Goal: Task Accomplishment & Management: Manage account settings

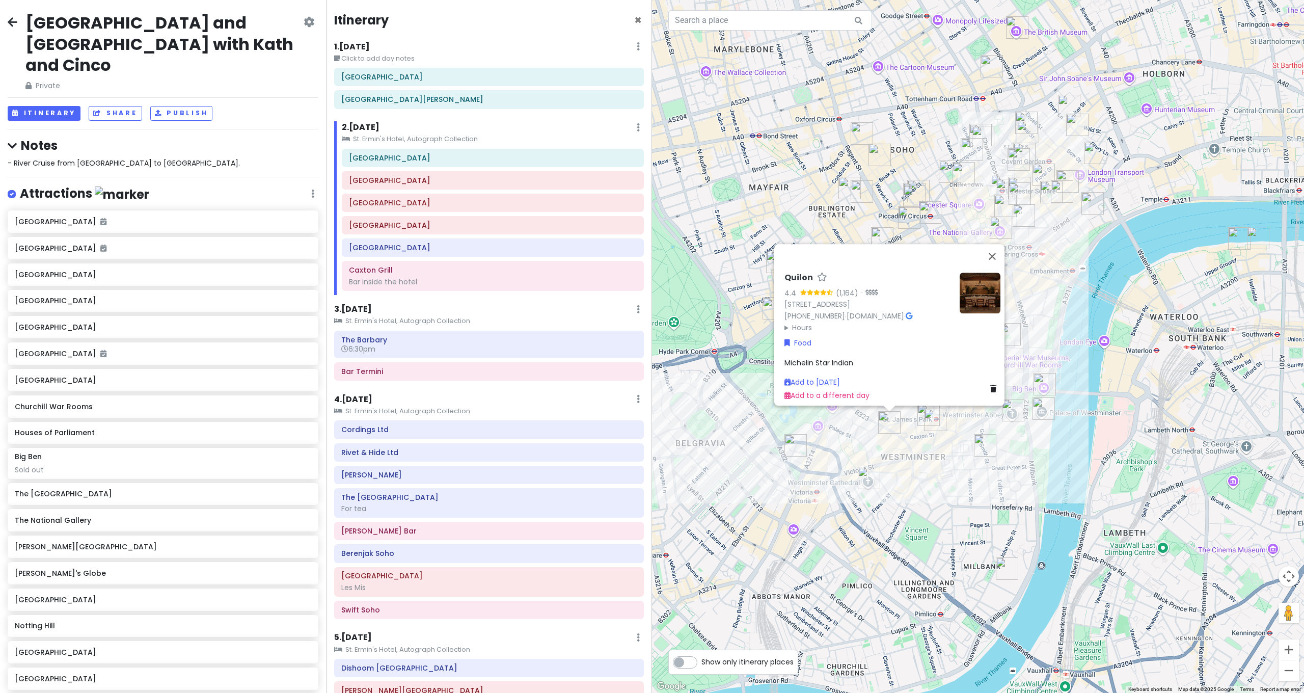
scroll to position [357, 0]
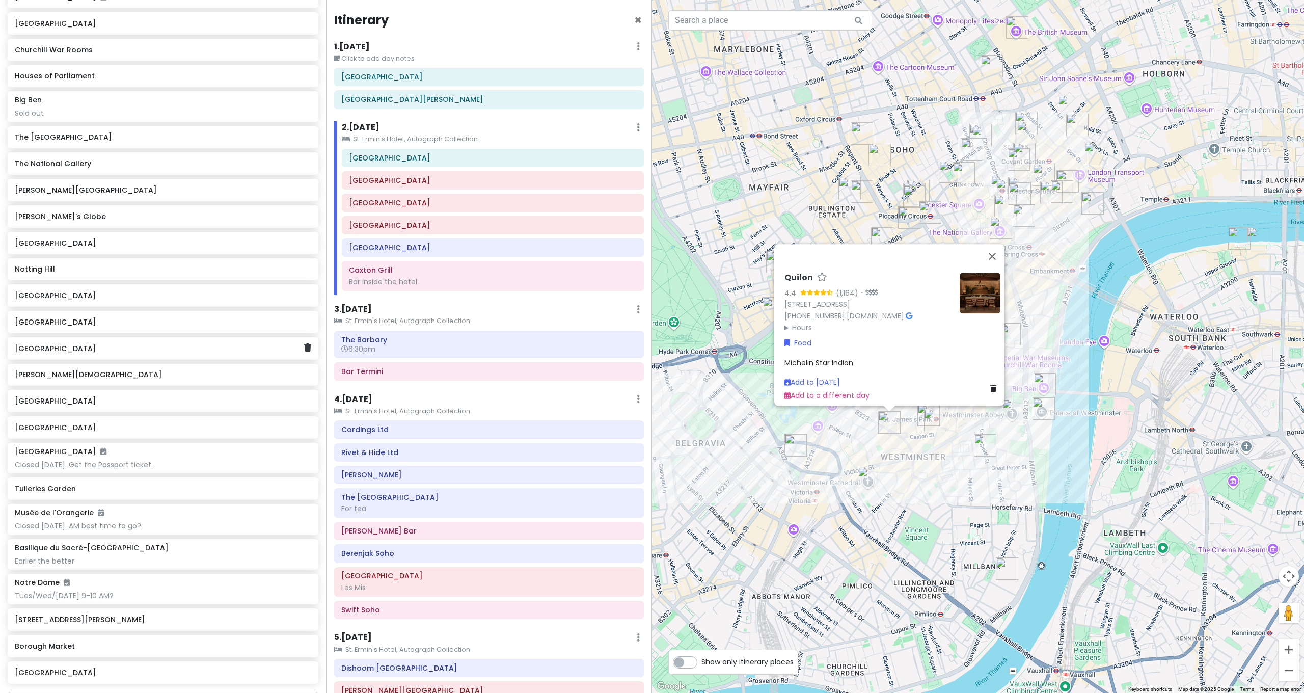
click at [156, 344] on h6 "[GEOGRAPHIC_DATA]" at bounding box center [159, 348] width 289 height 9
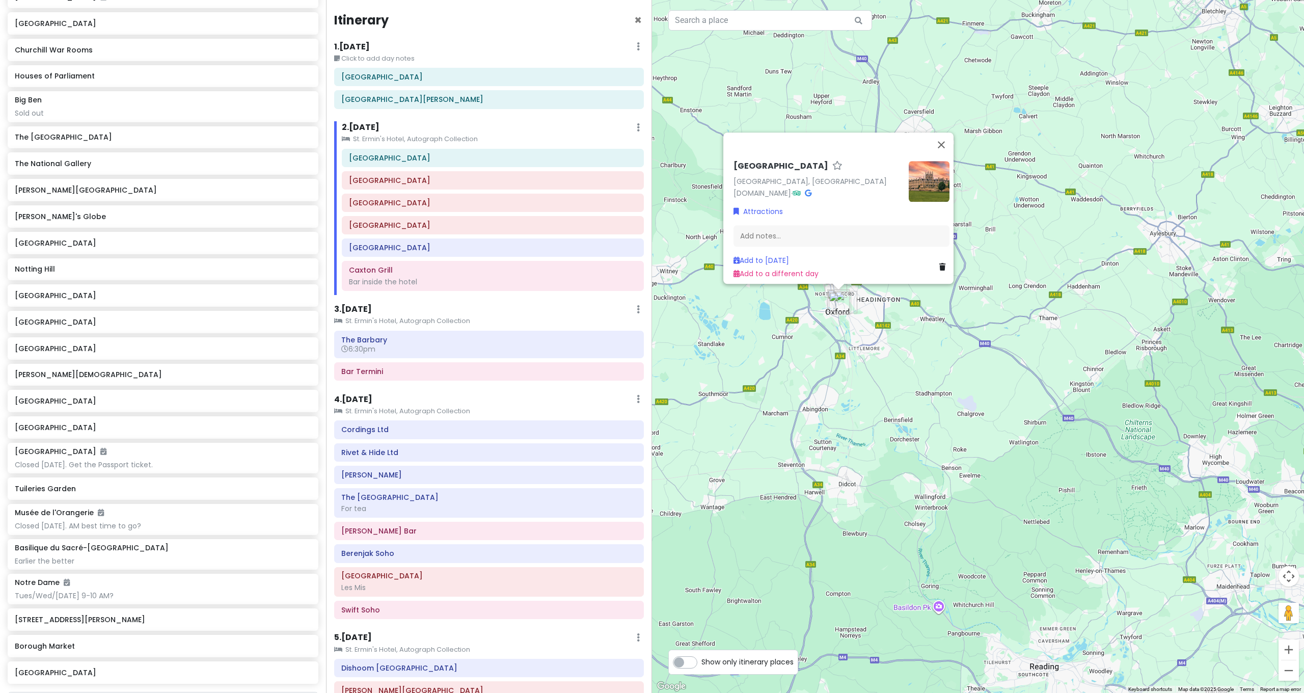
drag, startPoint x: 900, startPoint y: 346, endPoint x: 897, endPoint y: 376, distance: 29.2
click at [897, 376] on div "Oxford Oxford, UK www.oxford.gov.uk · Attractions Add notes... Add to Mon 10/6 …" at bounding box center [978, 346] width 652 height 693
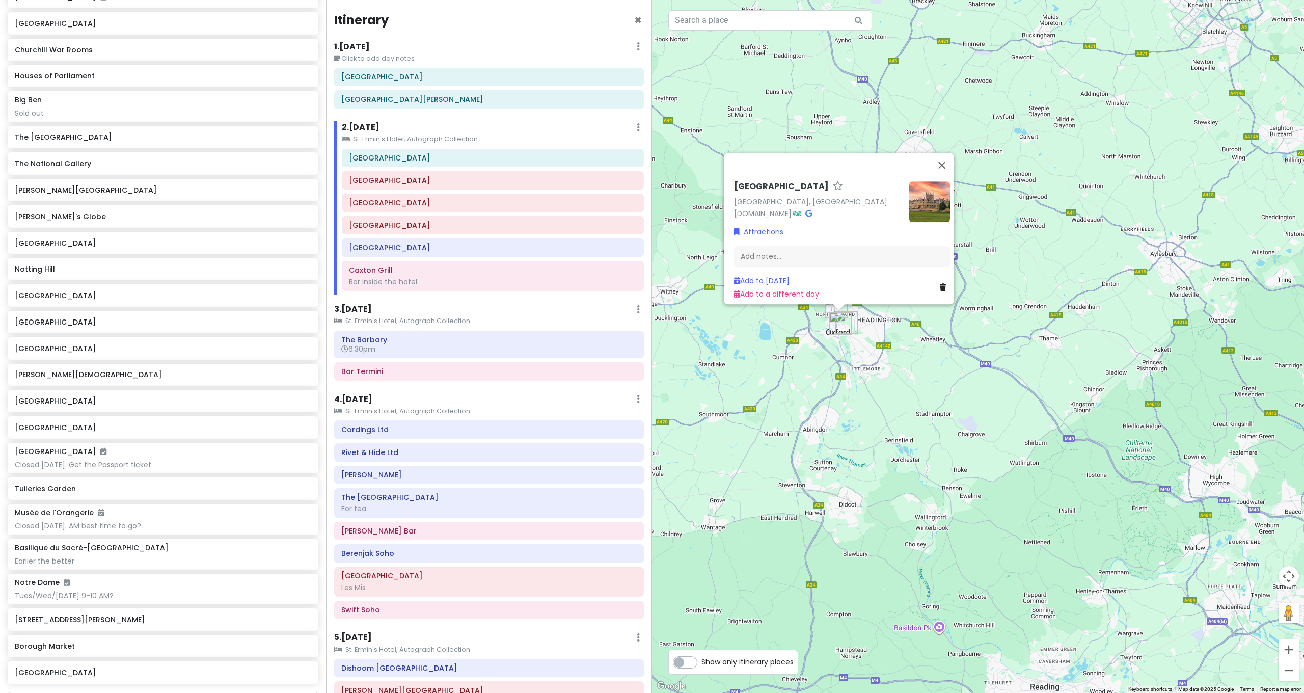
drag, startPoint x: 935, startPoint y: 376, endPoint x: 872, endPoint y: 359, distance: 65.5
click at [873, 360] on div "Oxford Oxford, UK www.oxford.gov.uk · Attractions Add notes... Add to Mon 10/6 …" at bounding box center [978, 346] width 652 height 693
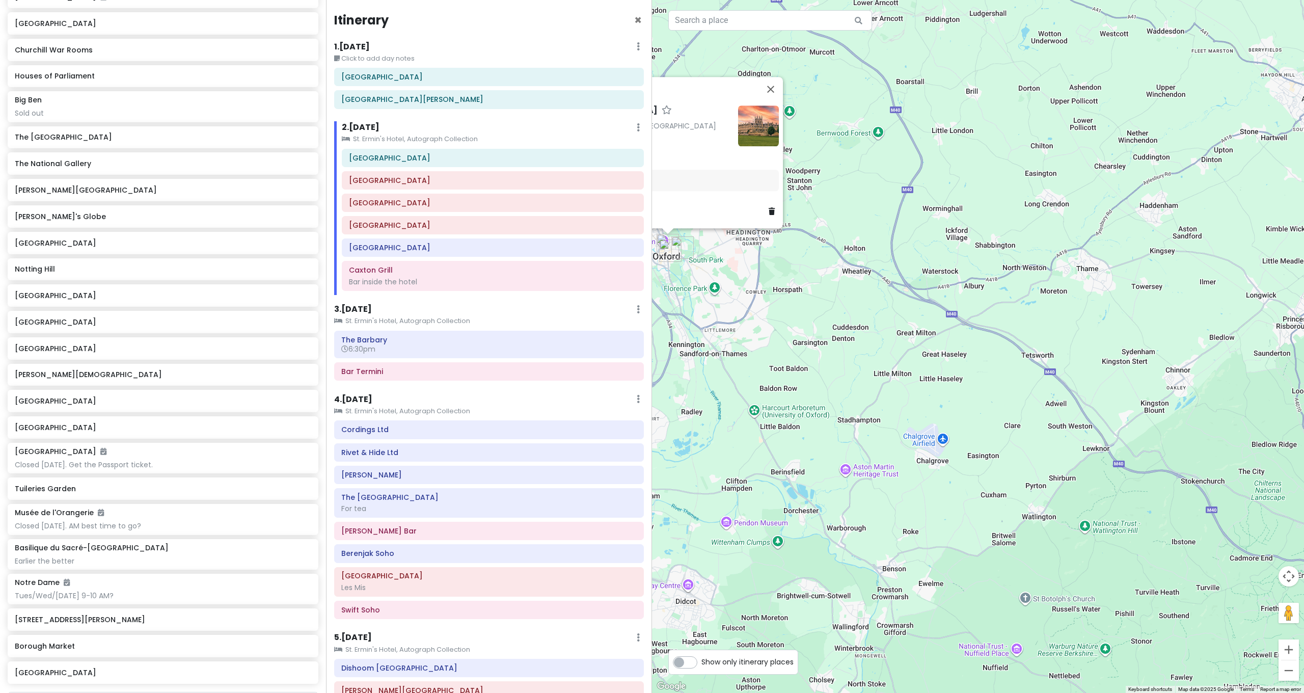
drag, startPoint x: 845, startPoint y: 349, endPoint x: 930, endPoint y: 373, distance: 88.2
click at [930, 373] on div "Oxford Oxford, UK www.oxford.gov.uk · Attractions Add notes... Add to Mon 10/6 …" at bounding box center [978, 346] width 652 height 693
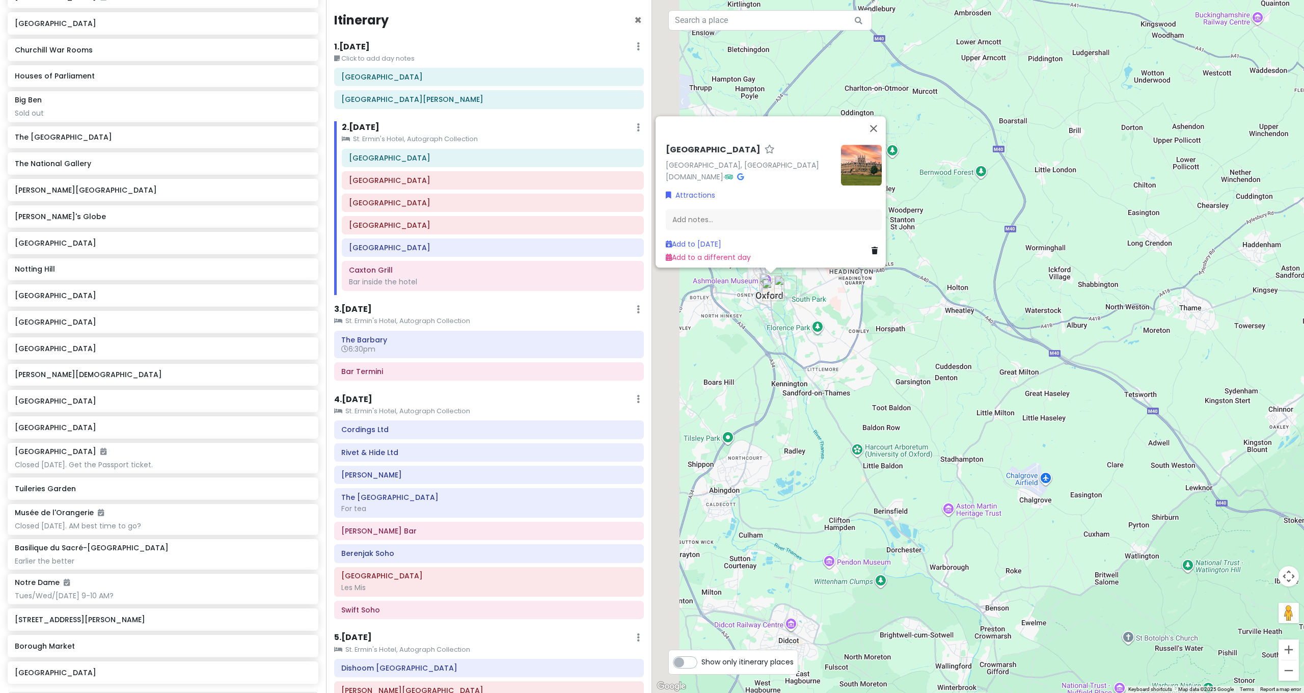
drag, startPoint x: 887, startPoint y: 319, endPoint x: 933, endPoint y: 330, distance: 47.5
click at [933, 330] on div "Oxford Oxford, UK www.oxford.gov.uk · Attractions Add notes... Add to Mon 10/6 …" at bounding box center [978, 346] width 652 height 693
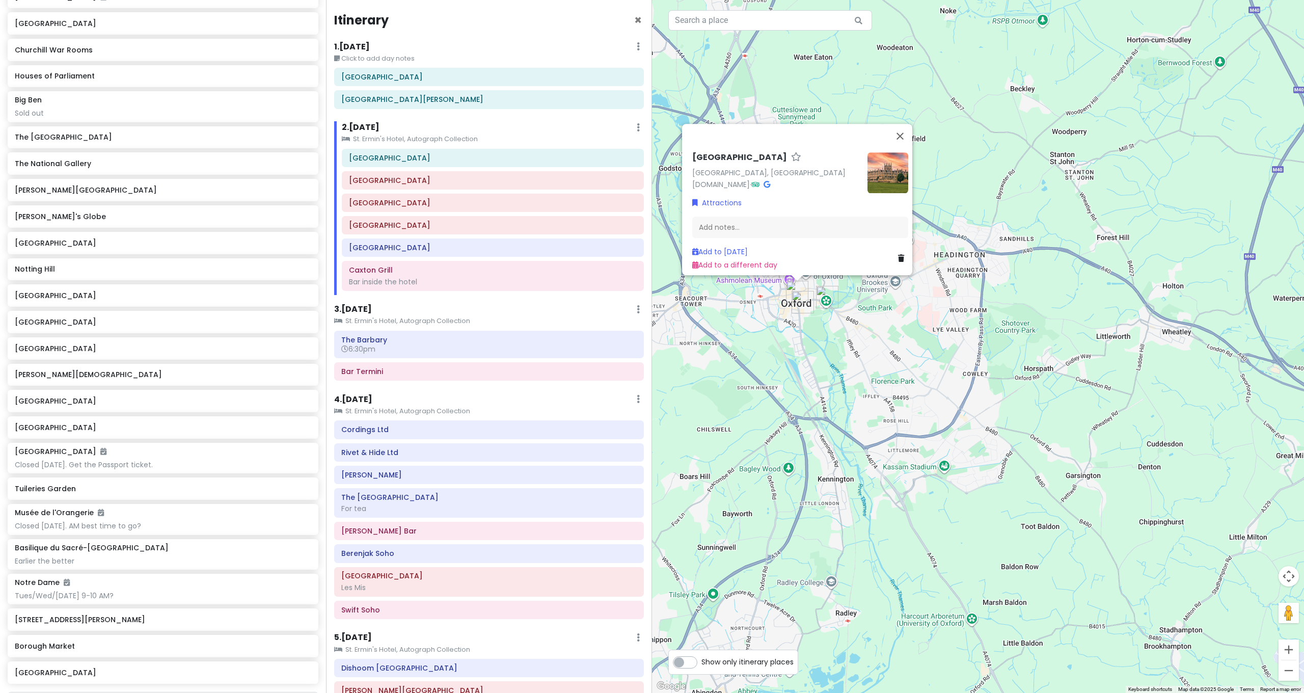
drag, startPoint x: 866, startPoint y: 306, endPoint x: 914, endPoint y: 319, distance: 50.2
click at [914, 319] on div "Oxford Oxford, UK www.oxford.gov.uk · Attractions Add notes... Add to Mon 10/6 …" at bounding box center [978, 346] width 652 height 693
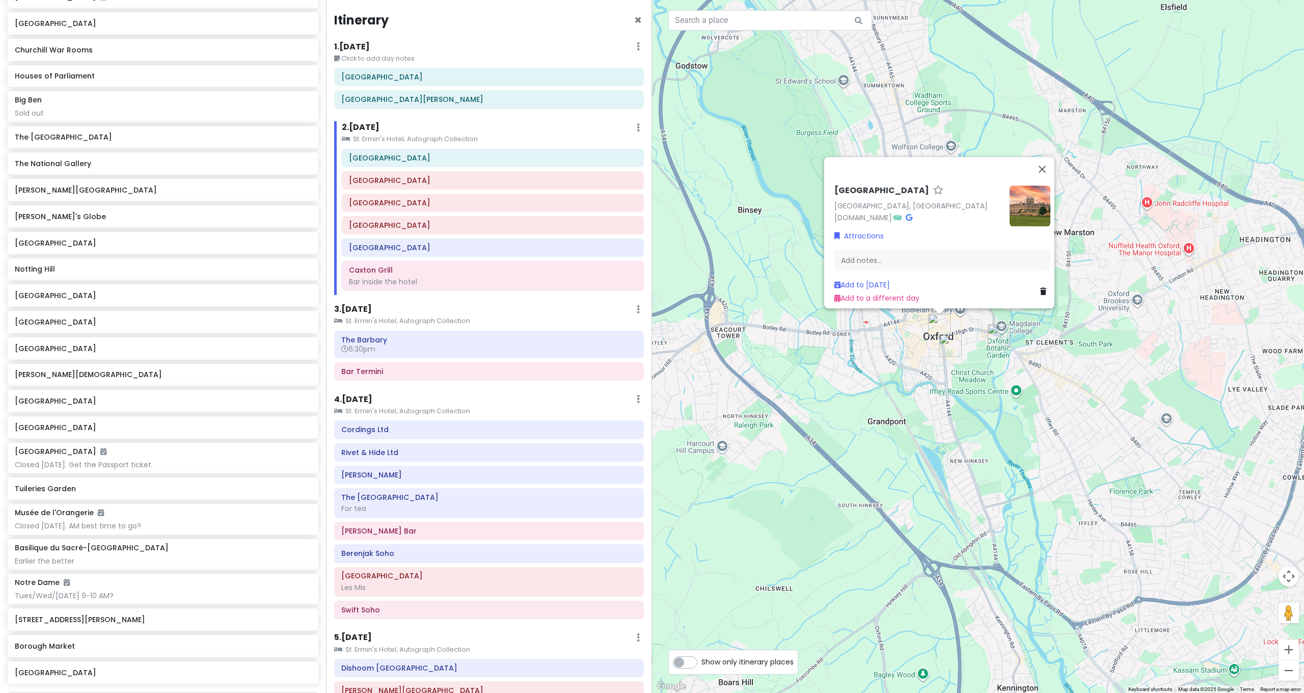
click at [878, 334] on div "Oxford Oxford, UK www.oxford.gov.uk · Attractions Add notes... Add to Mon 10/6 …" at bounding box center [978, 346] width 652 height 693
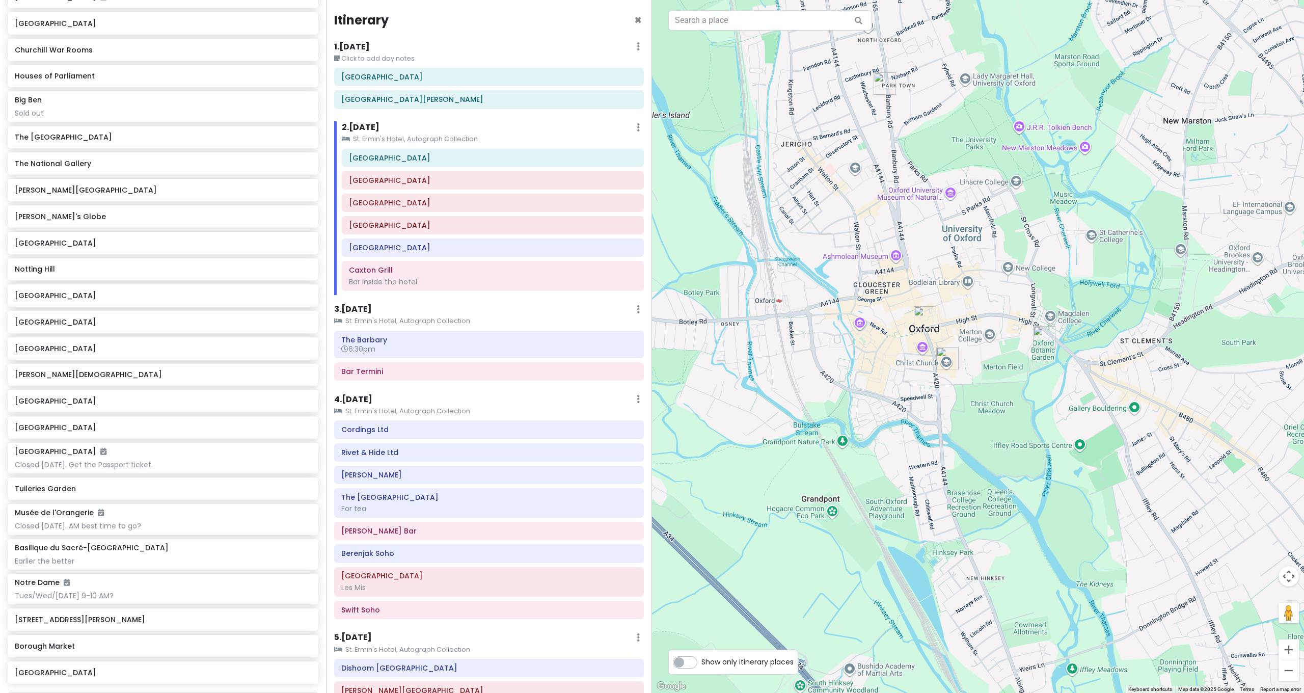
drag, startPoint x: 832, startPoint y: 315, endPoint x: 800, endPoint y: 304, distance: 33.8
click at [800, 305] on div at bounding box center [978, 346] width 652 height 693
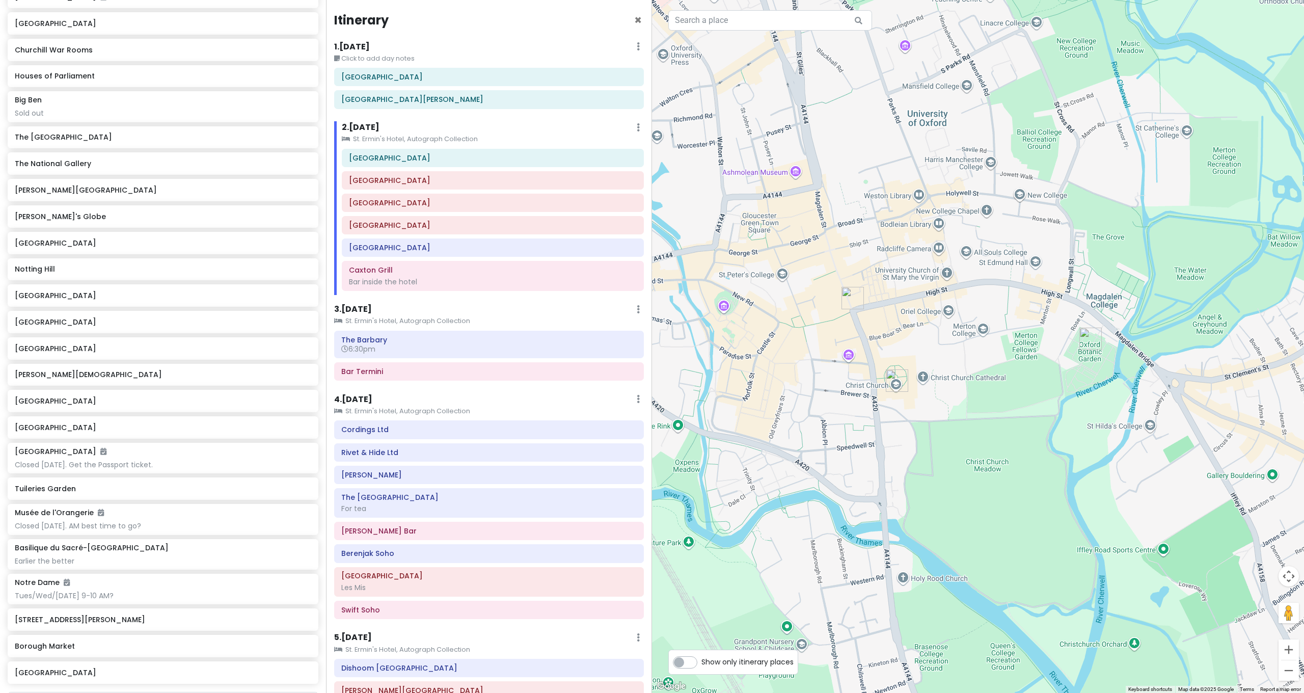
drag, startPoint x: 939, startPoint y: 300, endPoint x: 912, endPoint y: 288, distance: 29.7
click at [914, 289] on div at bounding box center [978, 346] width 652 height 693
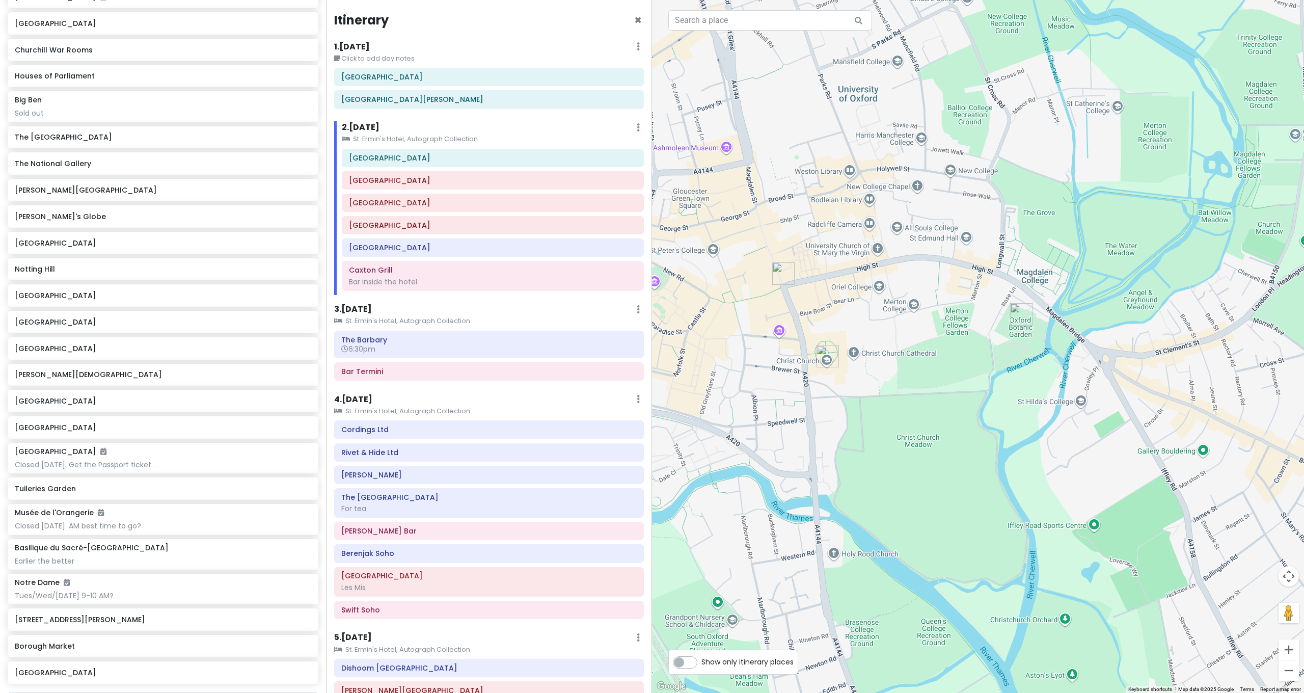
click at [831, 354] on img "Christ Church" at bounding box center [828, 356] width 22 height 22
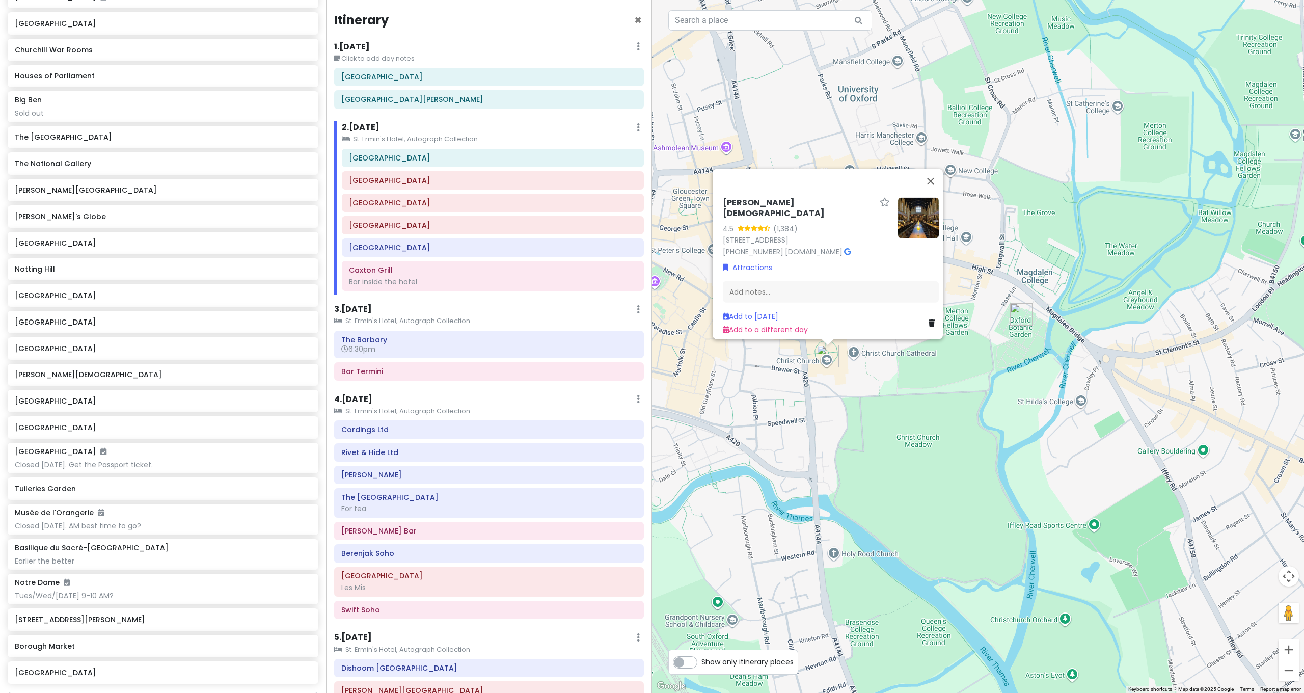
click at [764, 358] on div "Christ Church 4.5 (1,384) St Aldate's, Oxford OX1 1DP, UK +44 1865 276150 · www…" at bounding box center [978, 346] width 652 height 693
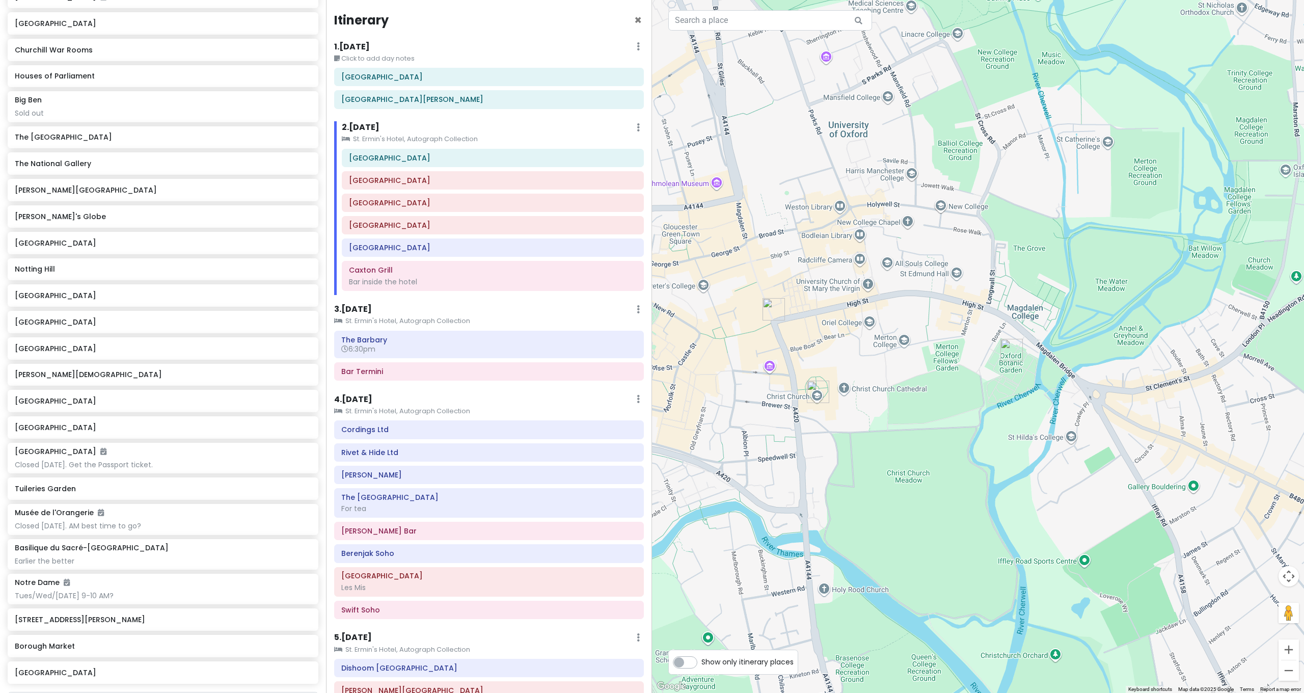
drag, startPoint x: 901, startPoint y: 259, endPoint x: 975, endPoint y: 283, distance: 77.2
click at [975, 283] on div at bounding box center [978, 346] width 652 height 693
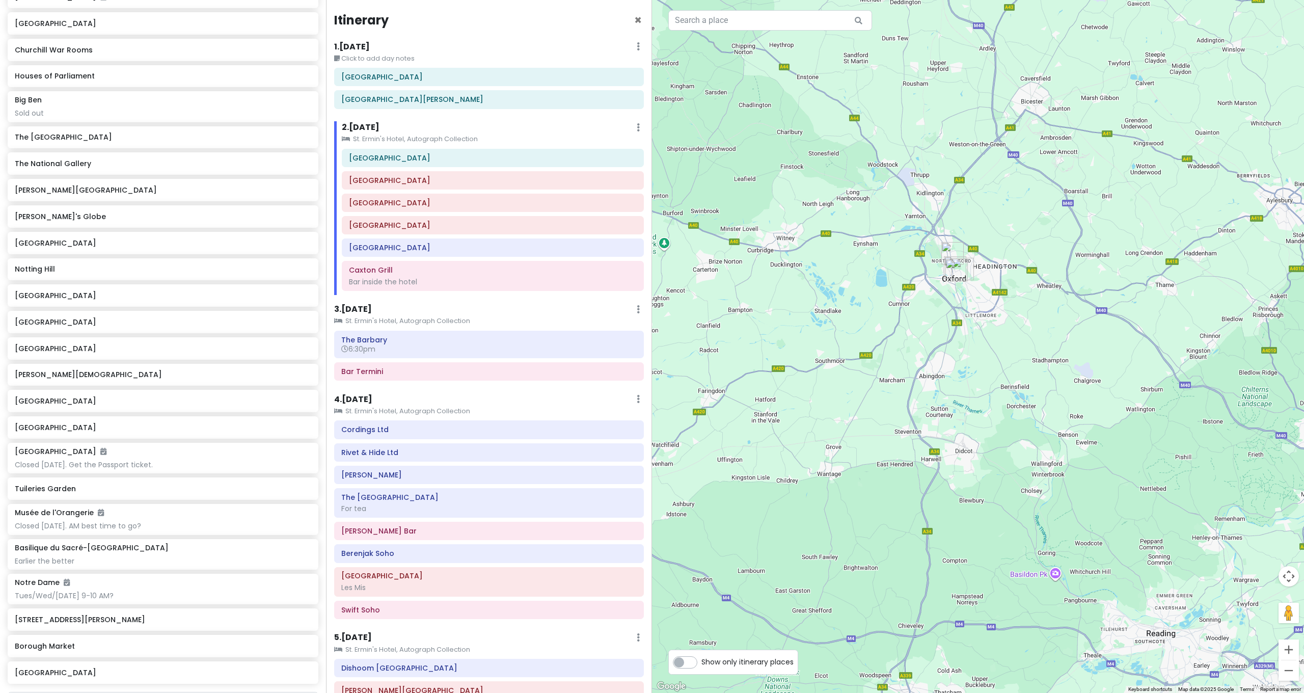
drag, startPoint x: 926, startPoint y: 277, endPoint x: 835, endPoint y: 265, distance: 92.0
click at [836, 268] on div at bounding box center [978, 346] width 652 height 693
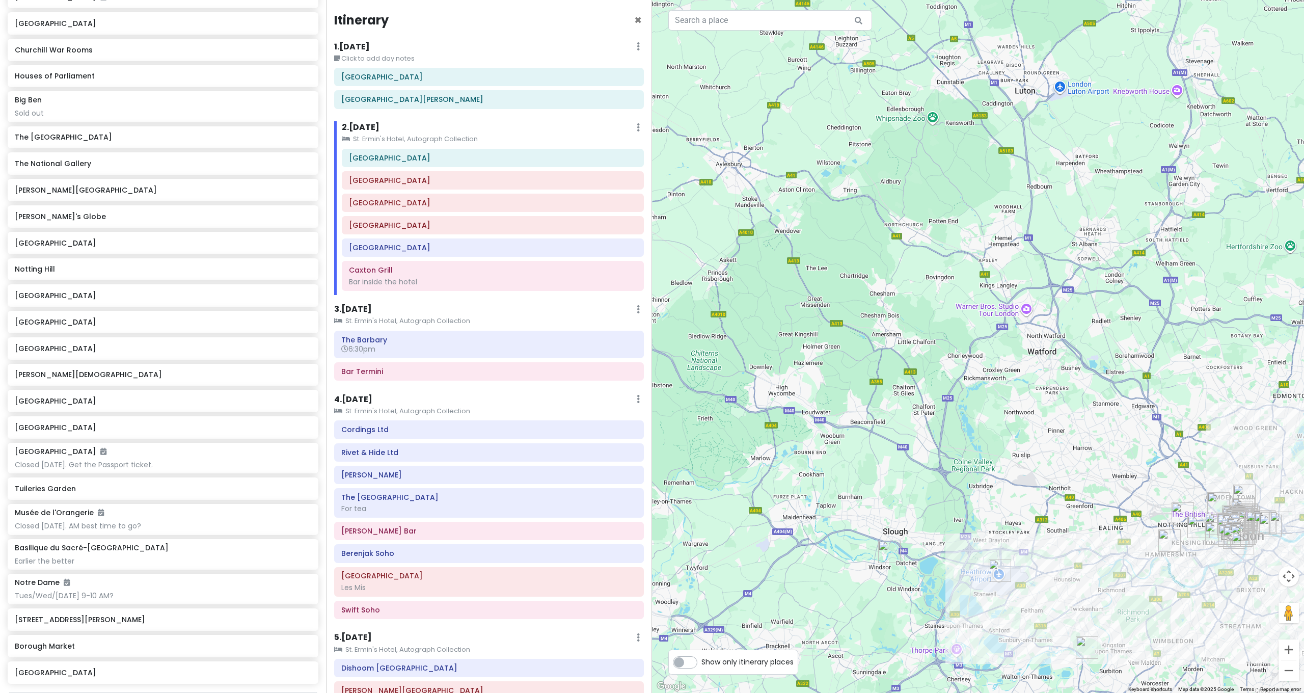
drag, startPoint x: 1047, startPoint y: 278, endPoint x: 873, endPoint y: 246, distance: 176.7
click at [874, 246] on div at bounding box center [978, 346] width 652 height 693
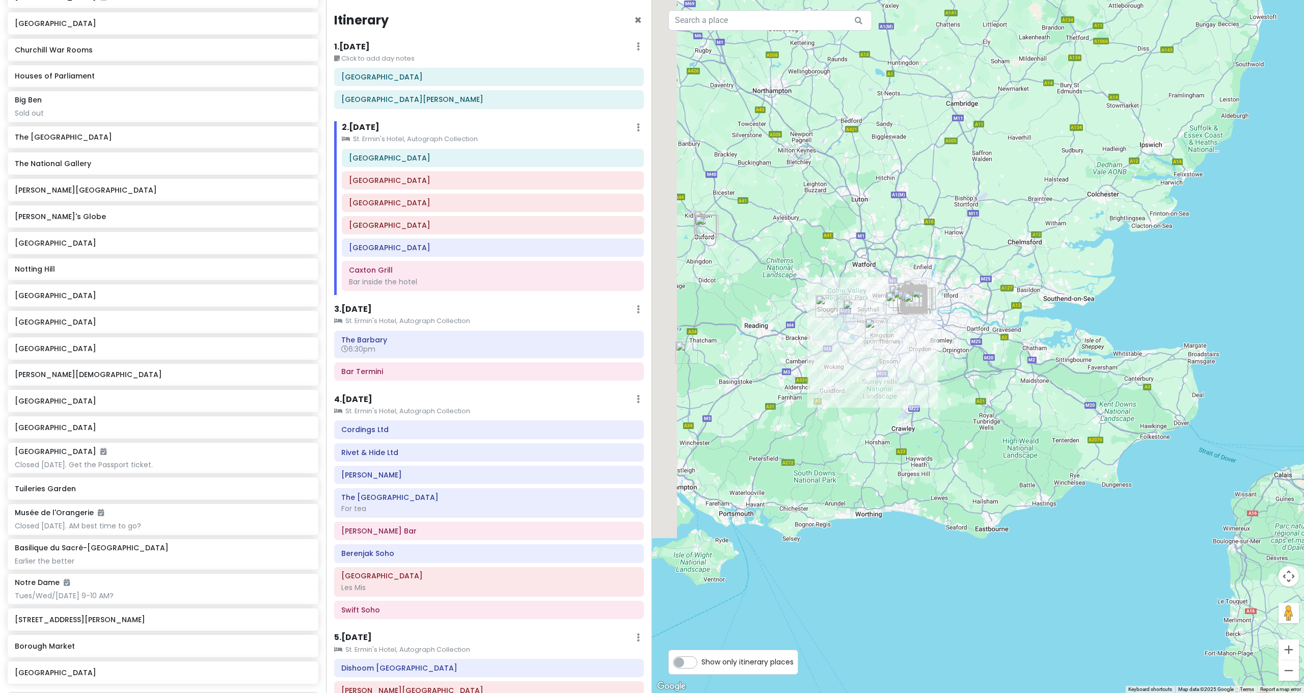
drag, startPoint x: 923, startPoint y: 231, endPoint x: 983, endPoint y: 246, distance: 62.0
click at [983, 246] on div at bounding box center [978, 346] width 652 height 693
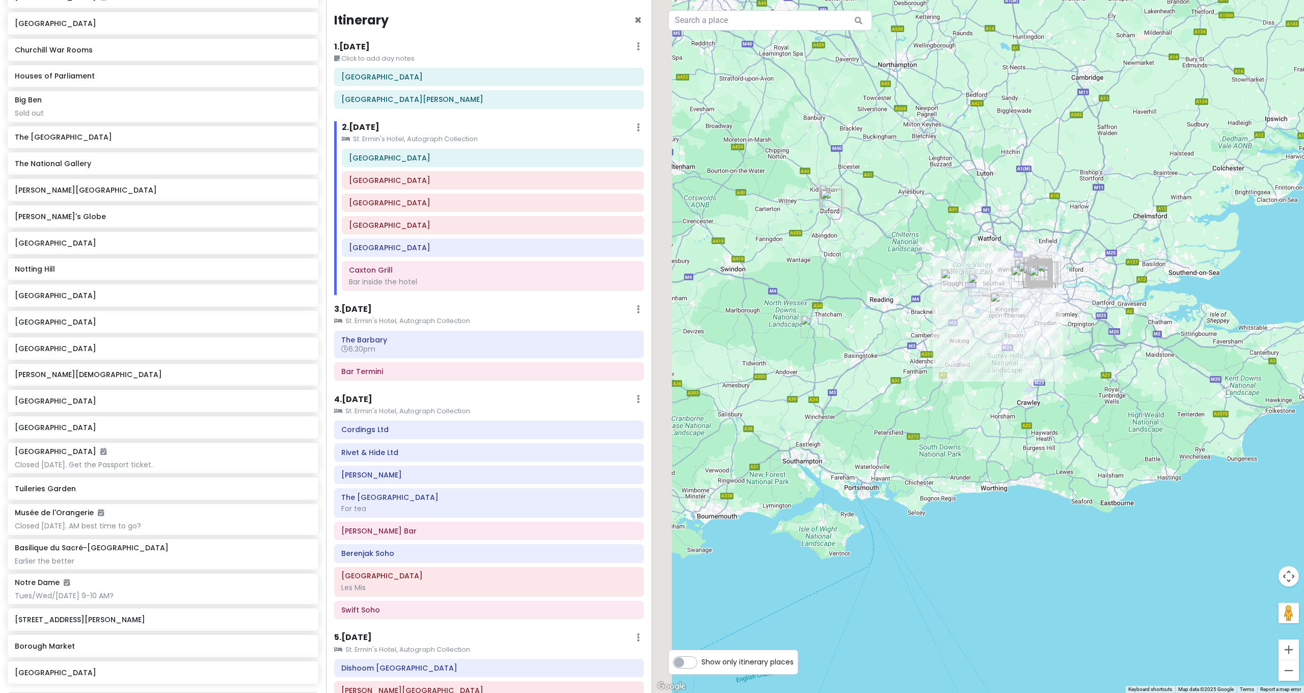
drag, startPoint x: 790, startPoint y: 246, endPoint x: 947, endPoint y: 208, distance: 161.9
click at [947, 208] on div at bounding box center [978, 346] width 652 height 693
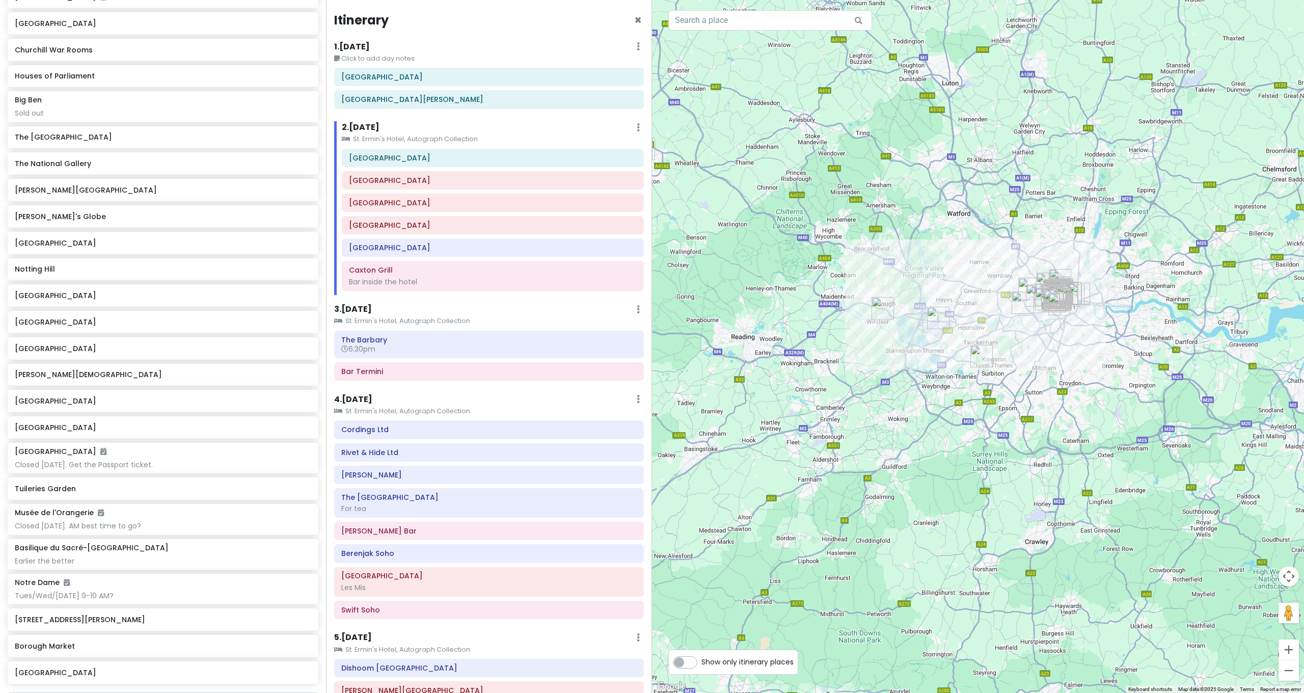
drag, startPoint x: 1133, startPoint y: 224, endPoint x: 908, endPoint y: 206, distance: 224.9
click at [908, 206] on div at bounding box center [978, 346] width 652 height 693
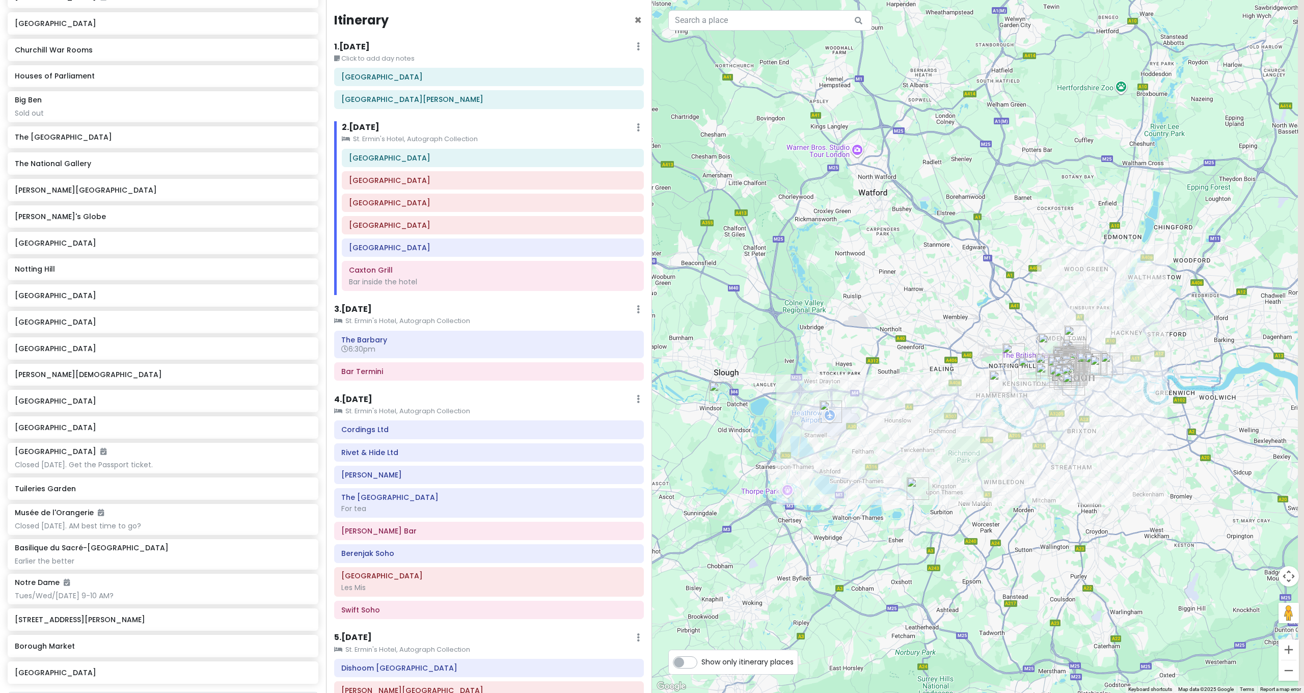
drag, startPoint x: 1032, startPoint y: 242, endPoint x: 922, endPoint y: 220, distance: 112.2
click at [922, 220] on div at bounding box center [978, 346] width 652 height 693
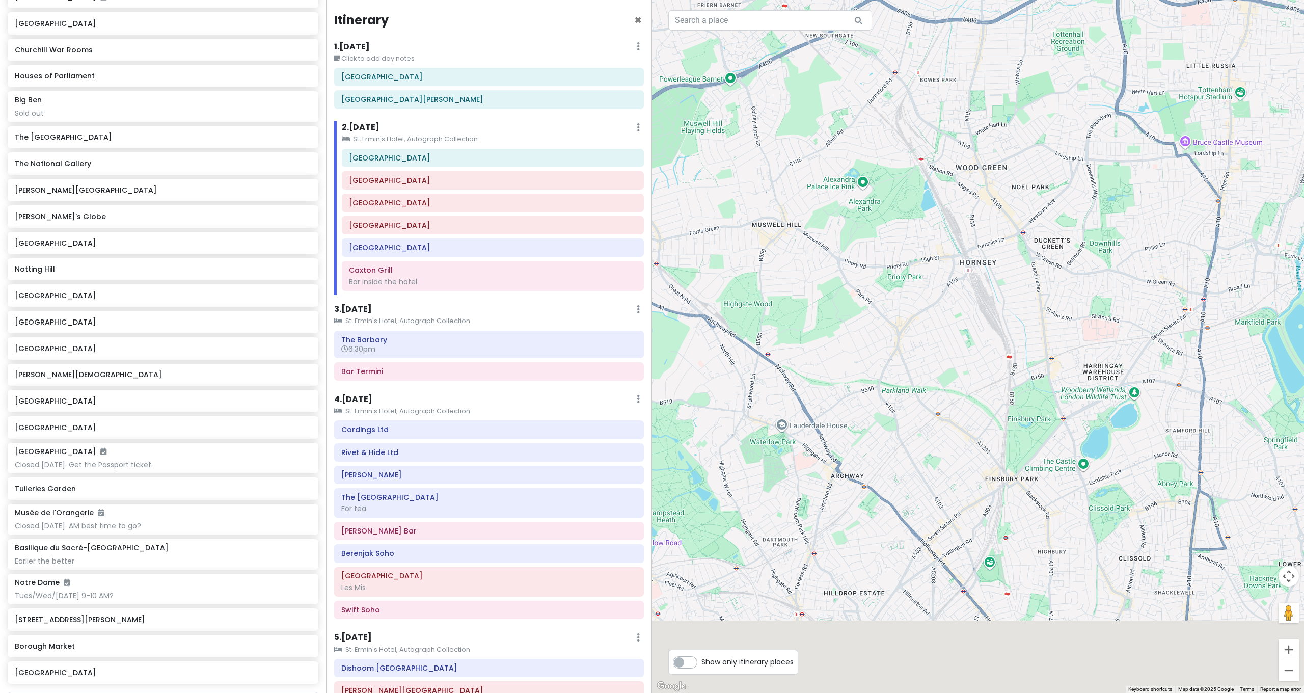
drag, startPoint x: 1004, startPoint y: 320, endPoint x: 957, endPoint y: 62, distance: 262.5
click at [967, 72] on div at bounding box center [978, 346] width 652 height 693
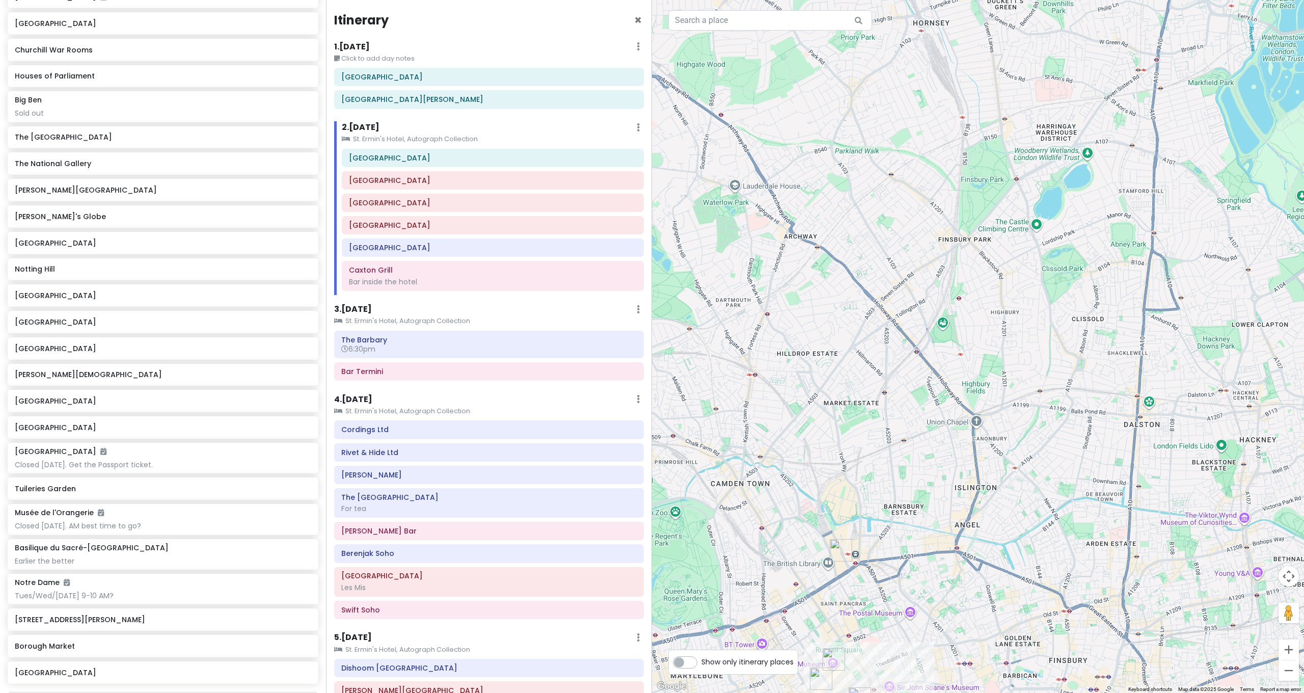
drag, startPoint x: 960, startPoint y: 344, endPoint x: 969, endPoint y: 147, distance: 197.9
click at [971, 155] on div at bounding box center [978, 346] width 652 height 693
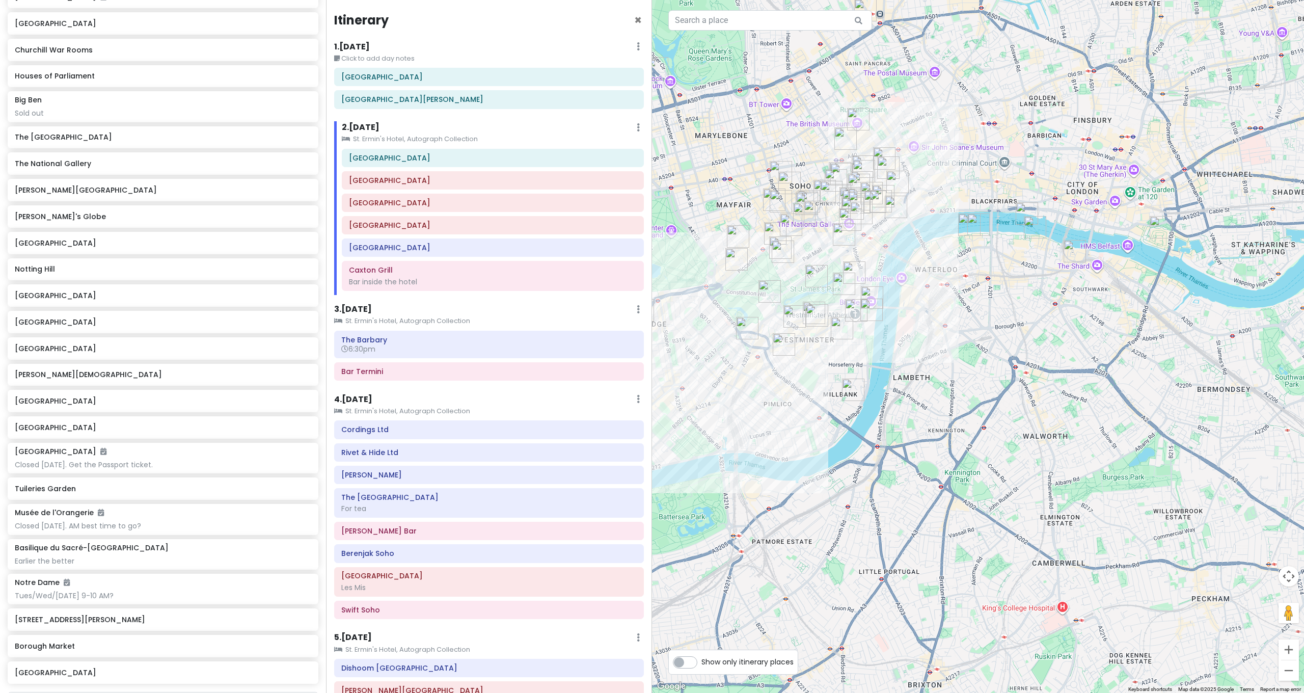
drag, startPoint x: 926, startPoint y: 292, endPoint x: 928, endPoint y: 270, distance: 23.0
click at [928, 270] on div at bounding box center [978, 346] width 652 height 693
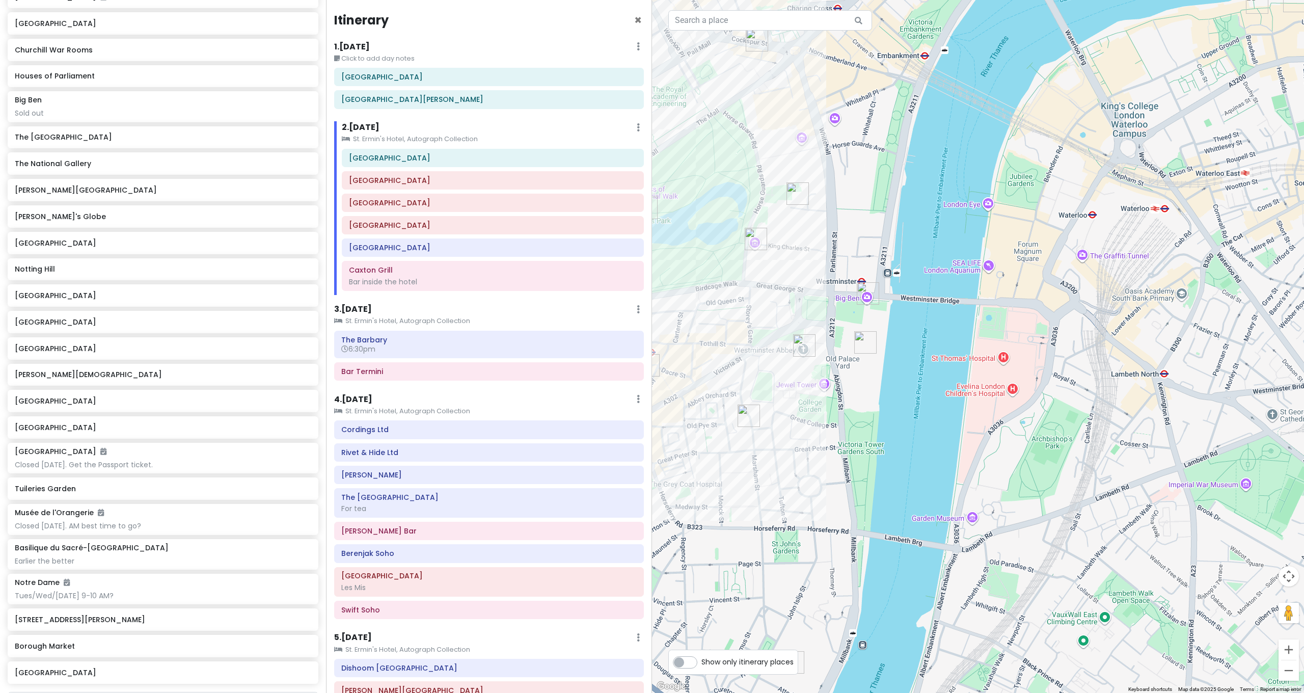
click at [865, 292] on img "Big Ben" at bounding box center [868, 293] width 22 height 22
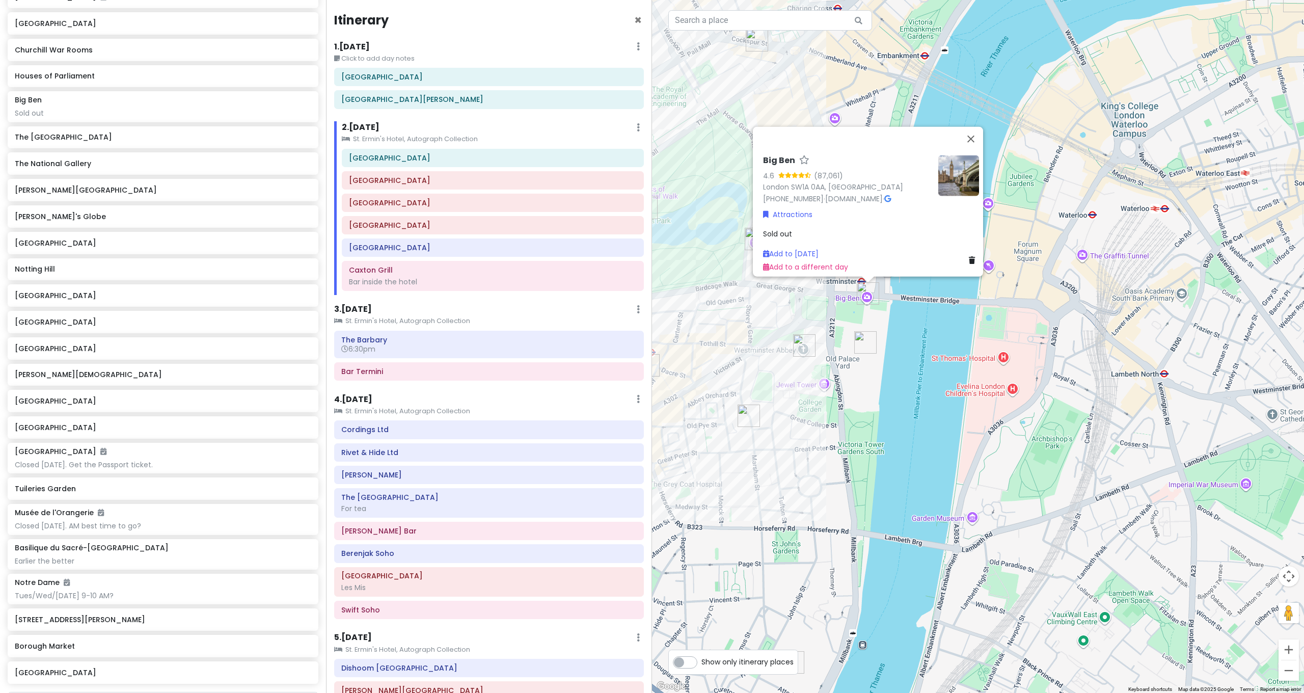
click at [865, 336] on img "Houses of Parliament" at bounding box center [865, 342] width 22 height 22
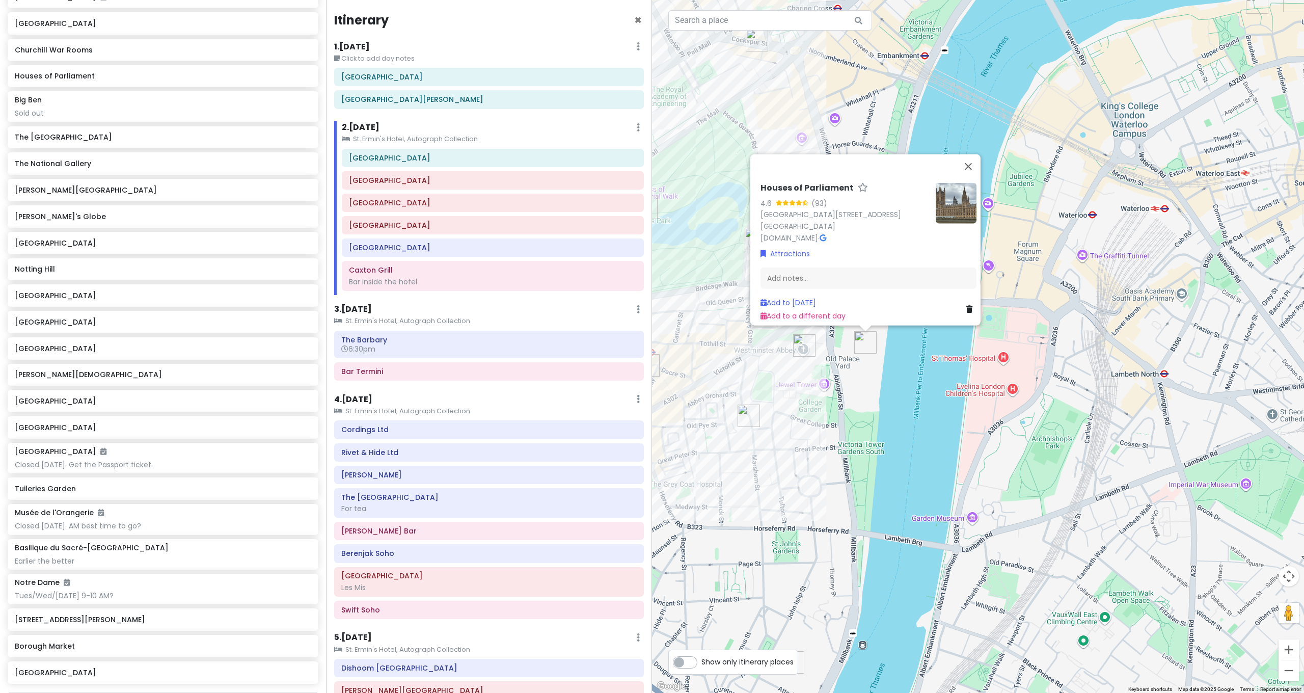
click at [904, 377] on div "Houses of Parliament 4.6 (93) Palace of Westminster, 9748 Abingdon St, London S…" at bounding box center [978, 346] width 652 height 693
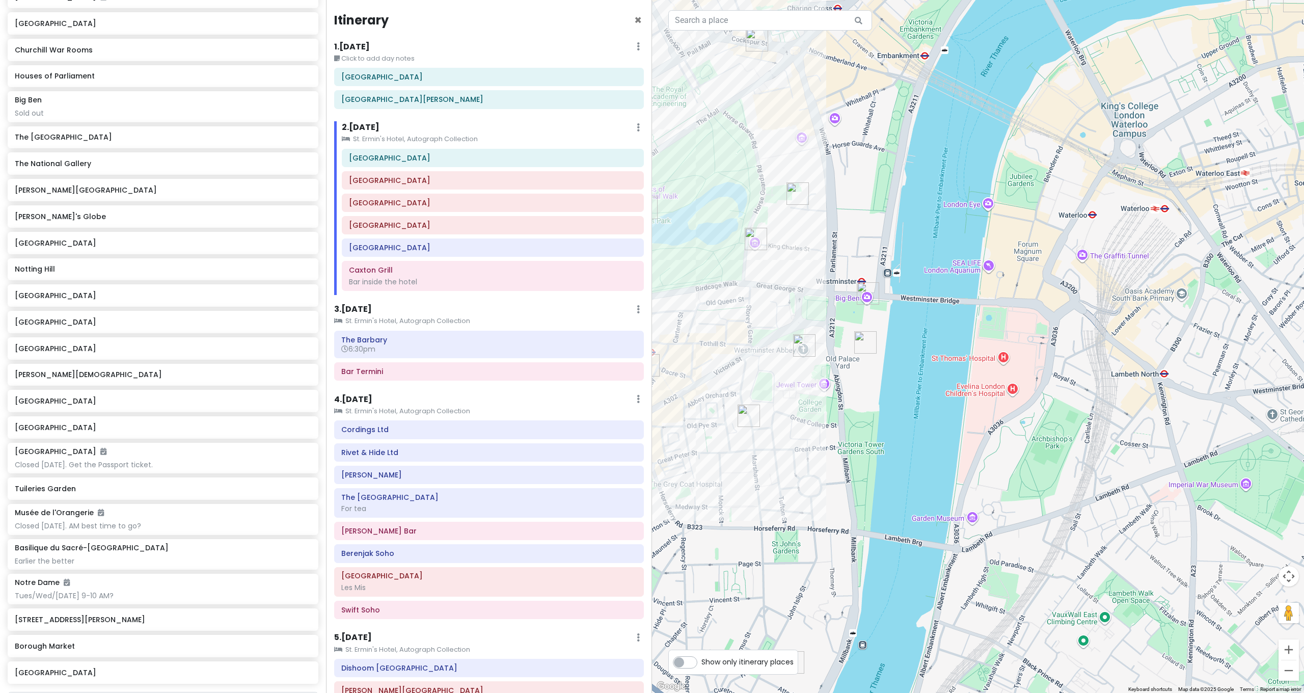
click at [745, 420] on img "The Cinnamon Club" at bounding box center [749, 416] width 22 height 22
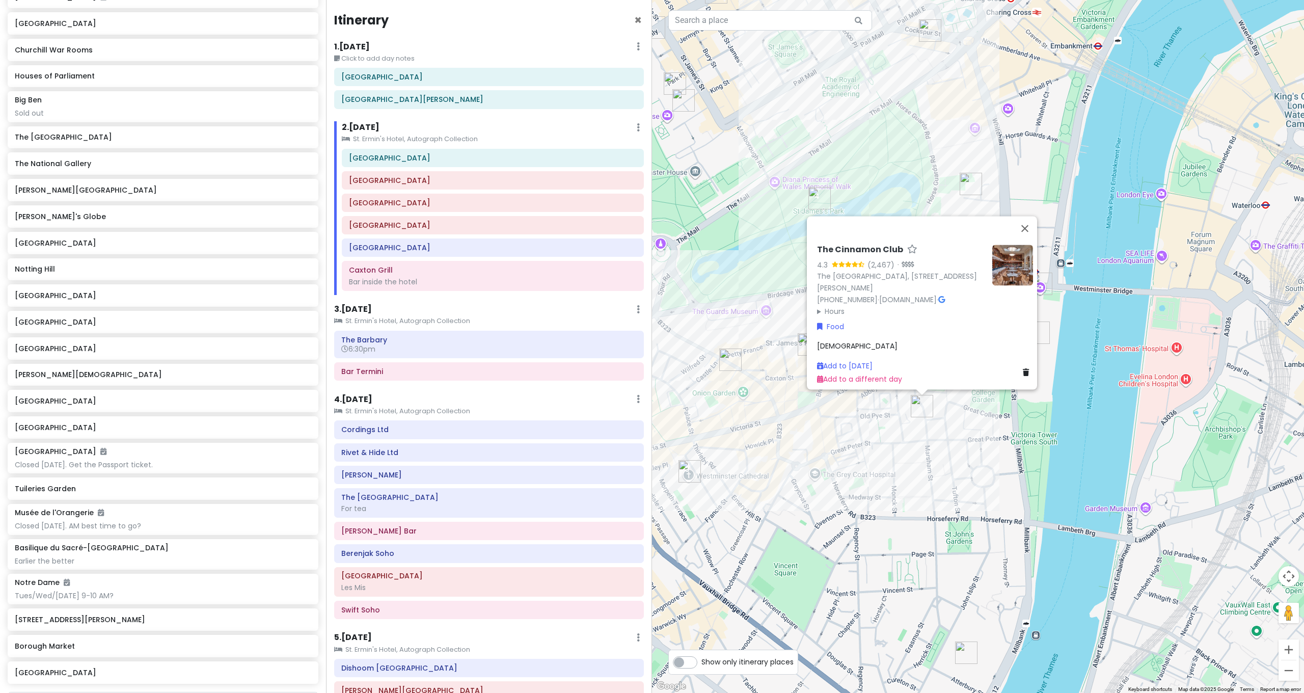
drag, startPoint x: 748, startPoint y: 424, endPoint x: 870, endPoint y: 415, distance: 122.2
click at [870, 415] on div "The Cinnamon Club 4.3 (2,467) · The Old Westminster Library, Great Smith St, Lo…" at bounding box center [978, 346] width 652 height 693
click at [821, 445] on div "The Cinnamon Club 4.3 (2,467) · The Old Westminster Library, Great Smith St, Lo…" at bounding box center [978, 346] width 652 height 693
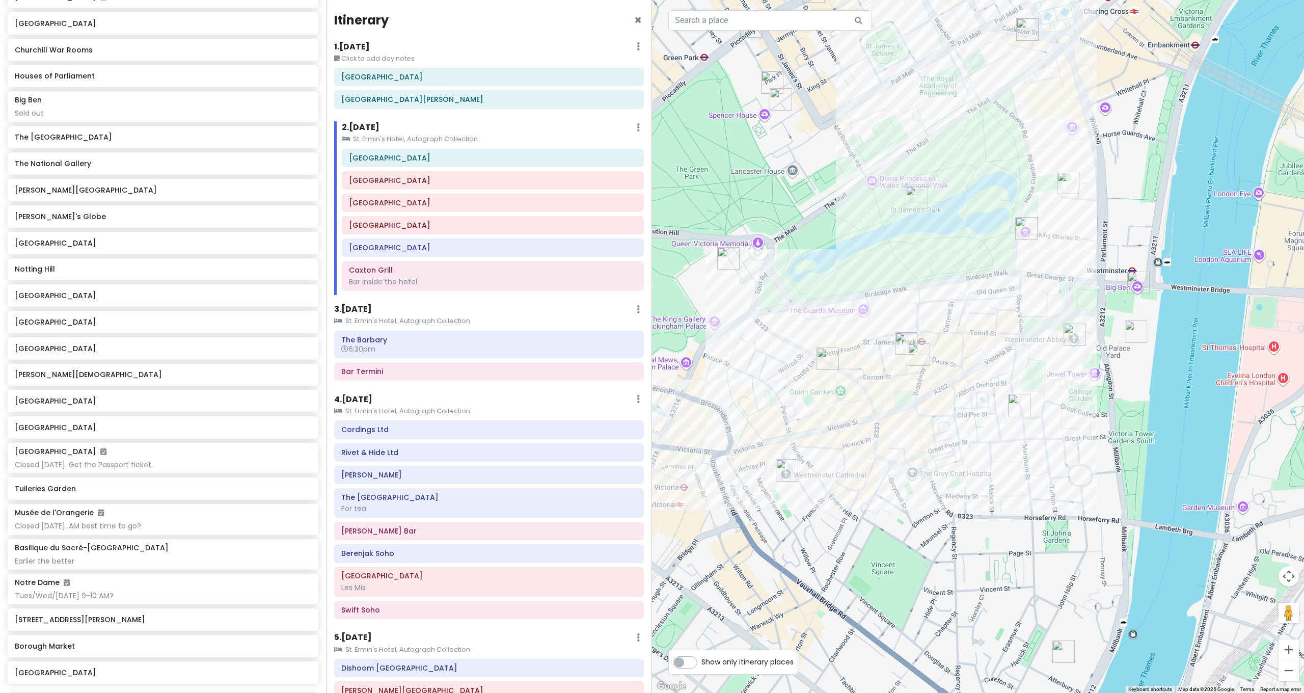
drag, startPoint x: 787, startPoint y: 404, endPoint x: 886, endPoint y: 403, distance: 98.3
click at [886, 403] on div at bounding box center [978, 346] width 652 height 693
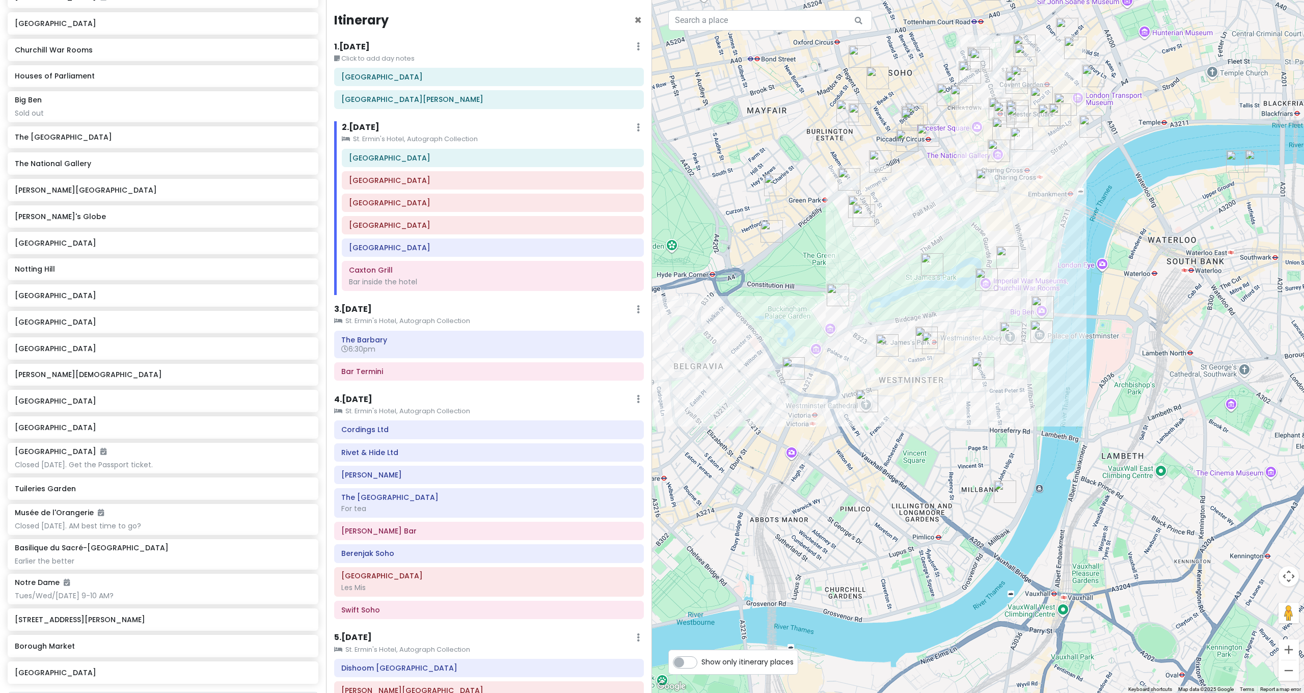
drag, startPoint x: 975, startPoint y: 207, endPoint x: 1050, endPoint y: 275, distance: 101.4
click at [1050, 275] on div at bounding box center [978, 346] width 652 height 693
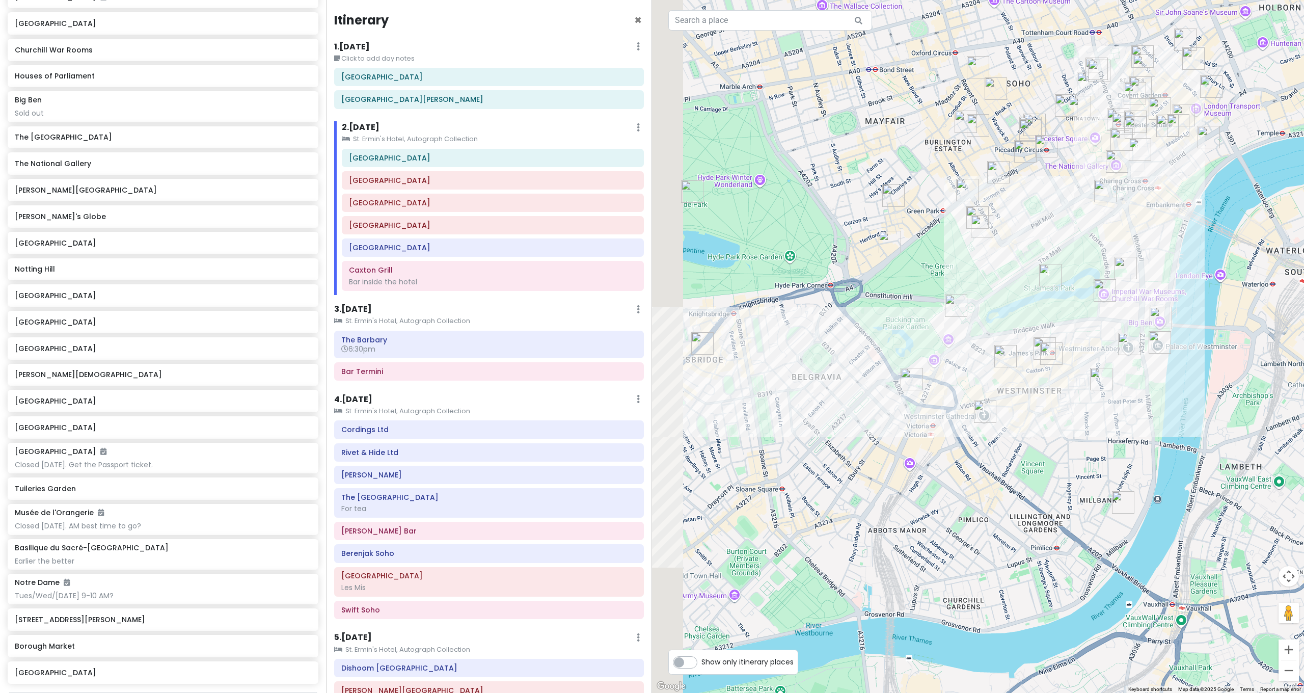
drag, startPoint x: 1107, startPoint y: 273, endPoint x: 1148, endPoint y: 275, distance: 40.8
click at [1148, 275] on div at bounding box center [978, 346] width 652 height 693
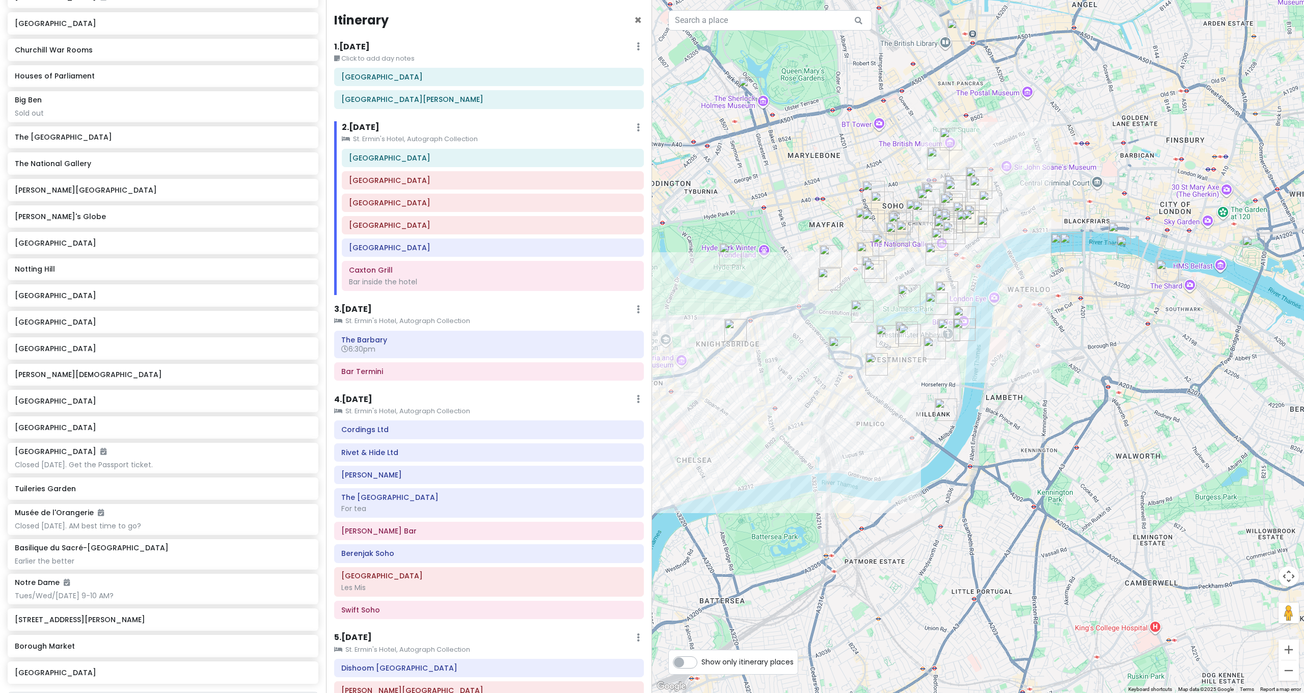
drag, startPoint x: 1093, startPoint y: 260, endPoint x: 1013, endPoint y: 273, distance: 80.5
click at [1013, 273] on div at bounding box center [978, 346] width 652 height 693
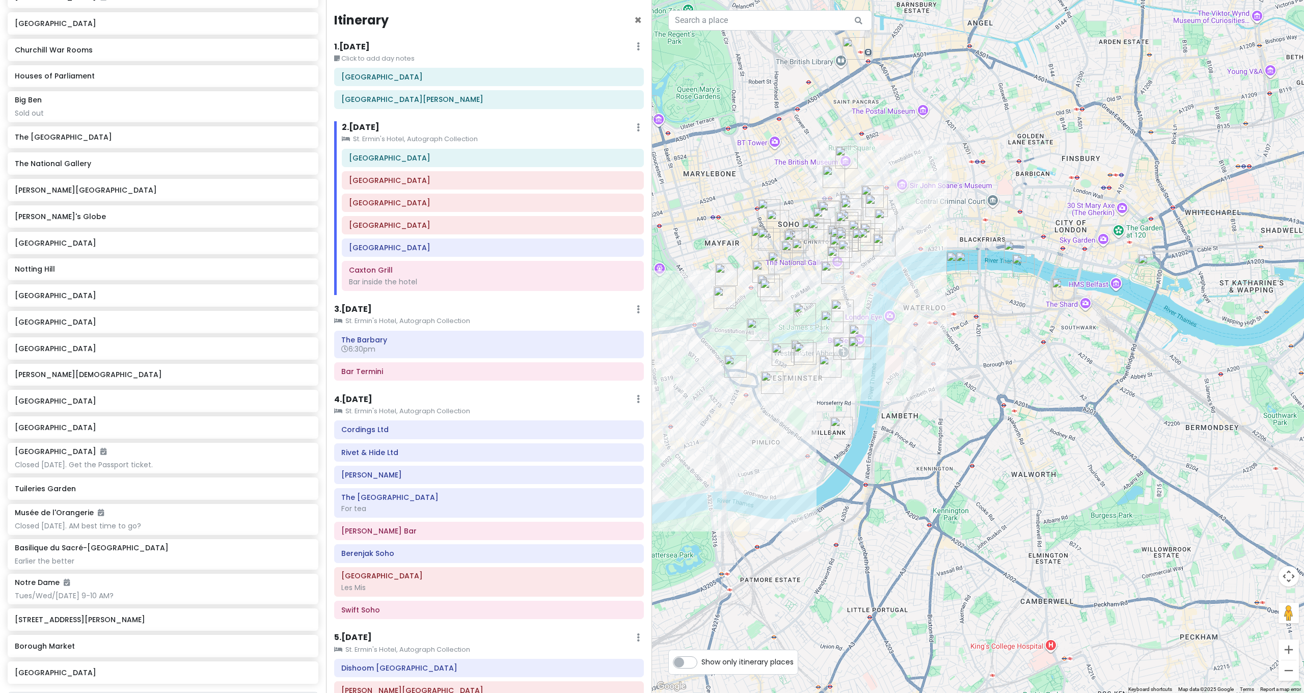
click at [1149, 265] on img "Tower of London" at bounding box center [1149, 265] width 22 height 22
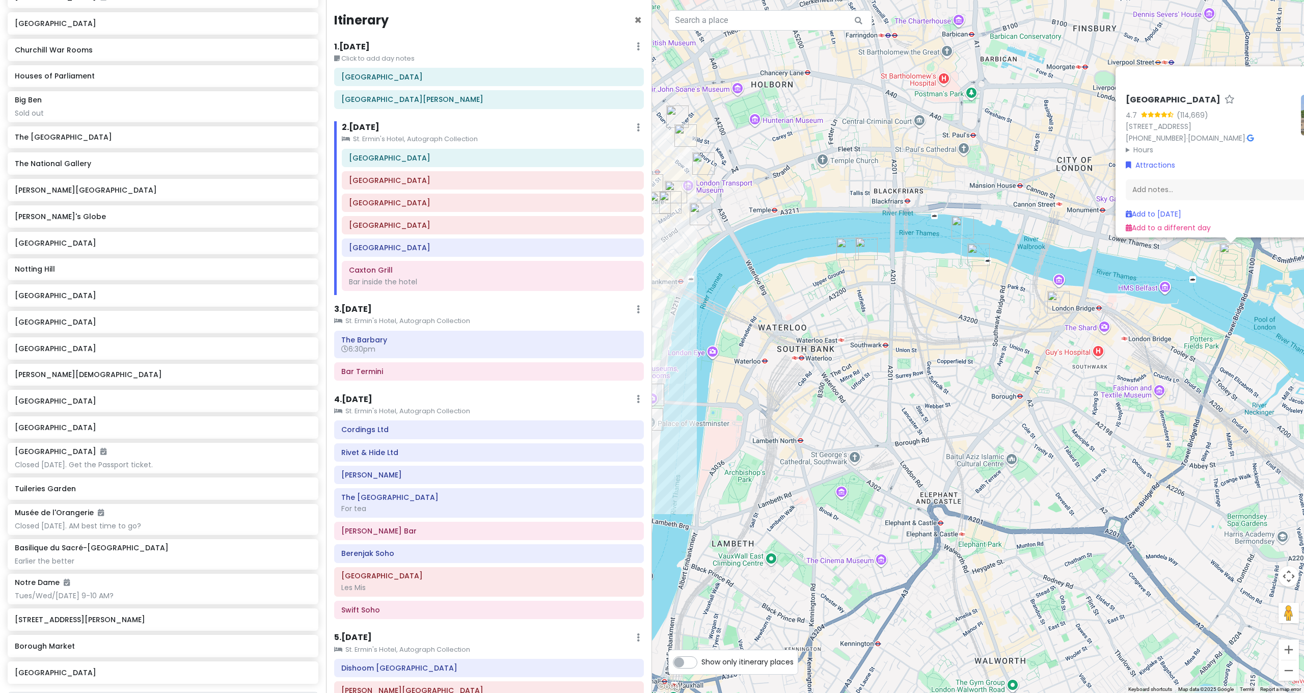
drag, startPoint x: 1206, startPoint y: 304, endPoint x: 1087, endPoint y: 312, distance: 119.0
click at [1087, 312] on div "Tower of London 4.7 (114,669) London EC3N 4AB, UK +44 333 320 6000 · www.hrp.or…" at bounding box center [978, 346] width 652 height 693
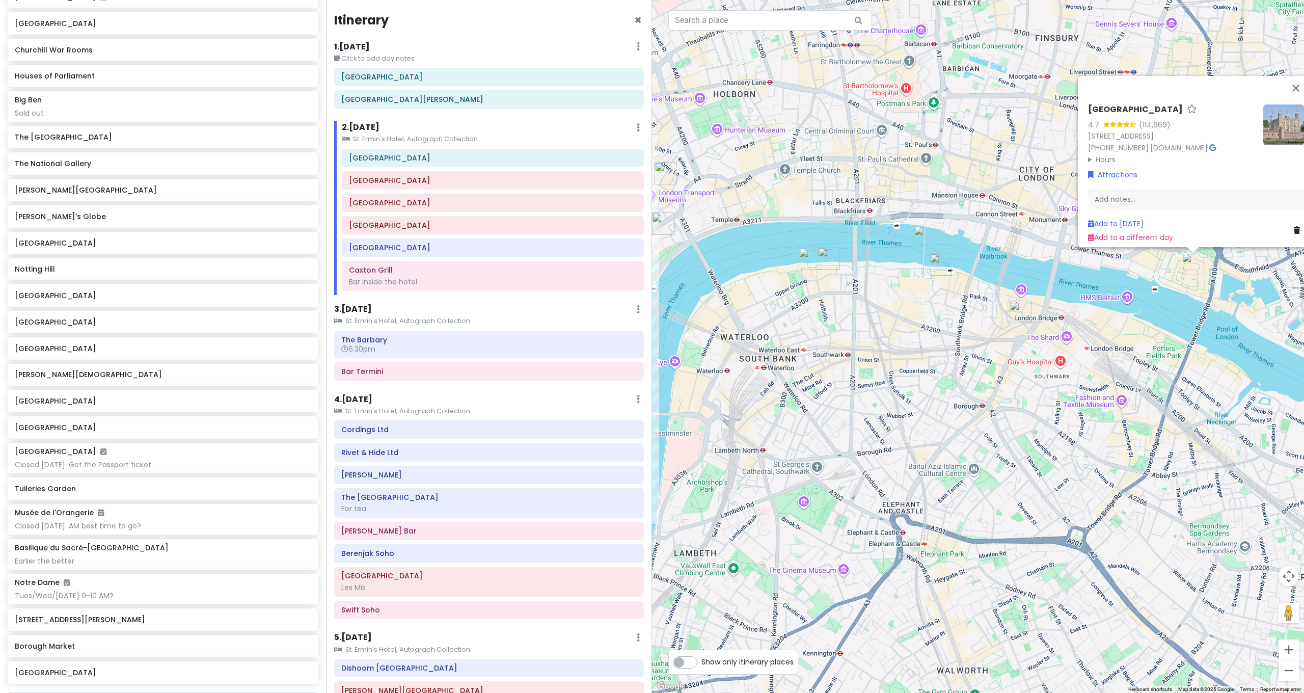
drag, startPoint x: 828, startPoint y: 379, endPoint x: 946, endPoint y: 379, distance: 117.7
click at [946, 379] on div "Tower of London 4.7 (114,669) London EC3N 4AB, UK +44 333 320 6000 · www.hrp.or…" at bounding box center [978, 346] width 652 height 693
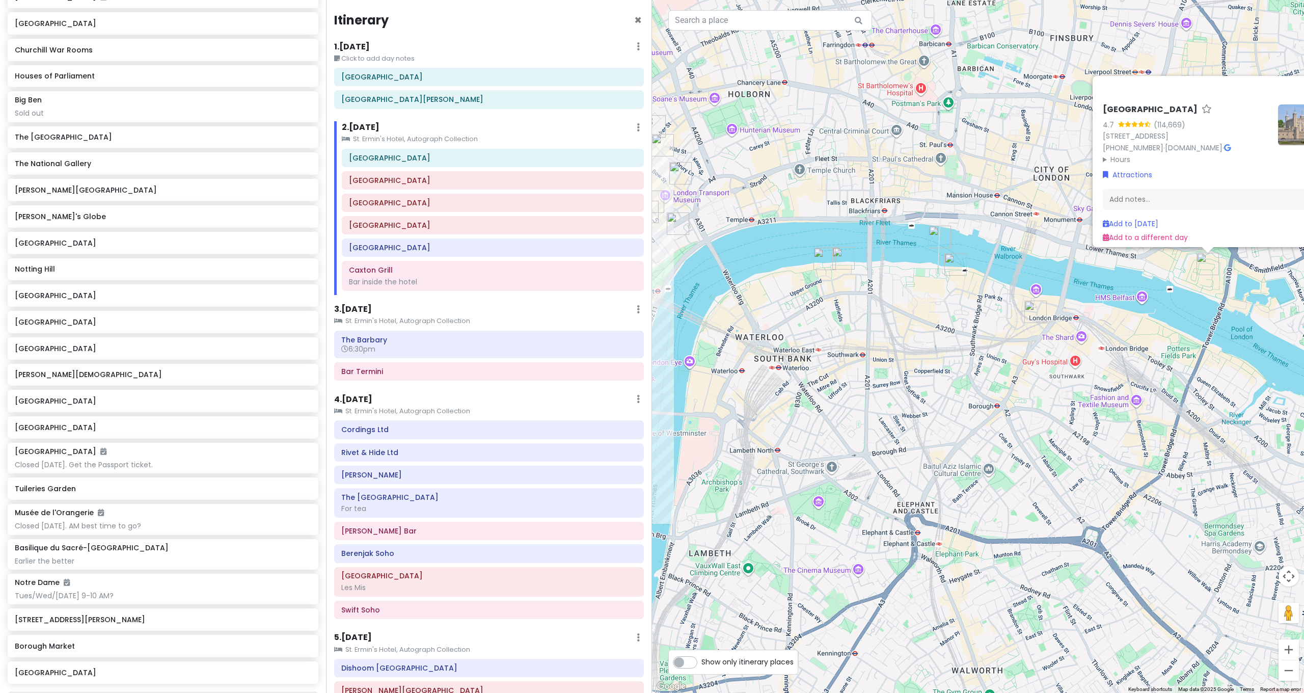
click at [957, 264] on img "Shakespeare's Globe" at bounding box center [956, 264] width 22 height 22
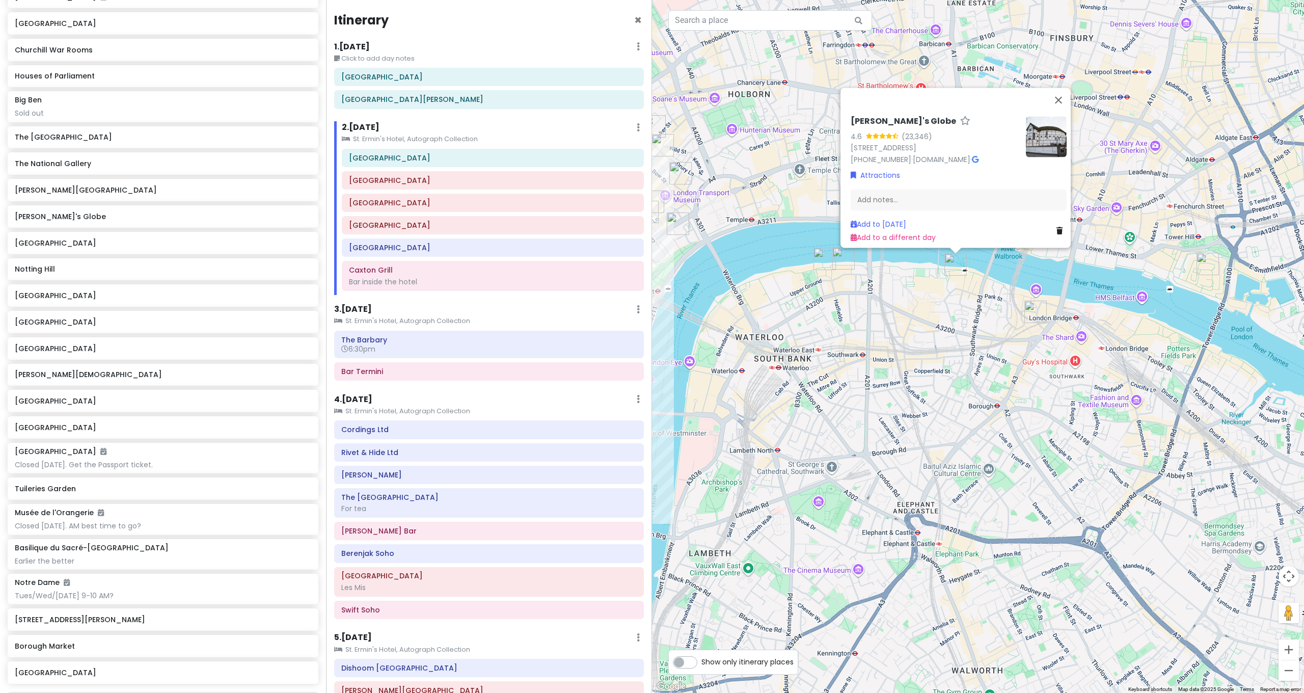
click at [914, 312] on div "Shakespeare's Globe 4.6 (23,346) 21 New Globe Walk, London SE1 9DT, UK +44 20 7…" at bounding box center [978, 346] width 652 height 693
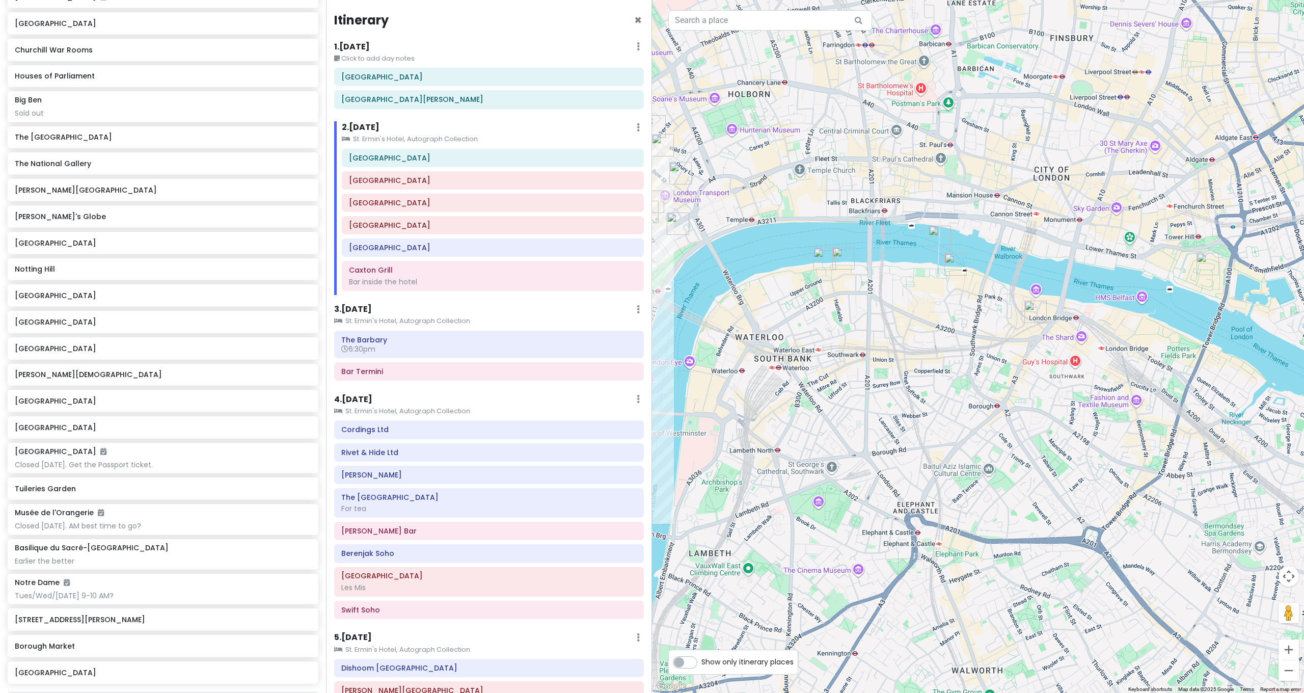
click at [1033, 307] on img "Borough Market" at bounding box center [1036, 312] width 22 height 22
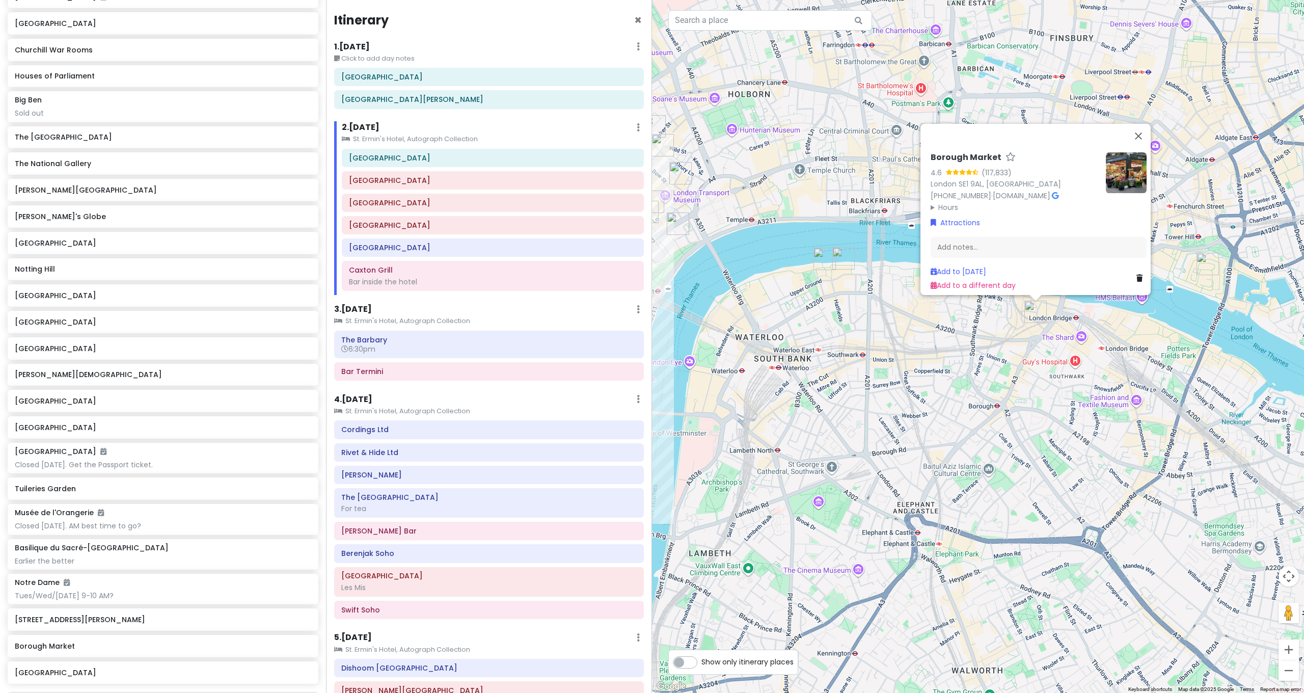
click at [938, 332] on div "Borough Market 4.6 (117,833) London SE1 9AL, UK +44 20 7407 1002 · boroughmarke…" at bounding box center [978, 346] width 652 height 693
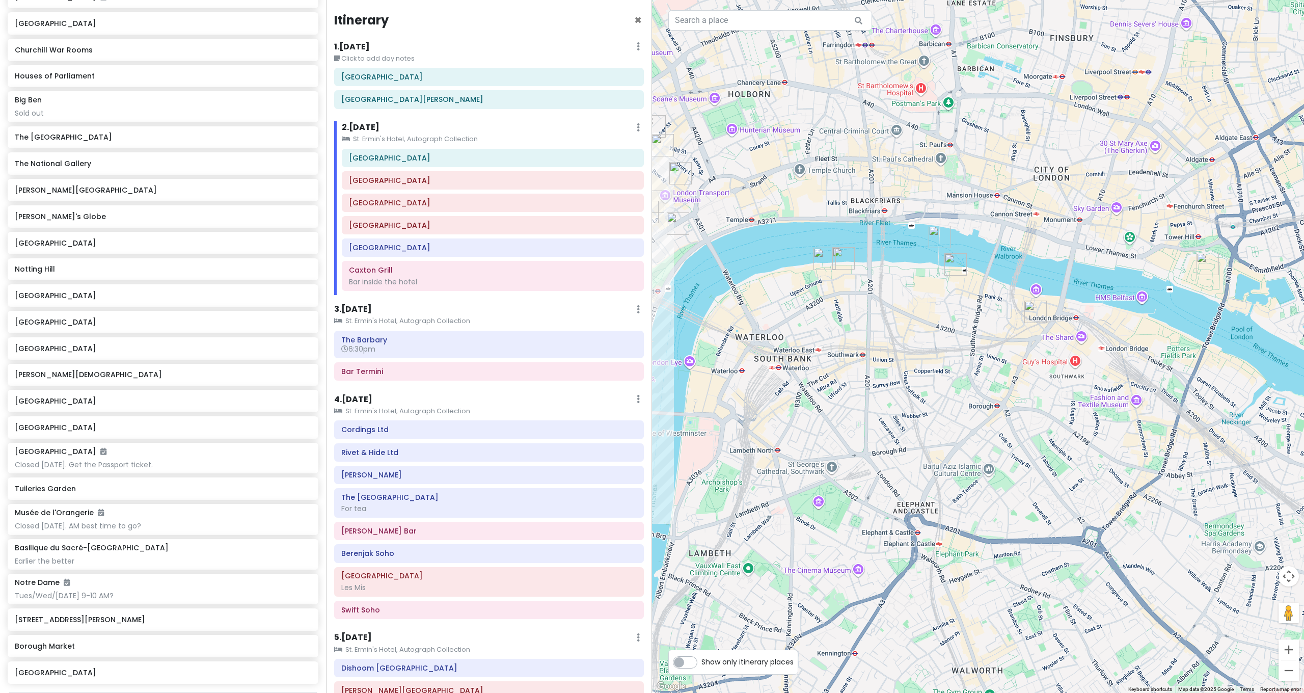
click at [933, 239] on img "Millennium Bridge" at bounding box center [940, 237] width 22 height 22
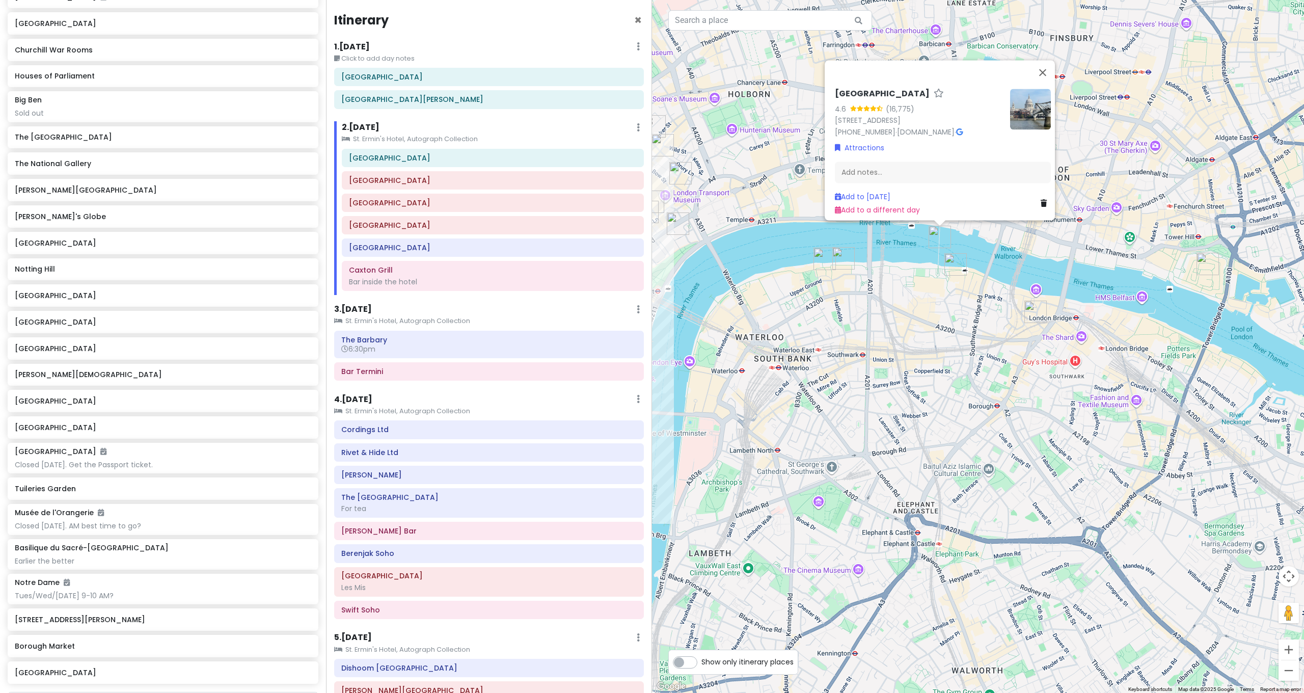
drag, startPoint x: 901, startPoint y: 275, endPoint x: 1033, endPoint y: 270, distance: 132.6
click at [1034, 270] on div "Millennium Bridge 4.6 (16,775) Thames Embankment, London EC4V 3QH, UK +44 20 76…" at bounding box center [978, 346] width 652 height 693
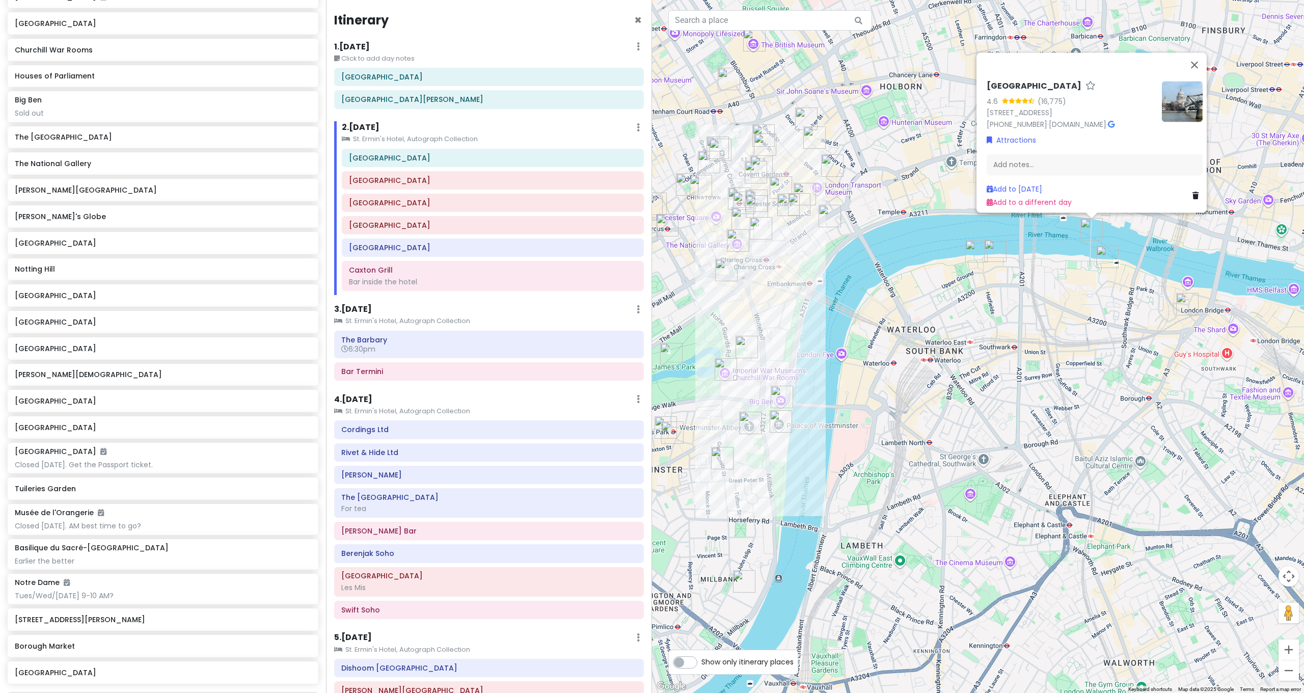
click at [975, 252] on img "OXO Restaurant" at bounding box center [977, 251] width 22 height 22
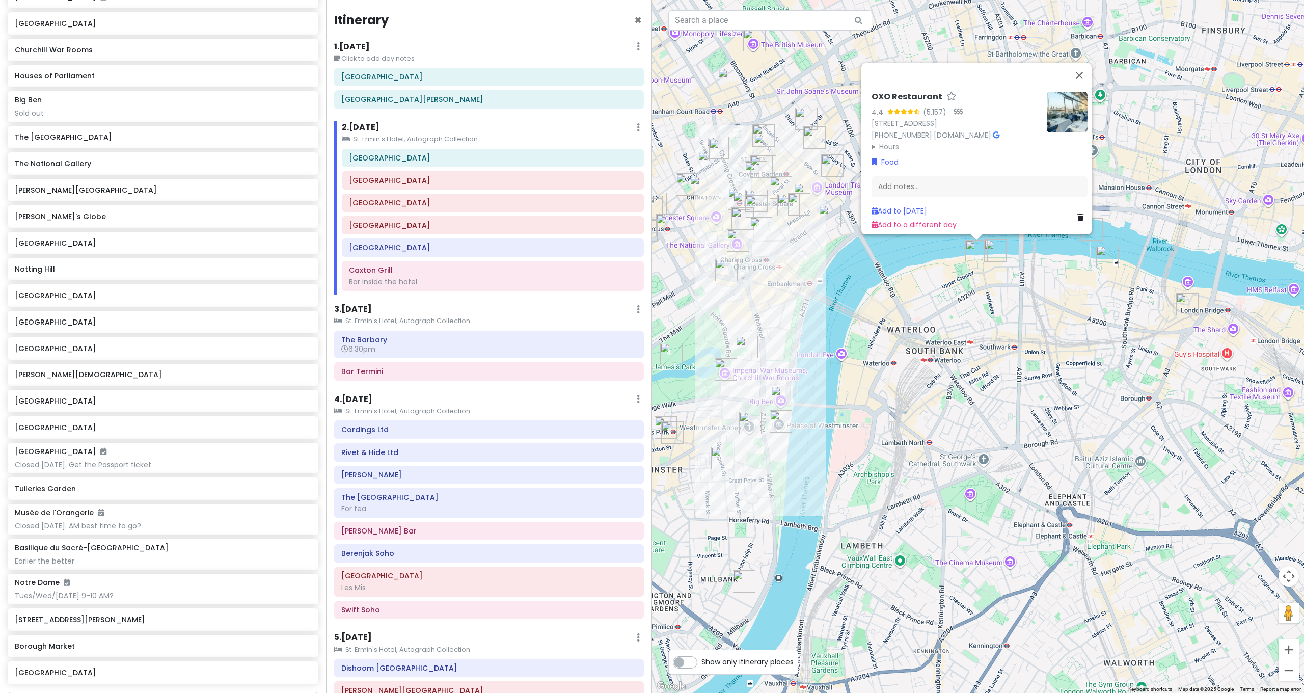
click at [994, 252] on img "Lyaness" at bounding box center [995, 250] width 22 height 22
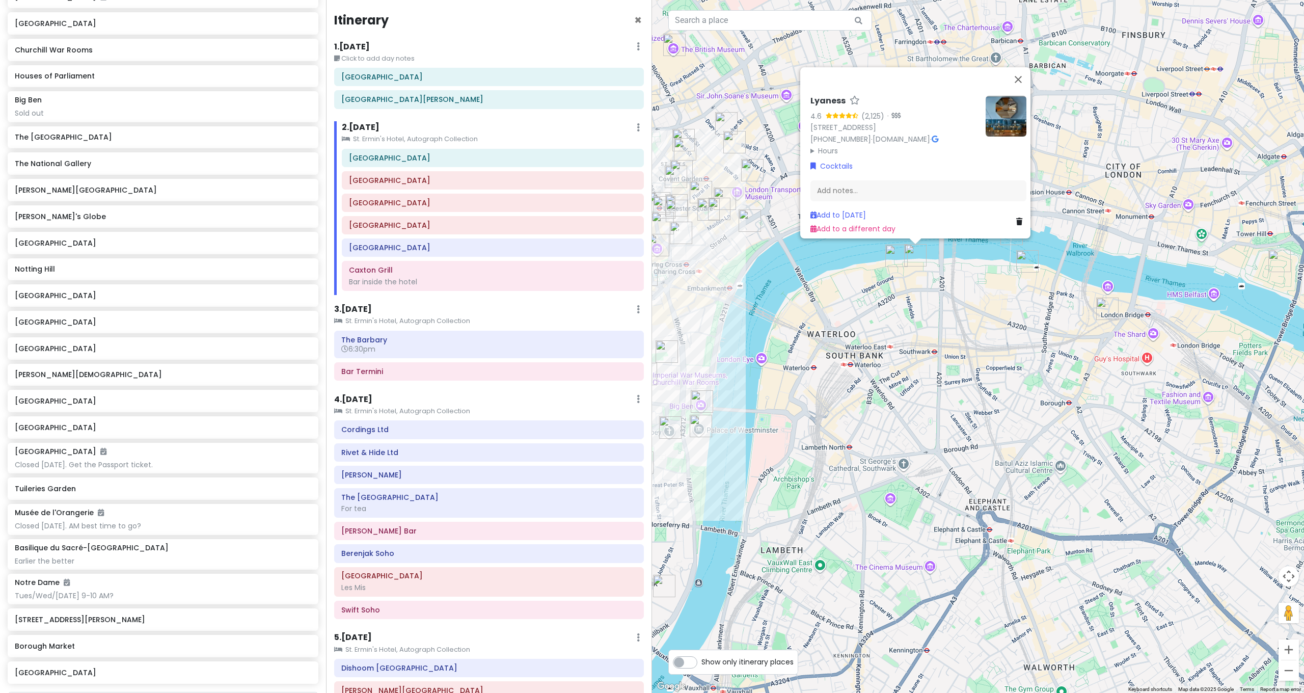
drag, startPoint x: 1213, startPoint y: 424, endPoint x: 1100, endPoint y: 415, distance: 112.9
click at [1132, 429] on div "Lyaness 4.6 (2,125) · 20 Upper Ground, London SE1 9PD, UK +44 20 3747 1063 · ly…" at bounding box center [978, 346] width 652 height 693
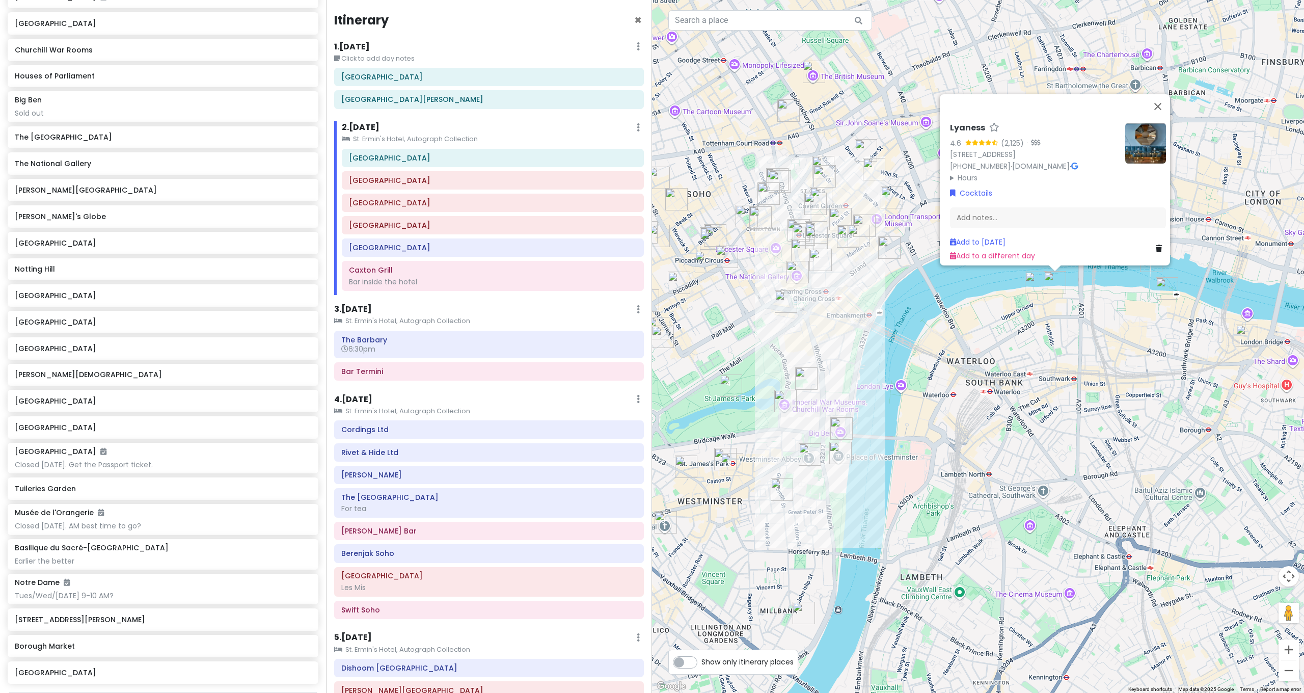
drag, startPoint x: 917, startPoint y: 374, endPoint x: 1056, endPoint y: 401, distance: 142.2
click at [1056, 401] on div "Lyaness 4.6 (2,125) · 20 Upper Ground, London SE1 9PD, UK +44 20 3747 1063 · ly…" at bounding box center [978, 346] width 652 height 693
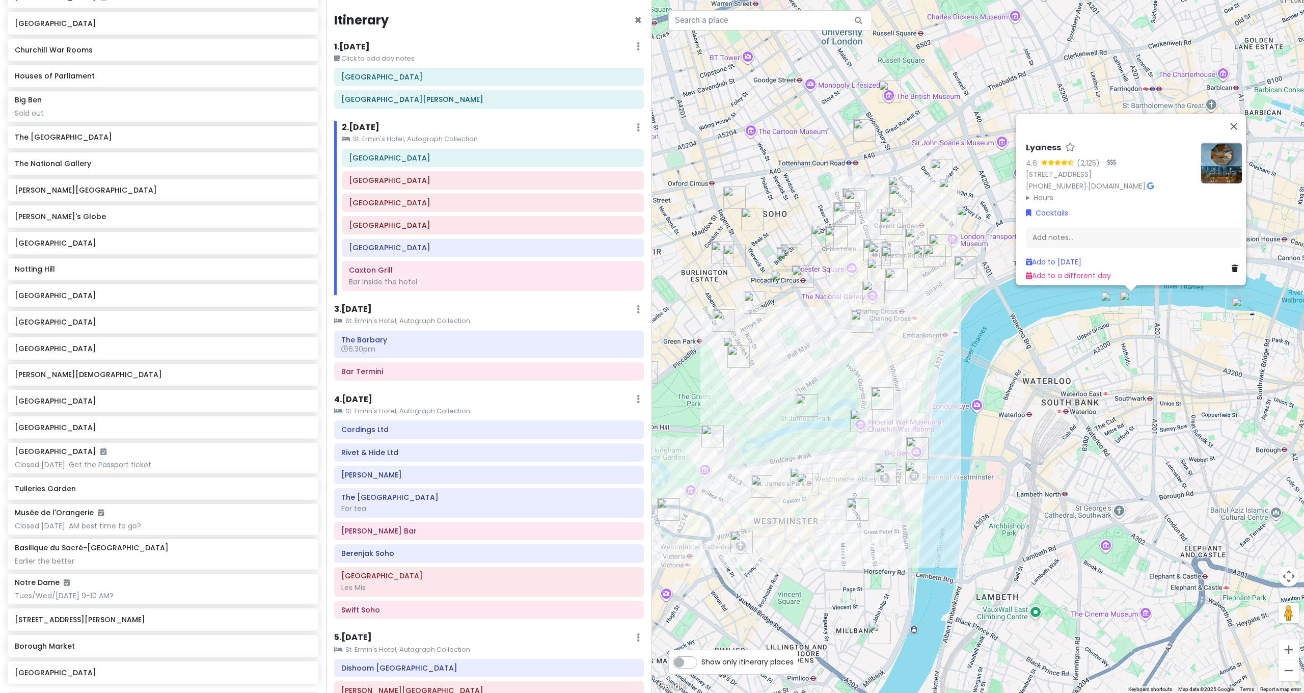
click at [733, 354] on img "DUKES Bar" at bounding box center [739, 356] width 22 height 22
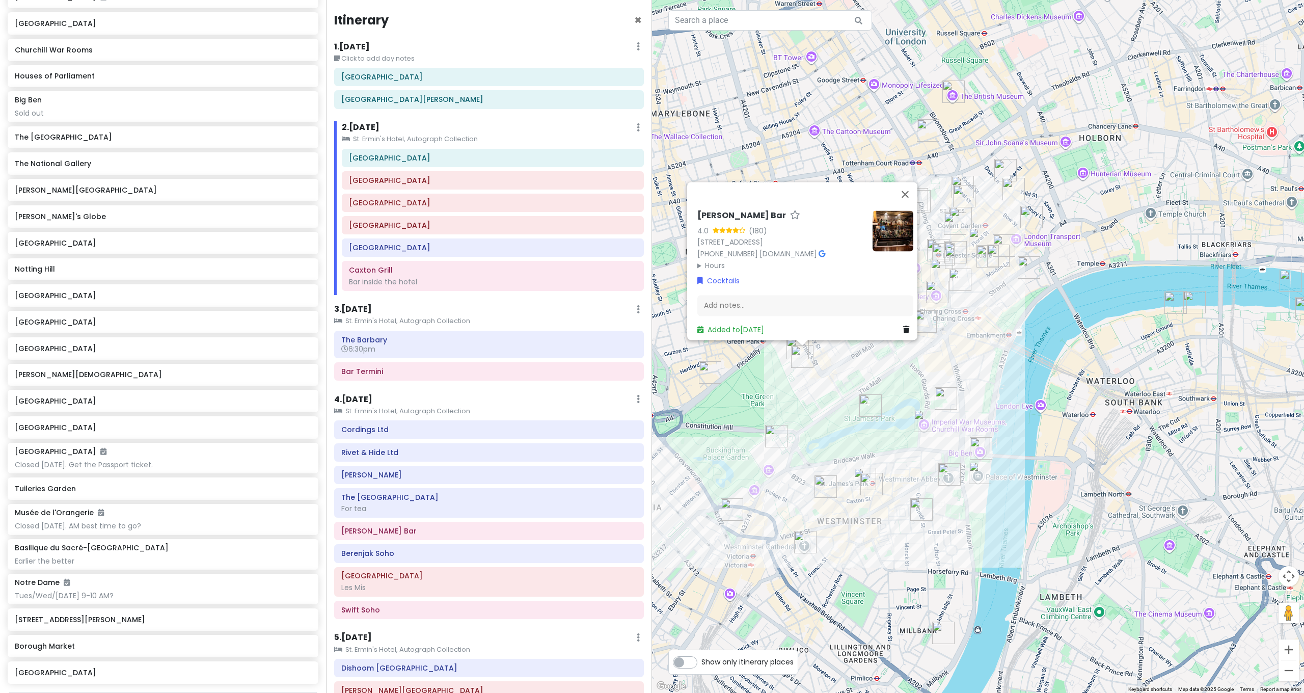
click at [812, 385] on div "DUKES Bar 4.0 (180) 35 St James's Pl, London SW1A 1NY, UK +44 20 7491 4840 · ww…" at bounding box center [978, 346] width 652 height 693
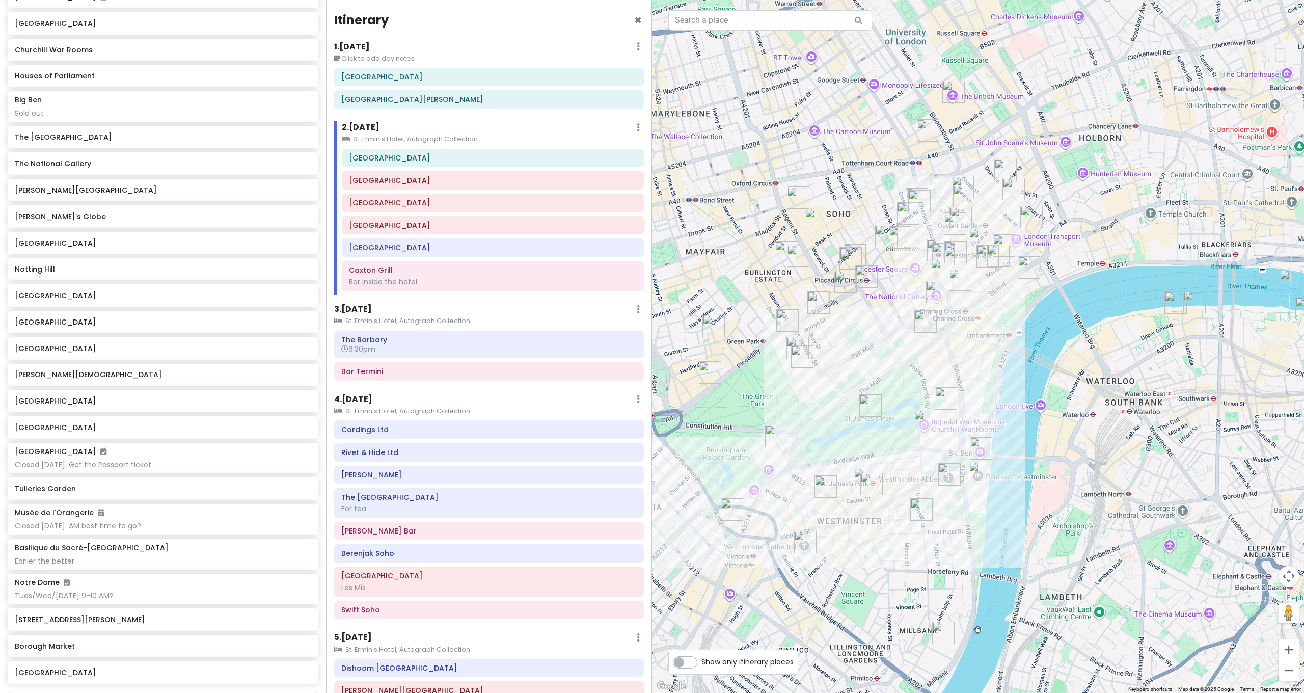
drag, startPoint x: 733, startPoint y: 515, endPoint x: 768, endPoint y: 521, distance: 35.3
click at [733, 515] on img "The Goring Dining Room" at bounding box center [732, 509] width 22 height 22
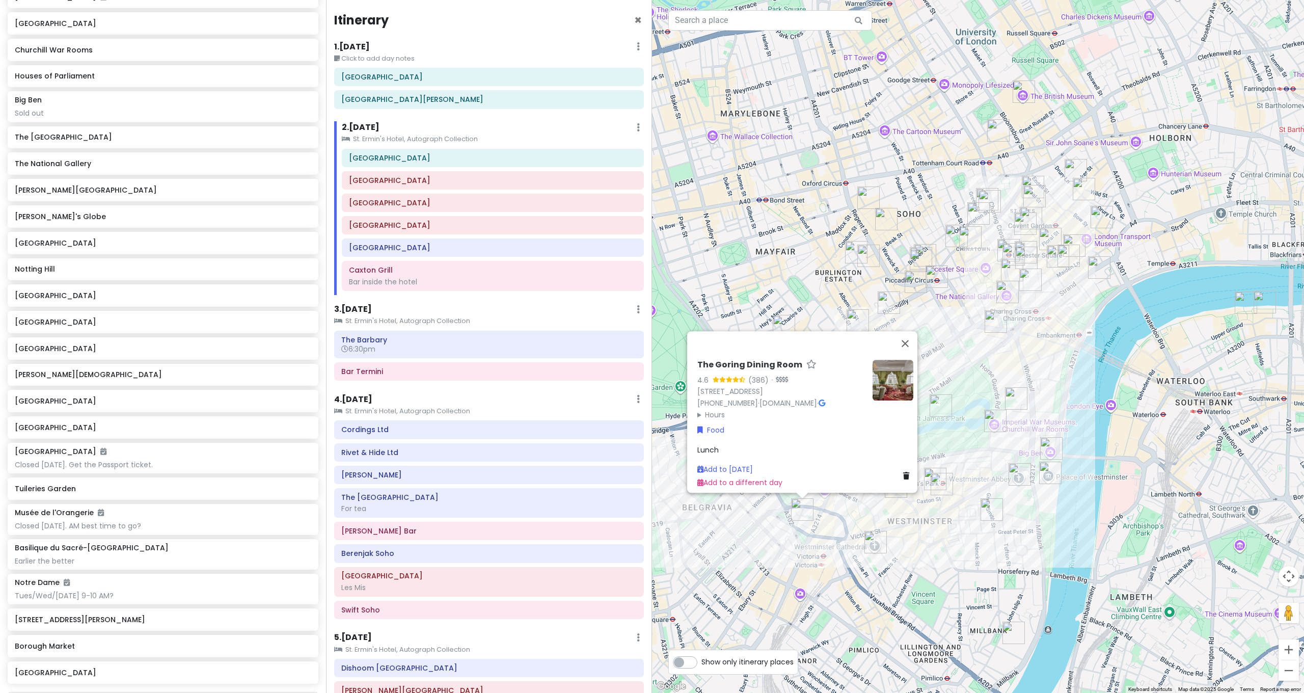
click at [997, 422] on img "Churchill War Rooms" at bounding box center [995, 421] width 22 height 22
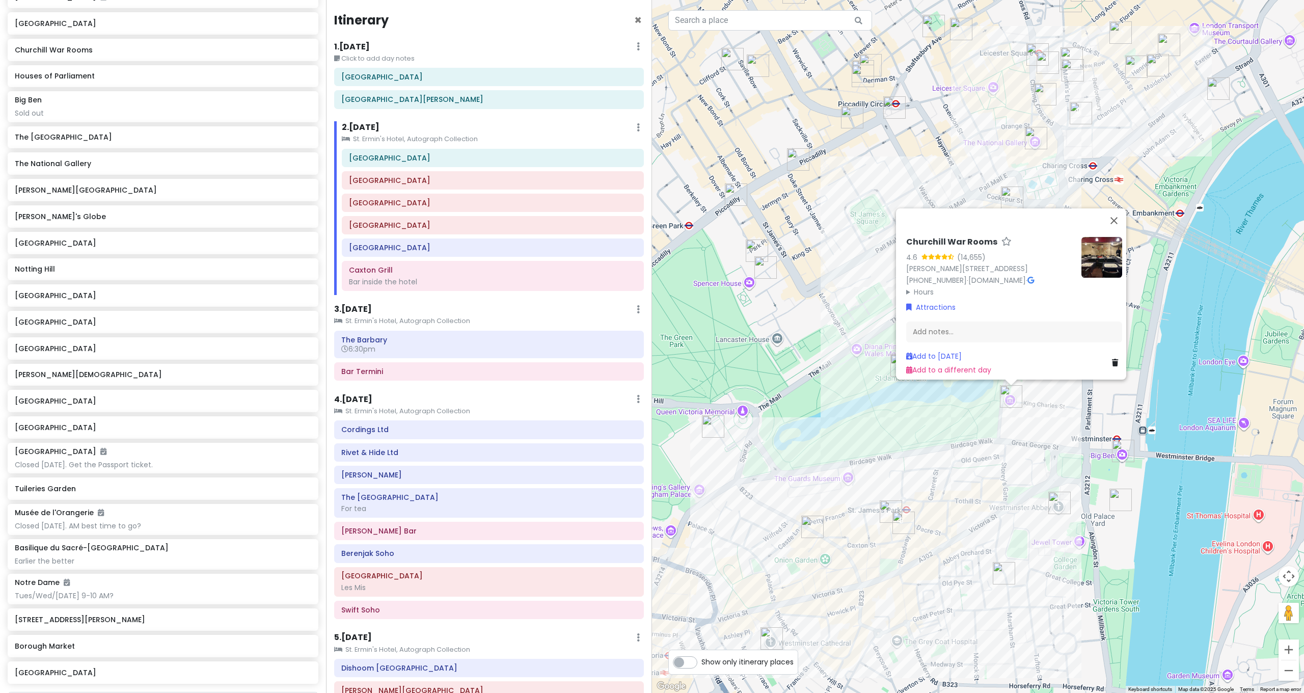
click at [1030, 433] on div "Churchill War Rooms 4.6 (14,655) King Charles St, London SW1A 2AQ, UK +44 20 74…" at bounding box center [978, 346] width 652 height 693
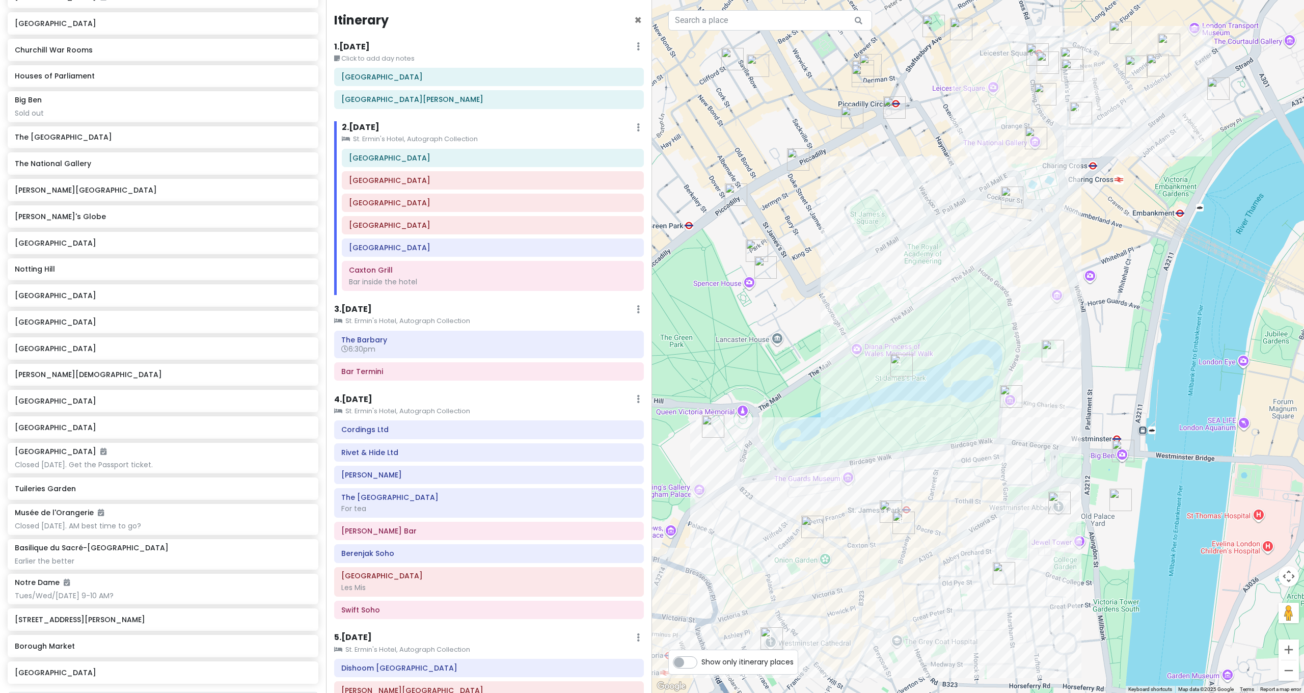
click at [1054, 349] on img "10 Downing St" at bounding box center [1053, 351] width 22 height 22
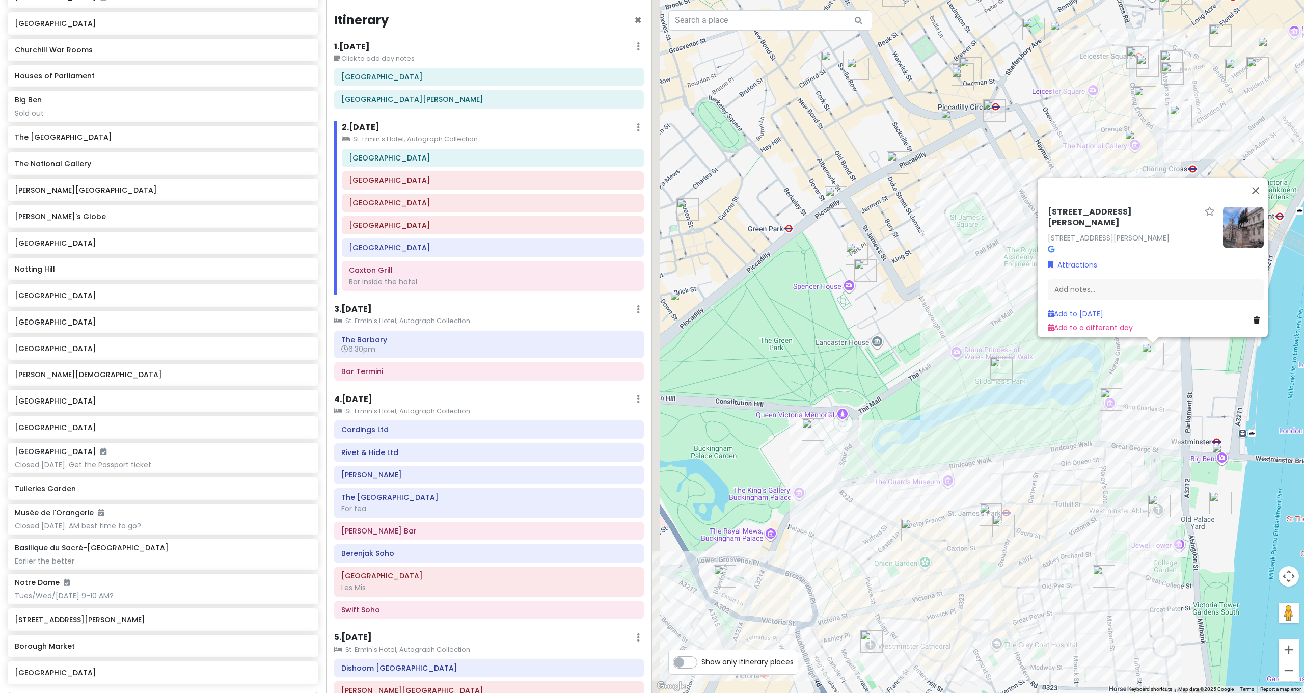
drag, startPoint x: 773, startPoint y: 363, endPoint x: 845, endPoint y: 359, distance: 71.4
click at [845, 359] on div "10 Downing St 10 Downing St, London SW1A 2AB, UK Attractions Add notes... Add t…" at bounding box center [978, 346] width 652 height 693
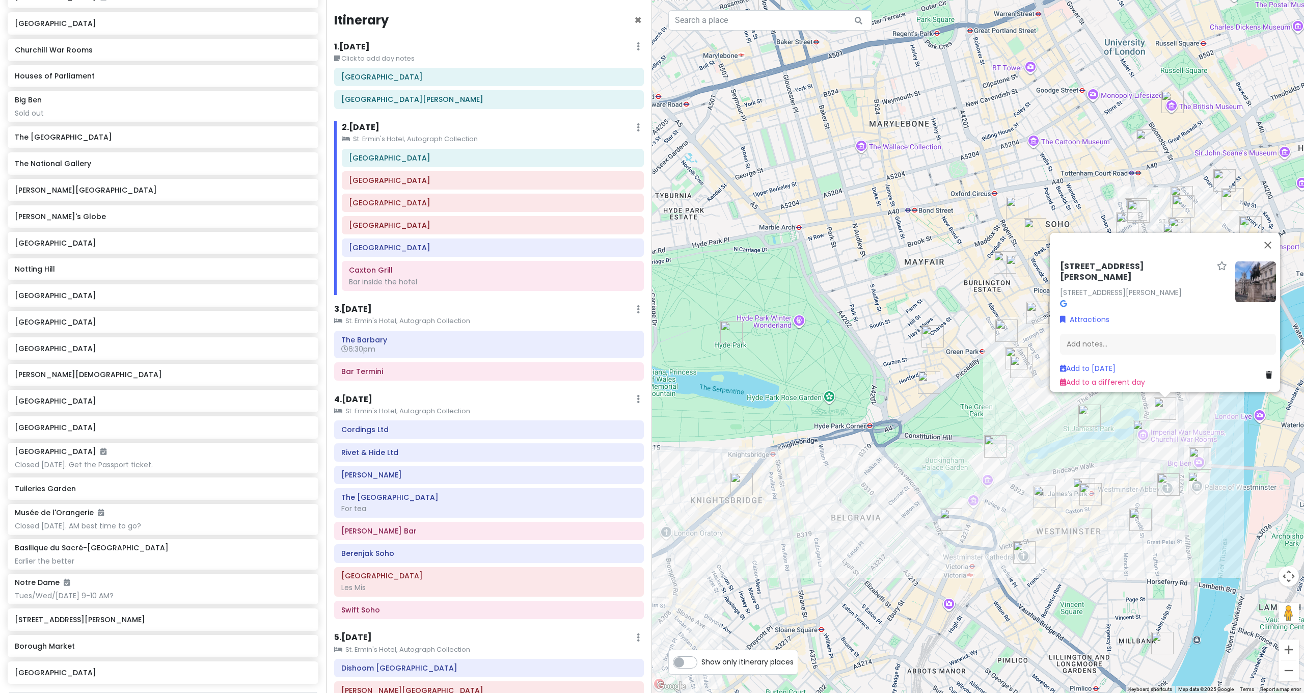
drag, startPoint x: 831, startPoint y: 440, endPoint x: 876, endPoint y: 468, distance: 53.5
click at [875, 469] on div "10 Downing St 10 Downing St, London SW1A 2AB, UK Attractions Add notes... Add t…" at bounding box center [978, 346] width 652 height 693
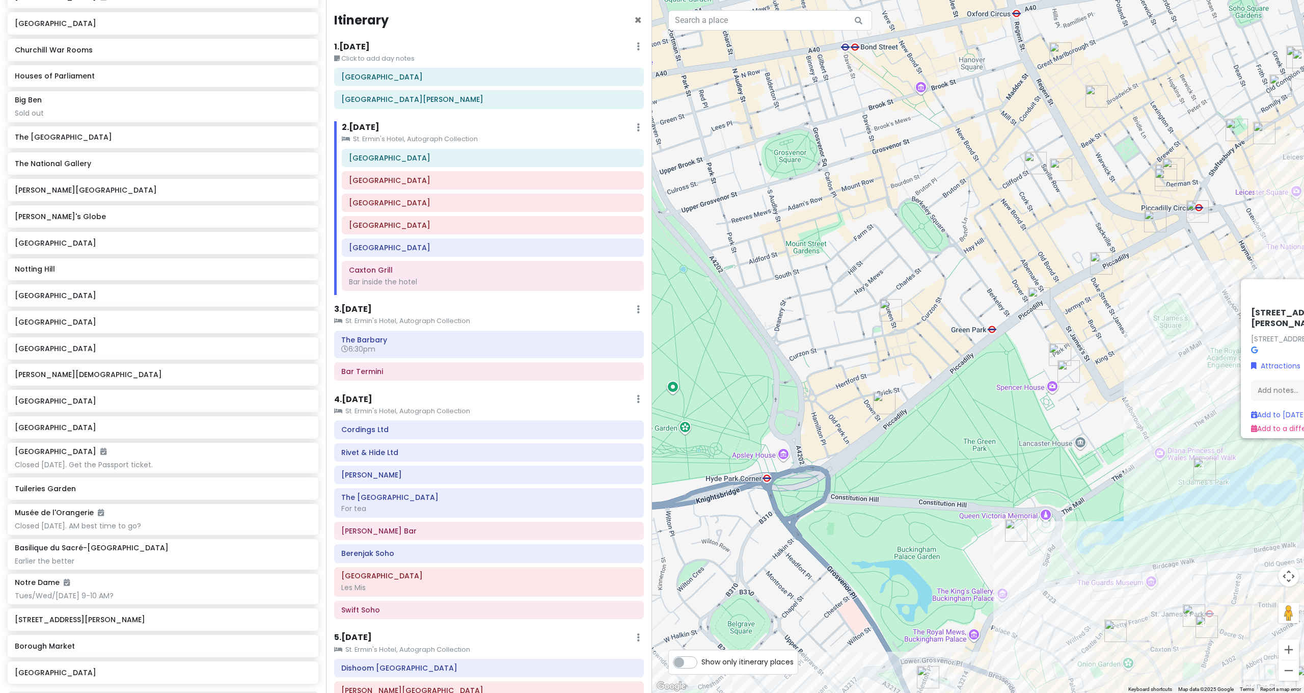
drag, startPoint x: 954, startPoint y: 302, endPoint x: 850, endPoint y: 399, distance: 142.0
click at [850, 399] on div "10 Downing St 10 Downing St, London SW1A 2AB, UK Attractions Add notes... Add t…" at bounding box center [978, 346] width 652 height 693
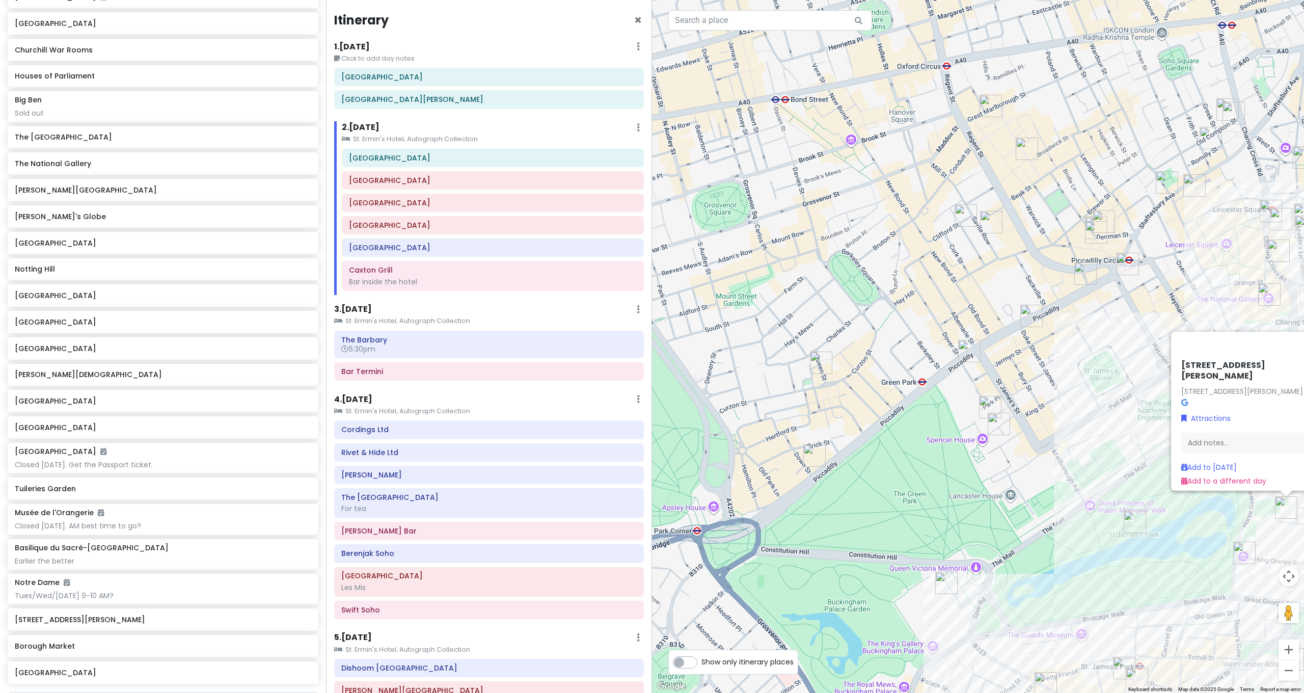
drag, startPoint x: 991, startPoint y: 295, endPoint x: 940, endPoint y: 365, distance: 86.8
click at [941, 365] on div "10 Downing St 10 Downing St, London SW1A 2AB, UK Attractions Add notes... Add t…" at bounding box center [978, 346] width 652 height 693
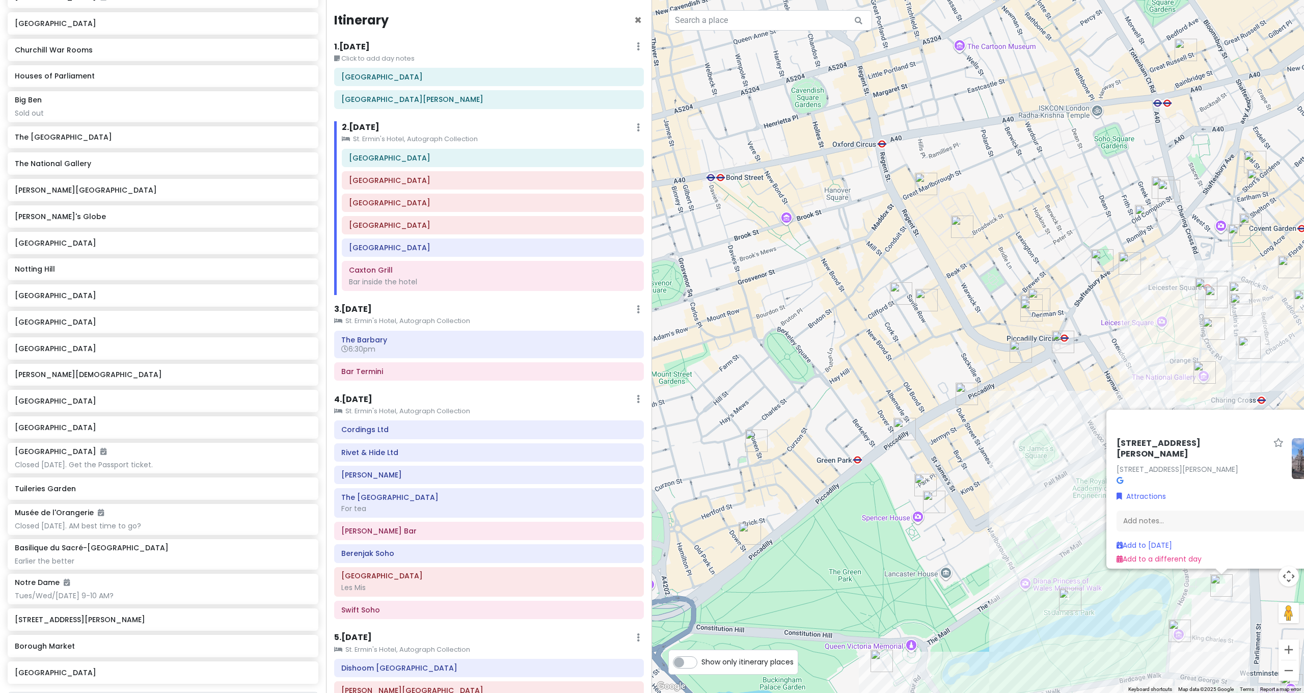
click at [921, 296] on img "Drake's" at bounding box center [927, 300] width 22 height 22
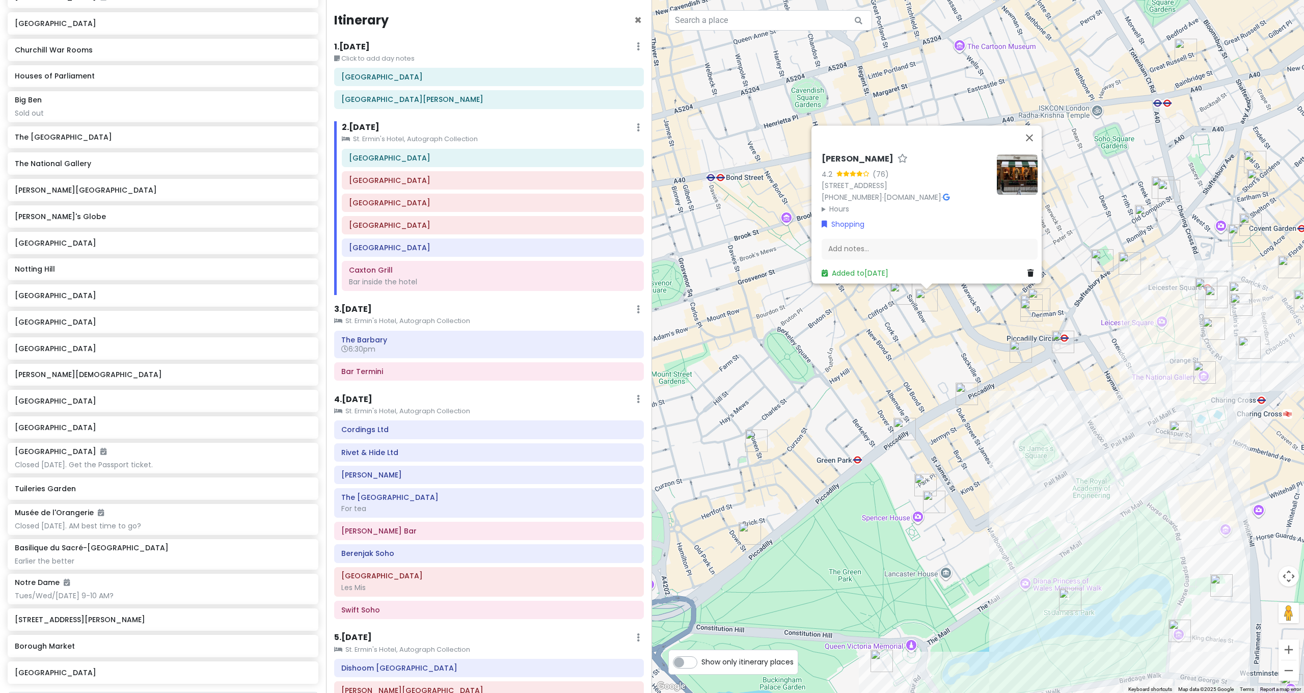
click at [896, 292] on img "Rivet & Hide Ltd" at bounding box center [901, 293] width 22 height 22
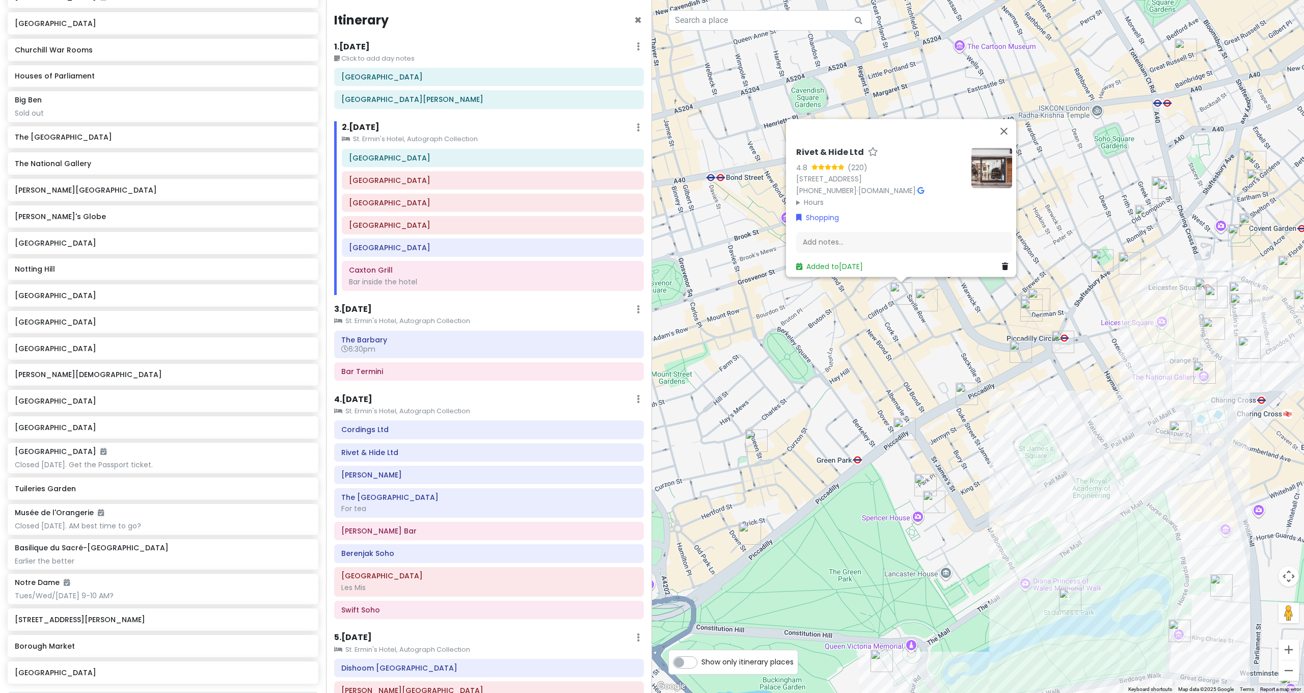
click at [1081, 328] on div "Rivet & Hide Ltd 4.8 (220) 11-12 Old Burlington St, London W1S 3AG, UK +44 20 7…" at bounding box center [978, 346] width 652 height 693
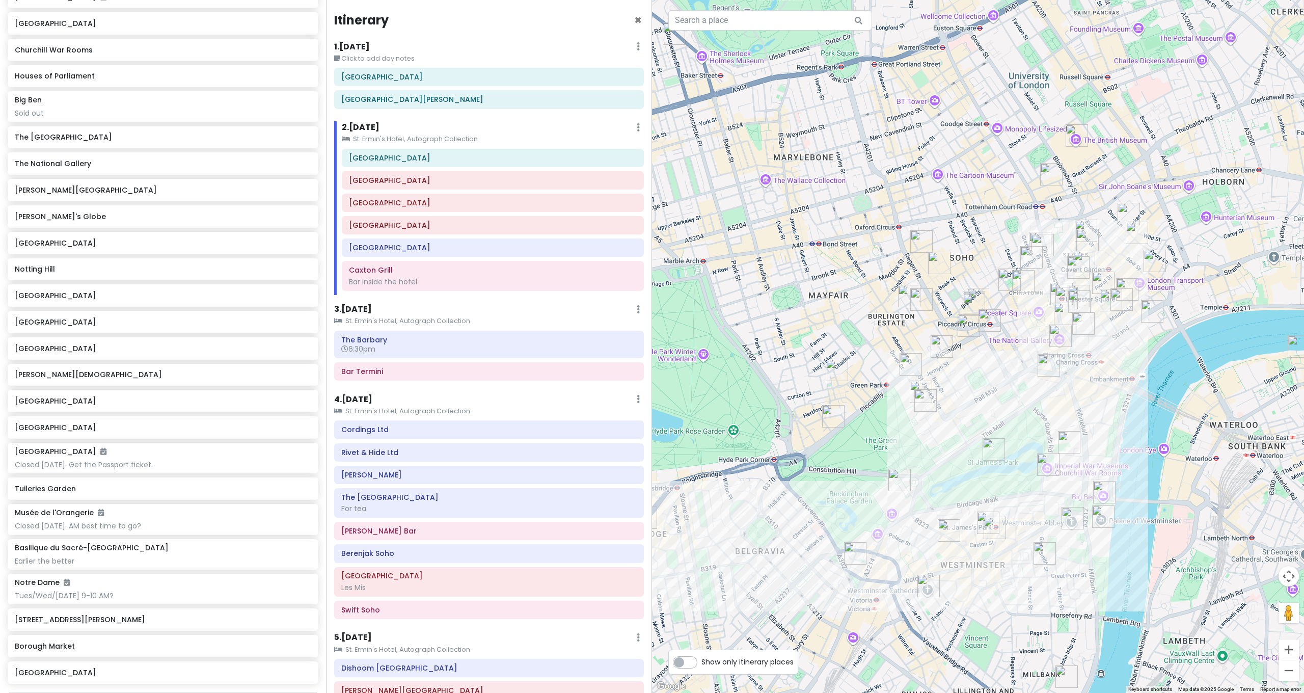
drag, startPoint x: 1090, startPoint y: 292, endPoint x: 1001, endPoint y: 301, distance: 89.6
click at [1001, 301] on div at bounding box center [978, 346] width 652 height 693
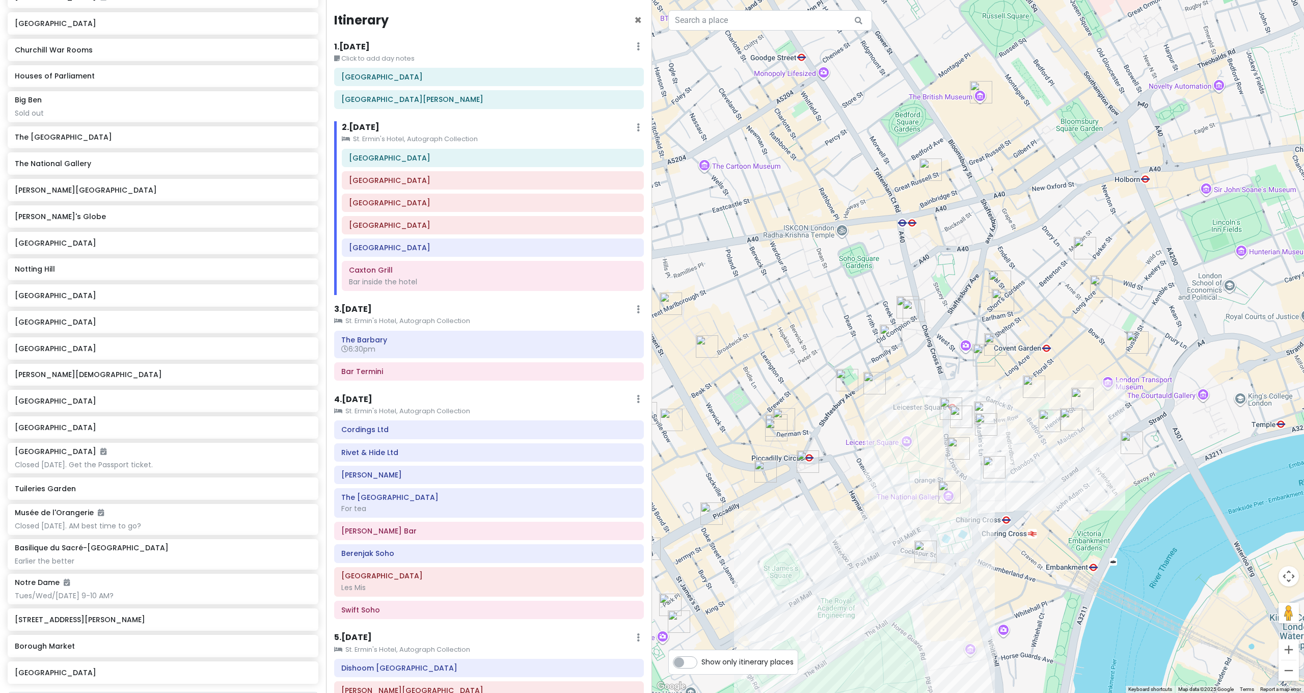
click at [902, 304] on img "Swift Soho" at bounding box center [908, 307] width 22 height 22
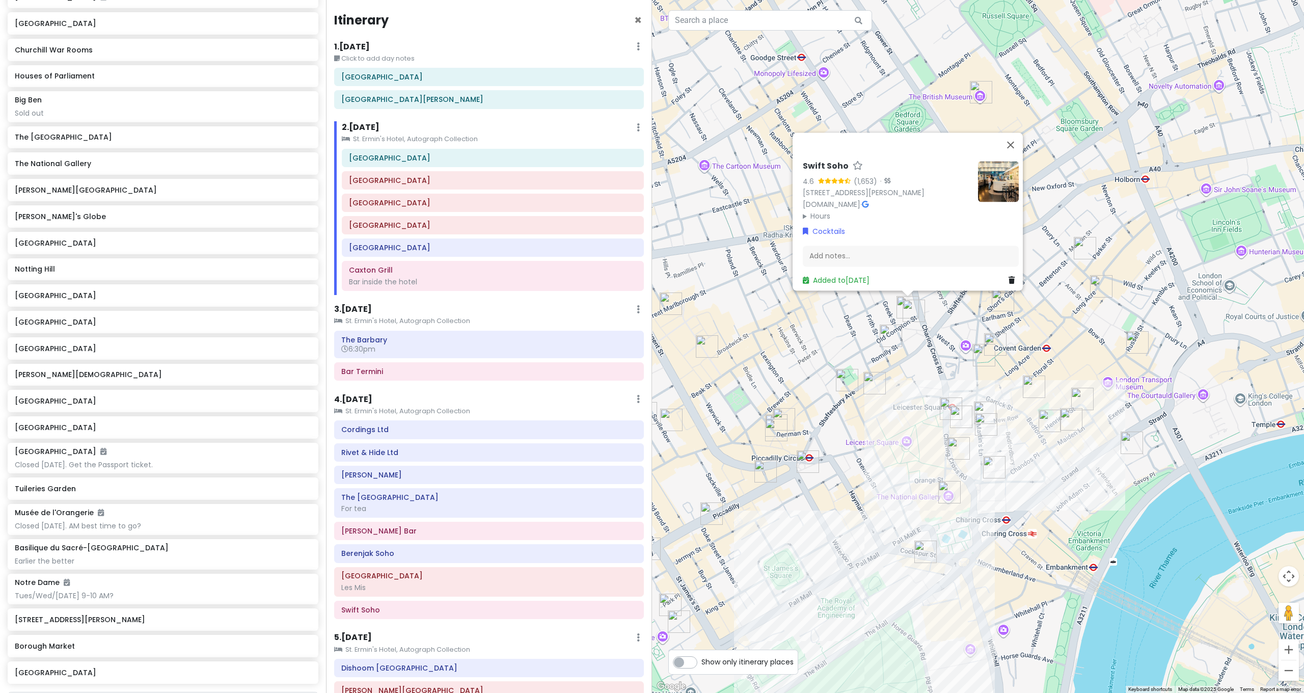
click at [934, 311] on div "Swift Soho 4.6 (1,653) · 12 Old Compton St, London W1D 4TQ, UK www.barswift.com…" at bounding box center [978, 346] width 652 height 693
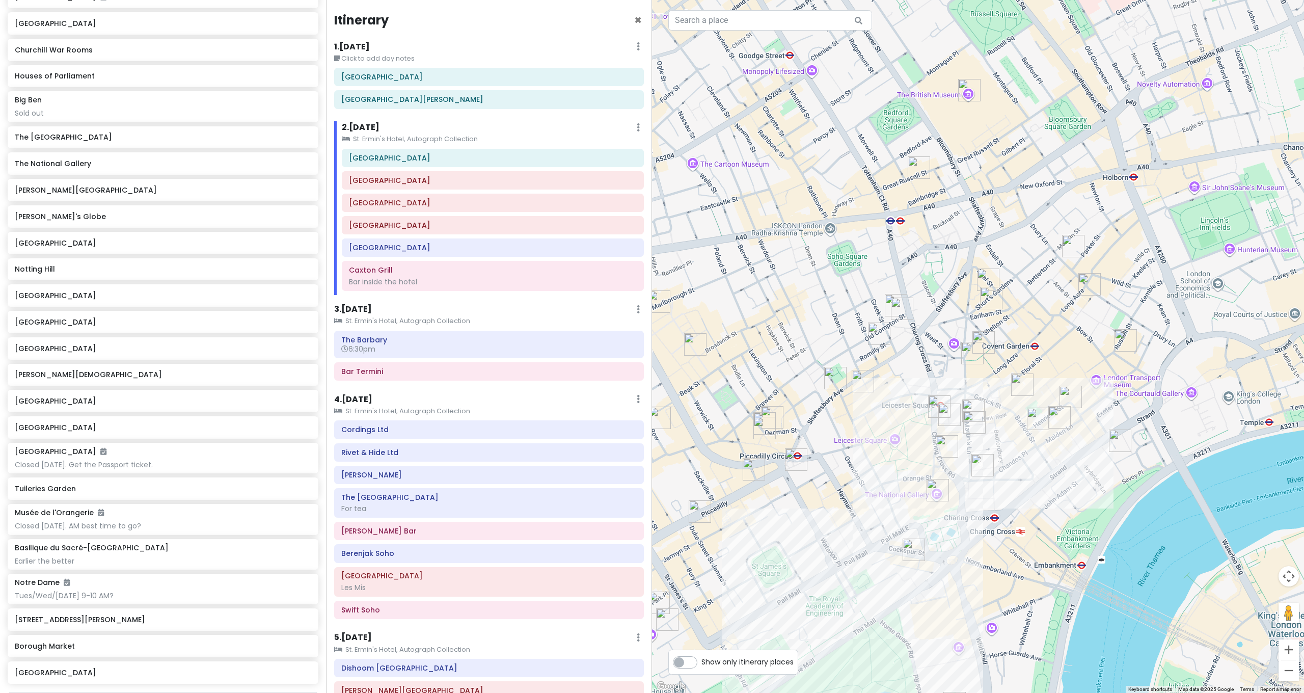
click at [889, 306] on img "Swift Soho" at bounding box center [896, 305] width 22 height 22
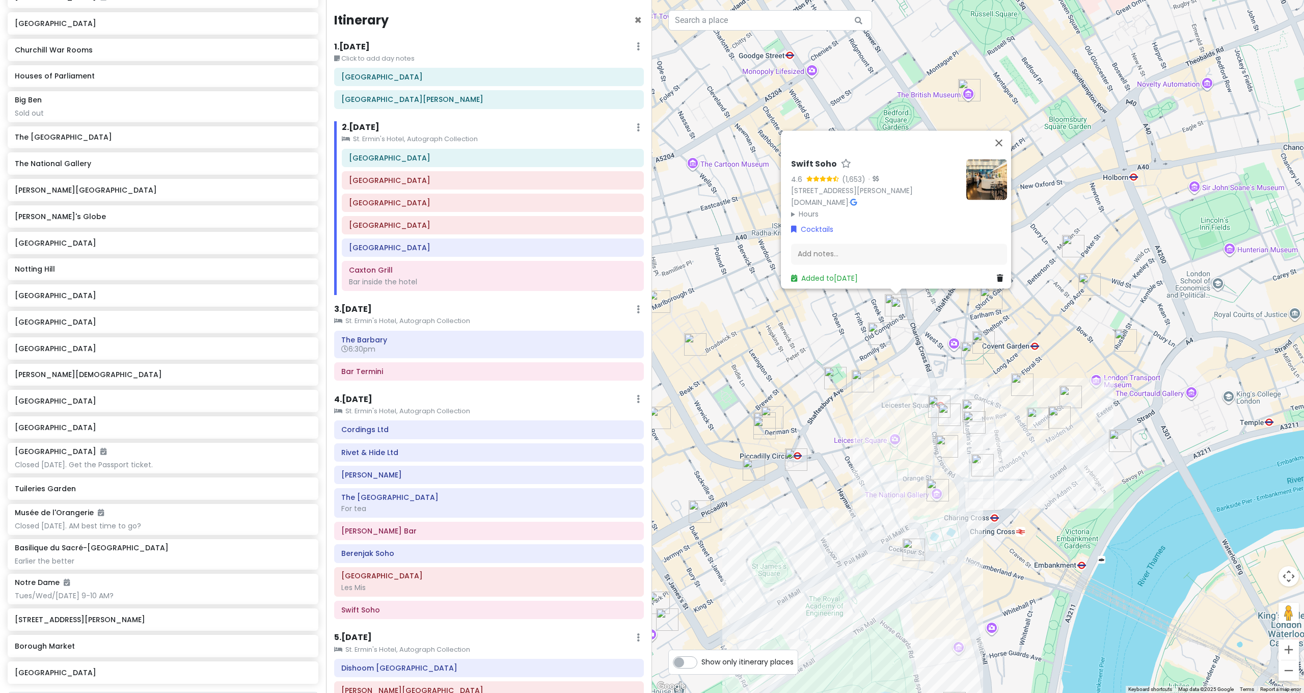
click at [902, 310] on img "Bar Termini" at bounding box center [902, 309] width 22 height 22
click at [899, 318] on img "Bar Termini" at bounding box center [902, 309] width 22 height 22
click at [889, 303] on img "Swift Soho" at bounding box center [896, 305] width 22 height 22
click at [905, 310] on img "Bar Termini" at bounding box center [902, 309] width 22 height 22
click at [913, 312] on img "Bar Termini" at bounding box center [902, 309] width 22 height 22
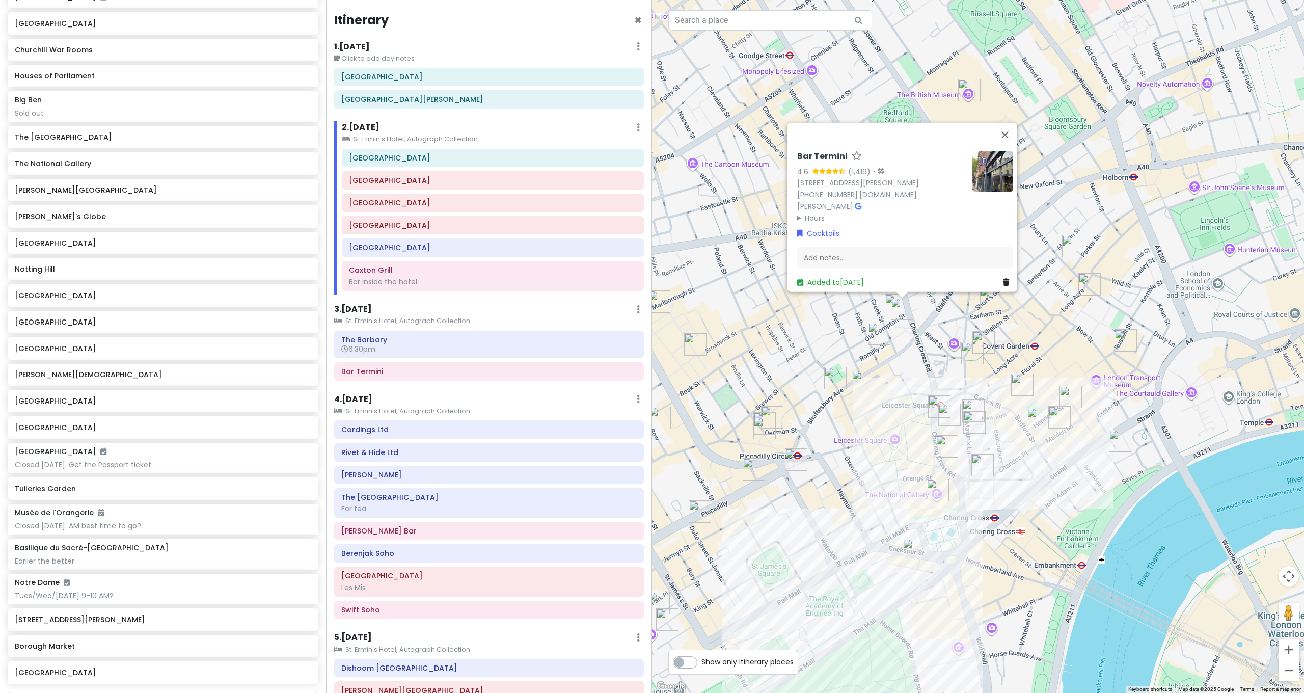
click at [913, 312] on img "Bar Termini" at bounding box center [902, 309] width 22 height 22
click at [891, 307] on img "Bar Termini" at bounding box center [902, 309] width 22 height 22
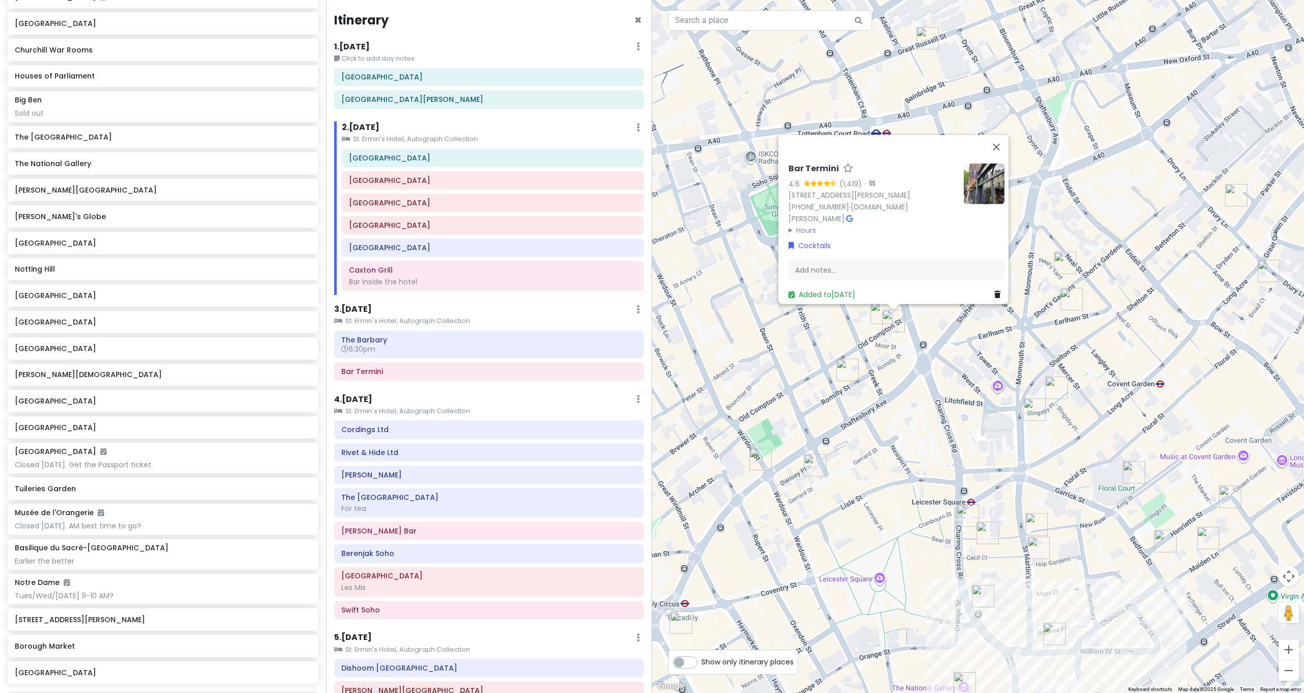
click at [907, 321] on div "To navigate, press the arrow keys. Bar Termini 4.6 (1,419) · 7 Old Compton St, …" at bounding box center [978, 346] width 652 height 693
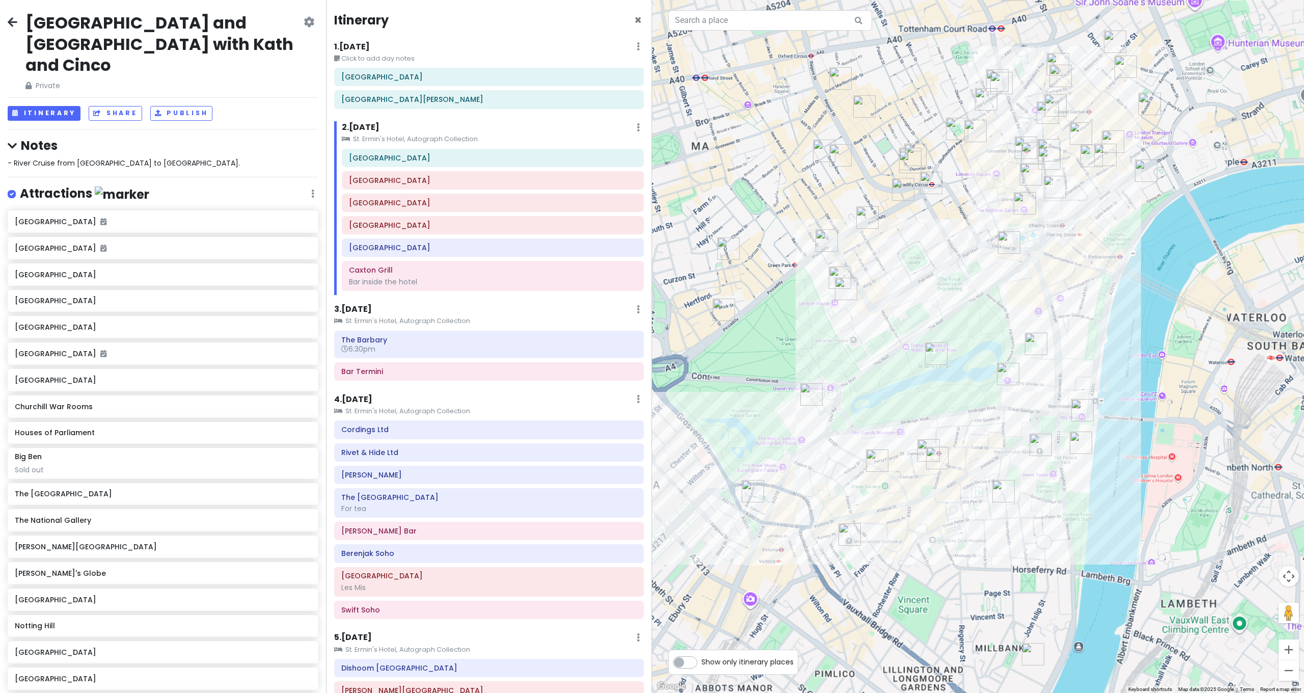
scroll to position [357, 0]
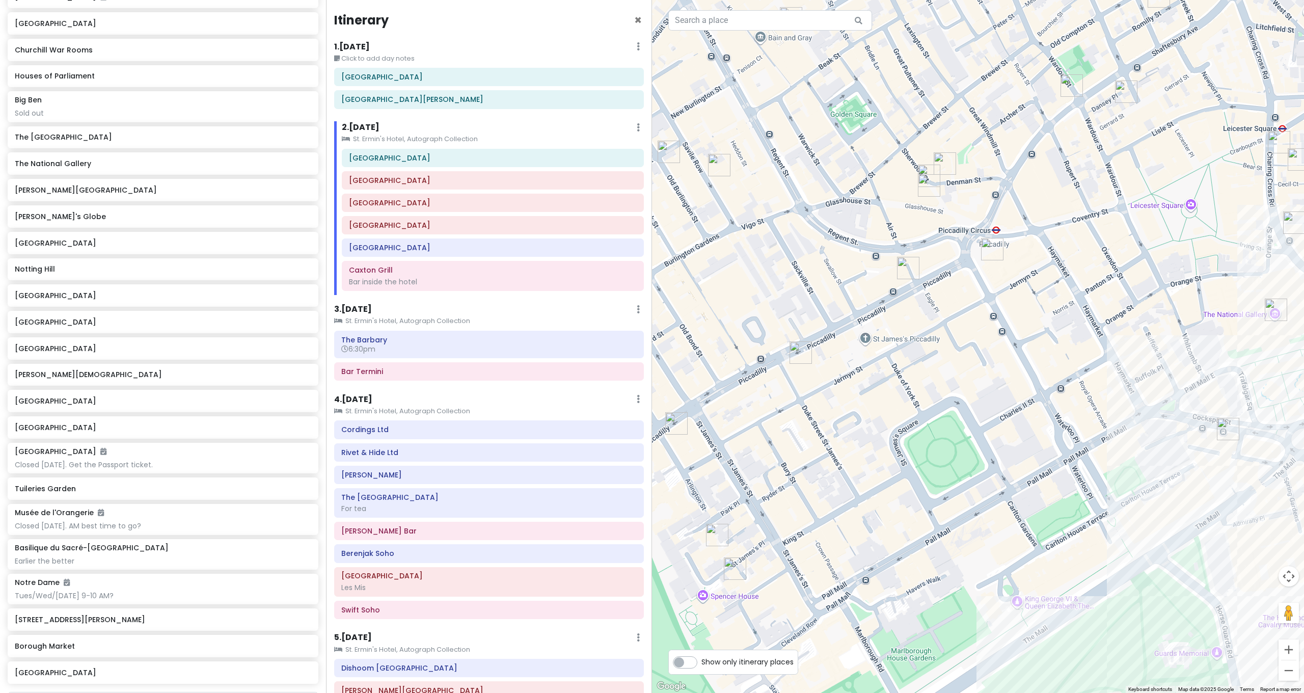
drag, startPoint x: 936, startPoint y: 161, endPoint x: 1013, endPoint y: 159, distance: 77.5
click at [1013, 159] on div at bounding box center [978, 346] width 652 height 693
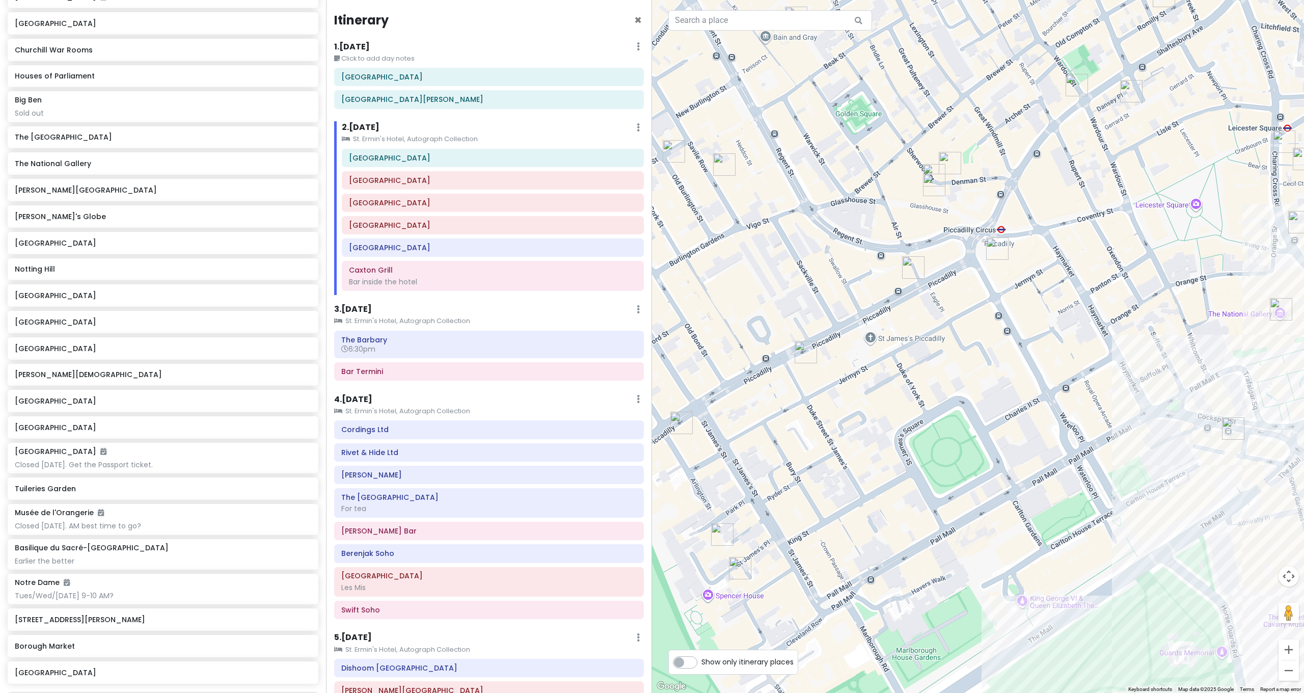
drag, startPoint x: 867, startPoint y: 220, endPoint x: 922, endPoint y: 204, distance: 57.3
click at [922, 204] on div at bounding box center [978, 346] width 652 height 693
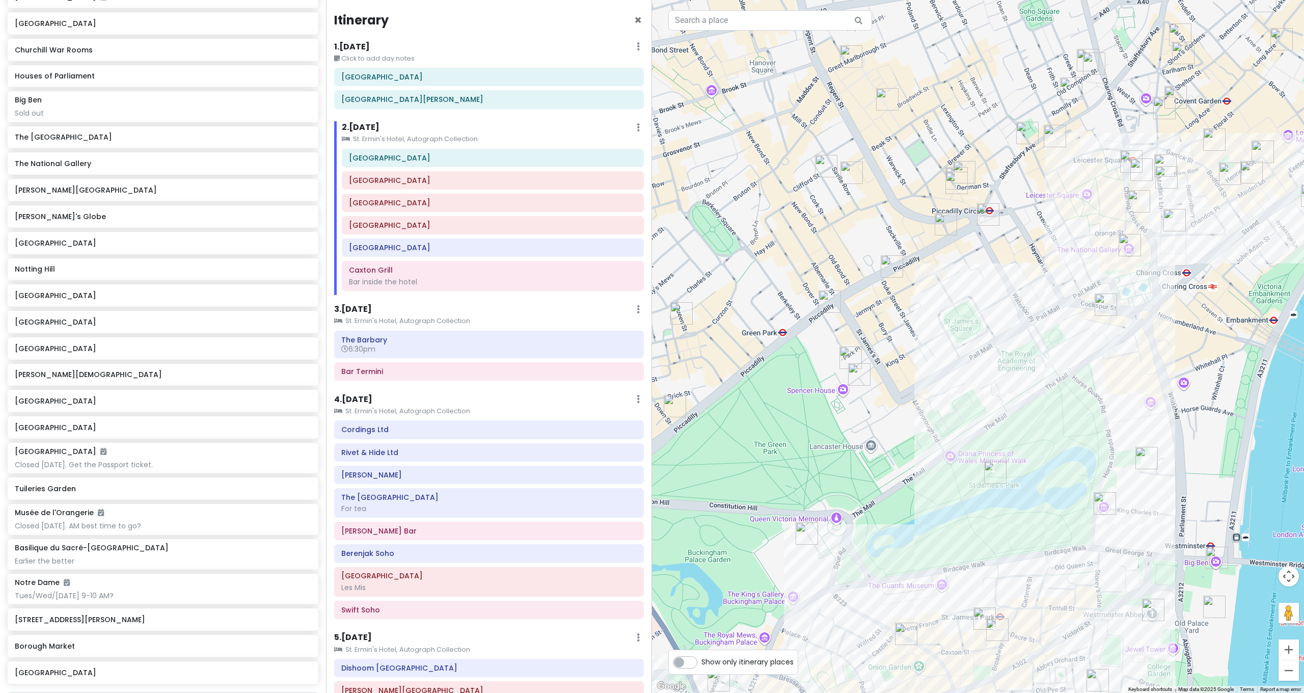
click at [850, 170] on img "Drake's" at bounding box center [852, 173] width 22 height 22
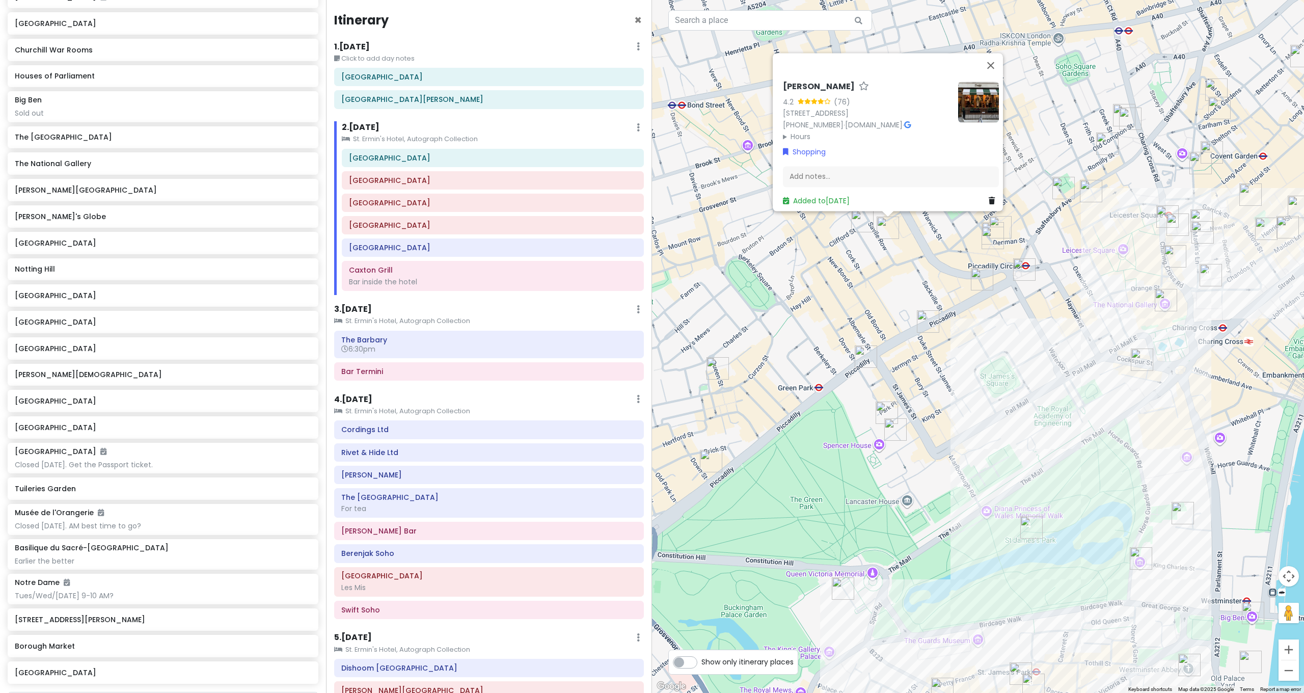
drag, startPoint x: 884, startPoint y: 216, endPoint x: 923, endPoint y: 237, distance: 45.1
click at [923, 237] on div "Drake's 4.2 (76) 9 Savile Row, London W1S 3PF, UK +44 20 7734 2367 · www.drakes…" at bounding box center [978, 346] width 652 height 693
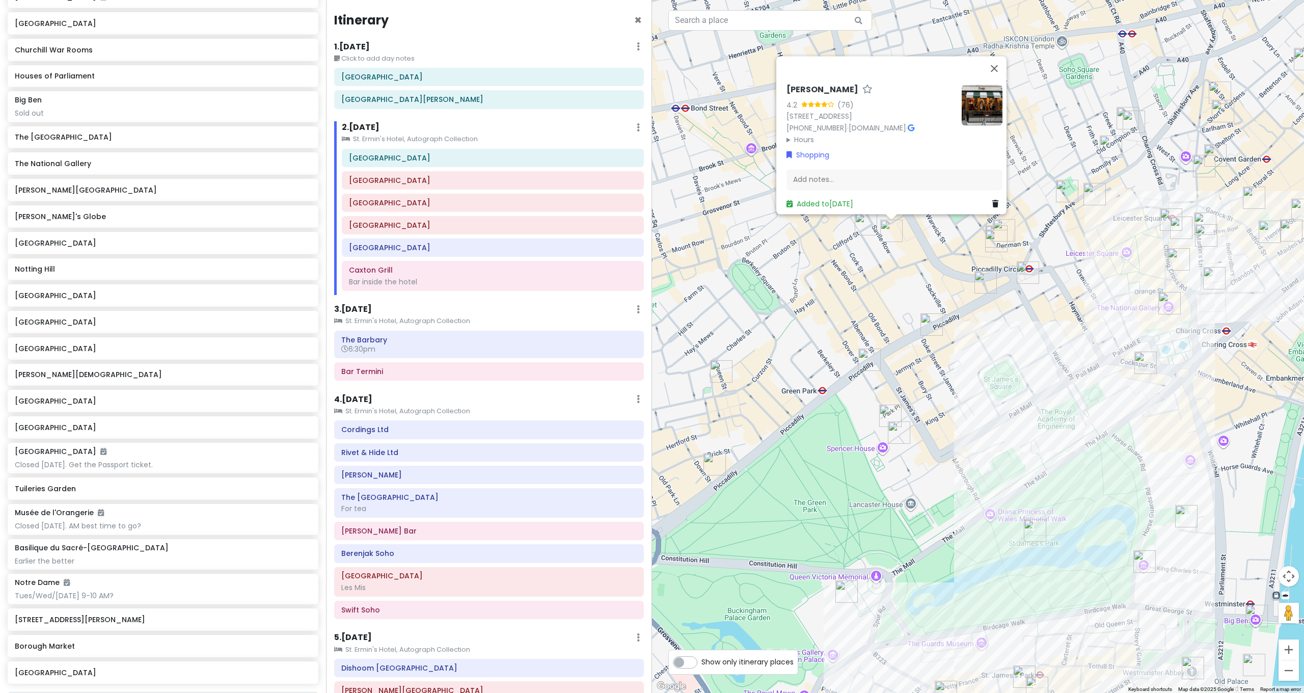
click at [863, 225] on img "Rivet & Hide Ltd" at bounding box center [866, 224] width 22 height 22
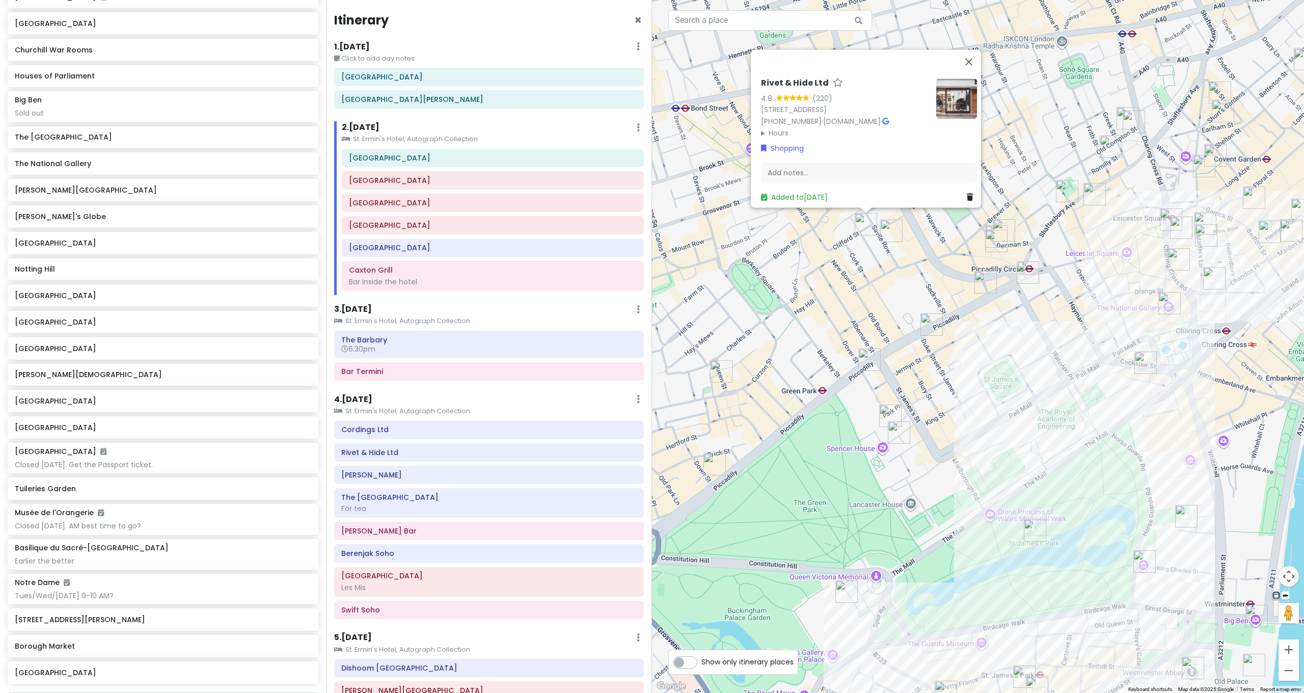
click at [958, 263] on div "Rivet & Hide Ltd 4.8 (220) 11-12 Old Burlington St, London W1S 3AG, UK +44 20 7…" at bounding box center [978, 346] width 652 height 693
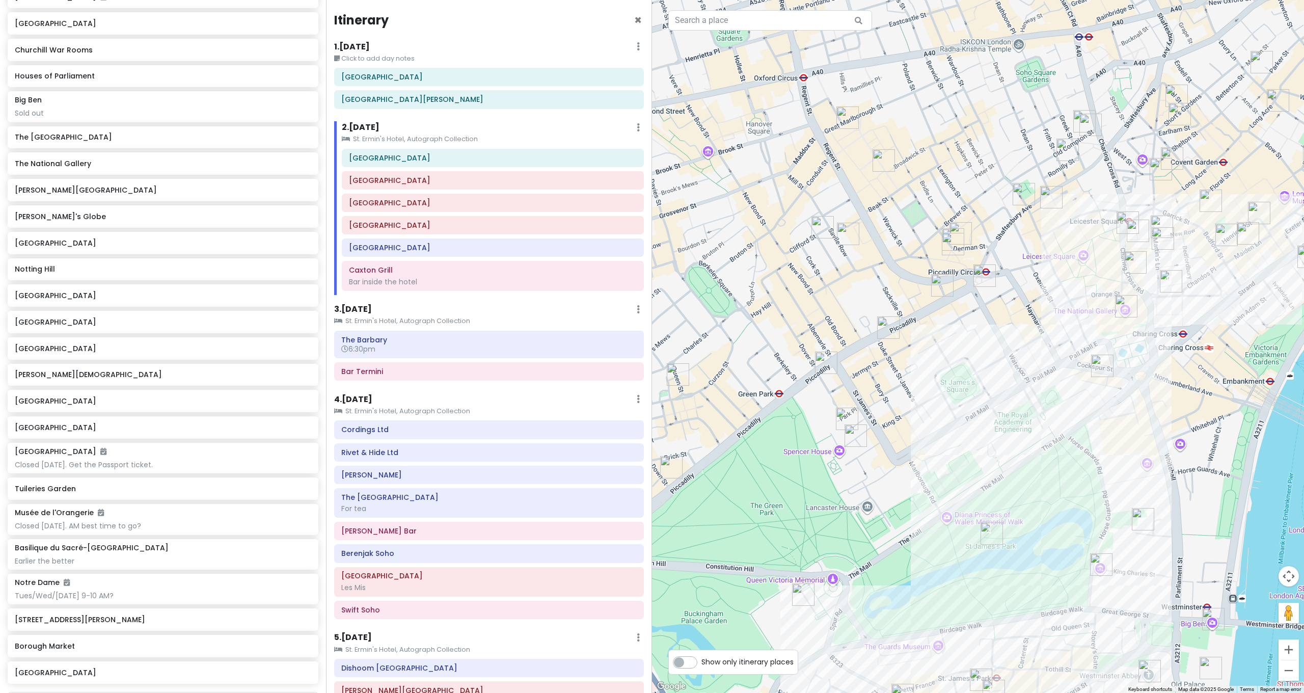
drag, startPoint x: 958, startPoint y: 263, endPoint x: 913, endPoint y: 267, distance: 45.5
click at [913, 267] on div at bounding box center [978, 346] width 652 height 693
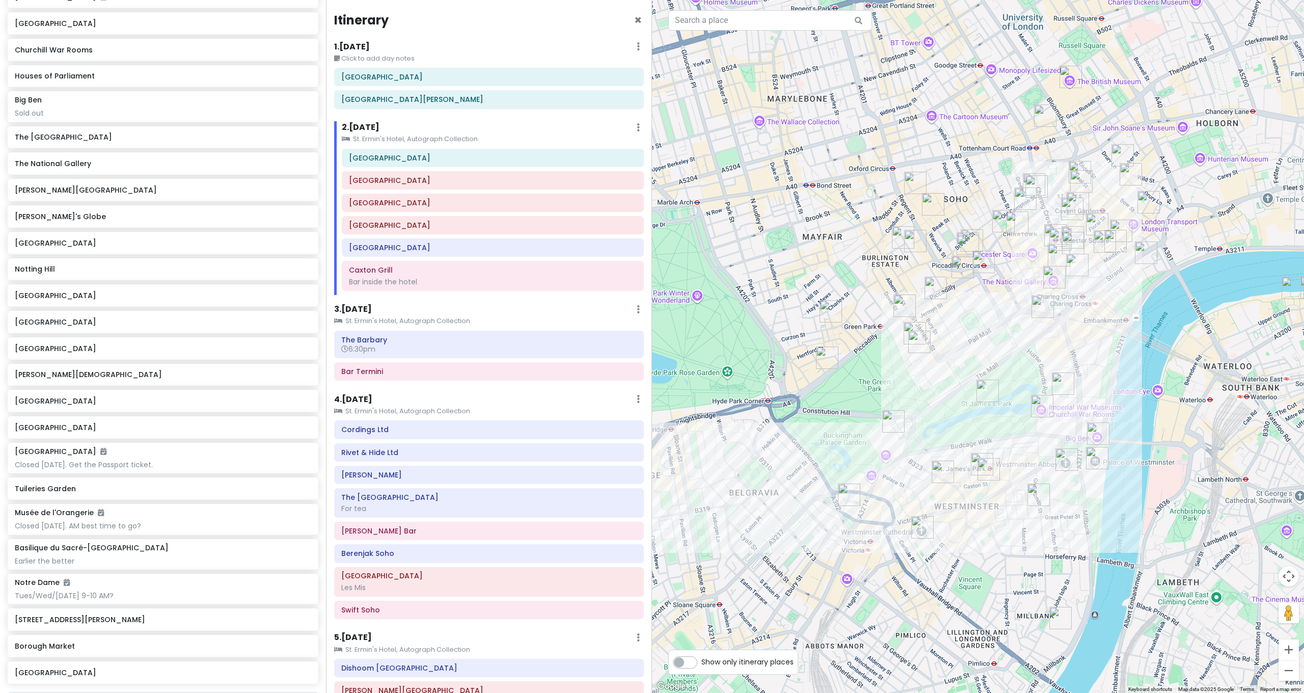
drag, startPoint x: 914, startPoint y: 284, endPoint x: 946, endPoint y: 279, distance: 32.1
click at [946, 279] on img "Fortnum & Mason" at bounding box center [936, 288] width 22 height 22
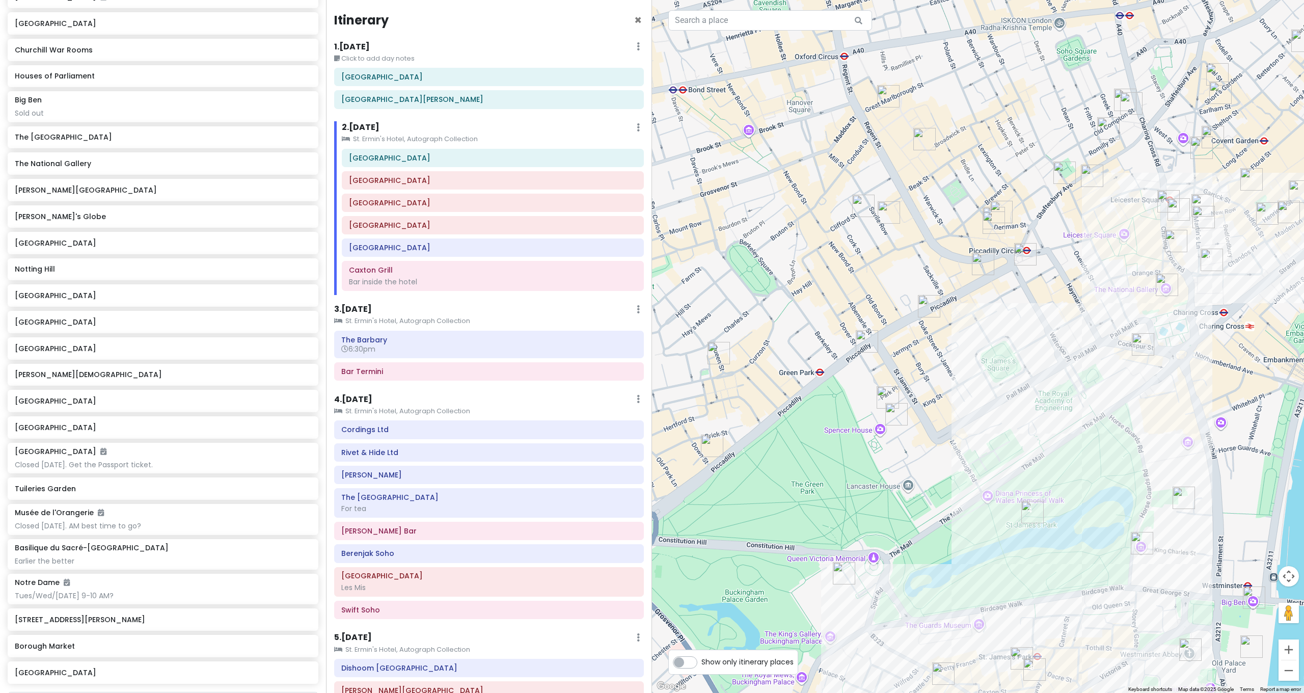
drag, startPoint x: 885, startPoint y: 297, endPoint x: 919, endPoint y: 279, distance: 39.0
click at [919, 279] on div "To navigate, press the arrow keys." at bounding box center [978, 346] width 652 height 693
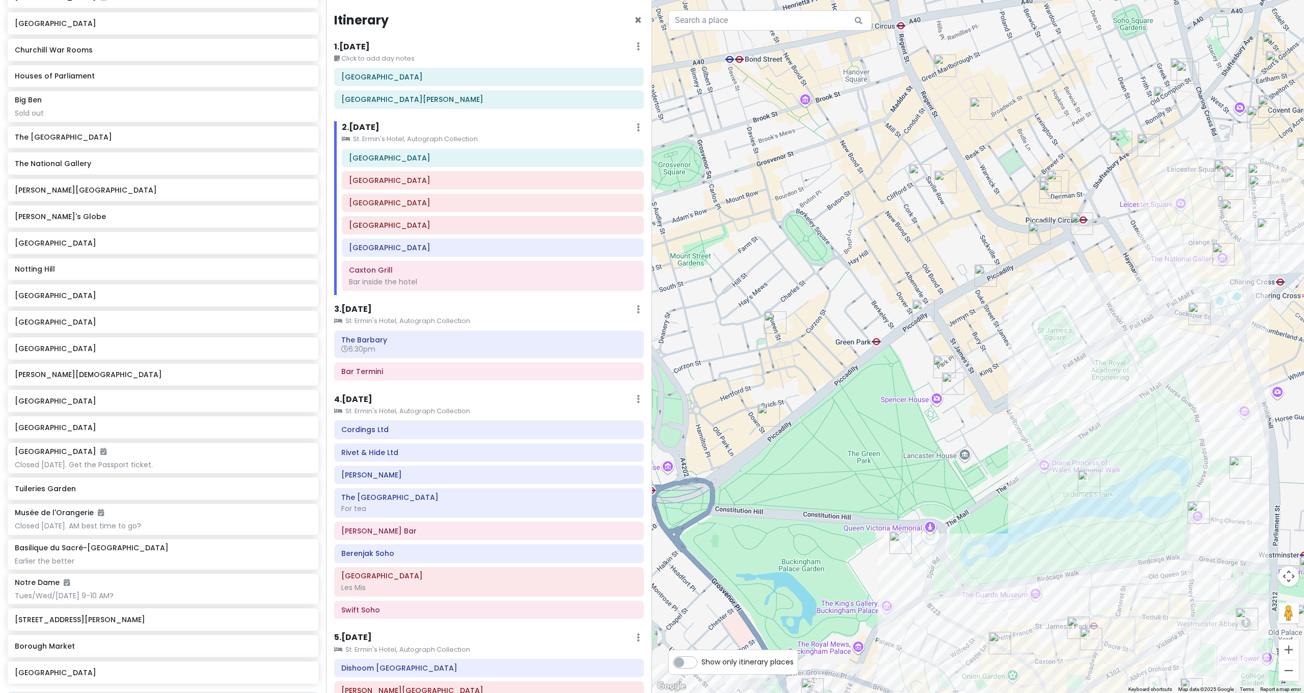
drag, startPoint x: 827, startPoint y: 354, endPoint x: 881, endPoint y: 334, distance: 57.4
click at [881, 334] on div at bounding box center [978, 346] width 652 height 693
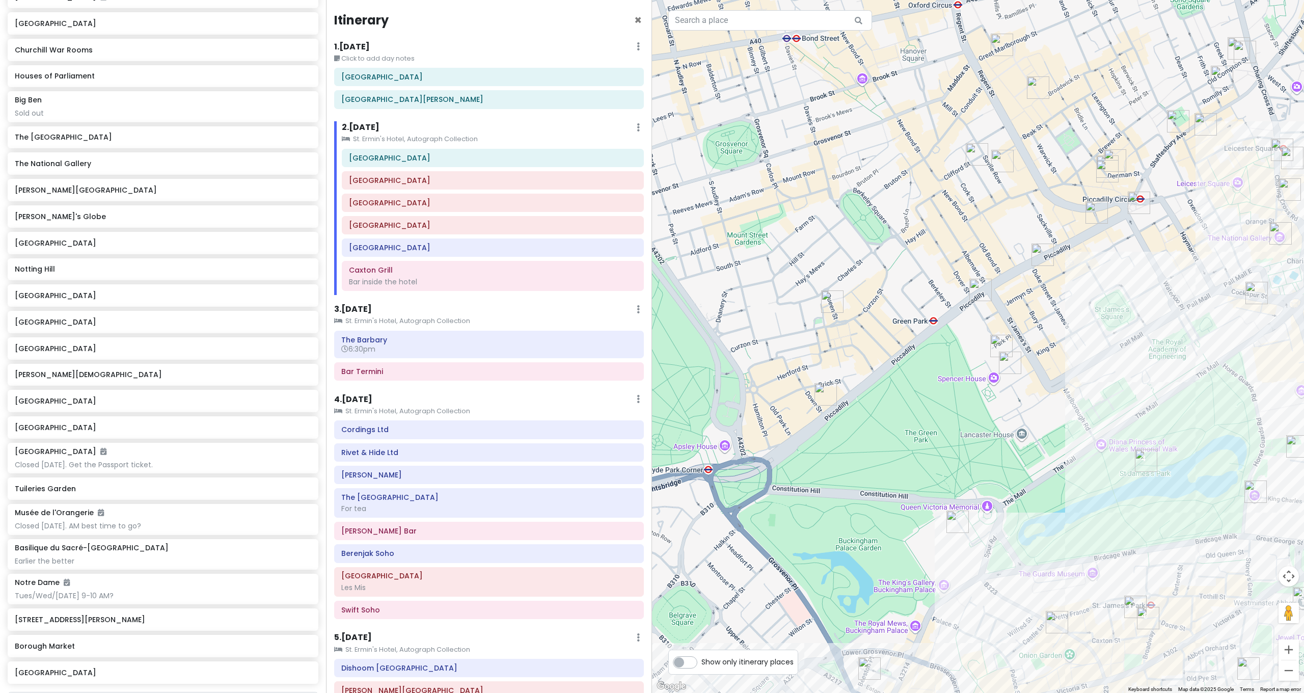
click at [1004, 361] on img "DUKES Bar" at bounding box center [1010, 363] width 22 height 22
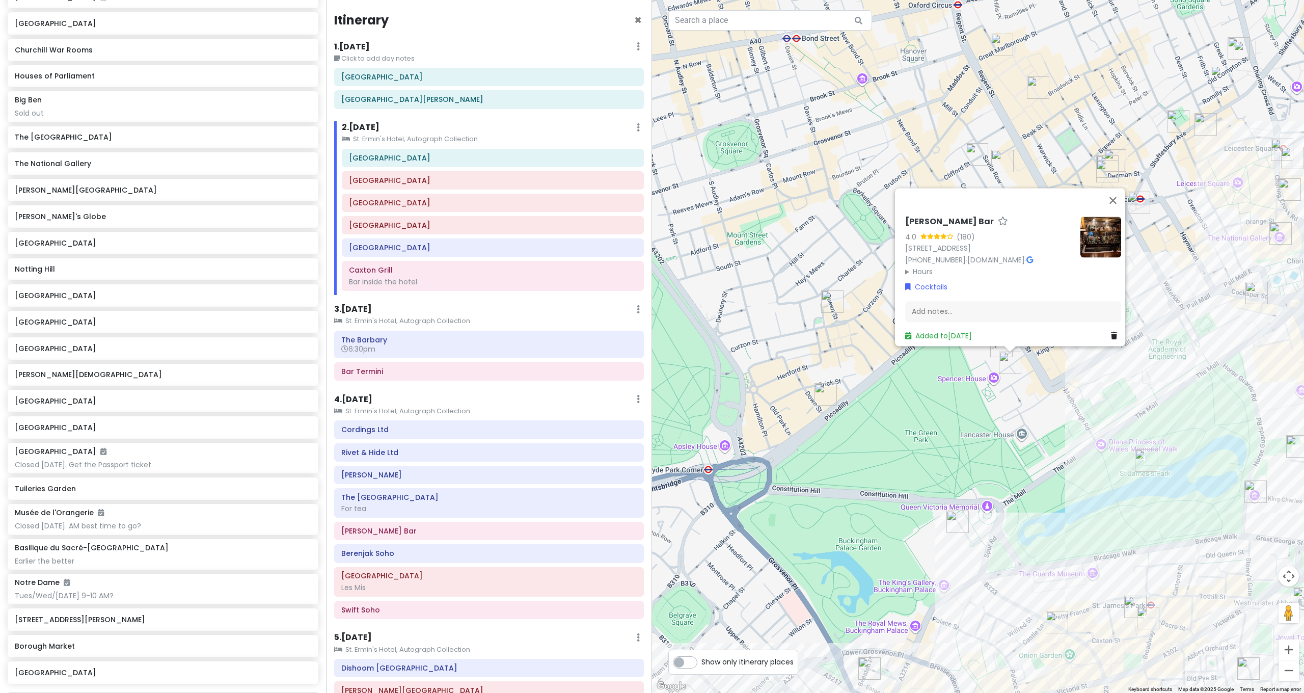
click at [852, 357] on div "DUKES Bar 4.0 (180) 35 St James's Pl, London SW1A 1NY, UK +44 20 7491 4840 · ww…" at bounding box center [978, 346] width 652 height 693
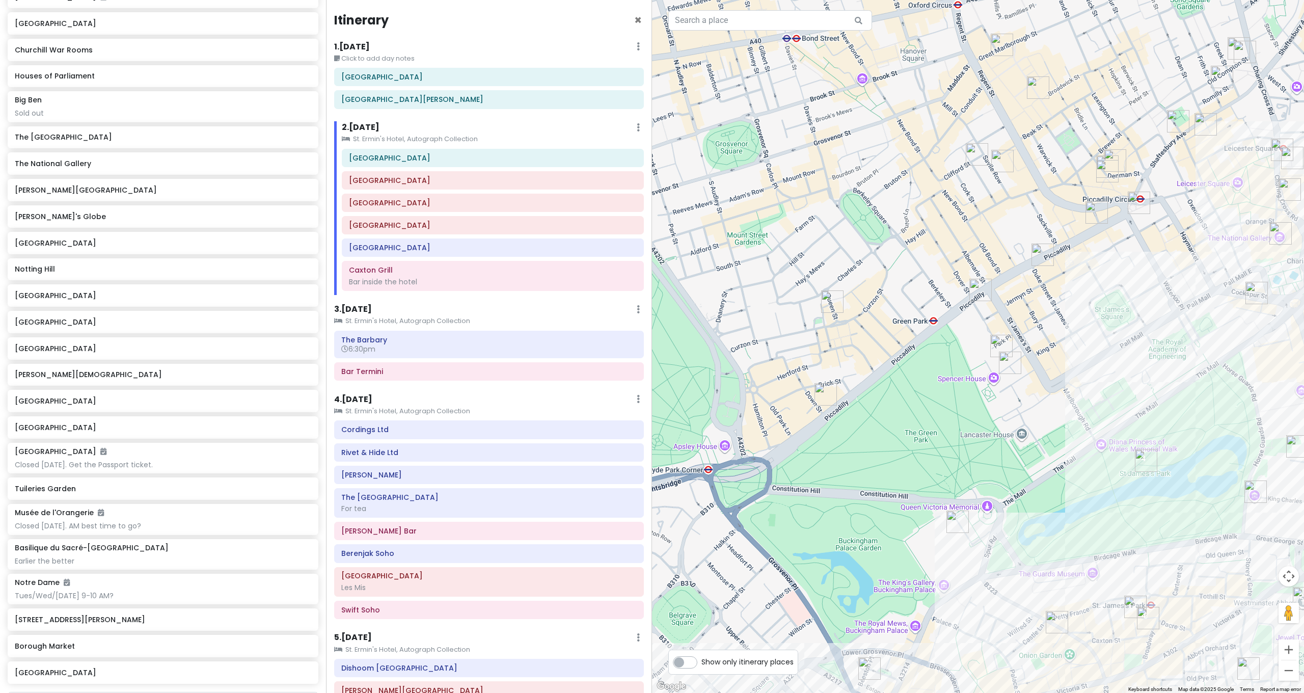
click at [1009, 362] on img "DUKES Bar" at bounding box center [1010, 363] width 22 height 22
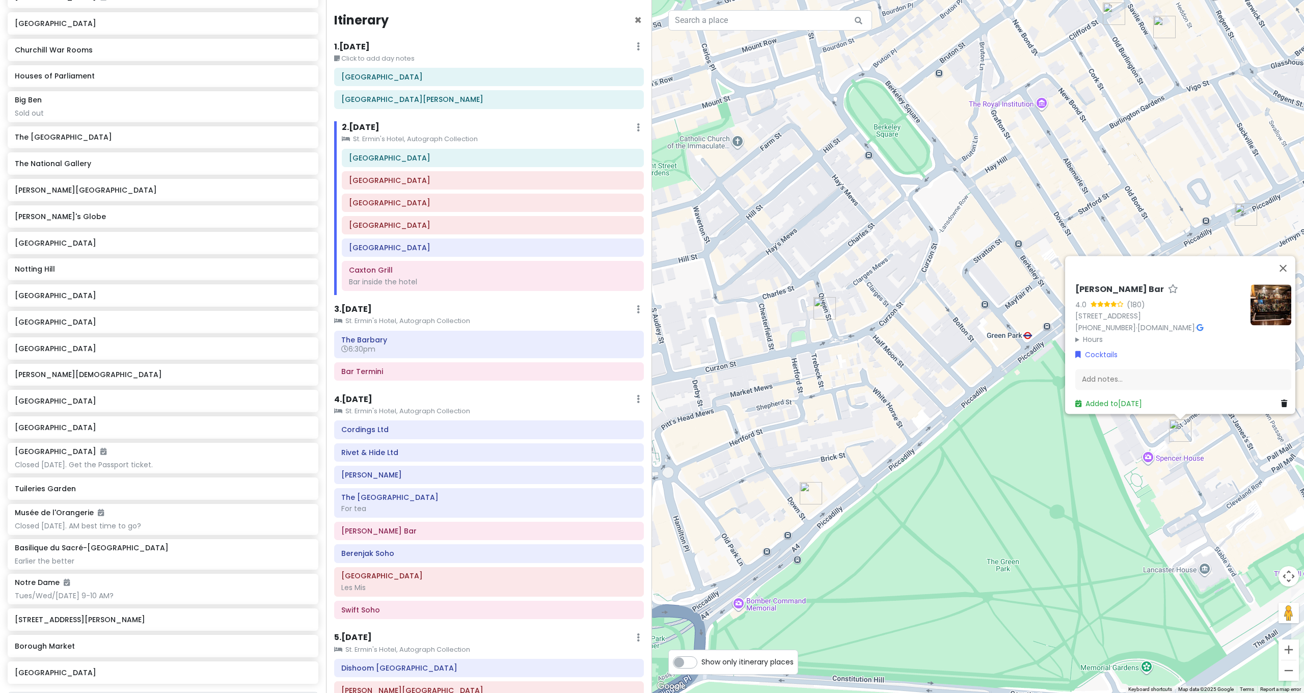
scroll to position [91, 0]
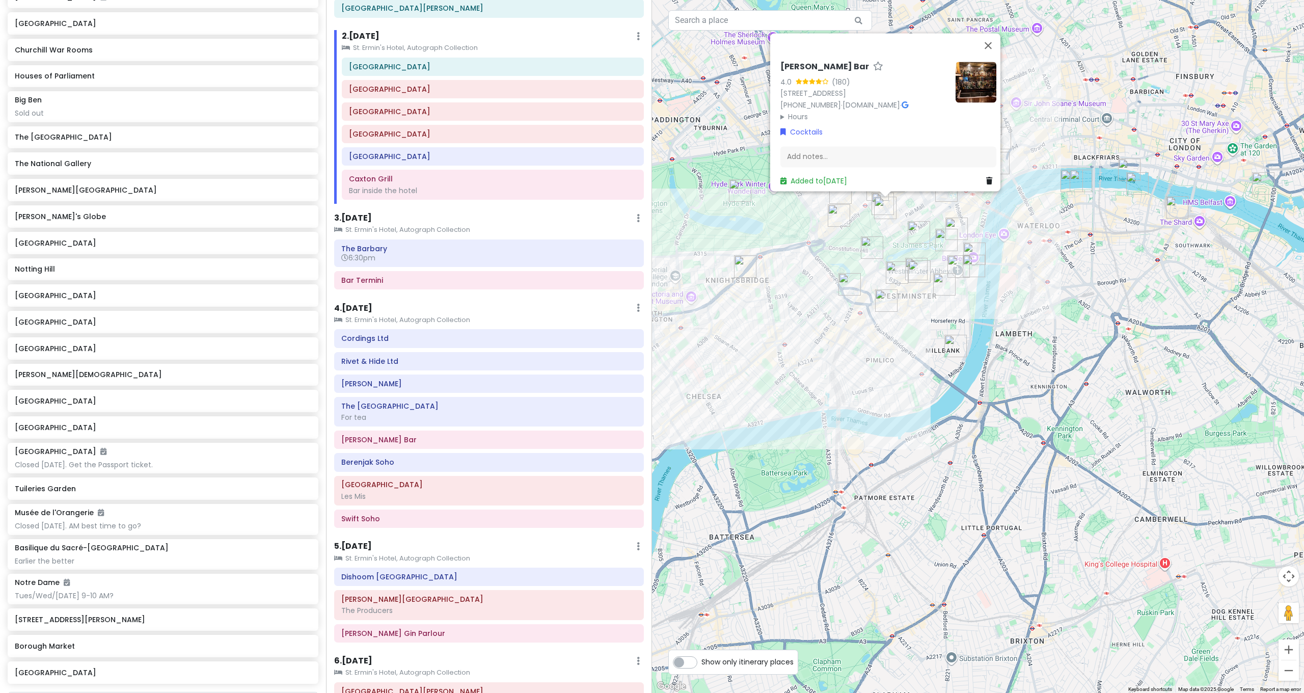
click at [1064, 271] on div "DUKES Bar 4.0 (180) 35 St James's Pl, London SW1A 1NY, UK +44 20 7491 4840 · ww…" at bounding box center [978, 346] width 652 height 693
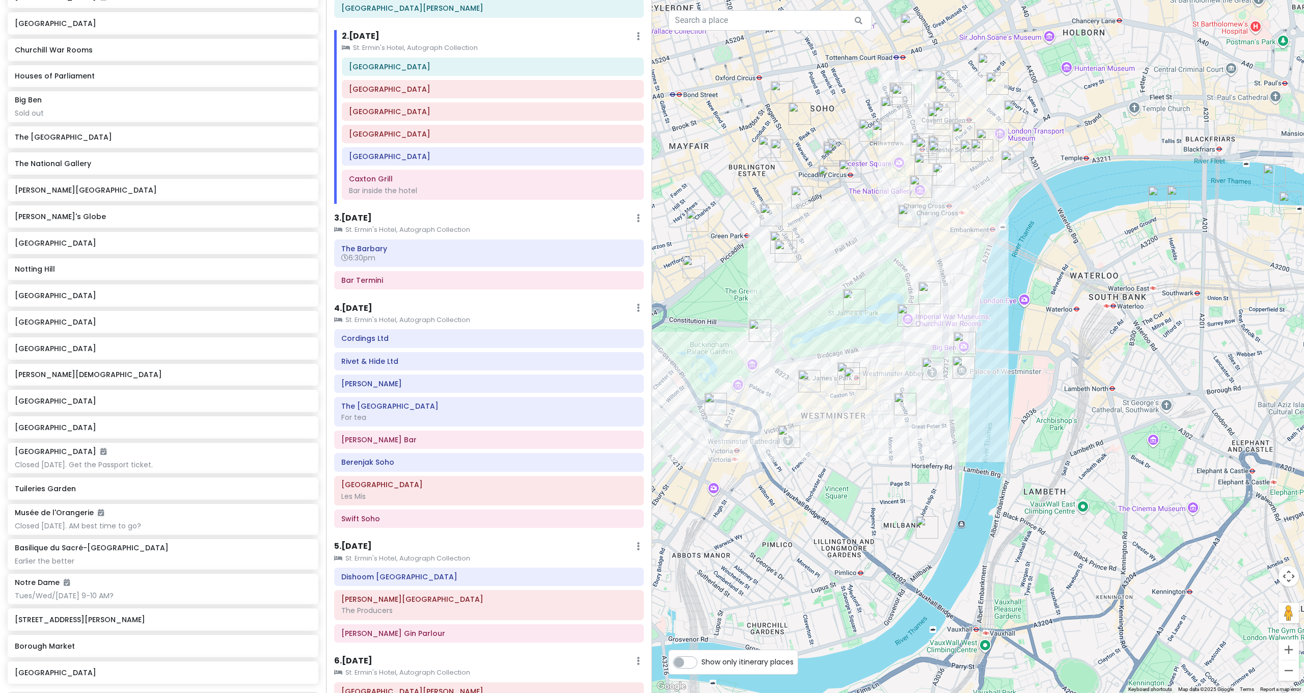
drag, startPoint x: 1016, startPoint y: 232, endPoint x: 1062, endPoint y: 292, distance: 75.6
click at [1062, 293] on div at bounding box center [978, 346] width 652 height 693
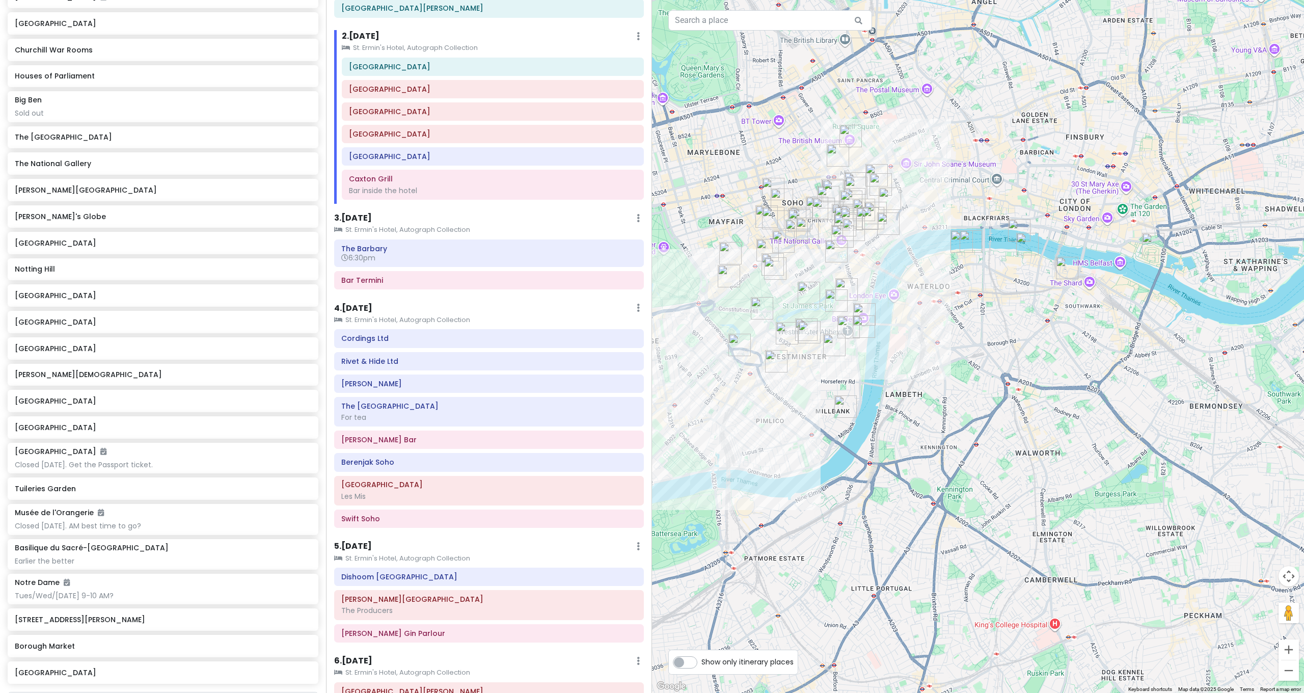
drag, startPoint x: 955, startPoint y: 297, endPoint x: 1010, endPoint y: 317, distance: 58.0
click at [1045, 329] on div at bounding box center [978, 346] width 652 height 693
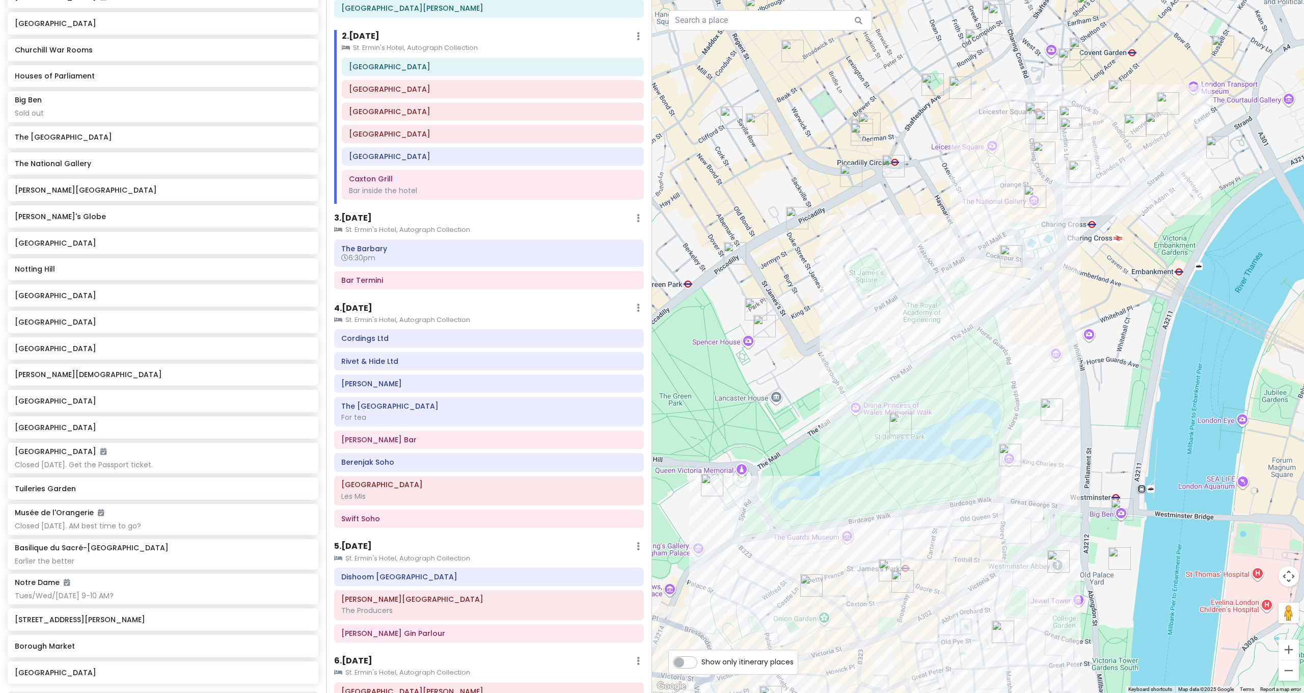
drag, startPoint x: 873, startPoint y: 276, endPoint x: 900, endPoint y: 305, distance: 39.7
click at [899, 304] on div at bounding box center [978, 346] width 652 height 693
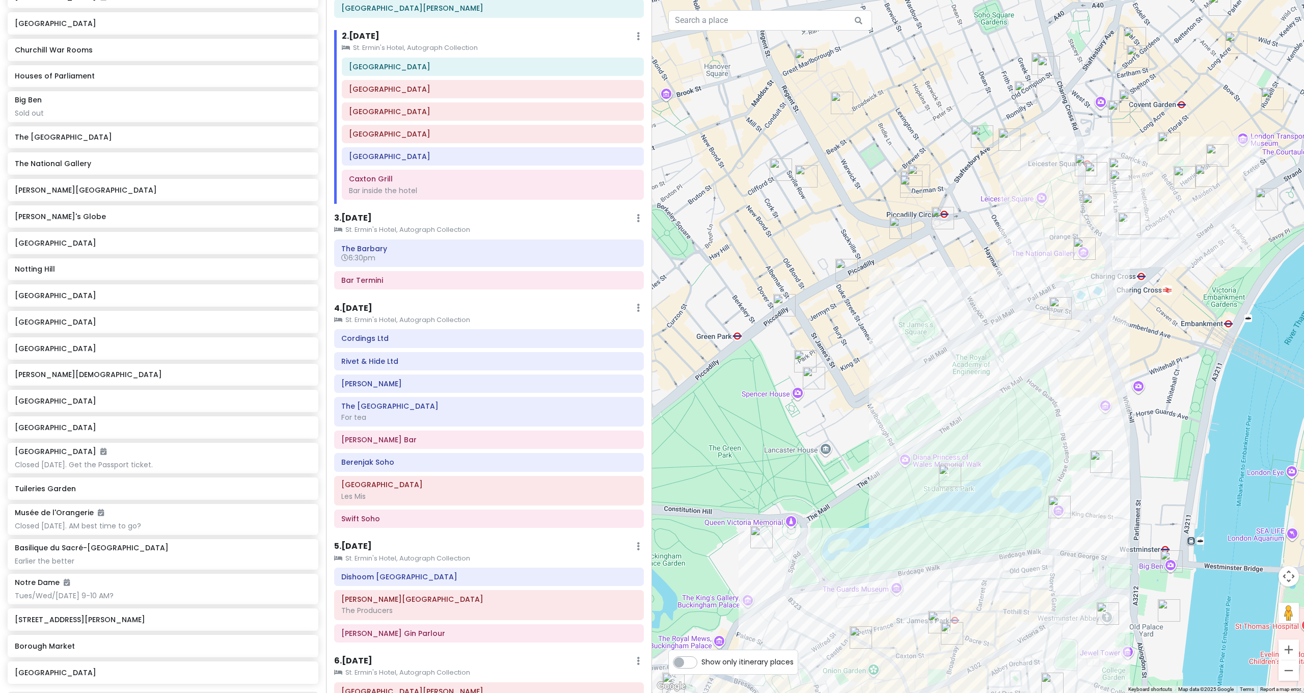
click at [812, 358] on img "The American Bar" at bounding box center [805, 361] width 22 height 22
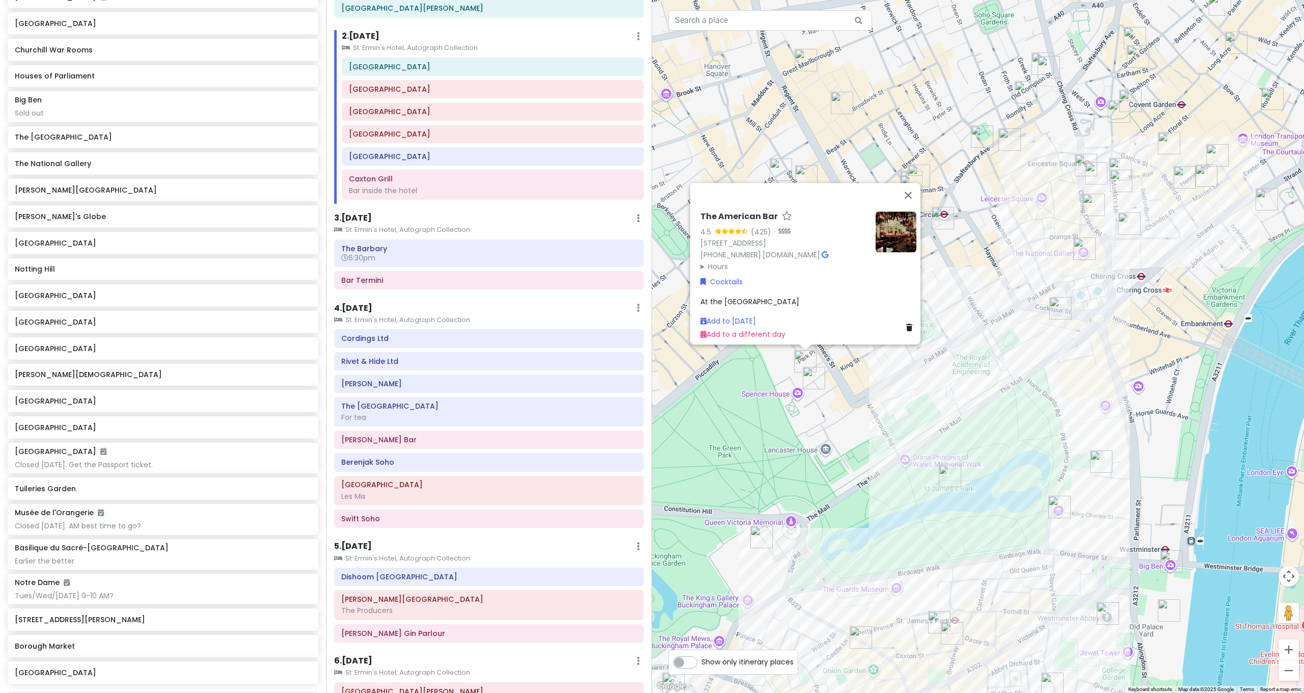
click at [844, 363] on div "The American Bar 4.5 (425) · 16-18 St James's Pl, London SW1A 1NJ, UK +44 20 74…" at bounding box center [978, 346] width 652 height 693
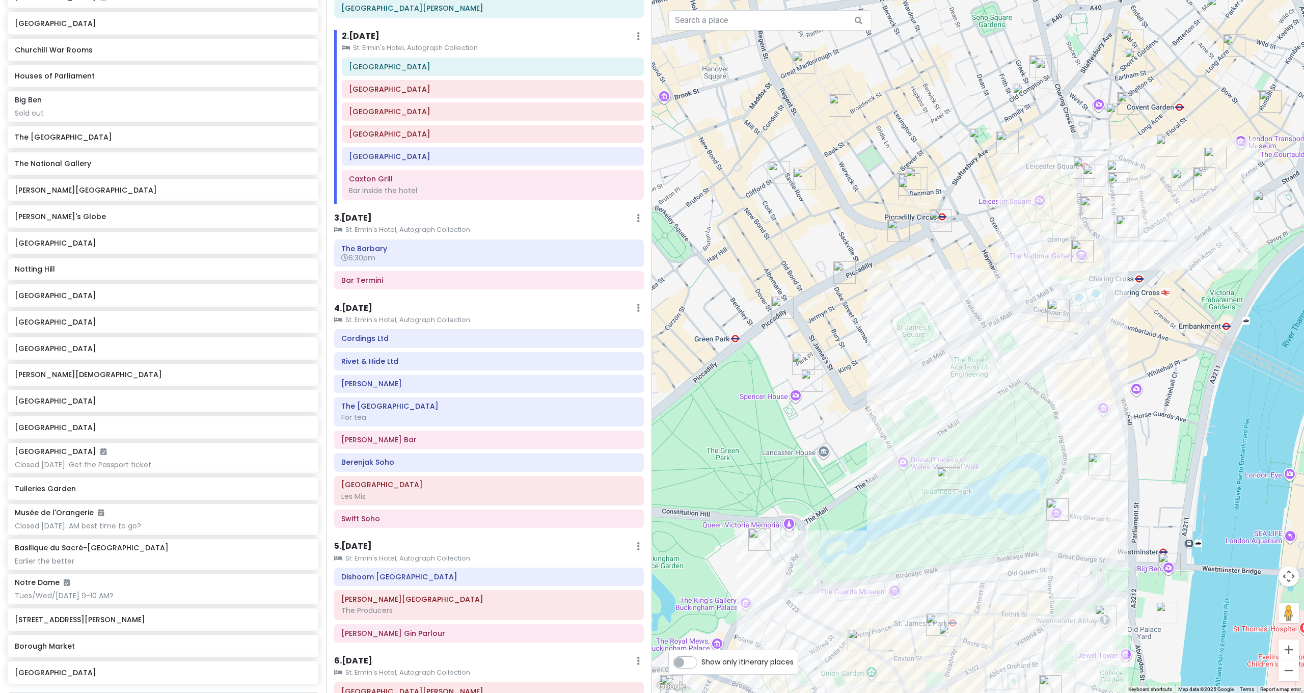
click at [962, 307] on div at bounding box center [978, 346] width 652 height 693
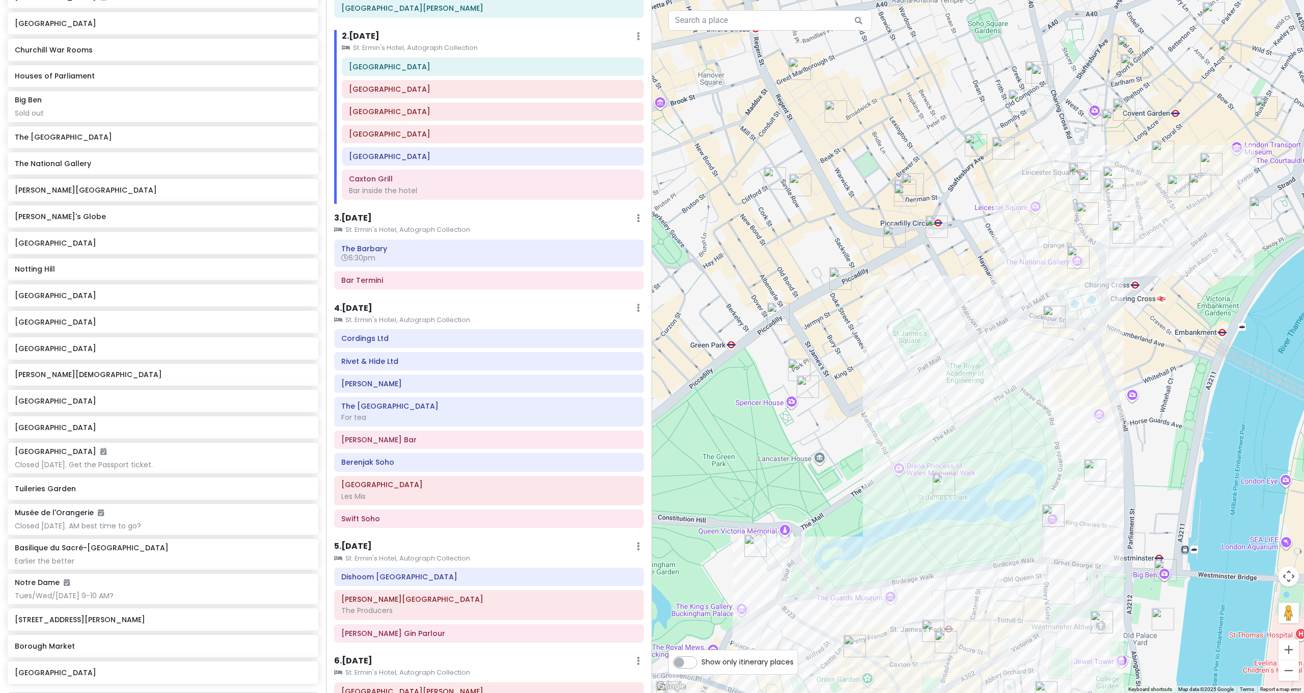
click at [906, 192] on img "Brasserie Zedel" at bounding box center [905, 195] width 22 height 22
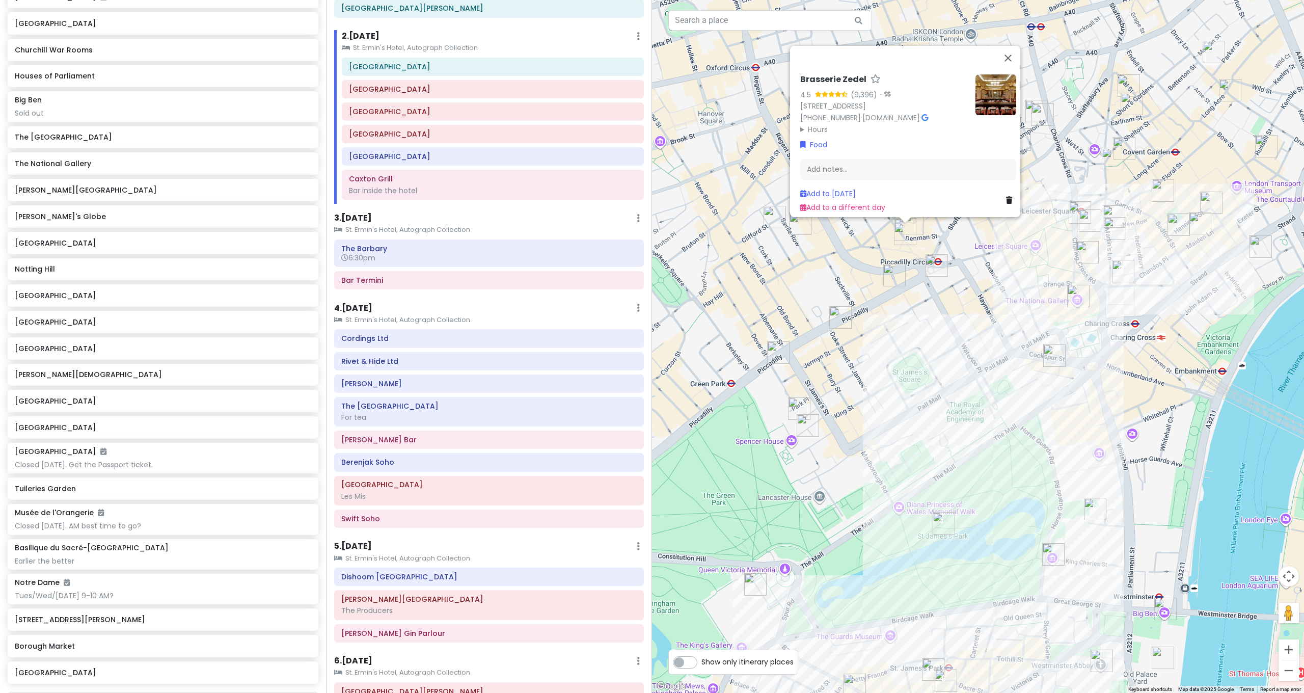
click at [942, 268] on img "The Criterion Theatre" at bounding box center [937, 265] width 22 height 22
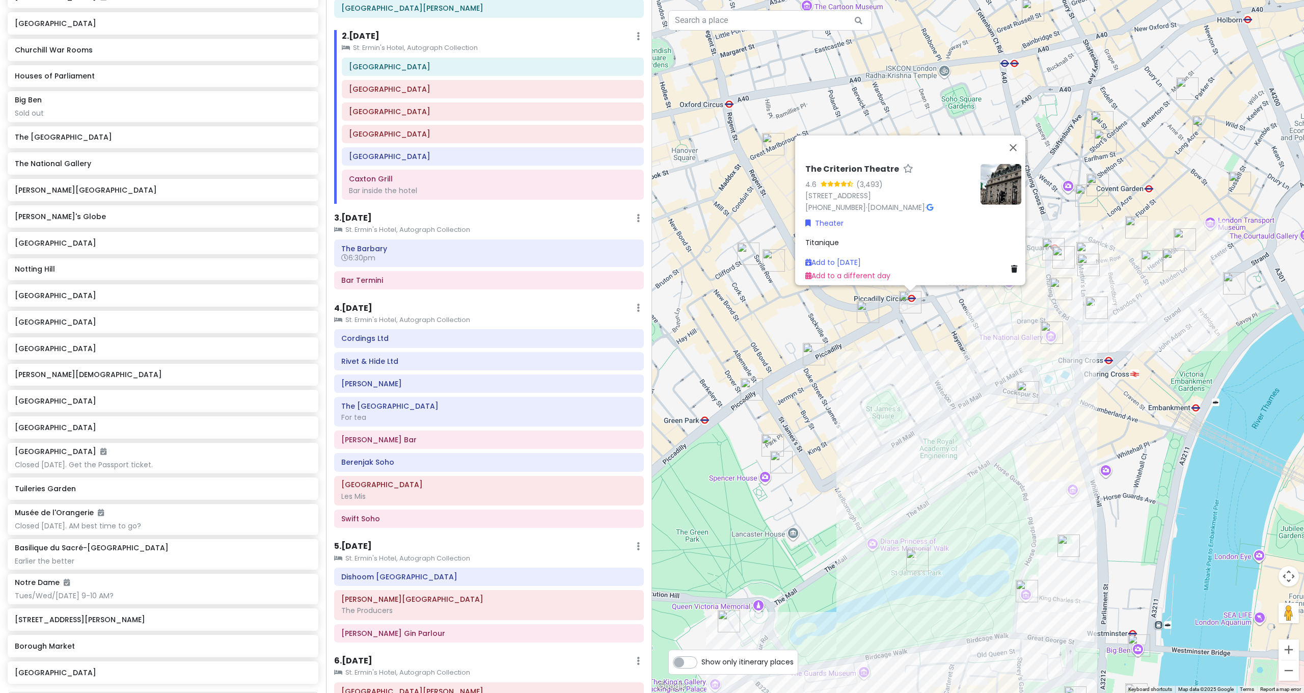
drag, startPoint x: 965, startPoint y: 294, endPoint x: 939, endPoint y: 332, distance: 46.1
click at [939, 332] on div "The Criterion Theatre 4.6 (3,493) 218-223 Piccadilly, London W1J 9HR, UK +44 20…" at bounding box center [978, 346] width 652 height 693
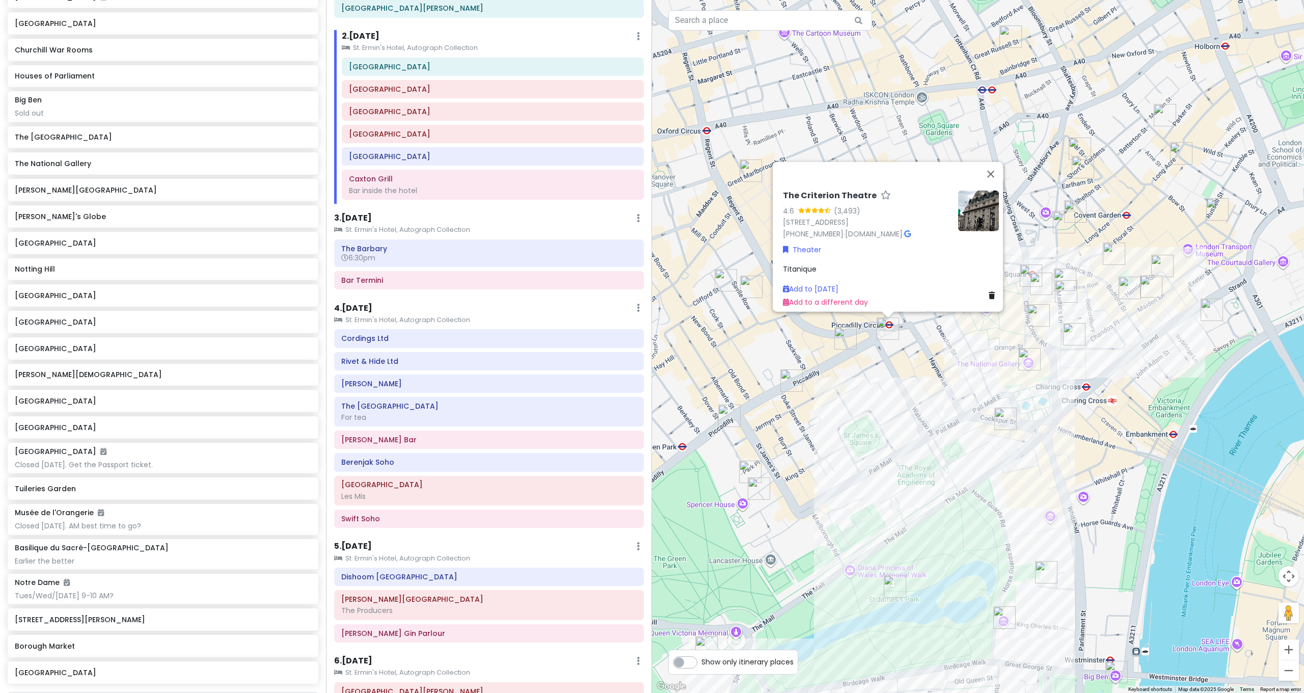
click at [955, 388] on div "The Criterion Theatre 4.6 (3,493) 218-223 Piccadilly, London W1J 9HR, UK +44 20…" at bounding box center [978, 346] width 652 height 693
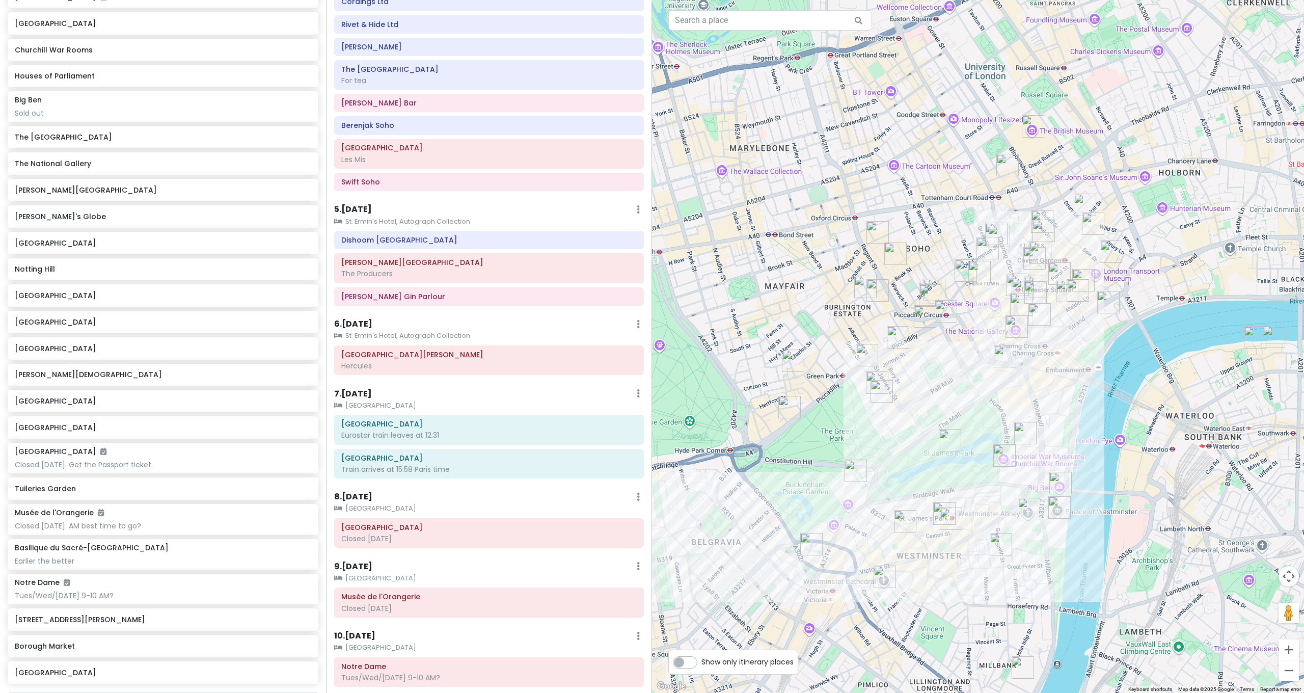
scroll to position [439, 0]
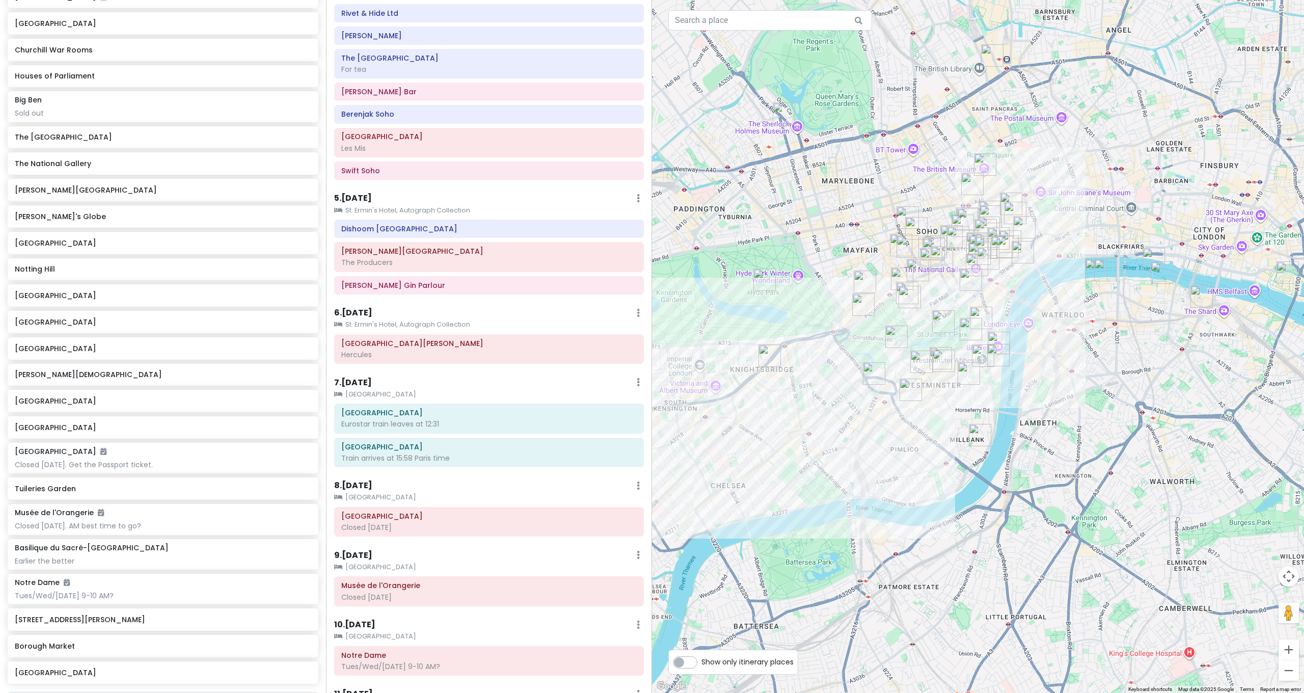
click at [483, 389] on small "[GEOGRAPHIC_DATA]" at bounding box center [489, 394] width 310 height 10
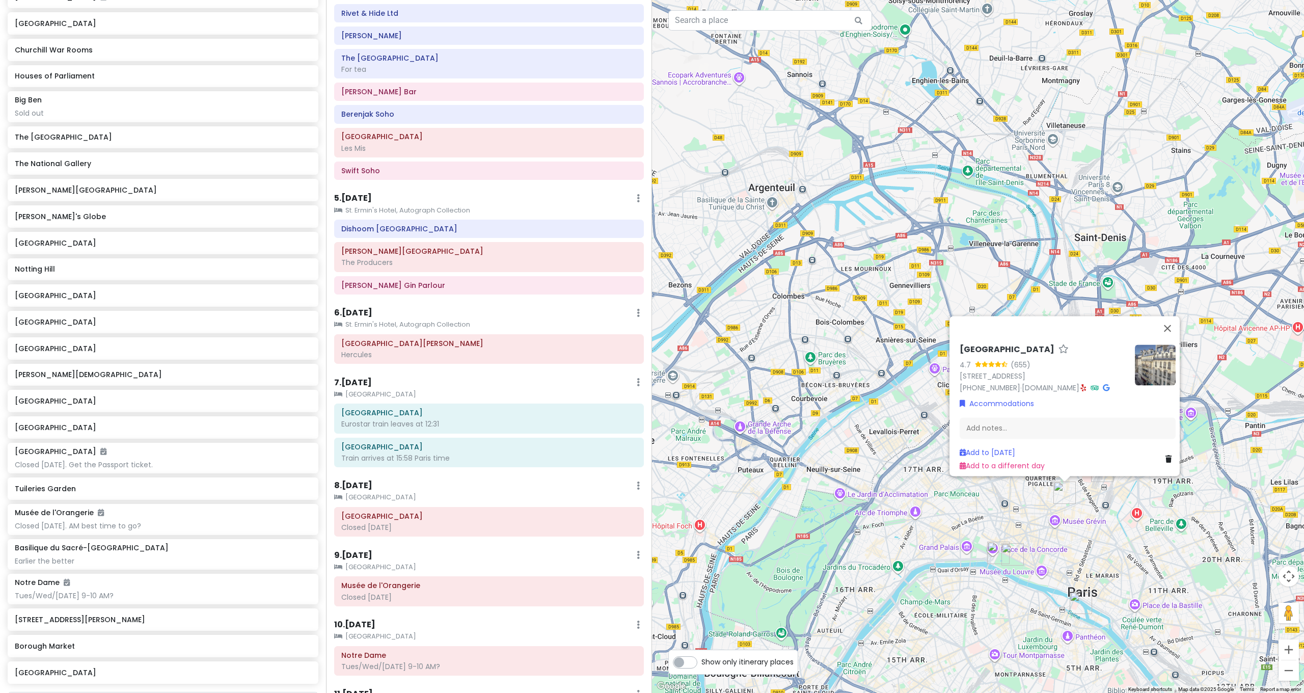
click at [1071, 266] on div "Hôtel Maison Mère 4.7 (655) 7 Rue Mayran, 75009 Paris, France +33 1 42 80 00 00…" at bounding box center [978, 346] width 652 height 693
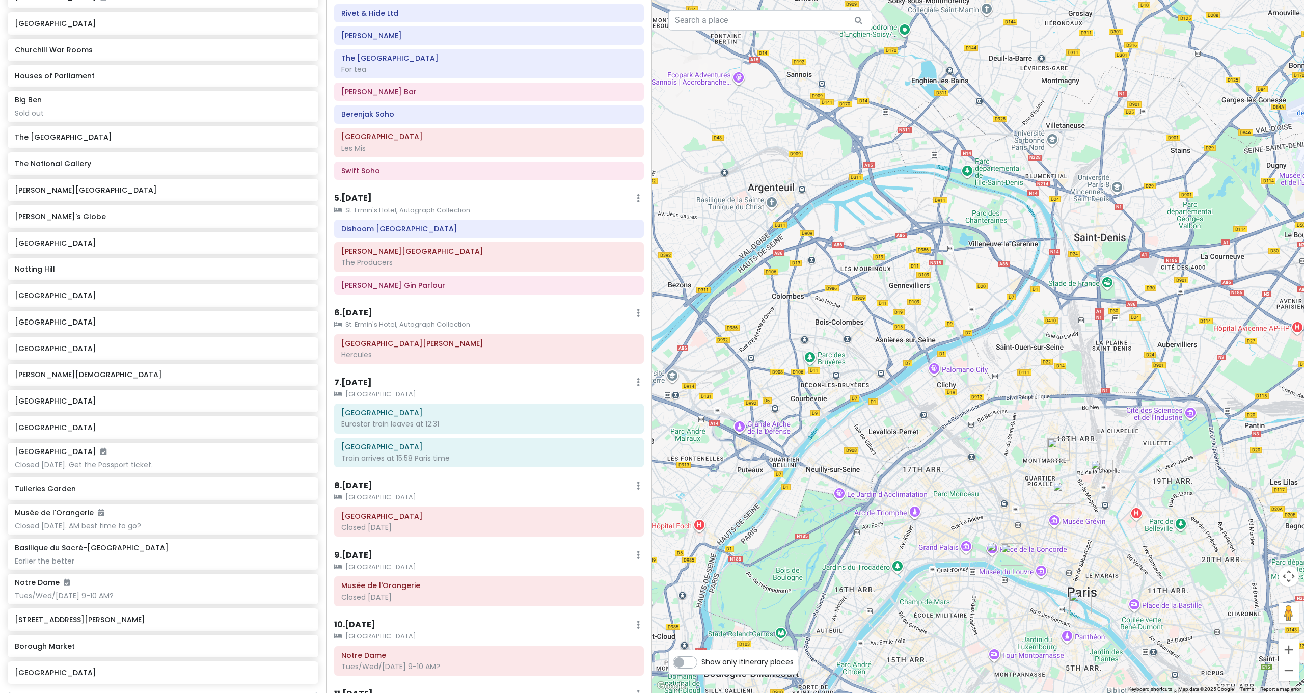
click at [1297, 299] on div at bounding box center [978, 346] width 652 height 693
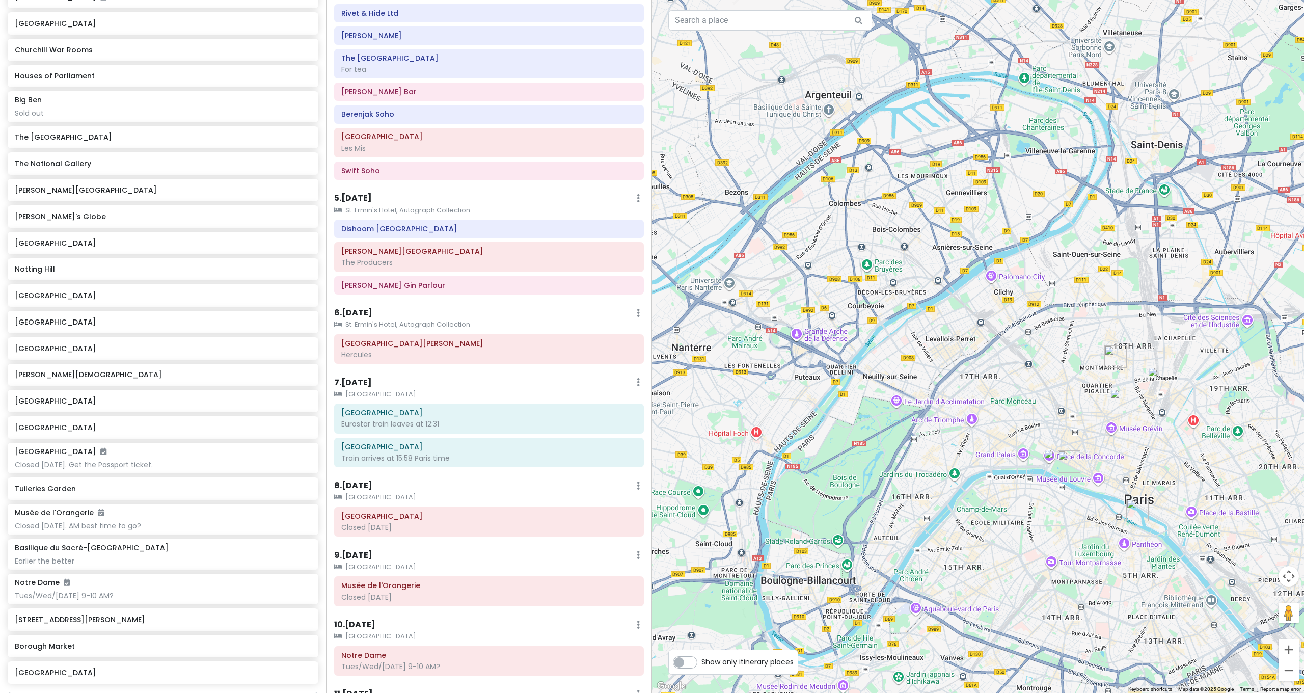
drag, startPoint x: 1044, startPoint y: 298, endPoint x: 924, endPoint y: 254, distance: 127.7
click at [898, 215] on div at bounding box center [978, 346] width 652 height 693
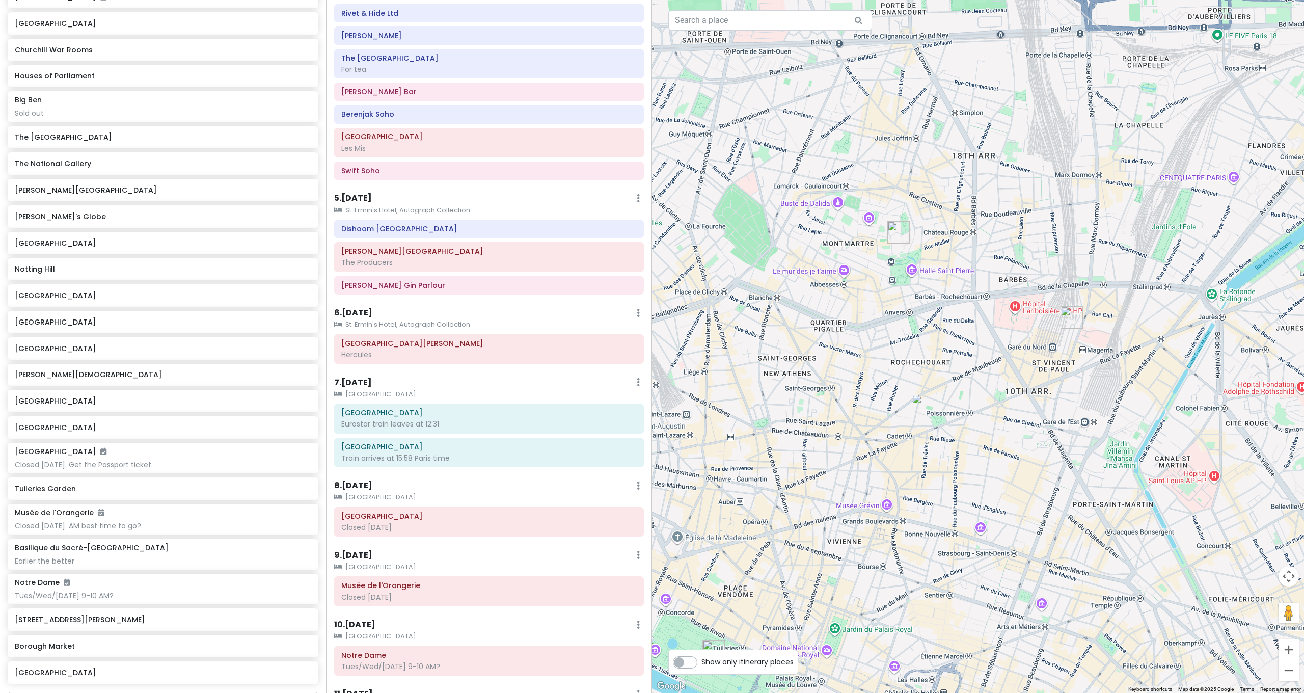
drag, startPoint x: 946, startPoint y: 278, endPoint x: 936, endPoint y: 276, distance: 10.4
click at [936, 276] on div at bounding box center [978, 346] width 652 height 693
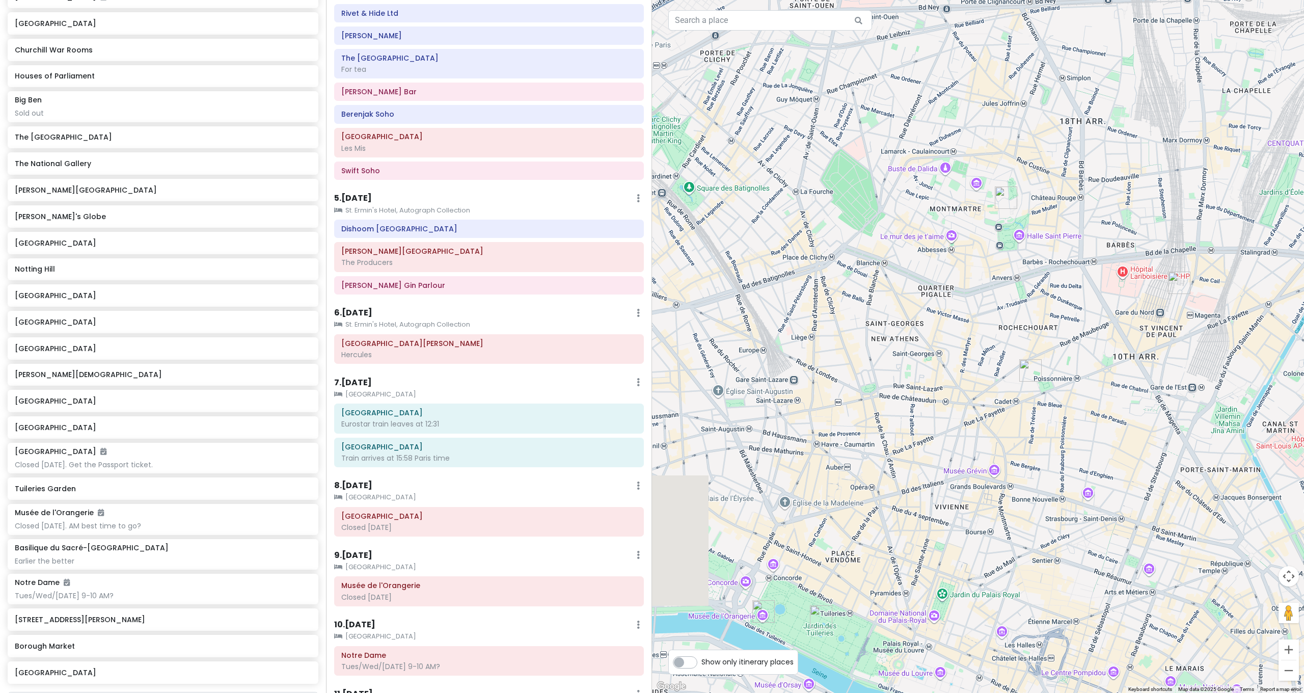
drag, startPoint x: 919, startPoint y: 309, endPoint x: 1031, endPoint y: 274, distance: 117.5
click at [1031, 274] on div at bounding box center [978, 346] width 652 height 693
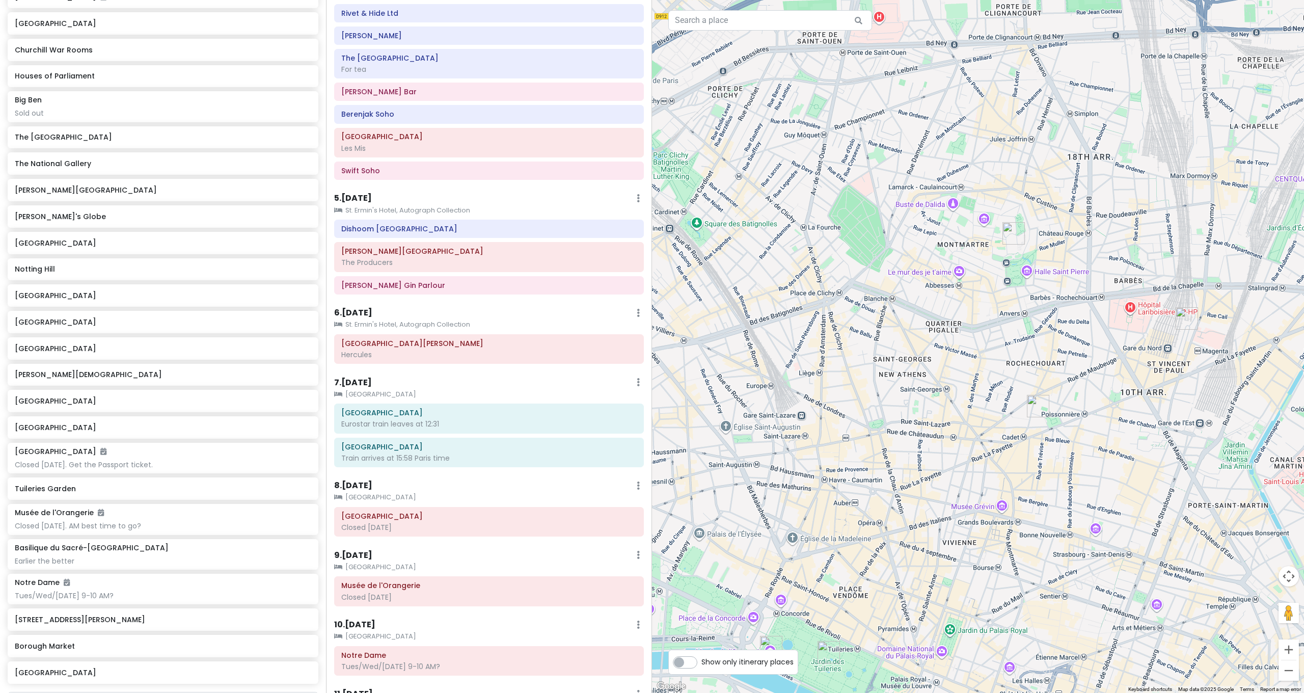
drag, startPoint x: 920, startPoint y: 303, endPoint x: 951, endPoint y: 353, distance: 58.7
click at [934, 355] on div at bounding box center [978, 346] width 652 height 693
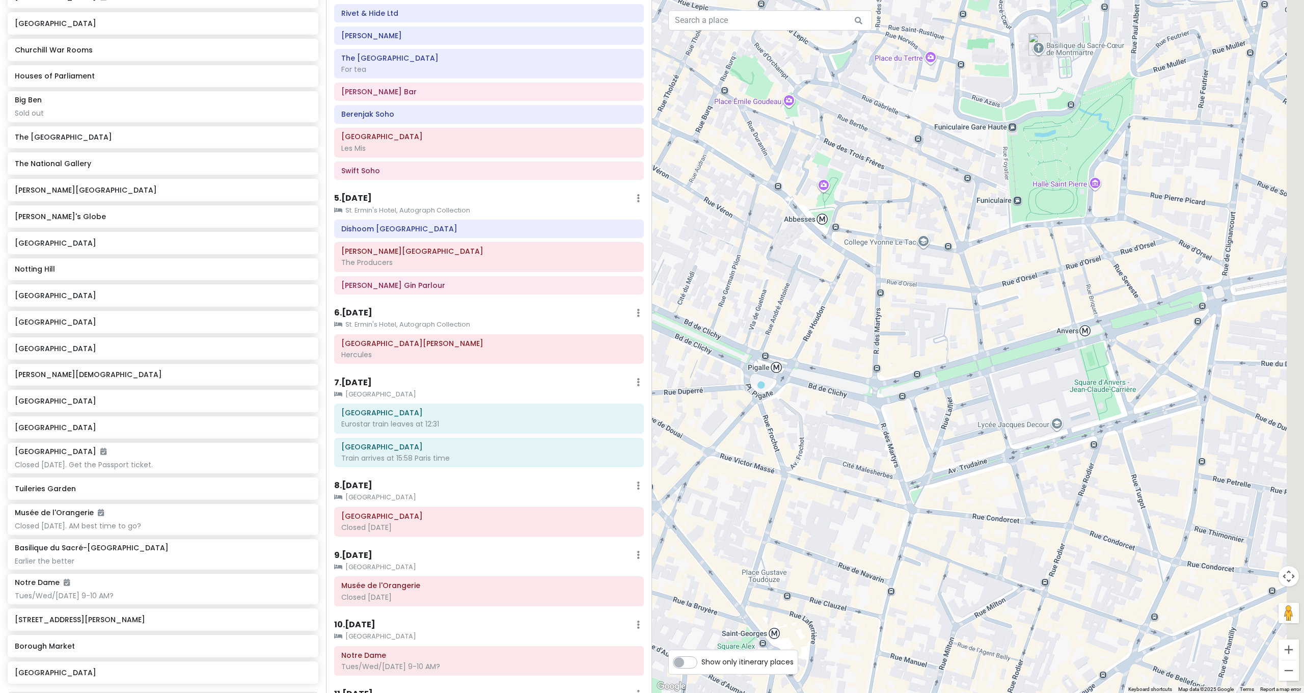
drag, startPoint x: 1128, startPoint y: 328, endPoint x: 1061, endPoint y: 344, distance: 68.8
click at [1061, 344] on div at bounding box center [978, 346] width 652 height 693
click at [1084, 334] on div at bounding box center [978, 346] width 652 height 693
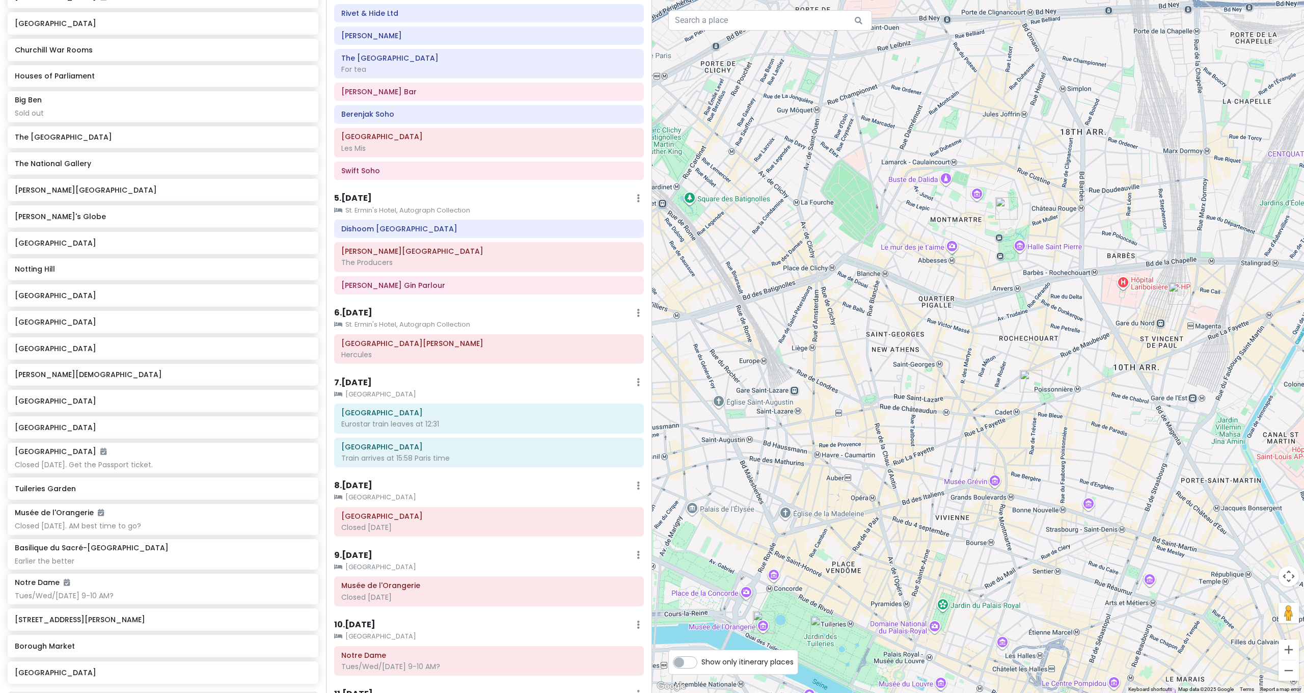
drag, startPoint x: 1157, startPoint y: 320, endPoint x: 1102, endPoint y: 278, distance: 69.4
click at [1102, 278] on div at bounding box center [978, 346] width 652 height 693
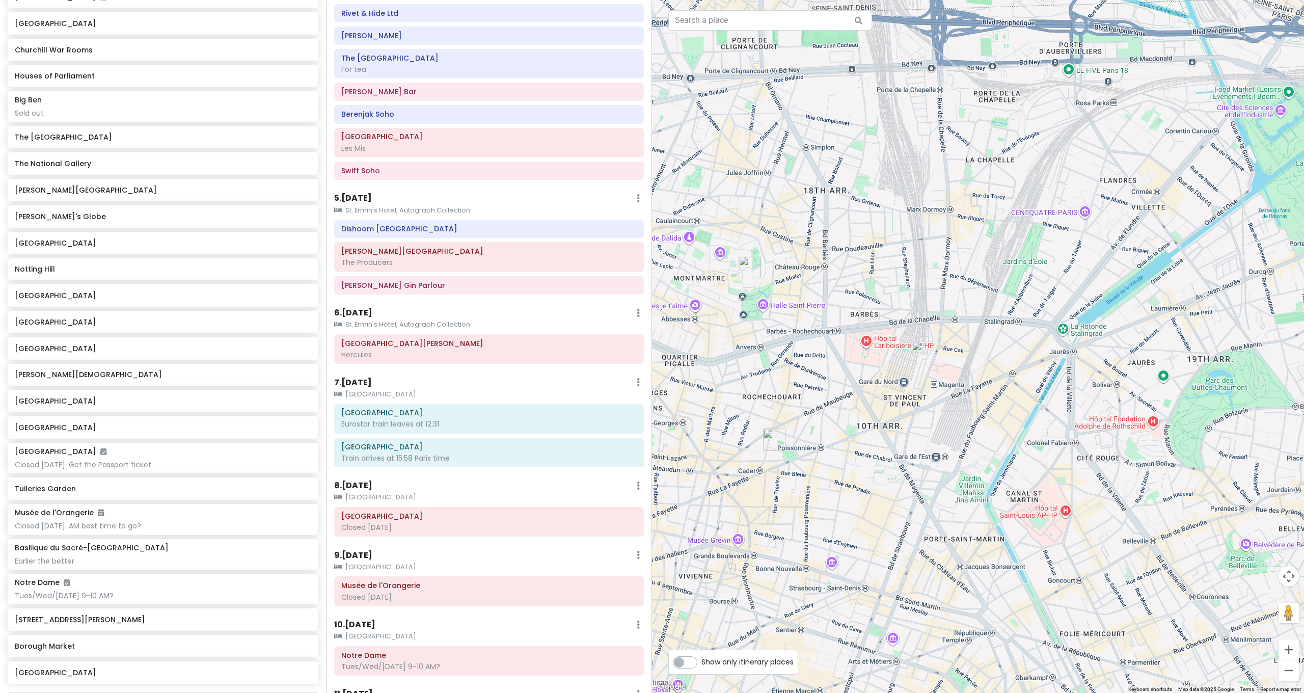
click at [824, 449] on div at bounding box center [978, 346] width 652 height 693
click at [821, 449] on div at bounding box center [978, 346] width 652 height 693
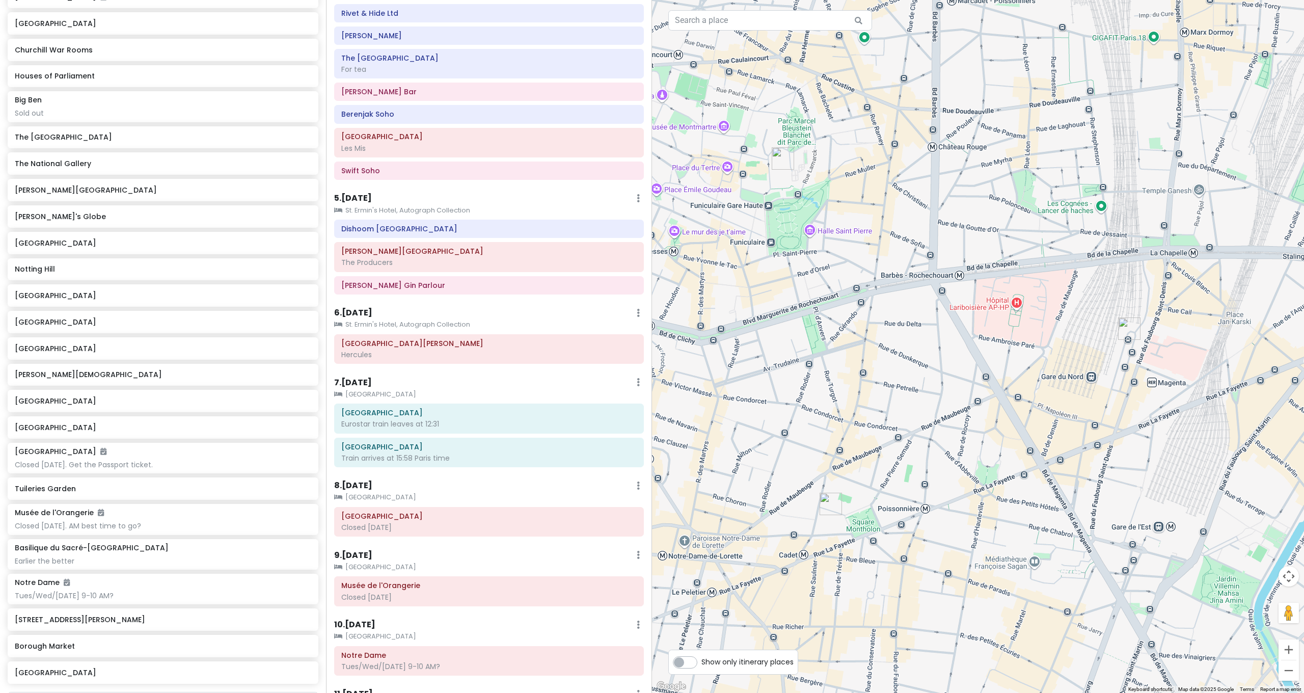
drag, startPoint x: 829, startPoint y: 357, endPoint x: 870, endPoint y: 341, distance: 44.0
click at [870, 342] on div at bounding box center [978, 346] width 652 height 693
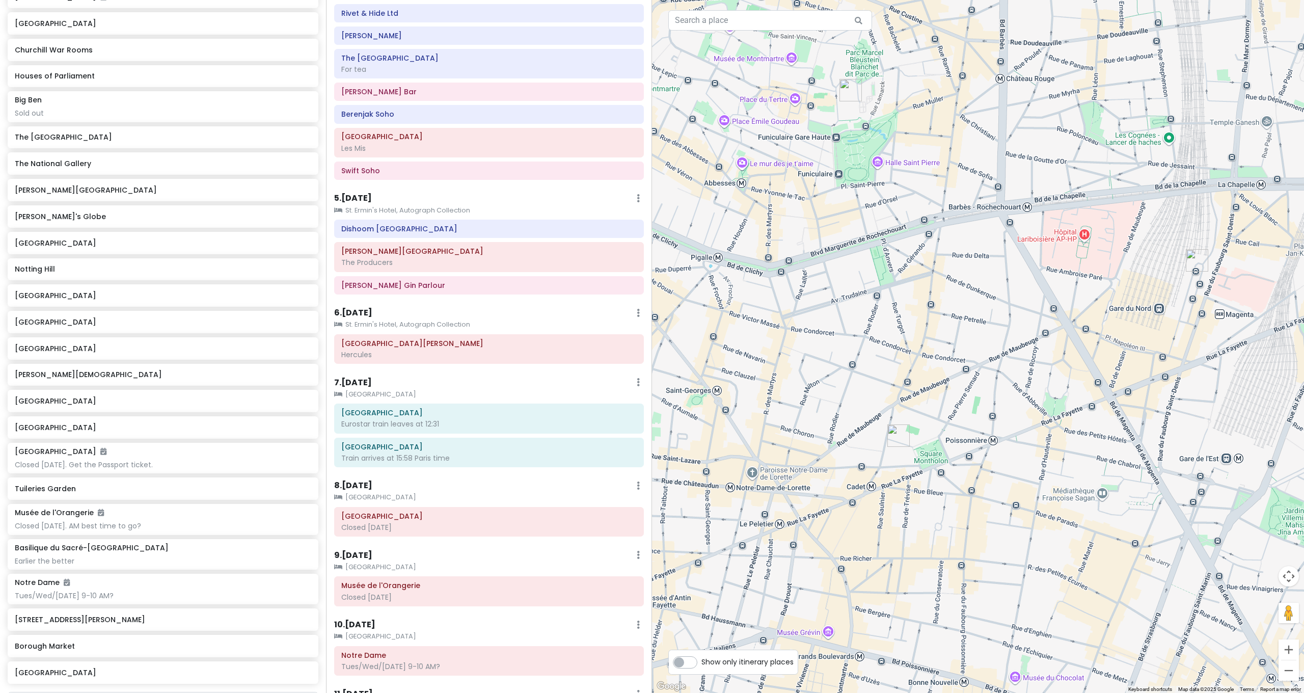
drag, startPoint x: 866, startPoint y: 355, endPoint x: 864, endPoint y: 305, distance: 50.5
click at [864, 305] on div at bounding box center [978, 346] width 652 height 693
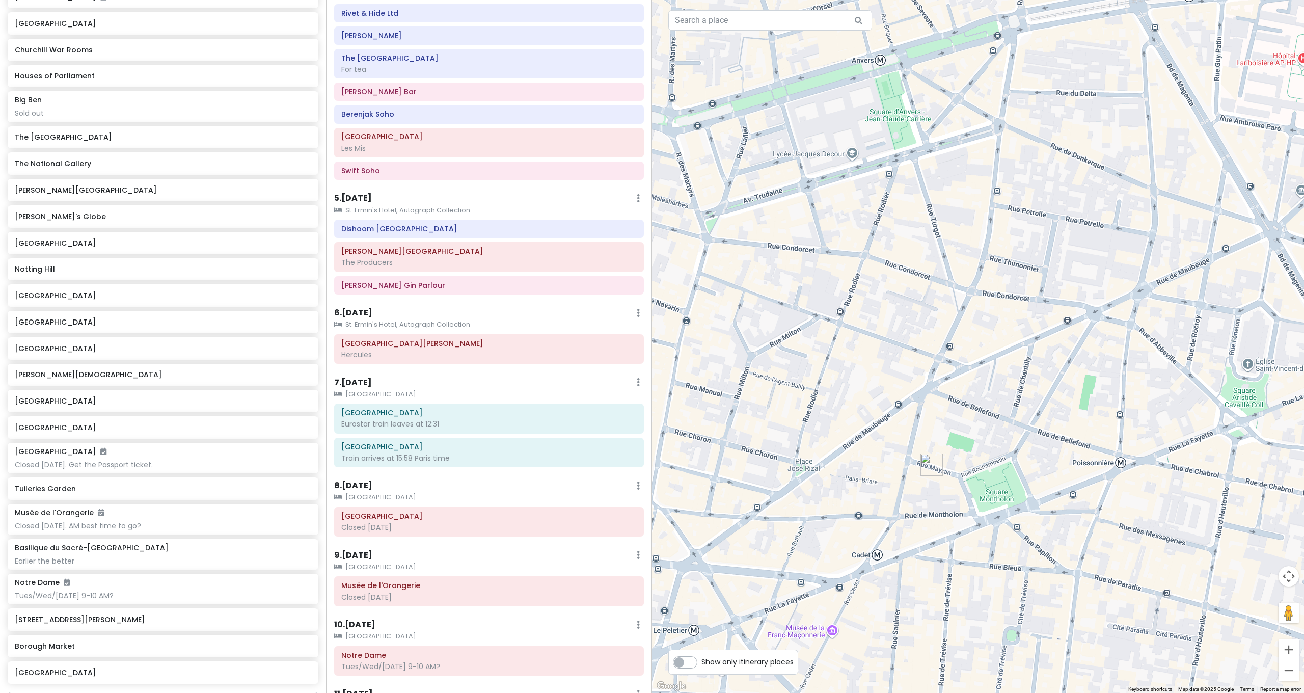
drag, startPoint x: 863, startPoint y: 355, endPoint x: 836, endPoint y: 293, distance: 67.1
click at [837, 297] on div at bounding box center [978, 346] width 652 height 693
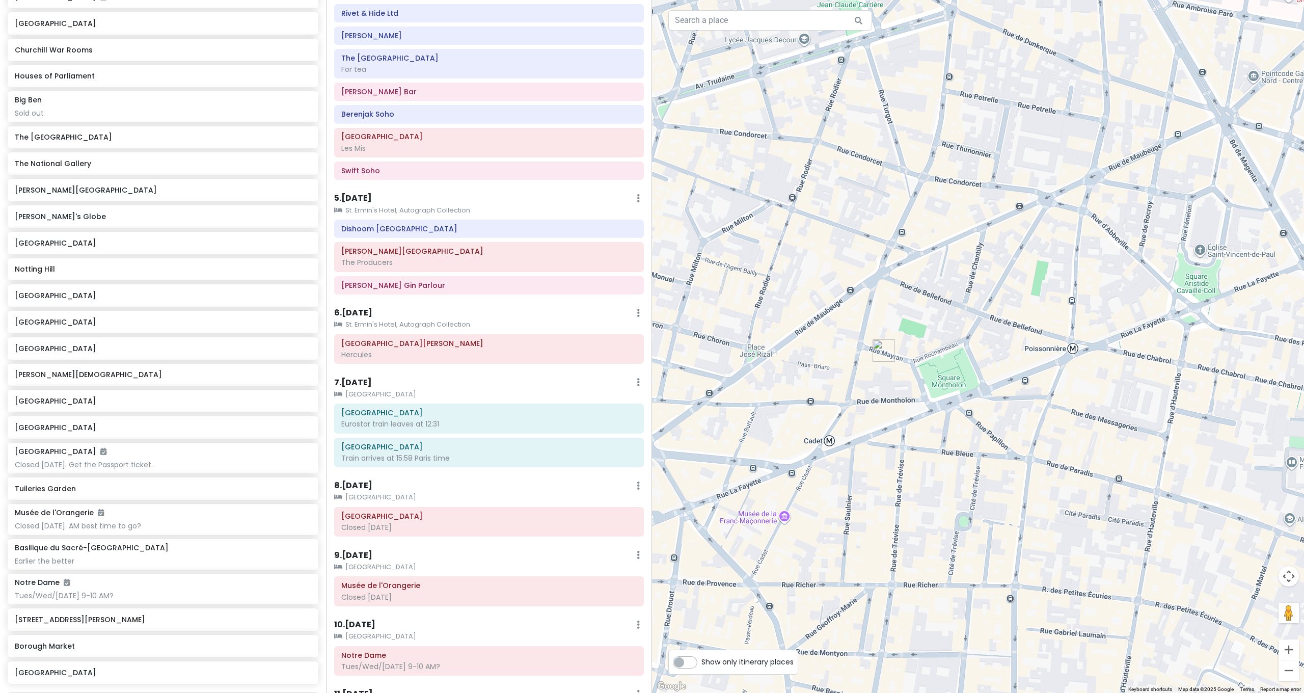
click at [879, 349] on img "Hôtel Maison Mère" at bounding box center [884, 350] width 22 height 22
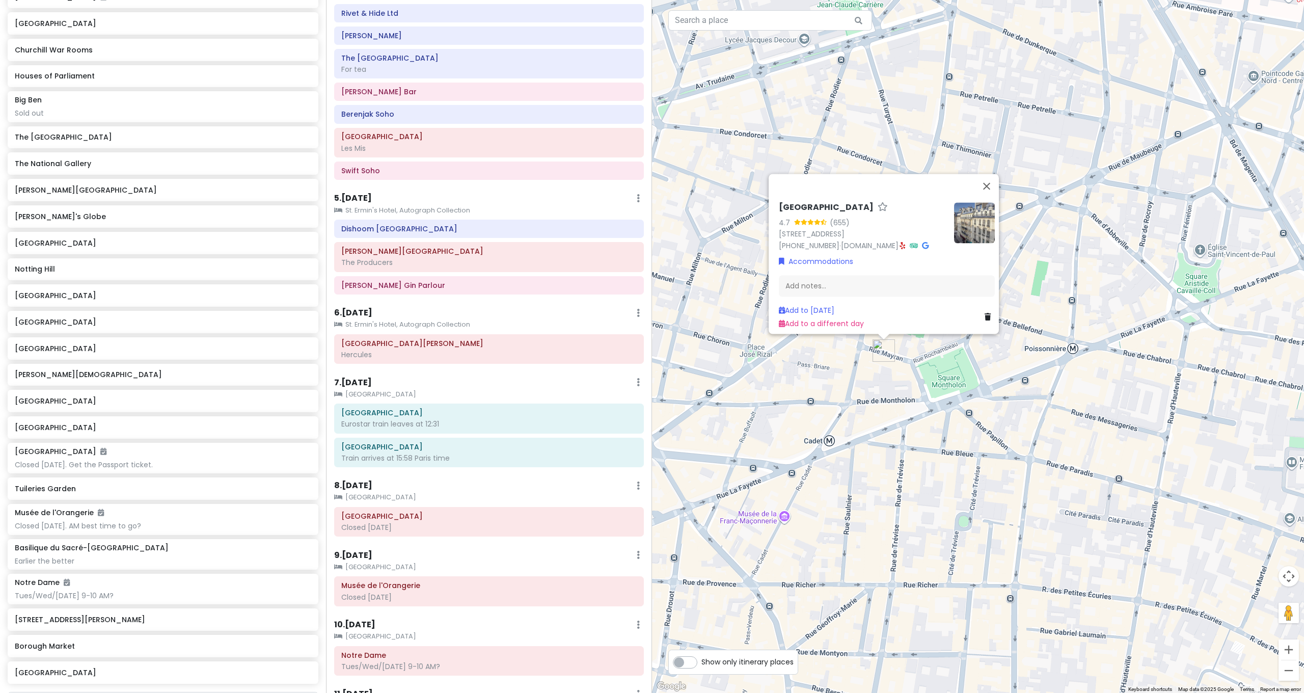
click at [879, 349] on img "Hôtel Maison Mère" at bounding box center [884, 350] width 22 height 22
click at [879, 379] on div "To navigate, press the arrow keys. Hôtel Maison Mère 4.7 (655) 7 Rue Mayran, 75…" at bounding box center [978, 346] width 652 height 693
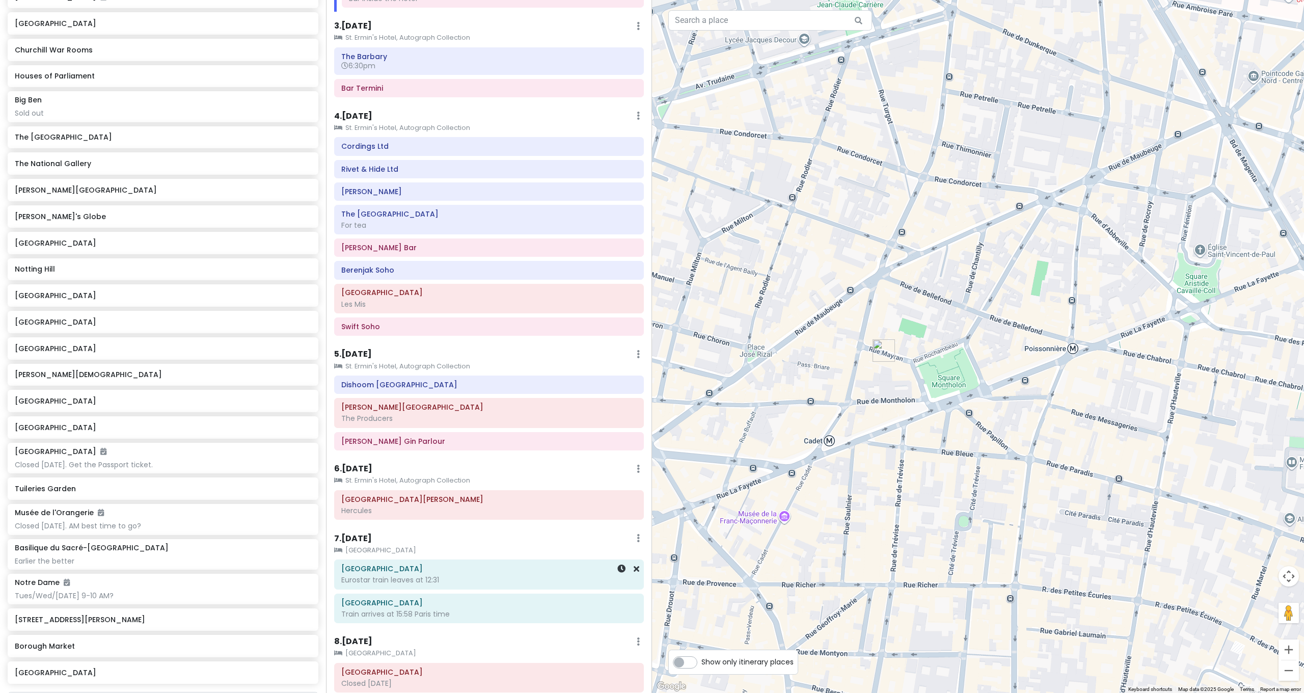
scroll to position [9, 0]
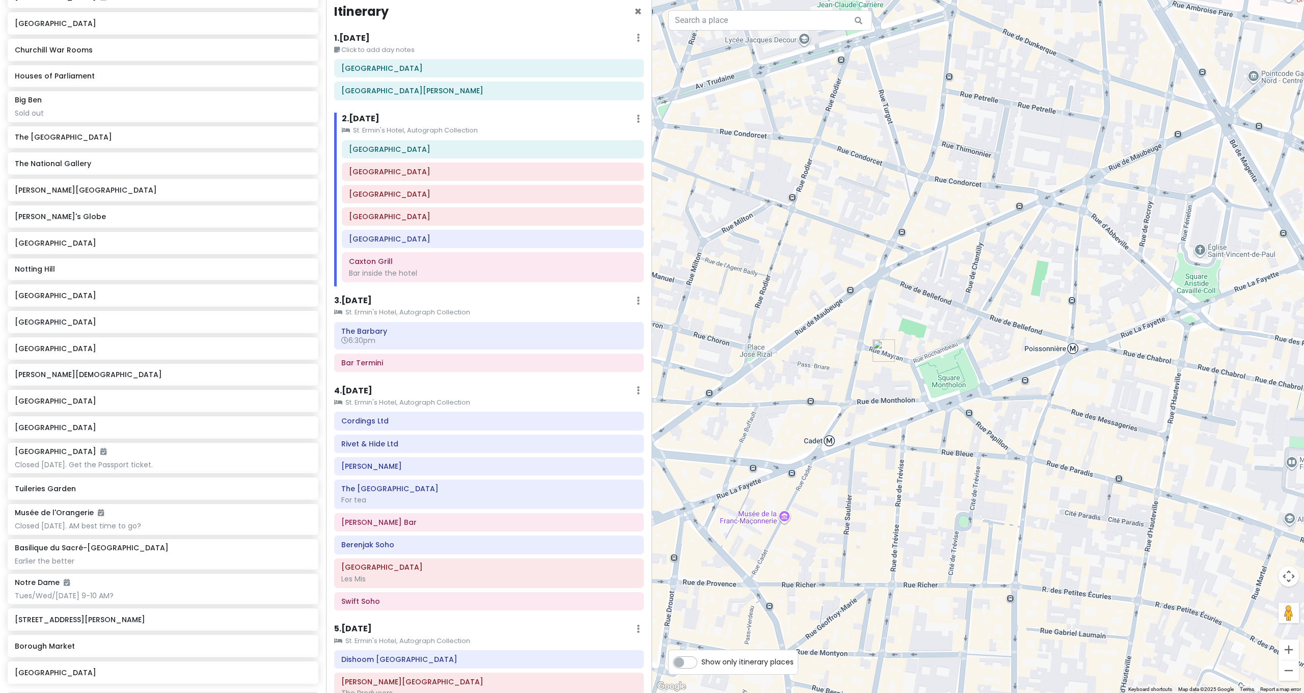
click at [835, 332] on div at bounding box center [978, 346] width 652 height 693
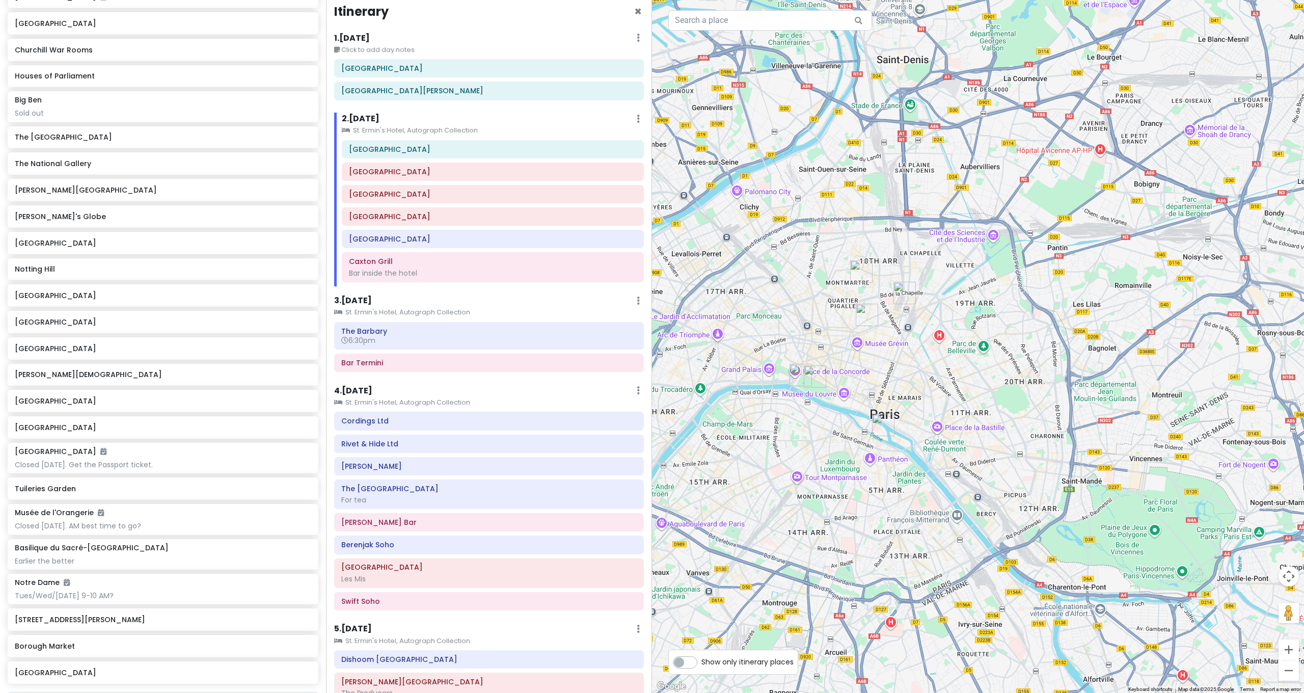
drag, startPoint x: 906, startPoint y: 327, endPoint x: 972, endPoint y: 333, distance: 66.6
click at [972, 333] on div at bounding box center [978, 346] width 652 height 693
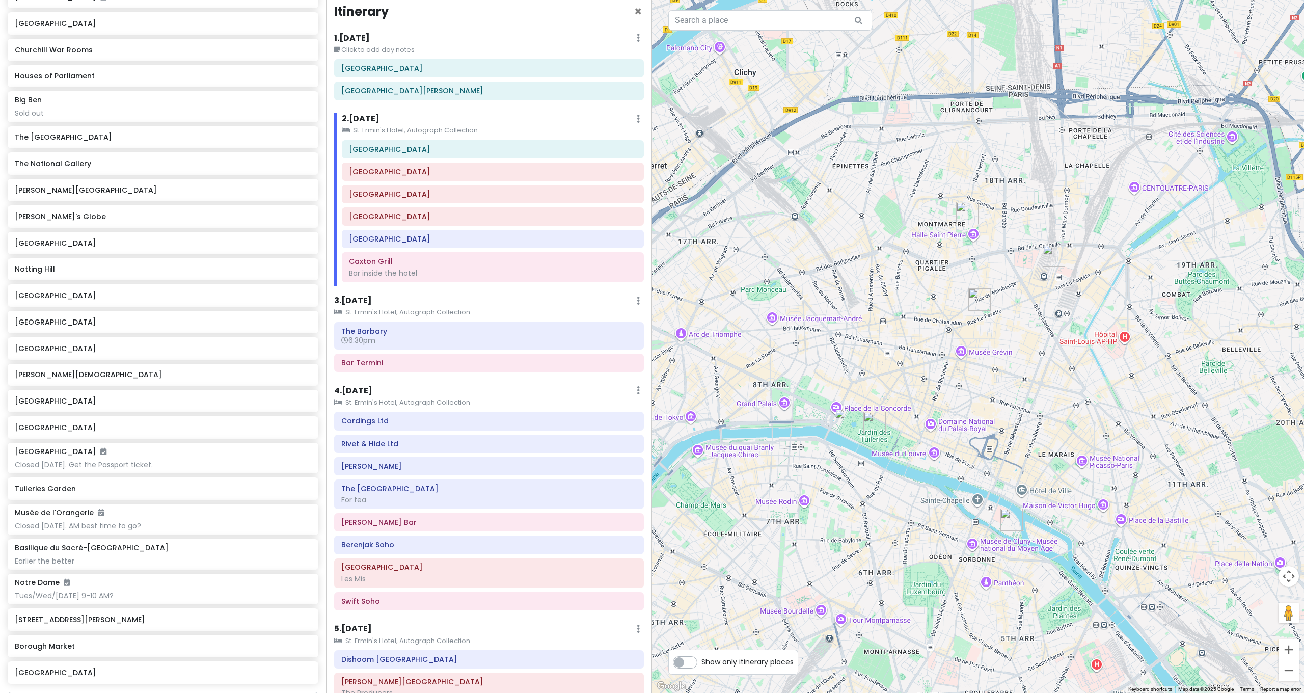
drag, startPoint x: 953, startPoint y: 336, endPoint x: 1011, endPoint y: 326, distance: 58.9
click at [1011, 327] on div at bounding box center [978, 346] width 652 height 693
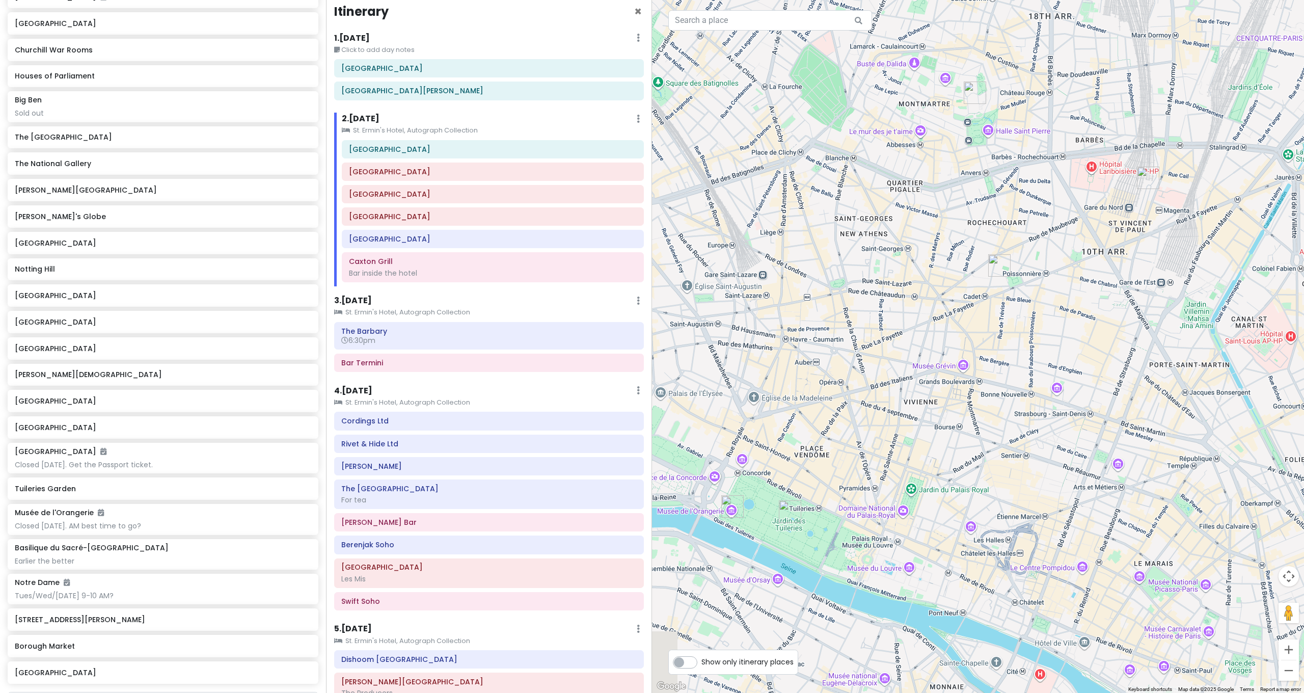
drag, startPoint x: 1033, startPoint y: 324, endPoint x: 1064, endPoint y: 315, distance: 32.9
click at [1064, 316] on div at bounding box center [978, 346] width 652 height 693
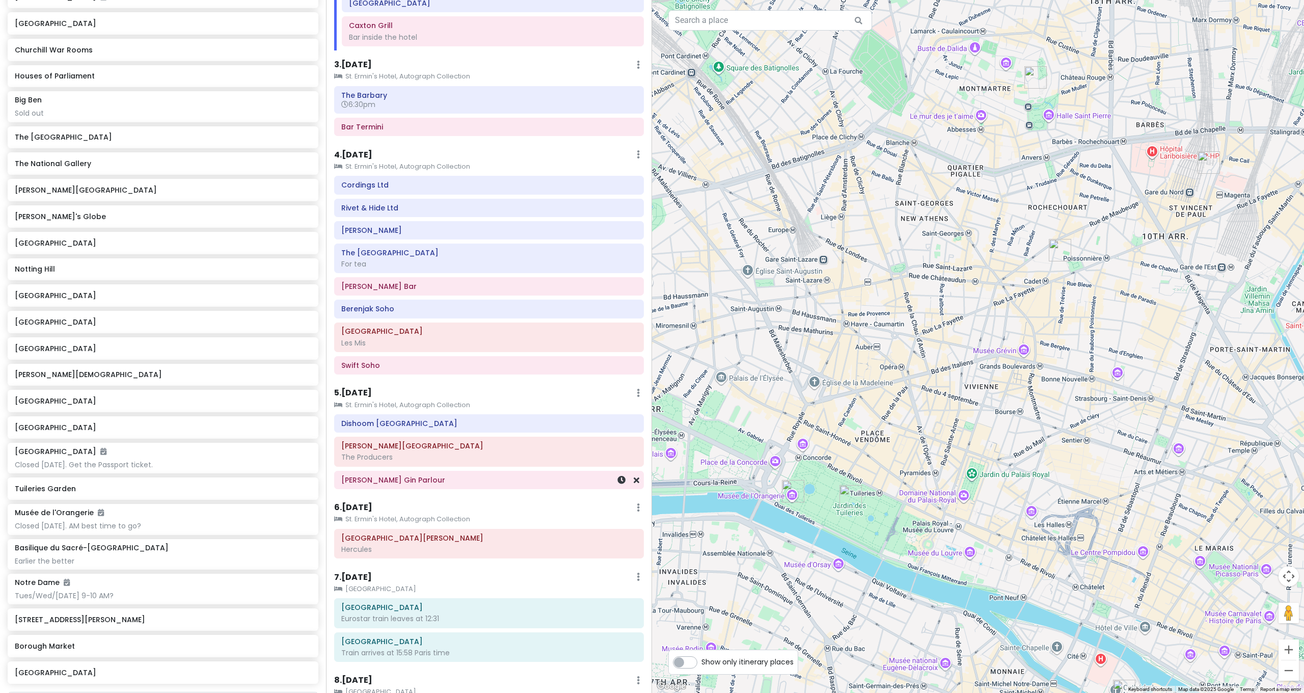
scroll to position [265, 0]
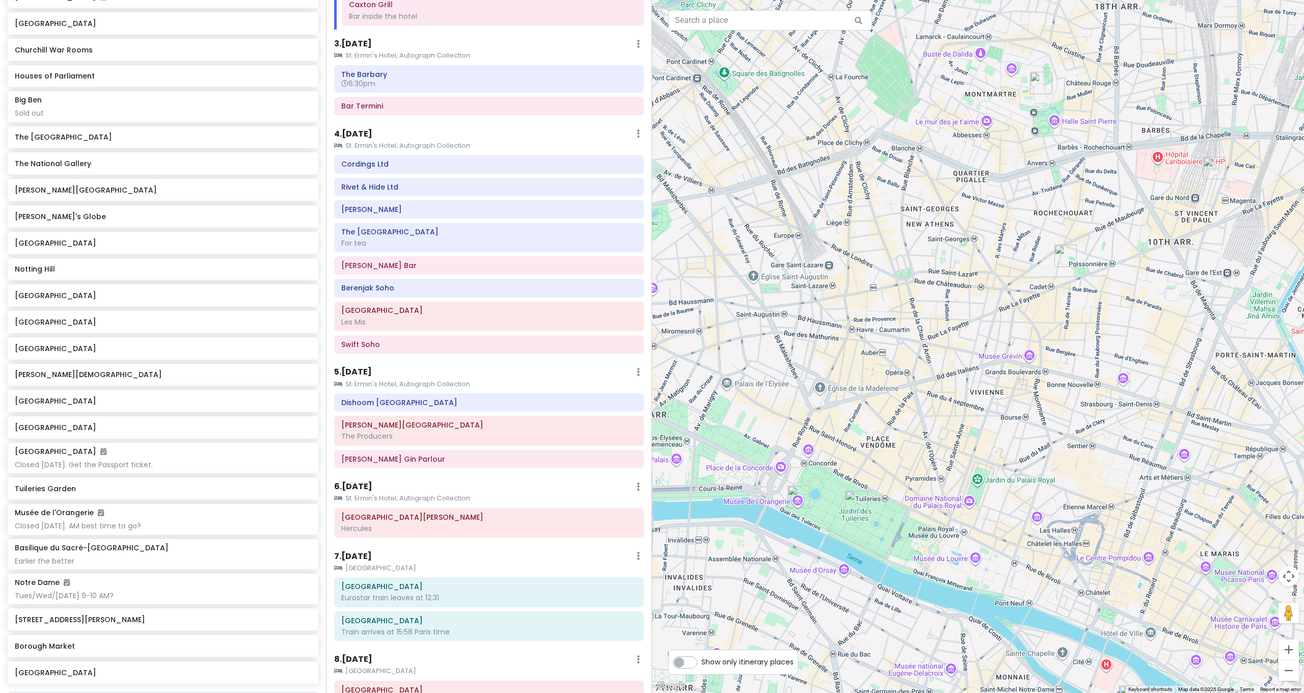
drag, startPoint x: 895, startPoint y: 395, endPoint x: 938, endPoint y: 426, distance: 52.5
click at [938, 426] on div at bounding box center [978, 346] width 652 height 693
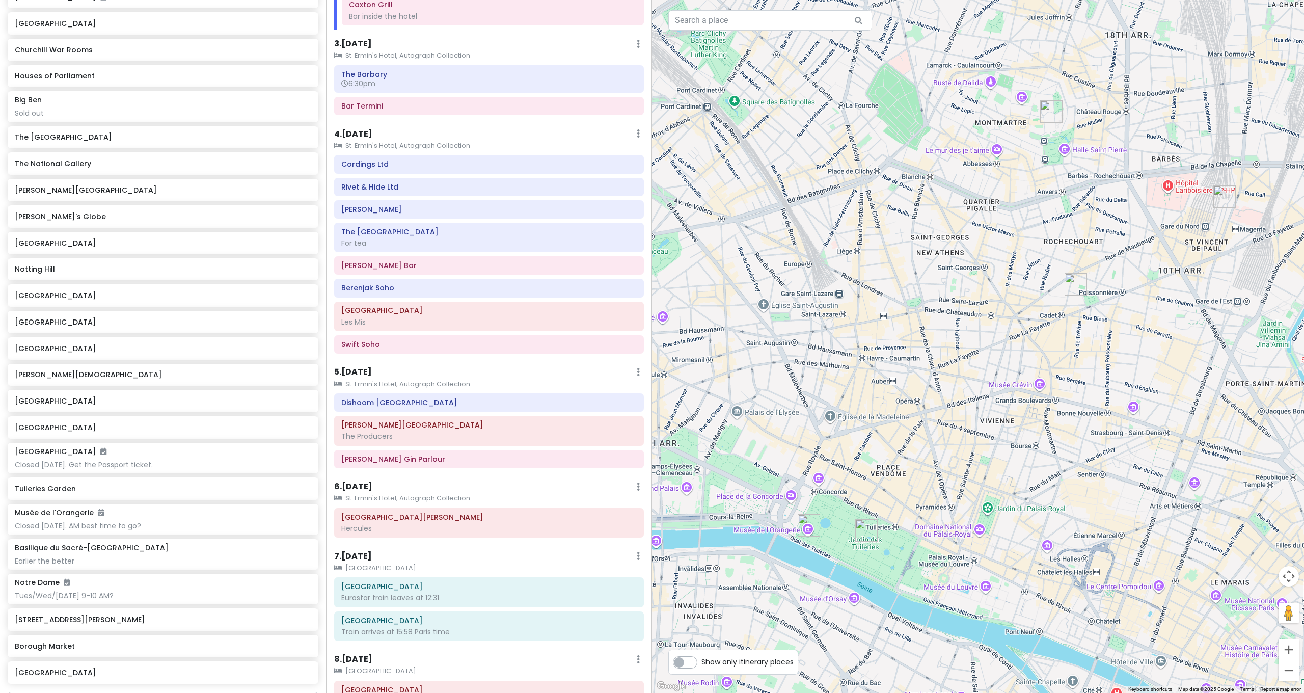
drag, startPoint x: 918, startPoint y: 409, endPoint x: 815, endPoint y: 417, distance: 103.8
click at [815, 418] on div at bounding box center [978, 346] width 652 height 693
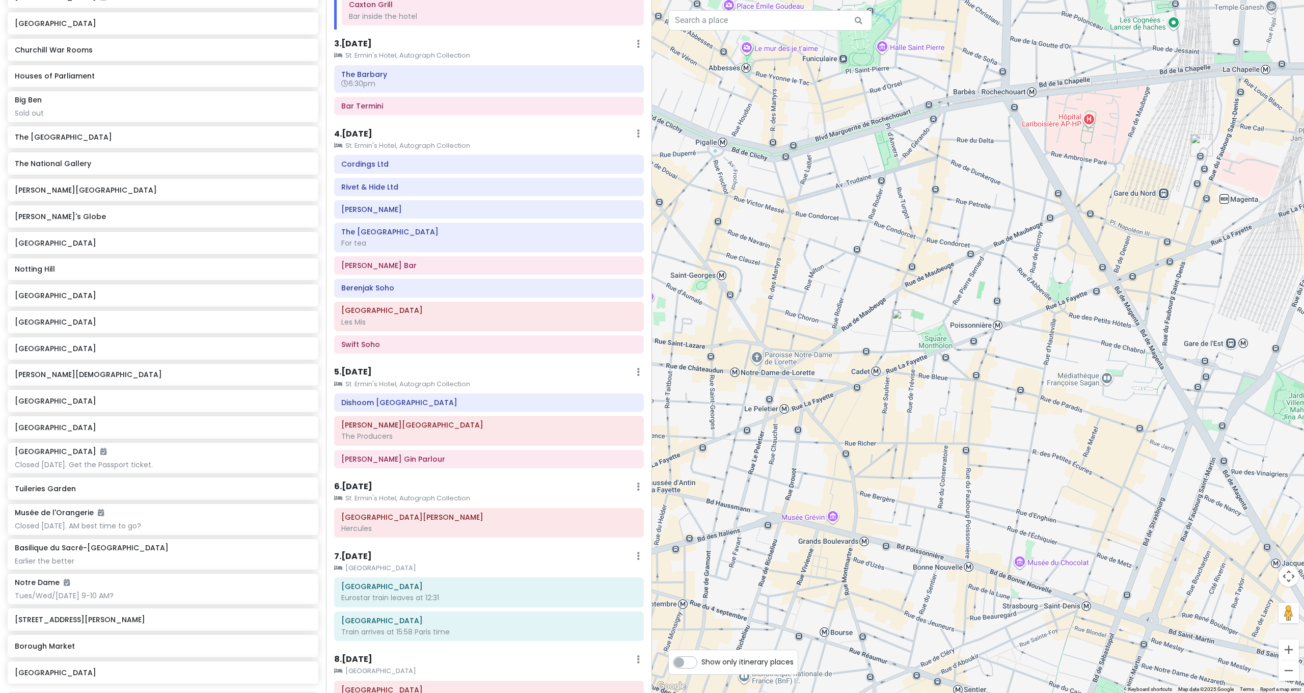
drag, startPoint x: 1041, startPoint y: 273, endPoint x: 1068, endPoint y: 272, distance: 27.0
click at [1068, 272] on div at bounding box center [978, 346] width 652 height 693
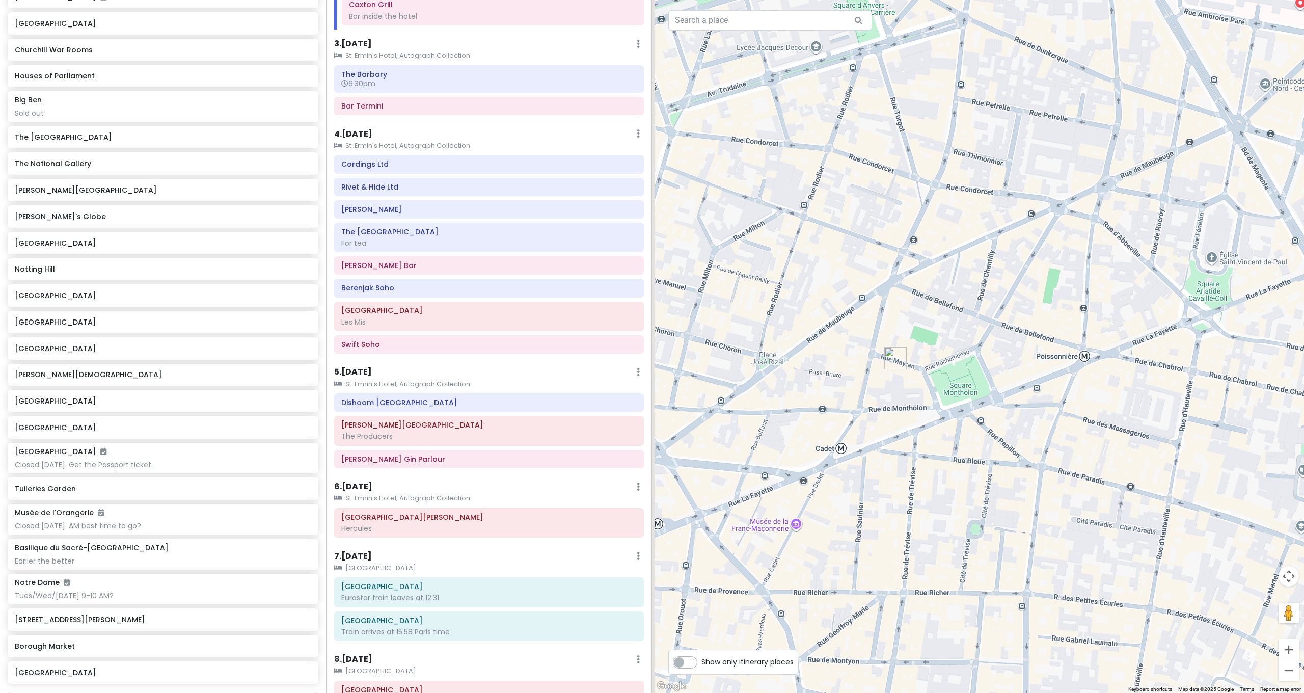
drag, startPoint x: 1129, startPoint y: 252, endPoint x: 1151, endPoint y: 242, distance: 24.4
click at [1151, 242] on div at bounding box center [978, 346] width 652 height 693
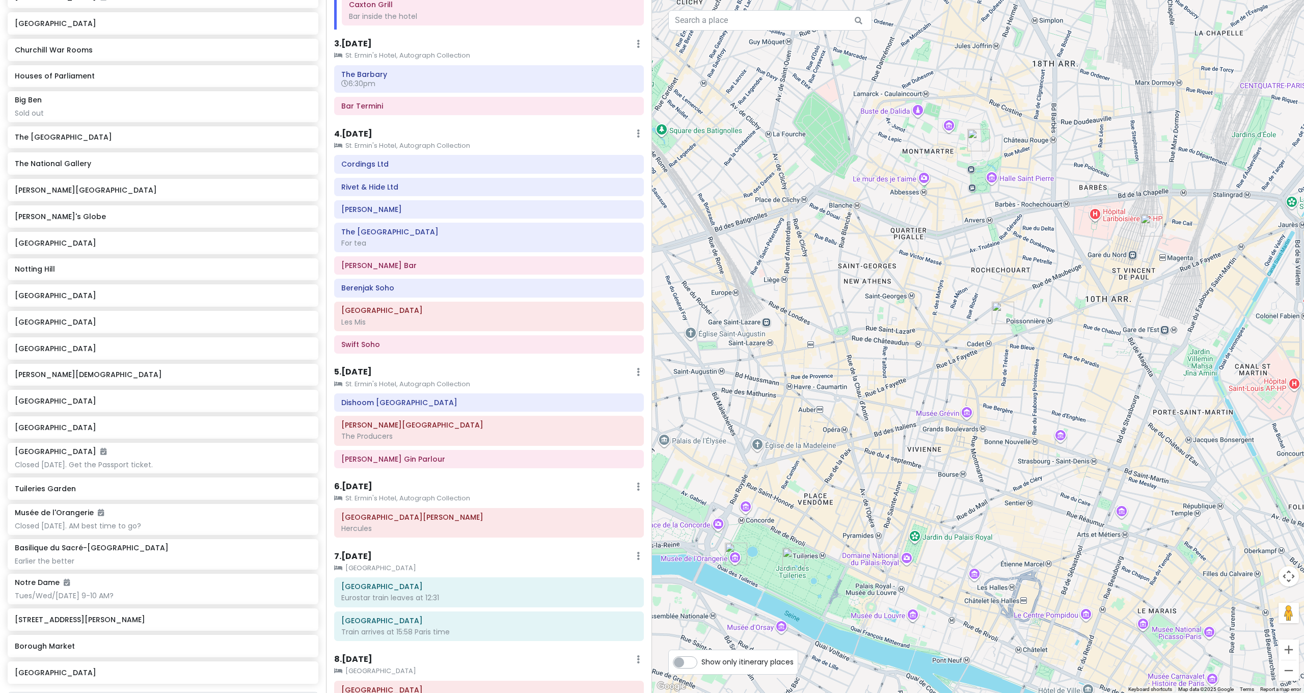
drag, startPoint x: 941, startPoint y: 174, endPoint x: 938, endPoint y: 198, distance: 23.6
click at [938, 197] on div at bounding box center [978, 346] width 652 height 693
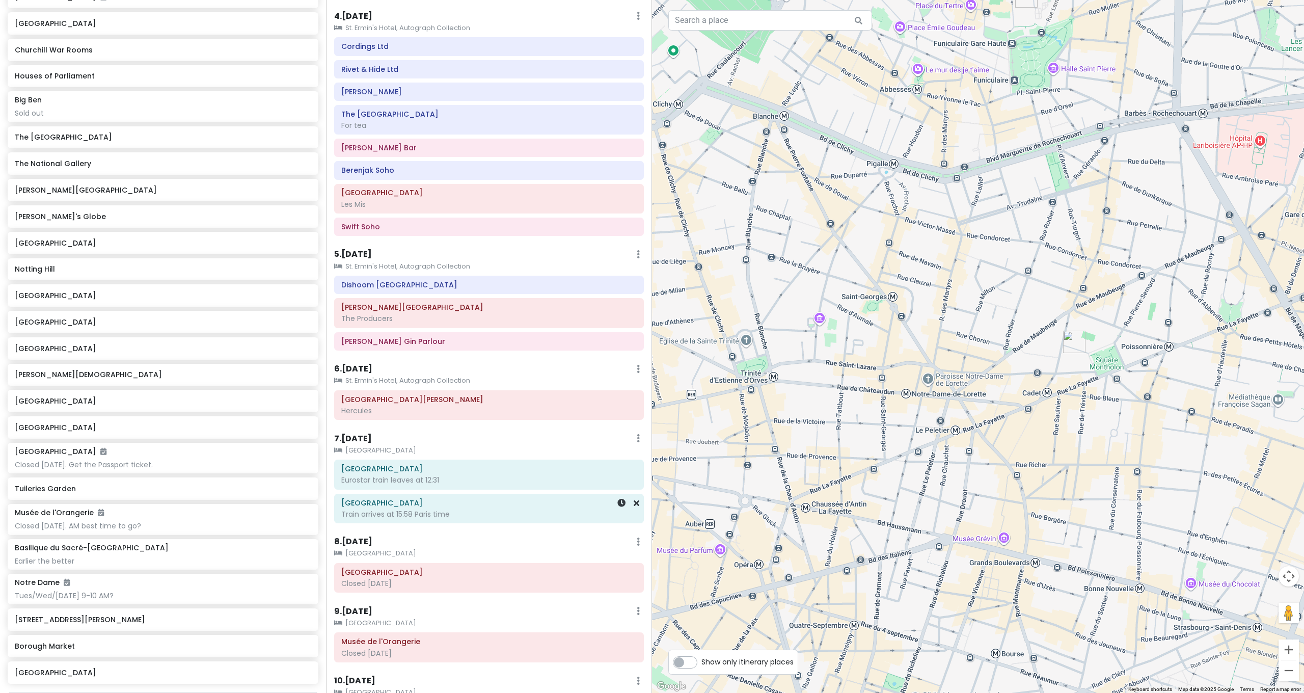
scroll to position [468, 0]
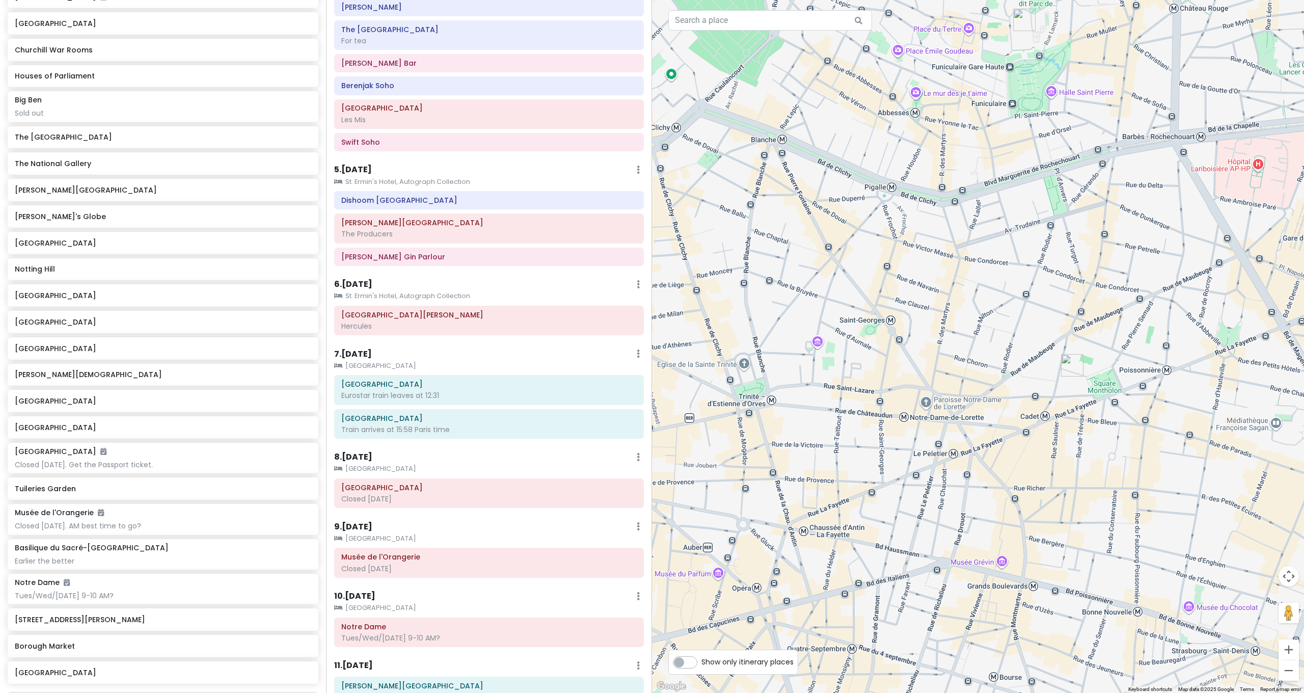
drag, startPoint x: 1058, startPoint y: 315, endPoint x: 1056, endPoint y: 340, distance: 24.5
click at [1056, 340] on div at bounding box center [978, 346] width 652 height 693
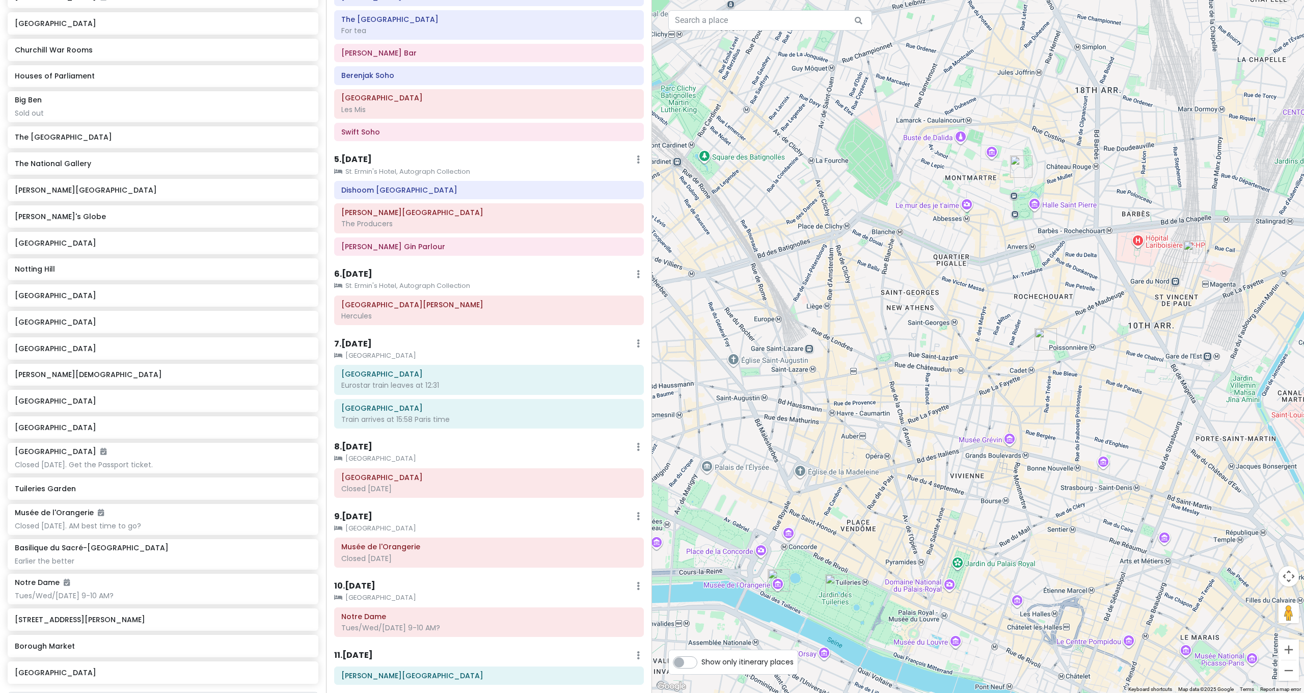
scroll to position [497, 0]
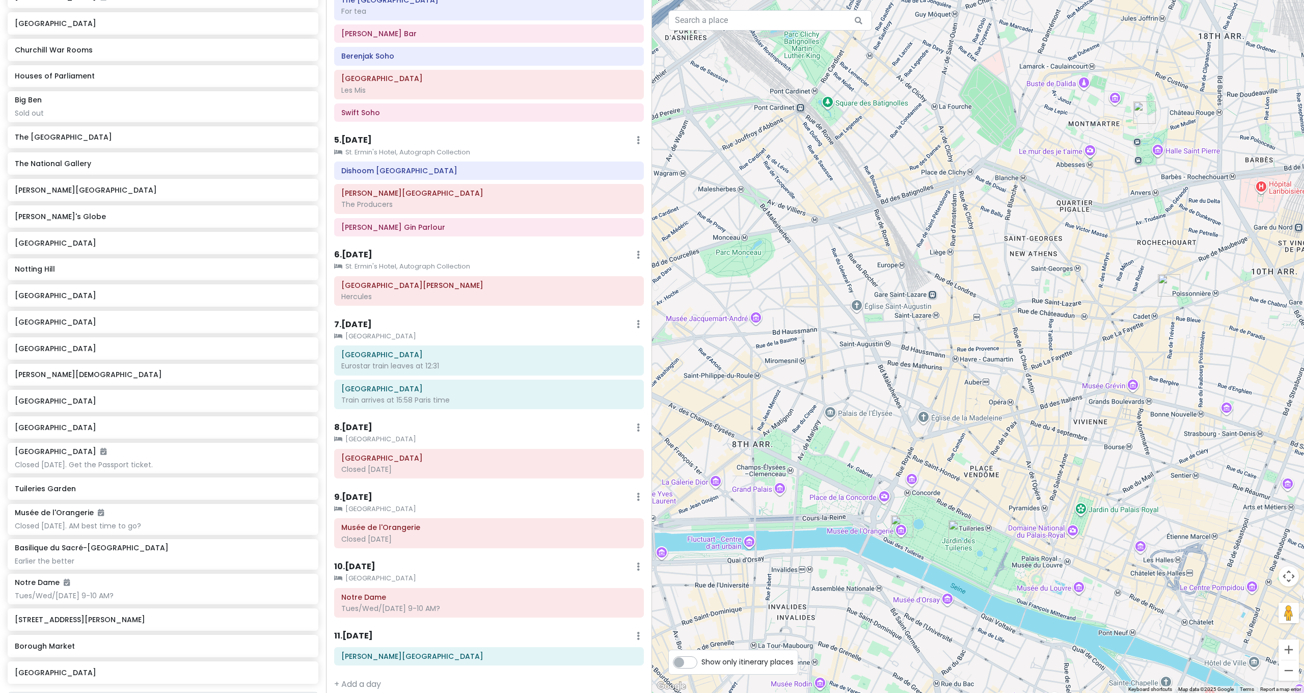
click at [901, 373] on div at bounding box center [978, 346] width 652 height 693
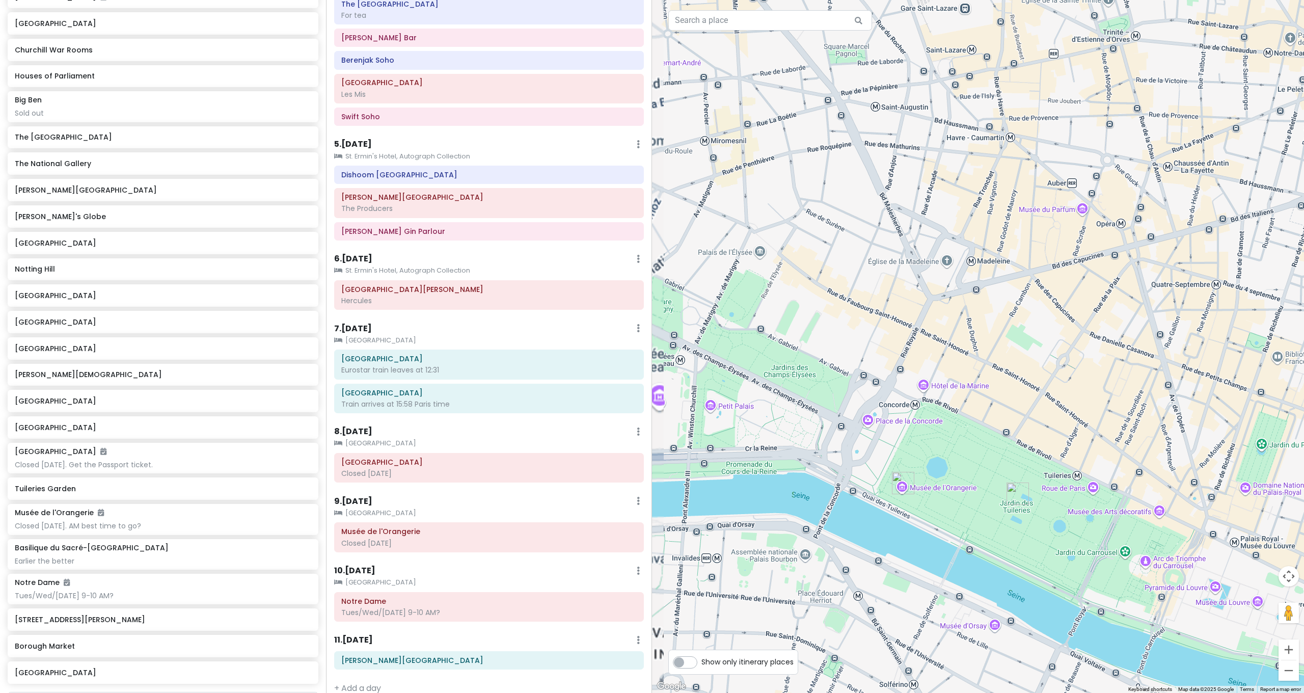
drag, startPoint x: 1063, startPoint y: 476, endPoint x: 1079, endPoint y: 464, distance: 20.4
click at [1079, 464] on div at bounding box center [978, 346] width 652 height 693
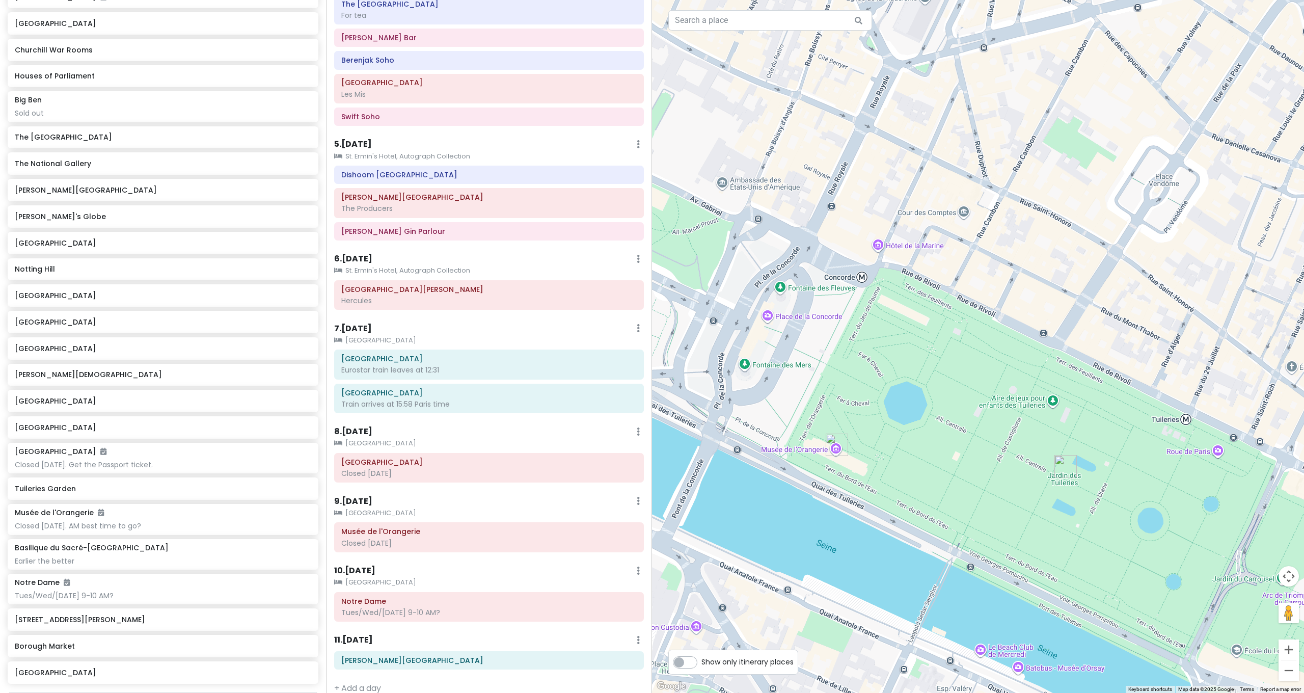
drag, startPoint x: 988, startPoint y: 473, endPoint x: 1030, endPoint y: 463, distance: 43.0
click at [1030, 463] on div at bounding box center [978, 346] width 652 height 693
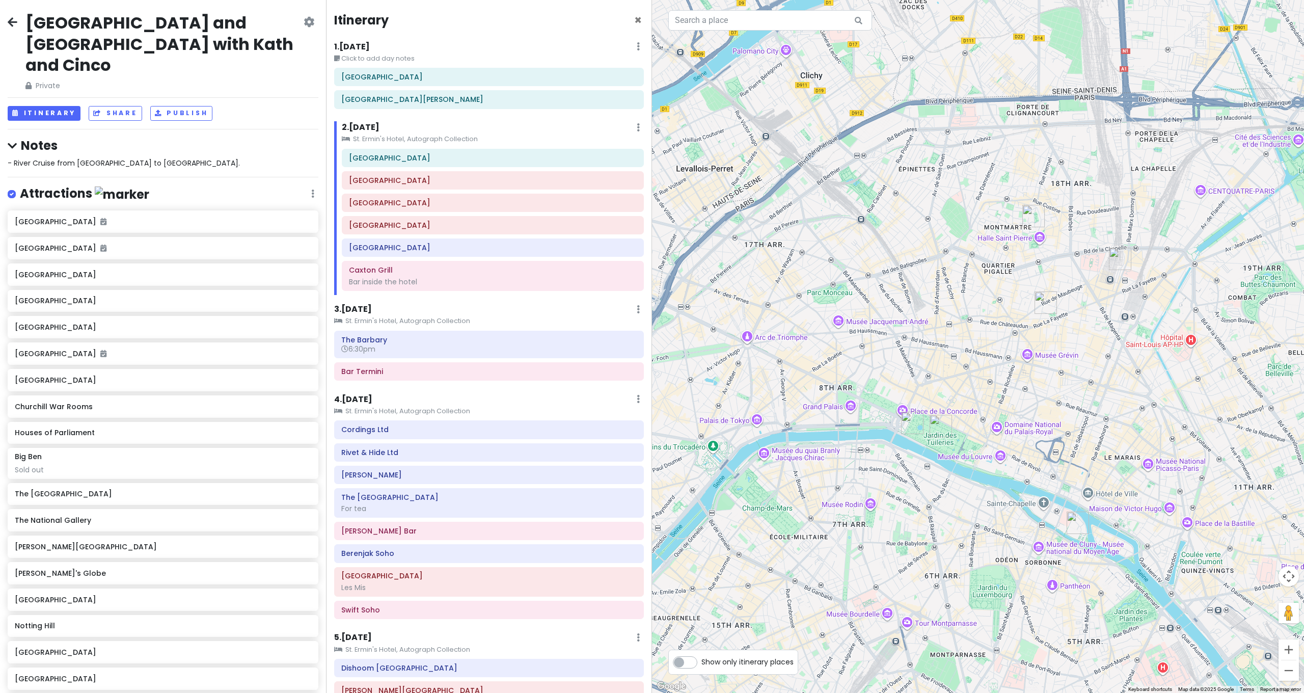
scroll to position [493, 0]
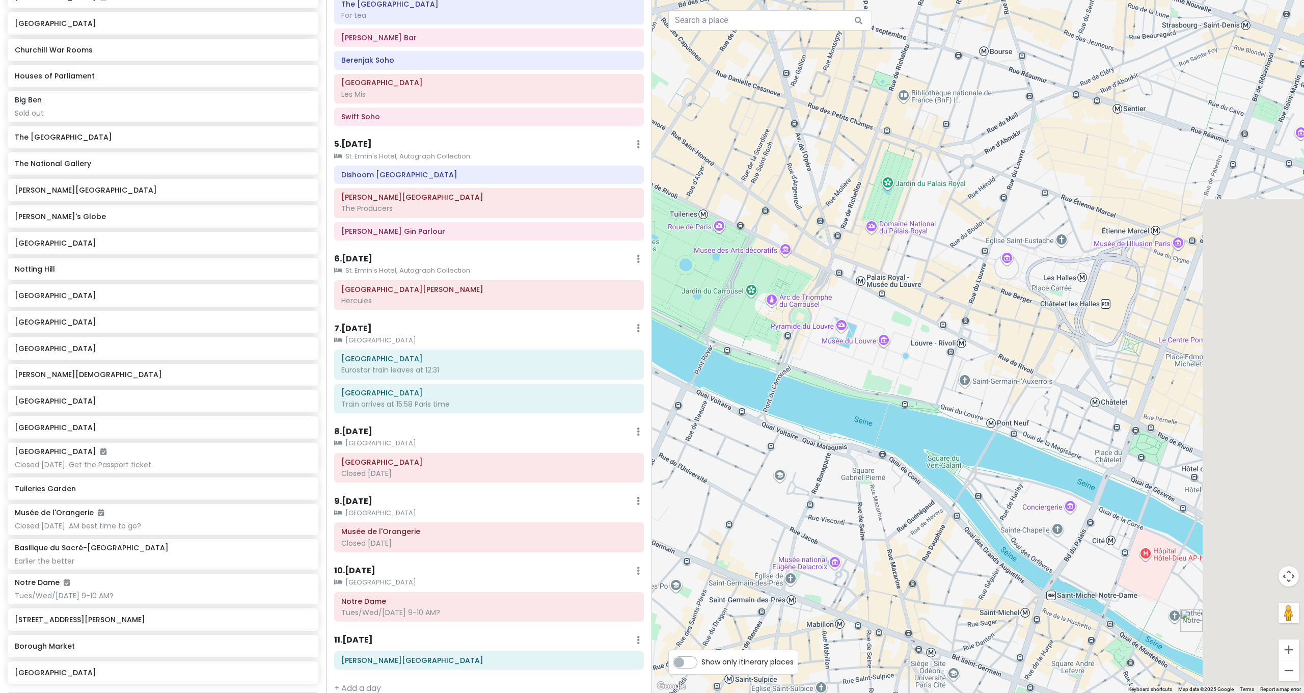
drag, startPoint x: 1011, startPoint y: 446, endPoint x: 948, endPoint y: 417, distance: 69.5
click at [948, 417] on div at bounding box center [978, 346] width 652 height 693
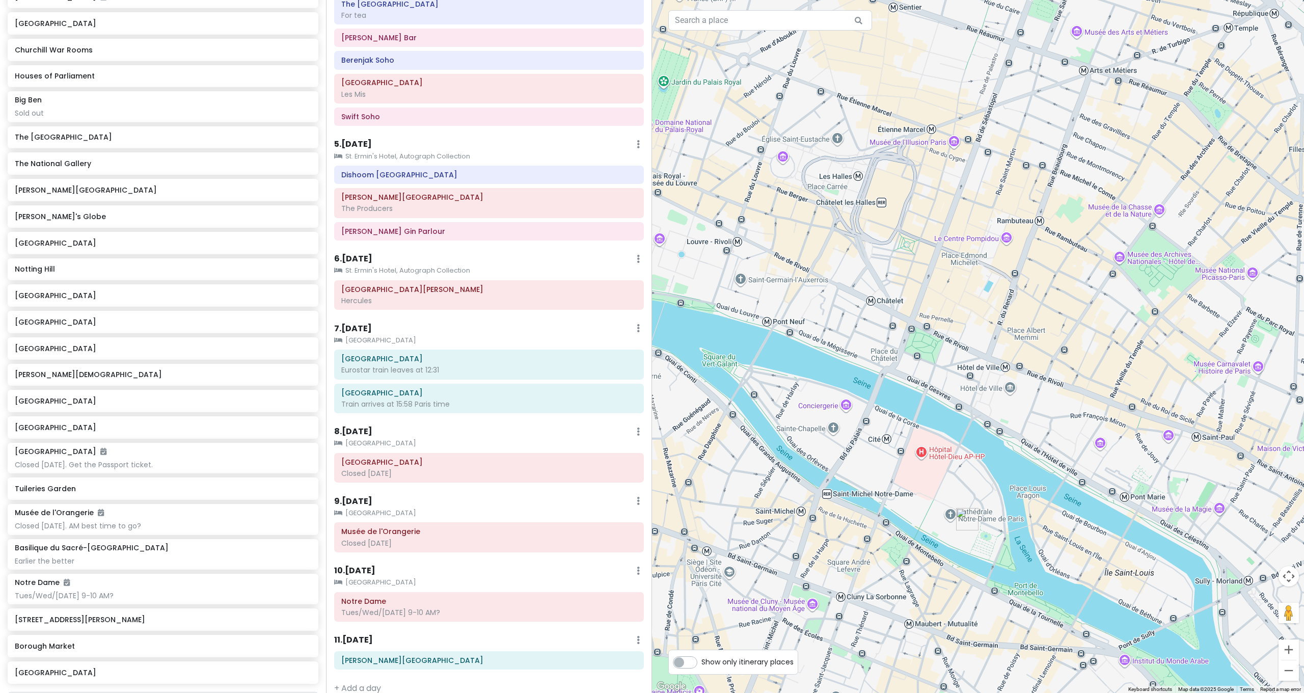
drag, startPoint x: 991, startPoint y: 450, endPoint x: 1041, endPoint y: 449, distance: 50.5
click at [1041, 449] on div at bounding box center [978, 346] width 652 height 693
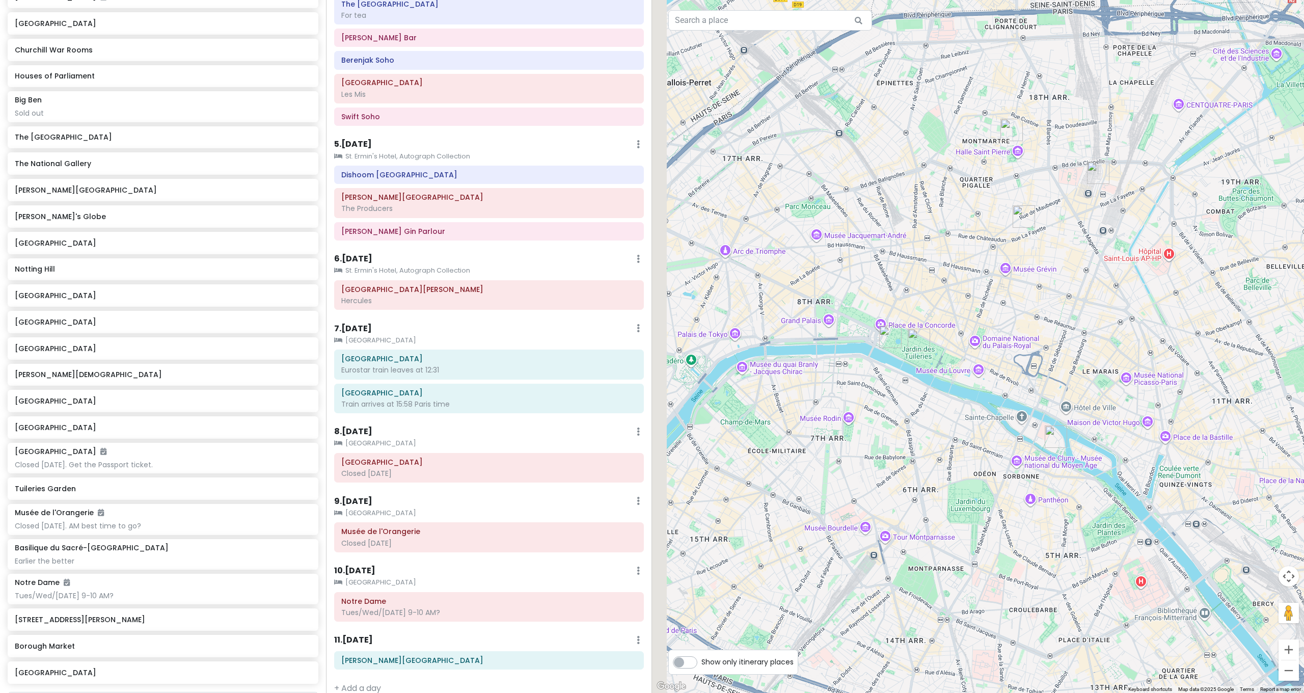
drag, startPoint x: 981, startPoint y: 391, endPoint x: 1034, endPoint y: 390, distance: 53.0
click at [1034, 390] on div at bounding box center [978, 346] width 652 height 693
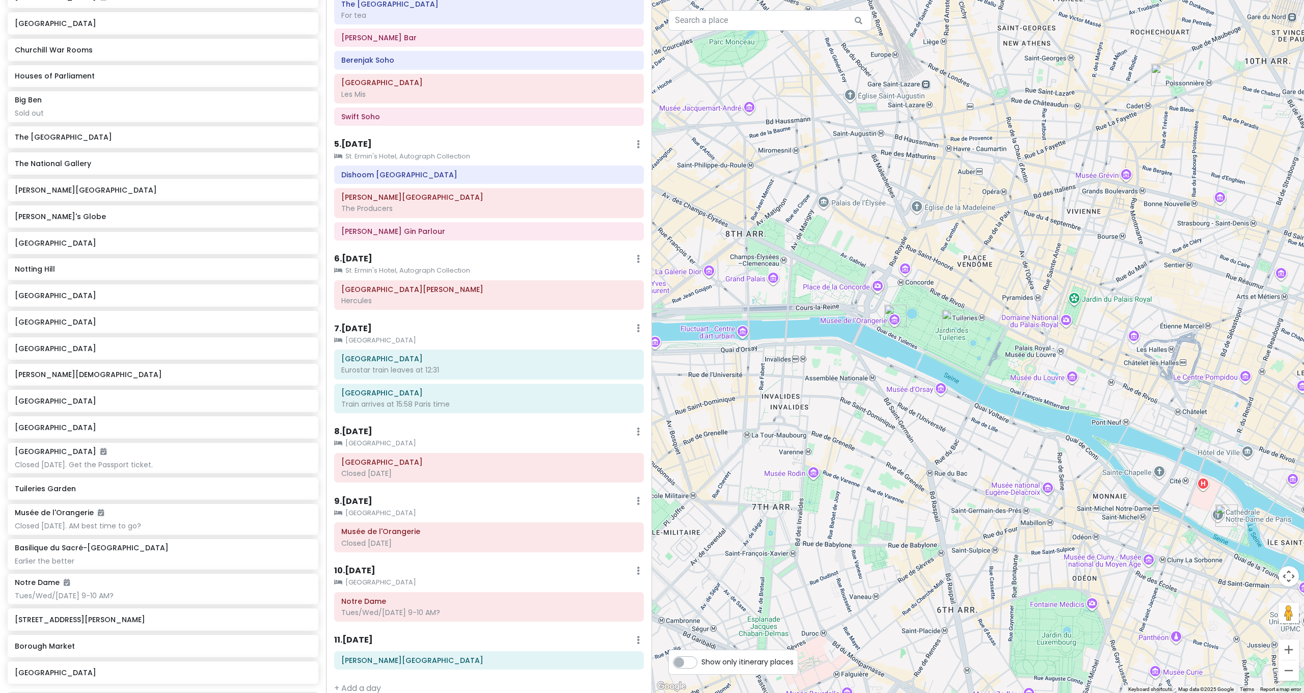
drag, startPoint x: 1063, startPoint y: 403, endPoint x: 1046, endPoint y: 437, distance: 38.7
click at [1046, 437] on div at bounding box center [978, 346] width 652 height 693
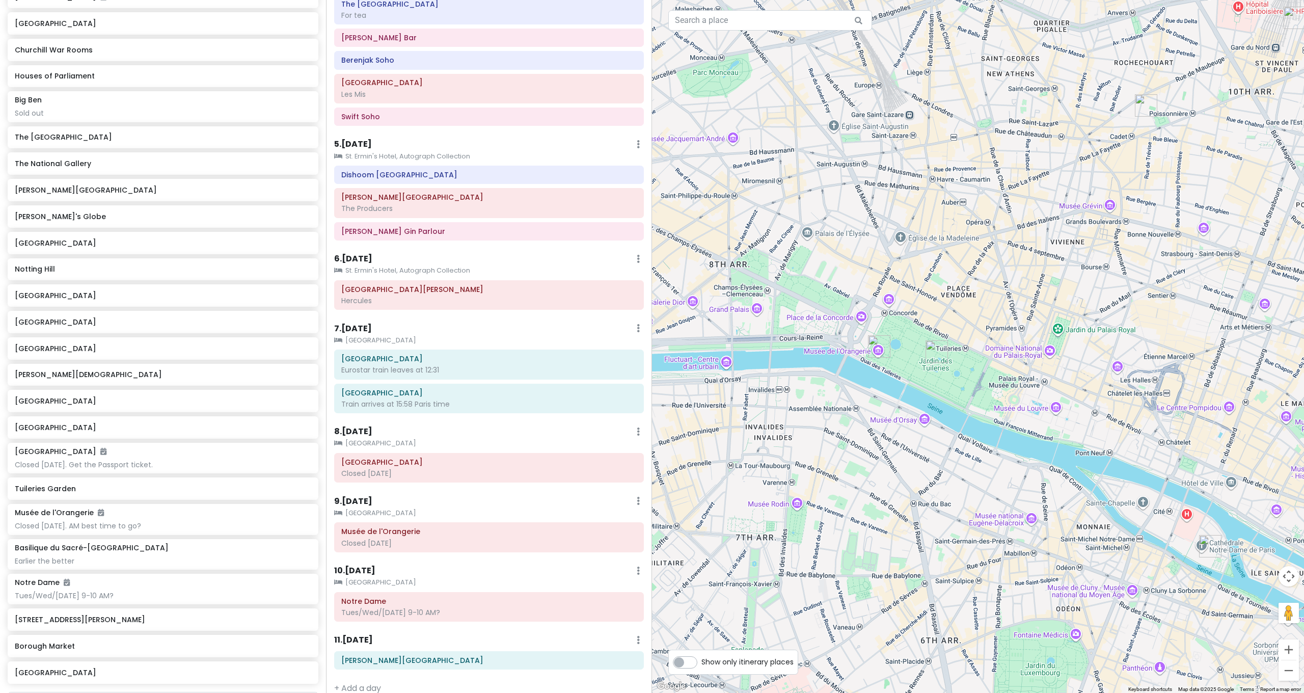
drag, startPoint x: 1061, startPoint y: 390, endPoint x: 1028, endPoint y: 425, distance: 48.7
click at [1028, 425] on div at bounding box center [978, 346] width 652 height 693
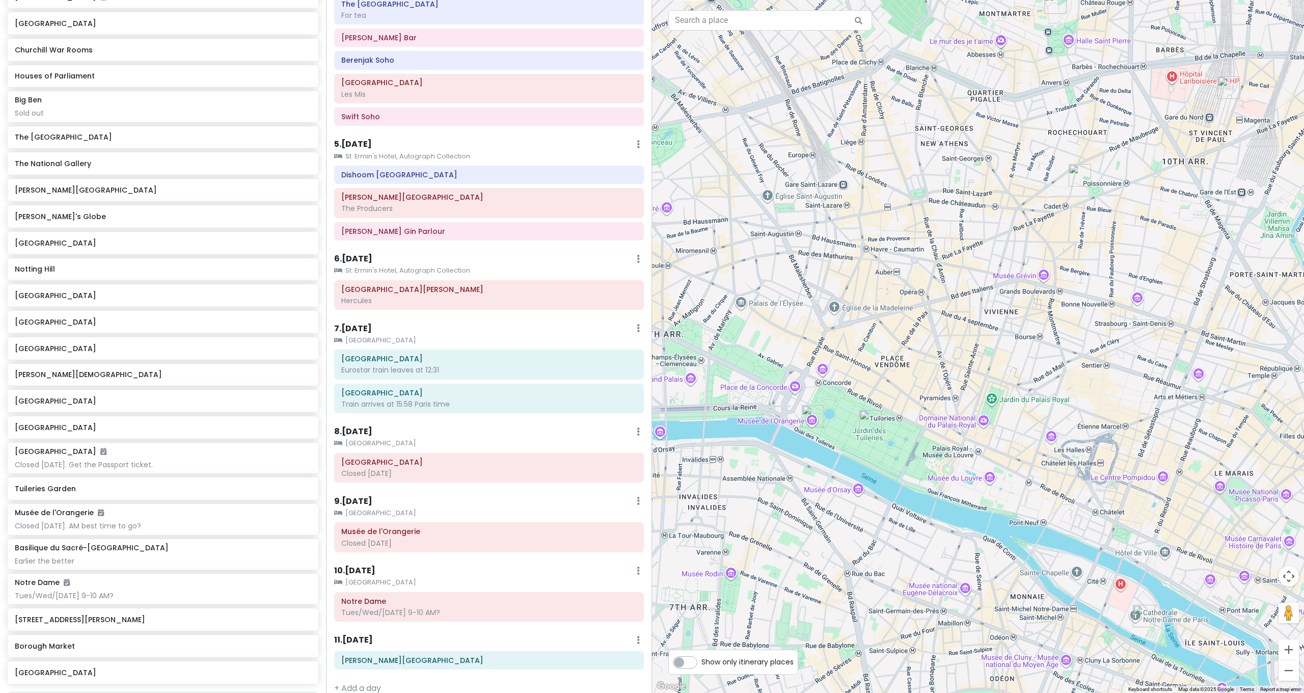
drag, startPoint x: 1033, startPoint y: 407, endPoint x: 1019, endPoint y: 410, distance: 14.1
click at [1019, 410] on div at bounding box center [978, 346] width 652 height 693
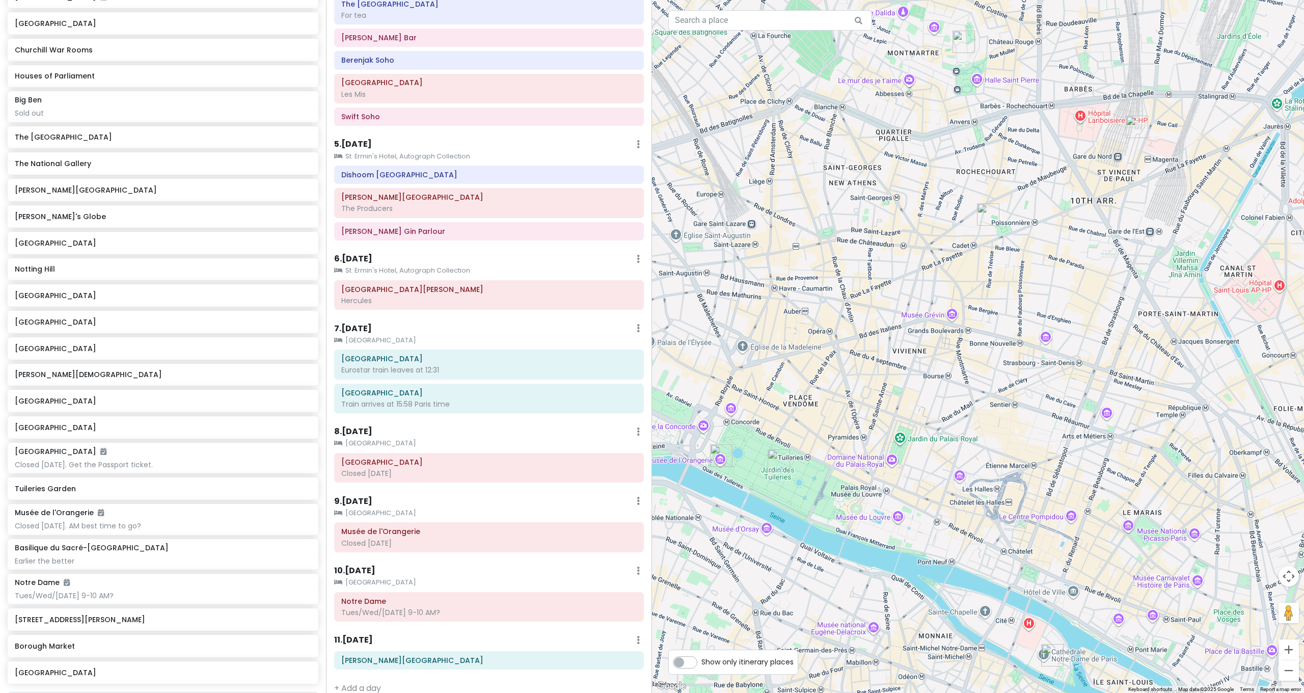
drag, startPoint x: 1028, startPoint y: 403, endPoint x: 1082, endPoint y: 372, distance: 61.6
click at [1074, 376] on div at bounding box center [978, 346] width 652 height 693
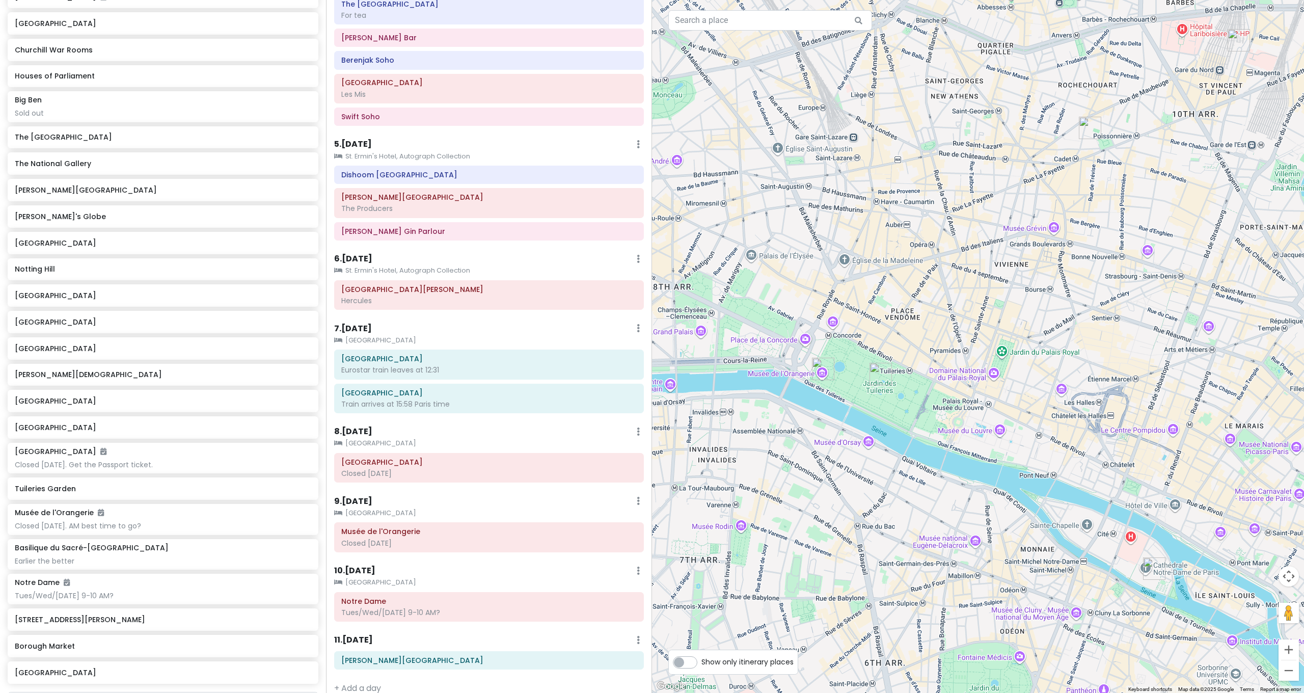
click at [1030, 345] on div at bounding box center [978, 346] width 652 height 693
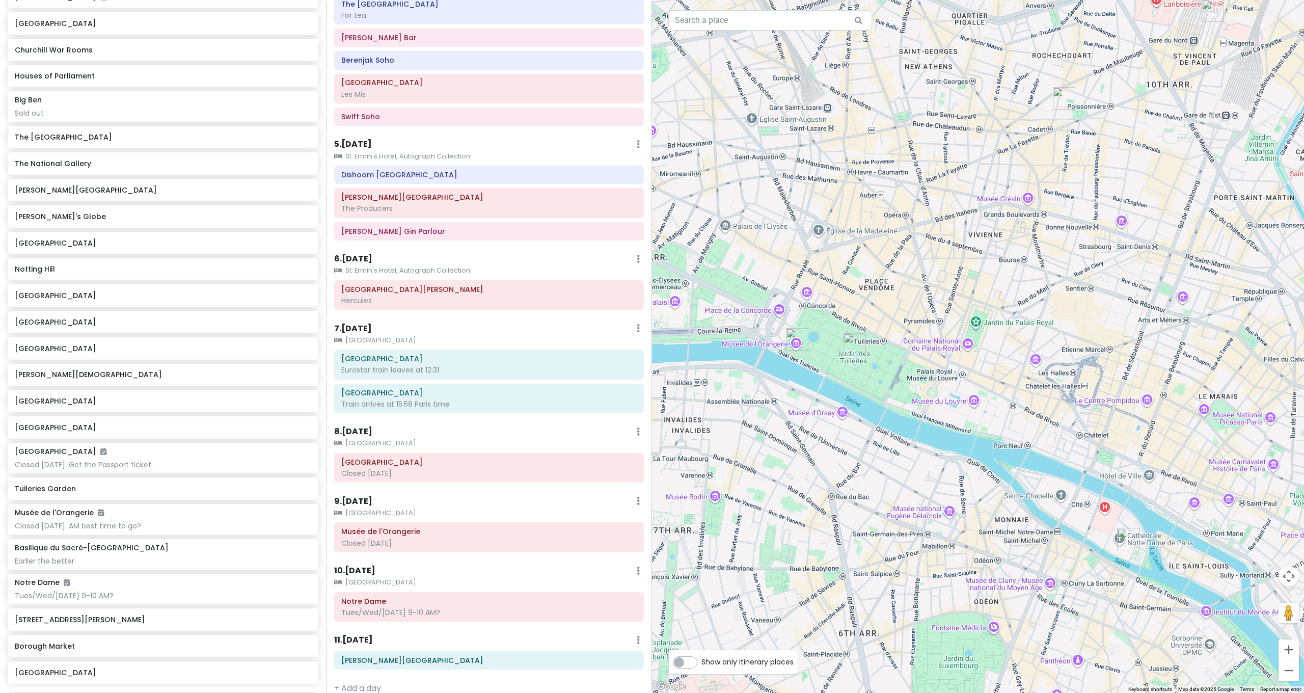
drag, startPoint x: 1064, startPoint y: 387, endPoint x: 1079, endPoint y: 394, distance: 16.4
click at [1078, 394] on div at bounding box center [978, 346] width 652 height 693
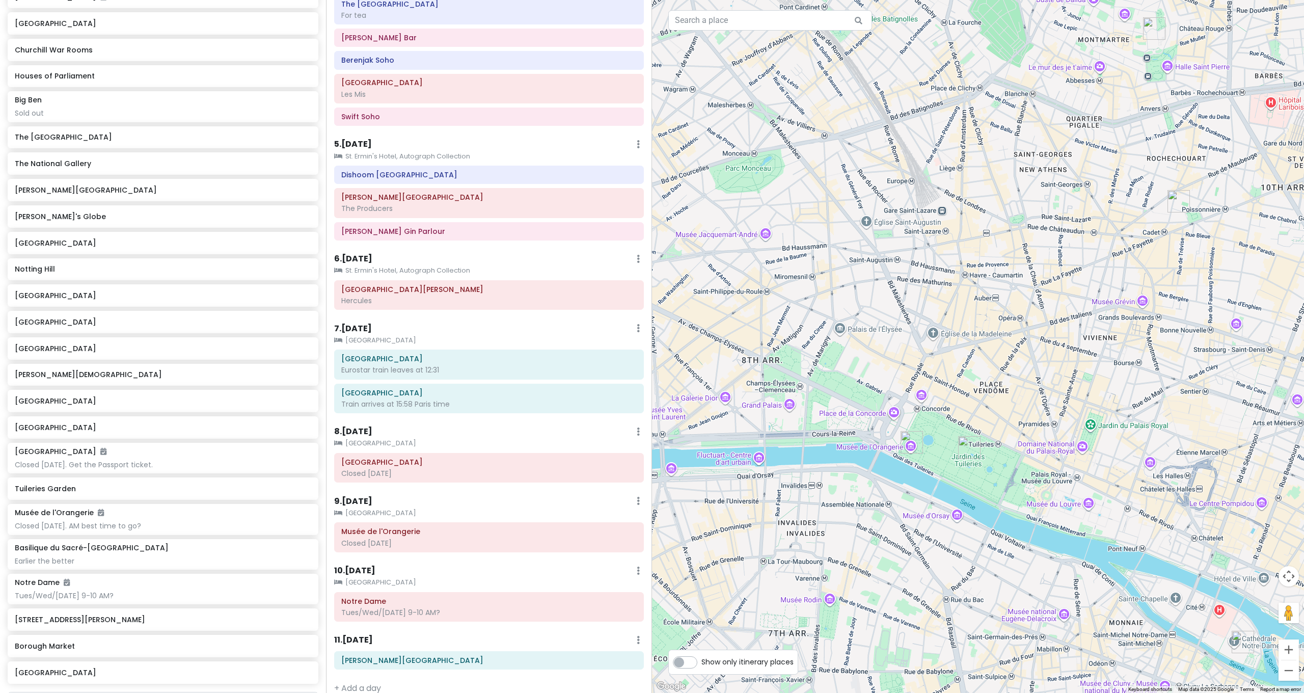
drag, startPoint x: 1080, startPoint y: 395, endPoint x: 1126, endPoint y: 396, distance: 45.4
click at [1126, 396] on div at bounding box center [978, 346] width 652 height 693
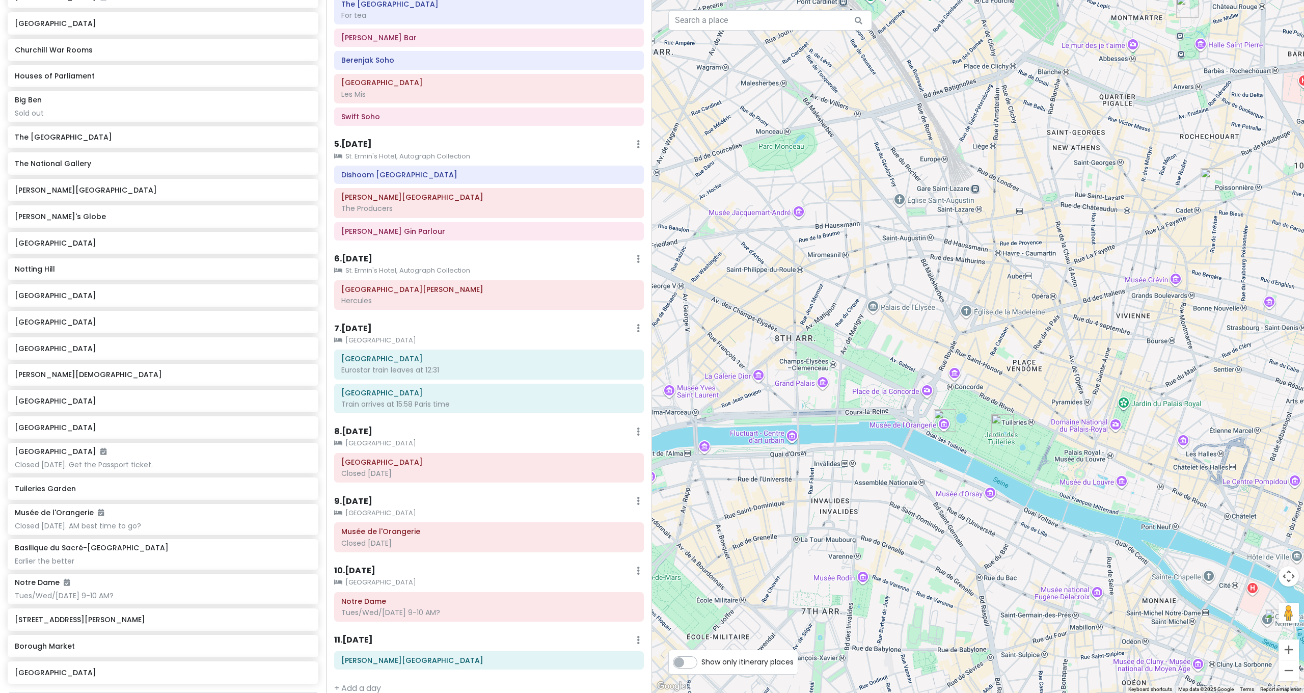
drag, startPoint x: 1092, startPoint y: 385, endPoint x: 986, endPoint y: 339, distance: 116.1
click at [1033, 354] on div at bounding box center [978, 346] width 652 height 693
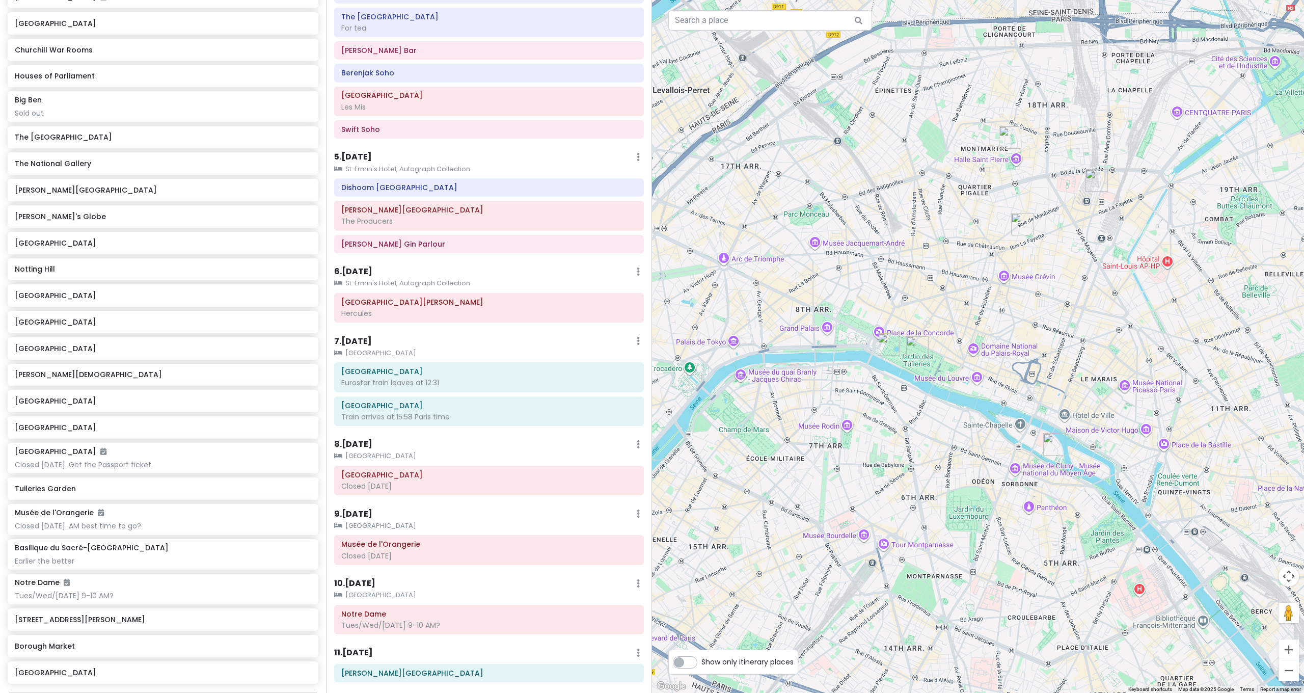
scroll to position [497, 0]
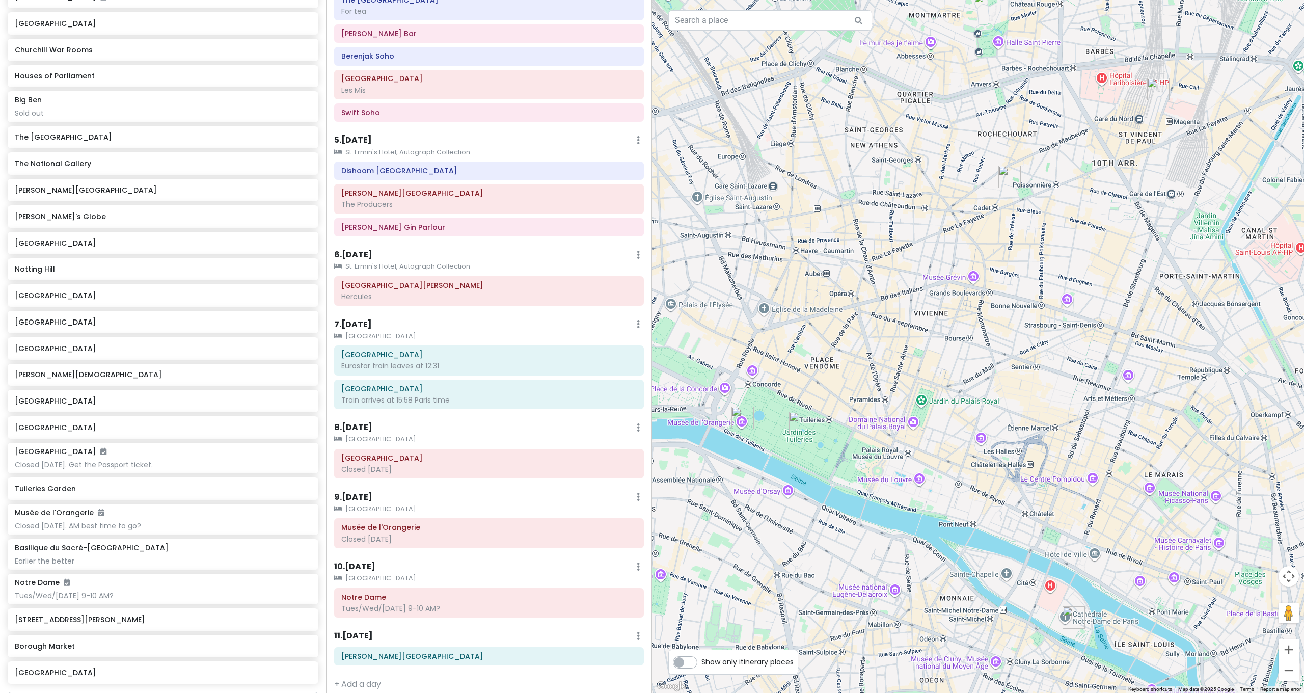
drag, startPoint x: 1029, startPoint y: 300, endPoint x: 1029, endPoint y: 376, distance: 75.4
click at [1029, 376] on div at bounding box center [978, 346] width 652 height 693
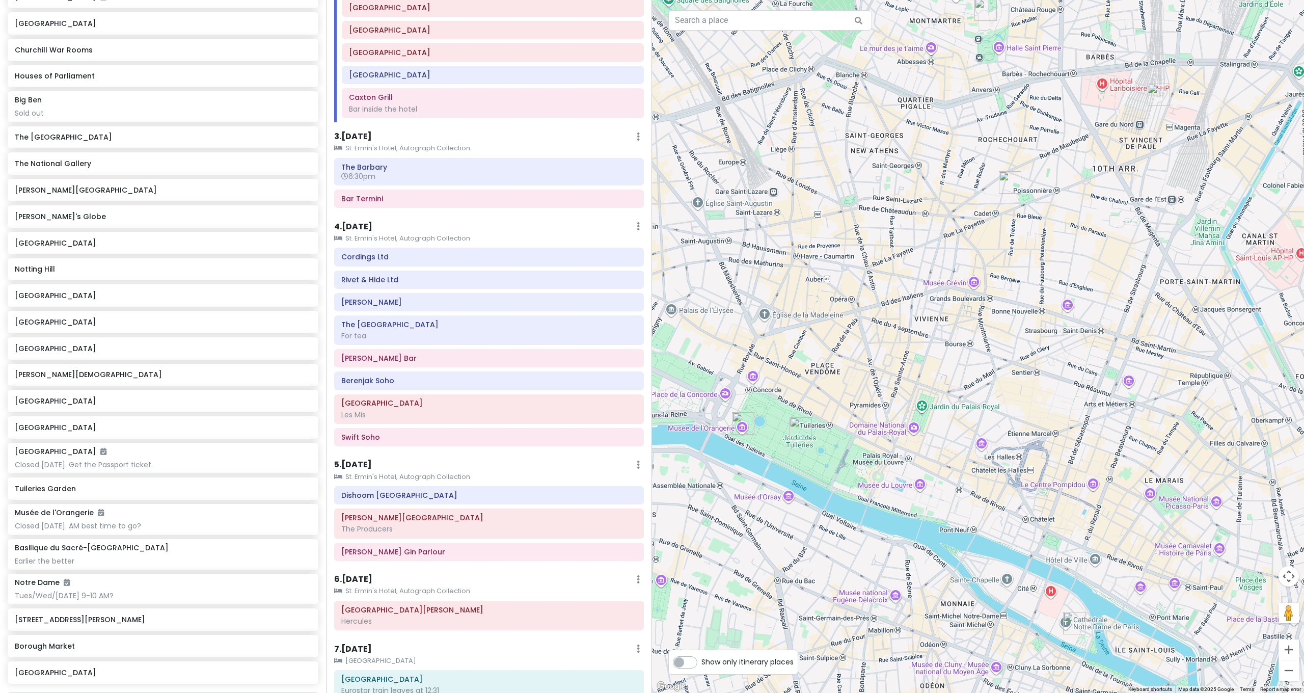
scroll to position [0, 0]
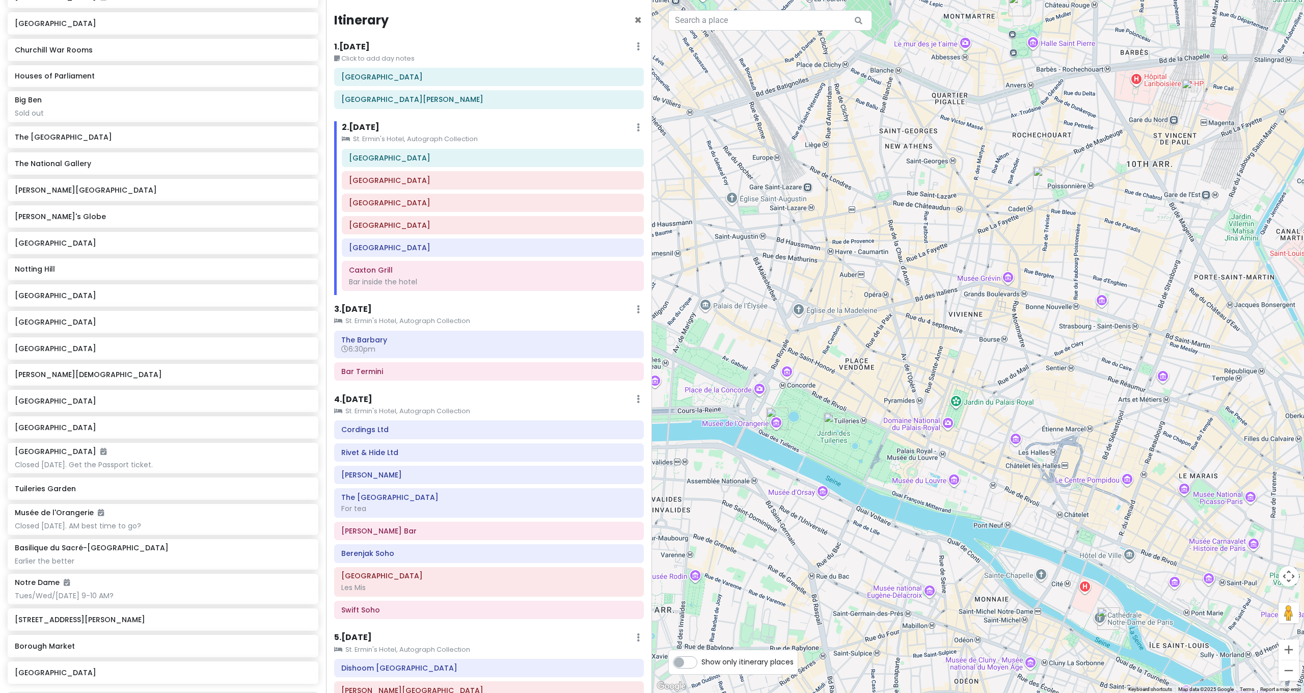
drag, startPoint x: 1015, startPoint y: 254, endPoint x: 1047, endPoint y: 252, distance: 32.1
click at [1047, 252] on div at bounding box center [978, 346] width 652 height 693
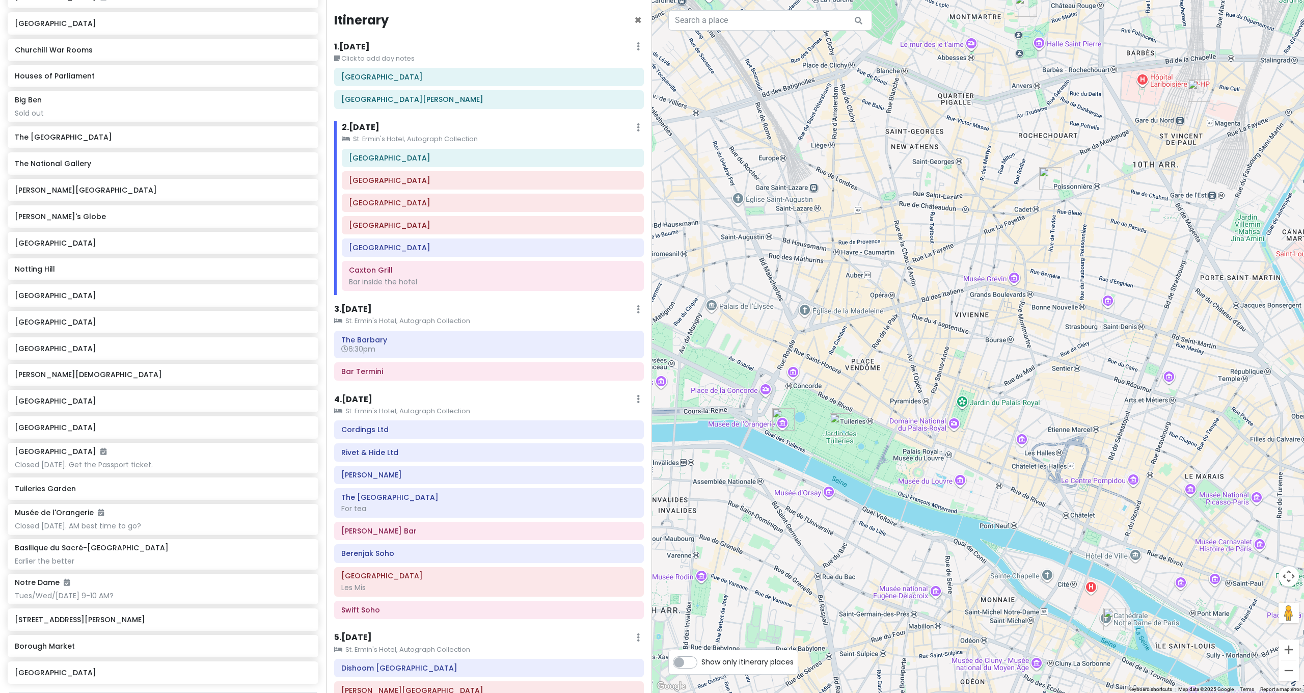
drag, startPoint x: 951, startPoint y: 230, endPoint x: 1039, endPoint y: 149, distance: 120.1
click at [1035, 156] on div at bounding box center [978, 346] width 652 height 693
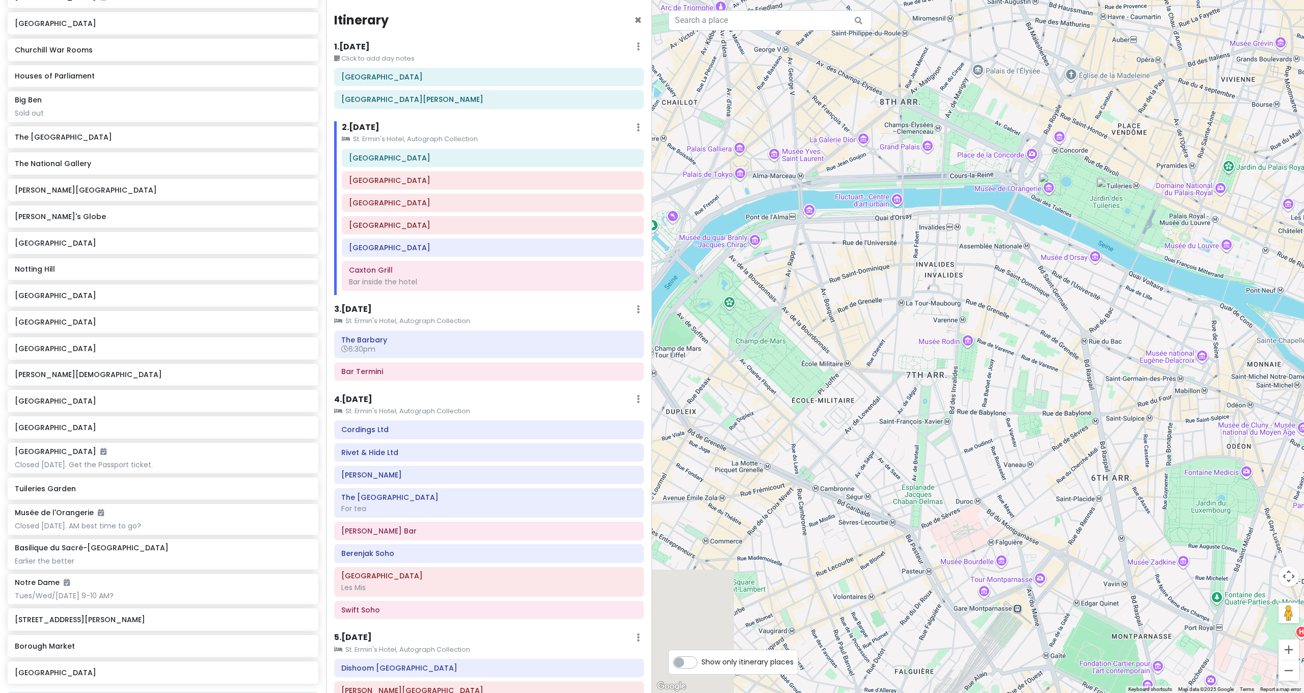
drag, startPoint x: 884, startPoint y: 264, endPoint x: 974, endPoint y: 179, distance: 124.0
click at [973, 181] on div at bounding box center [978, 346] width 652 height 693
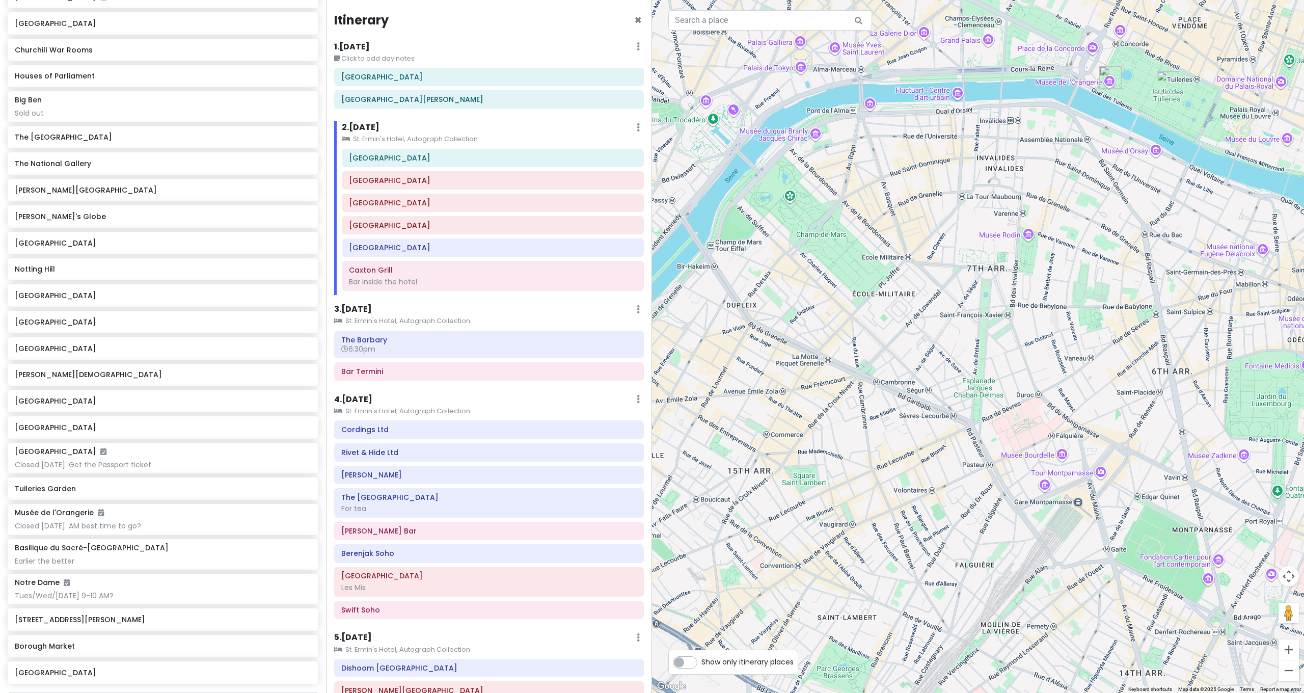
drag, startPoint x: 942, startPoint y: 222, endPoint x: 893, endPoint y: 177, distance: 67.1
click at [897, 188] on div at bounding box center [978, 346] width 652 height 693
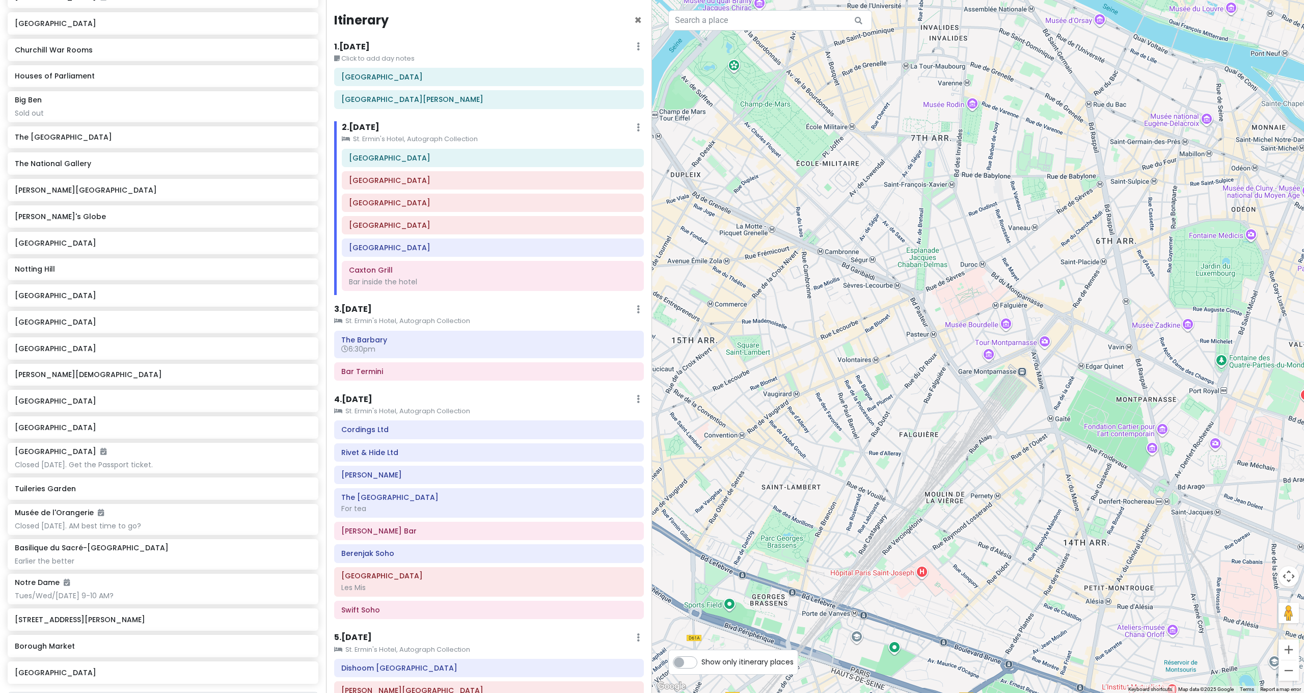
drag, startPoint x: 897, startPoint y: 194, endPoint x: 1003, endPoint y: 154, distance: 113.4
click at [1003, 154] on div at bounding box center [978, 346] width 652 height 693
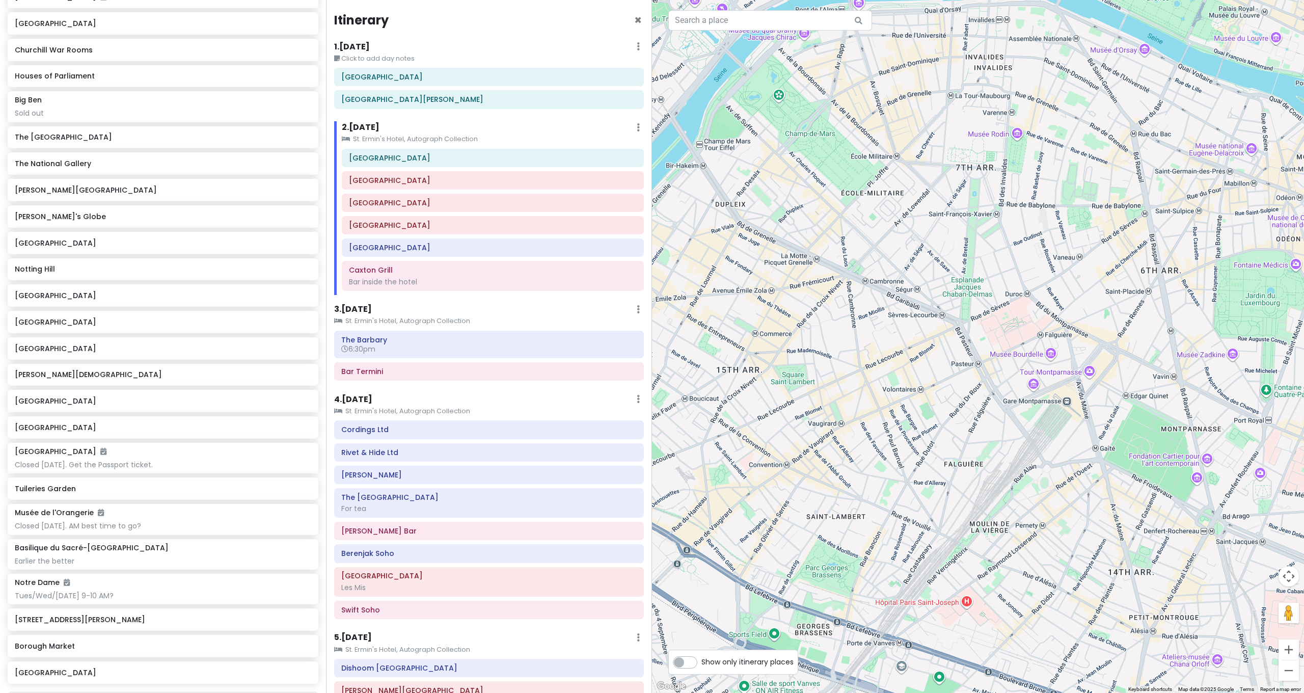
drag, startPoint x: 977, startPoint y: 183, endPoint x: 914, endPoint y: 244, distance: 88.3
click at [916, 242] on div at bounding box center [978, 346] width 652 height 693
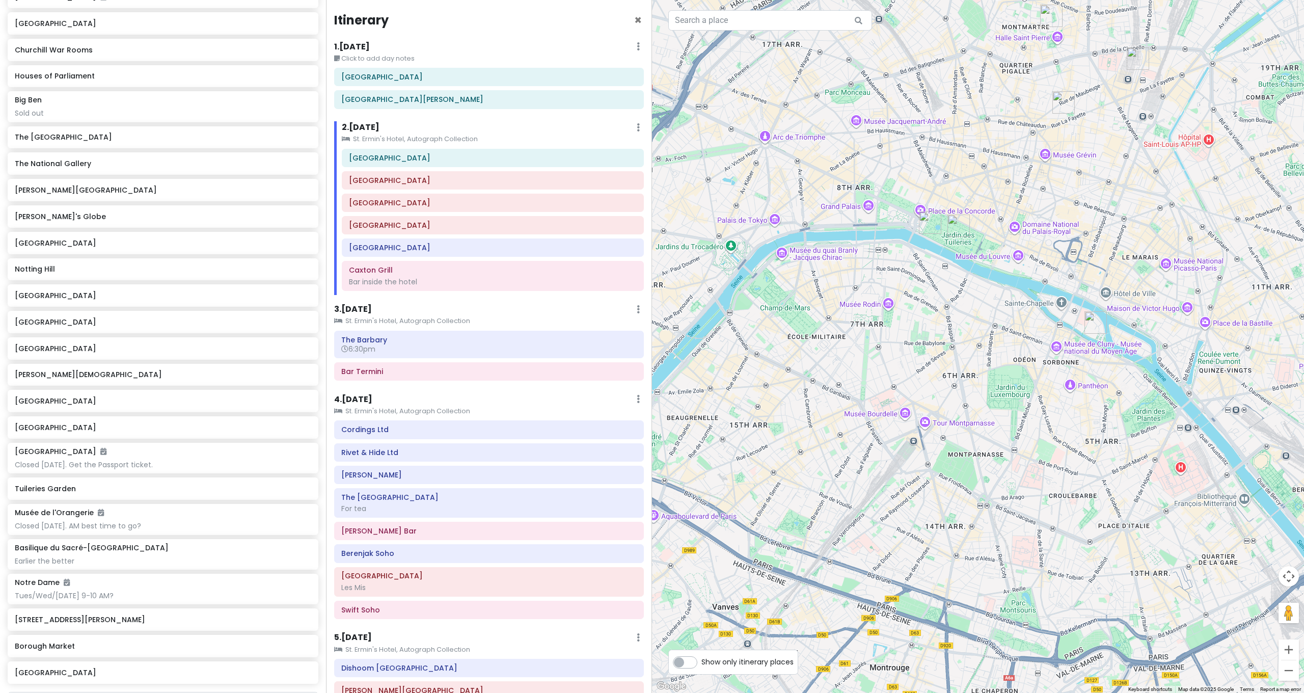
drag, startPoint x: 917, startPoint y: 245, endPoint x: 874, endPoint y: 330, distance: 94.8
click at [872, 334] on div at bounding box center [978, 346] width 652 height 693
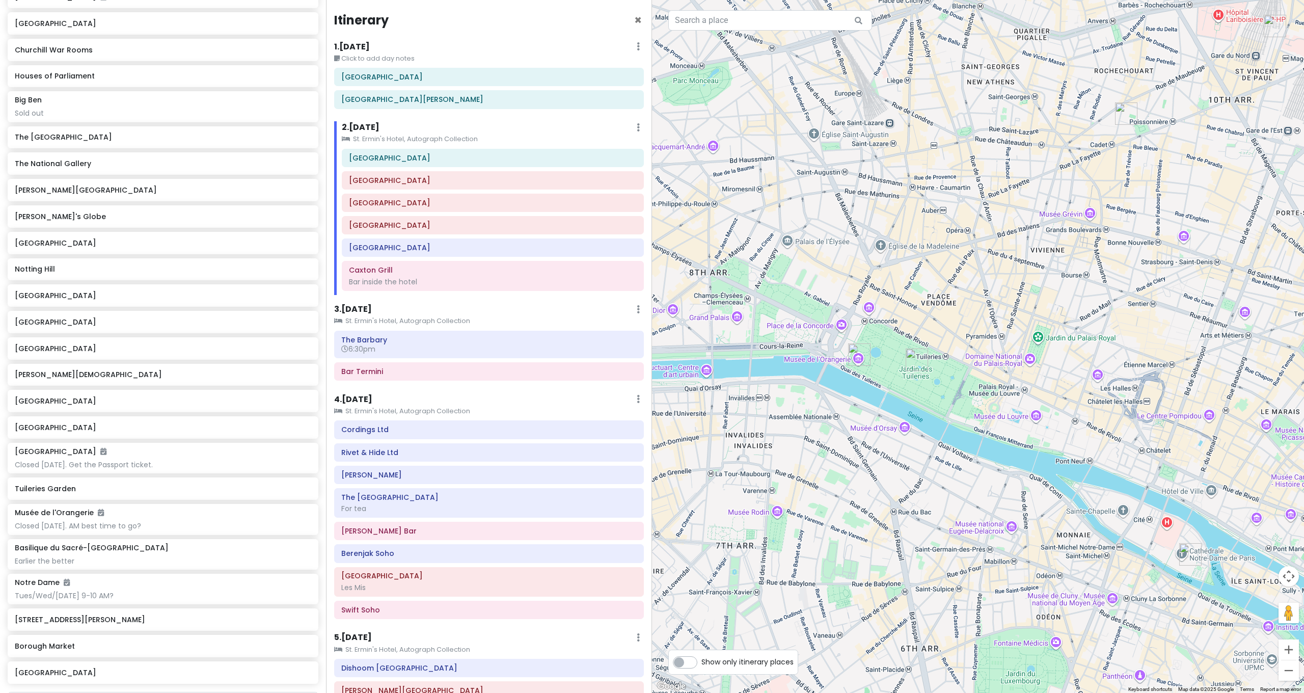
drag, startPoint x: 930, startPoint y: 227, endPoint x: 922, endPoint y: 251, distance: 25.5
click at [922, 250] on div at bounding box center [978, 346] width 652 height 693
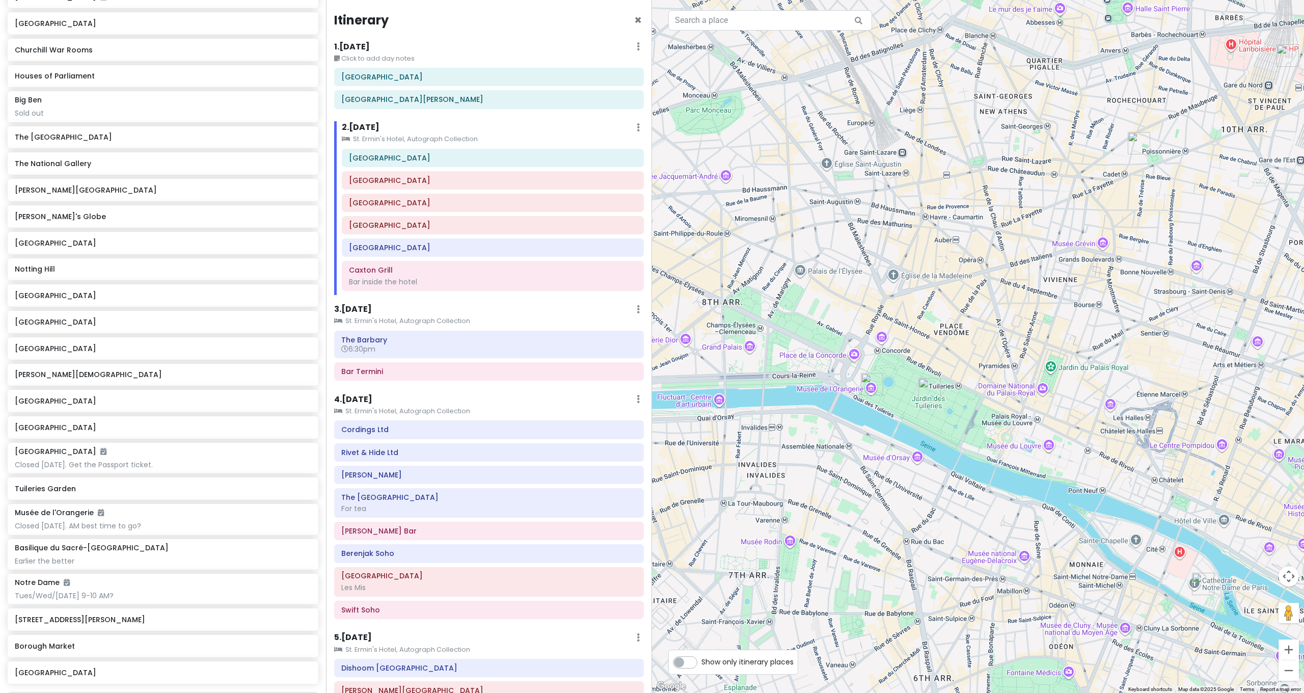
drag, startPoint x: 963, startPoint y: 252, endPoint x: 931, endPoint y: 284, distance: 45.0
click at [931, 284] on div at bounding box center [978, 346] width 652 height 693
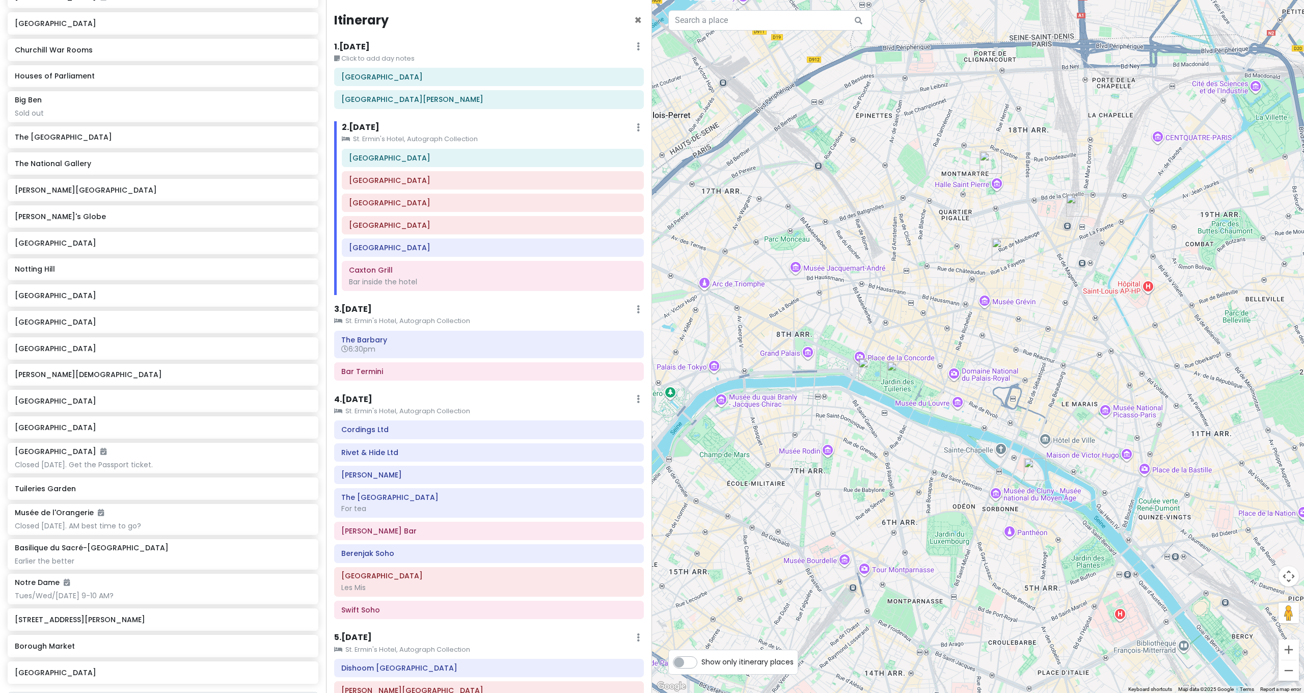
drag, startPoint x: 973, startPoint y: 245, endPoint x: 945, endPoint y: 277, distance: 42.6
click at [945, 277] on div at bounding box center [978, 346] width 652 height 693
click at [405, 574] on h6 "[GEOGRAPHIC_DATA]" at bounding box center [489, 575] width 296 height 9
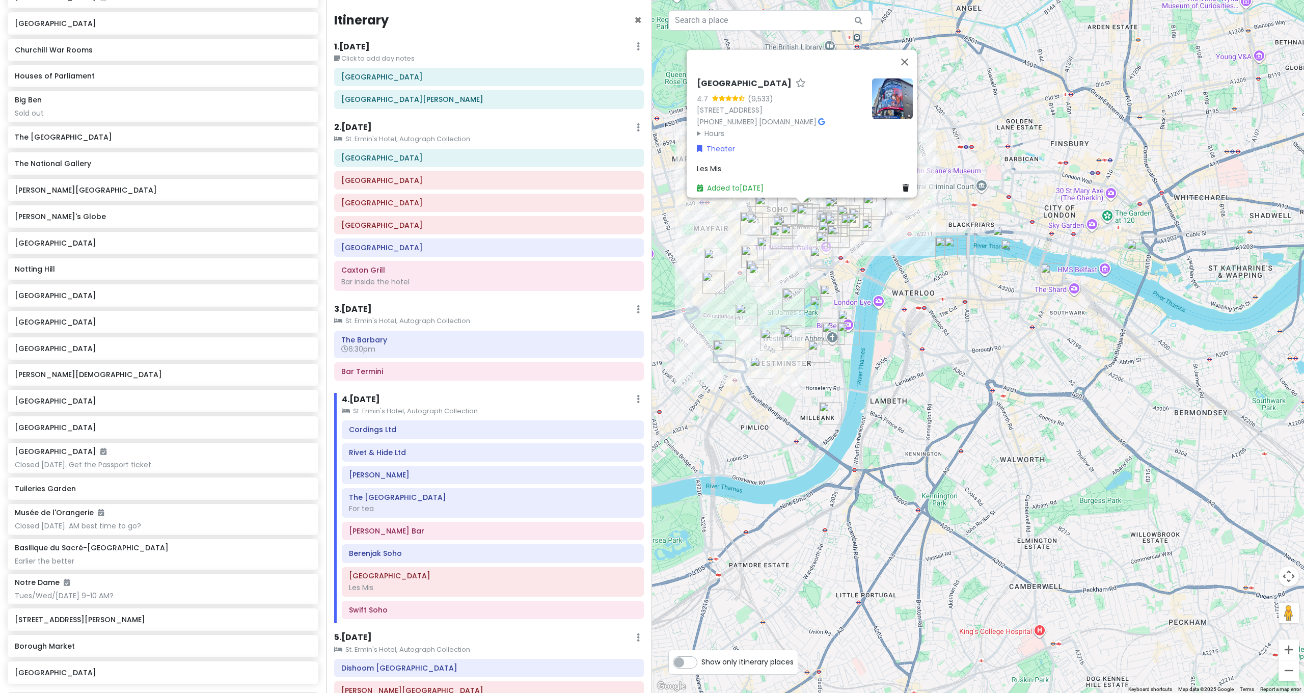
click at [942, 397] on div "Sondheim Theatre 4.7 (9,533) 51 Shaftesbury Ave, London W1D 6BA, UK +44 344 482…" at bounding box center [978, 346] width 652 height 693
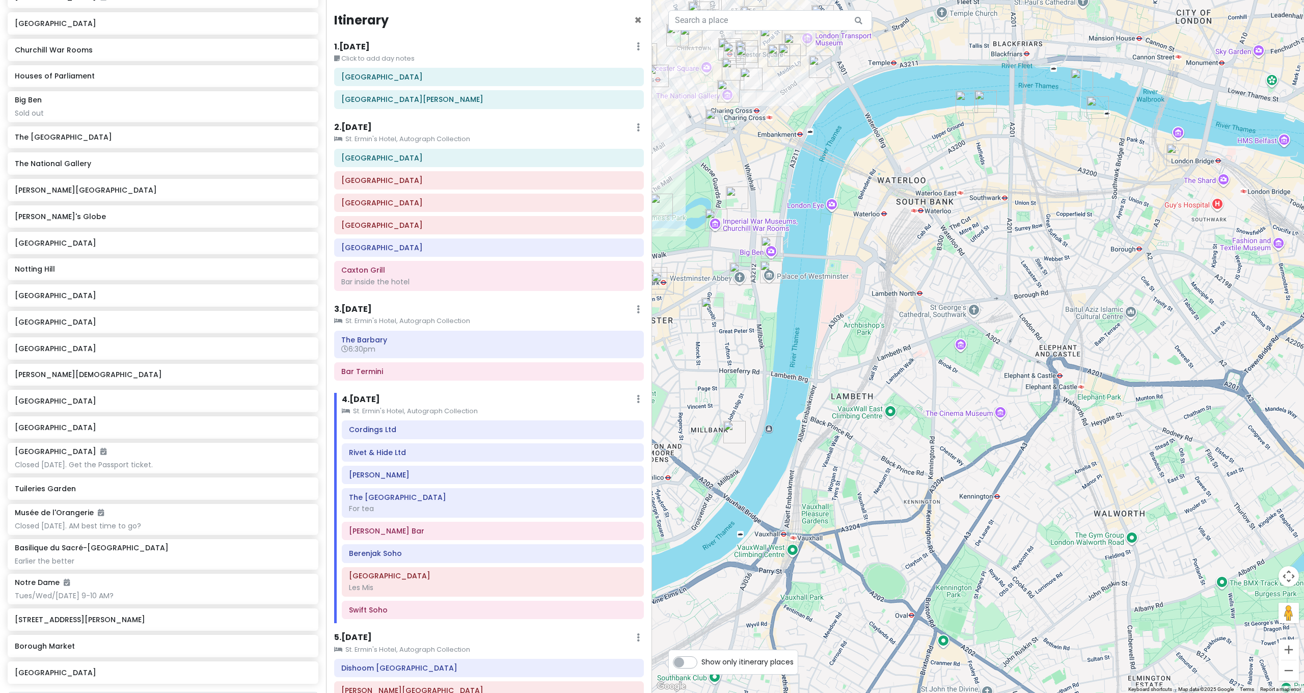
drag, startPoint x: 916, startPoint y: 335, endPoint x: 1018, endPoint y: 464, distance: 163.9
click at [1018, 464] on div at bounding box center [978, 346] width 652 height 693
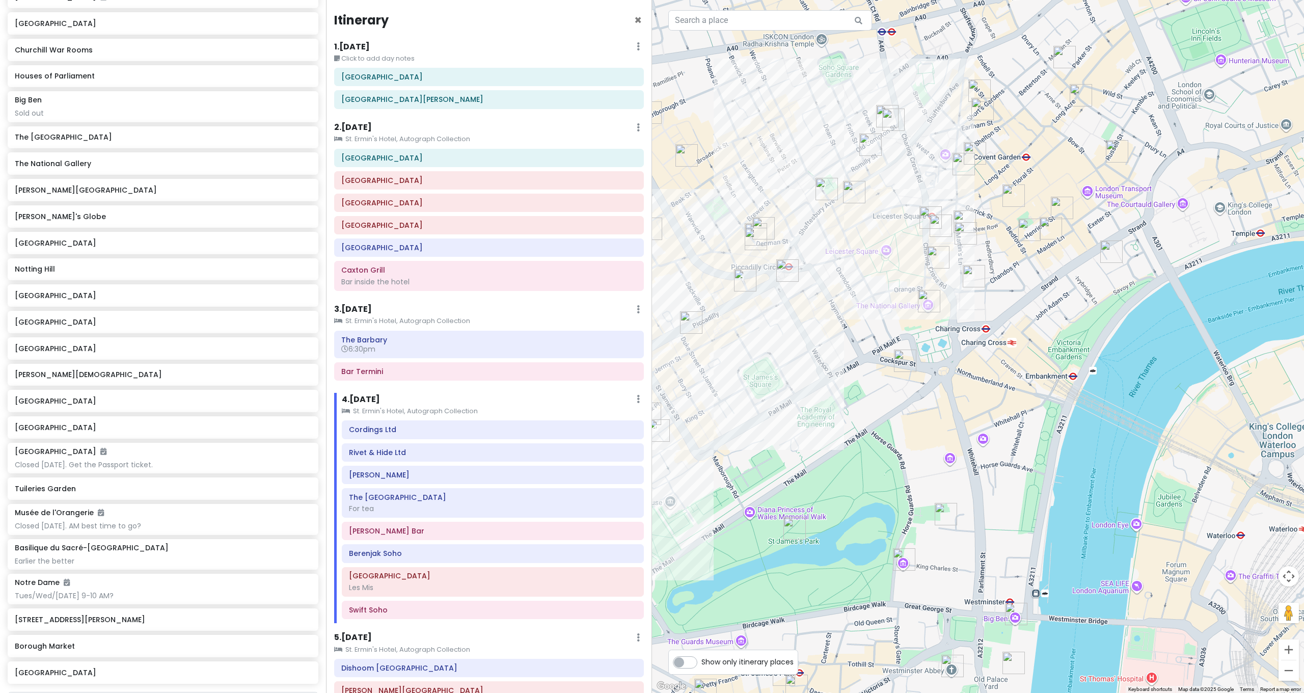
drag, startPoint x: 965, startPoint y: 361, endPoint x: 1019, endPoint y: 444, distance: 99.8
click at [1019, 444] on div at bounding box center [978, 346] width 652 height 693
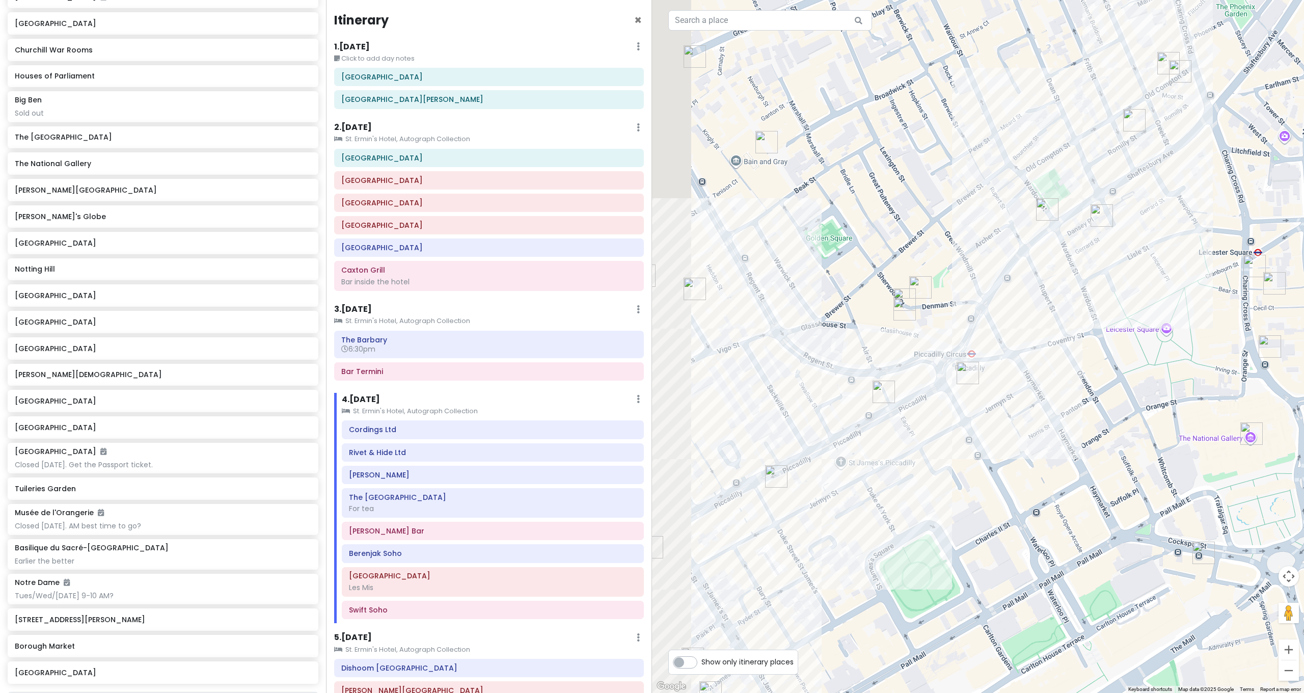
drag, startPoint x: 1057, startPoint y: 411, endPoint x: 1130, endPoint y: 414, distance: 72.9
click at [1130, 414] on div at bounding box center [978, 346] width 652 height 693
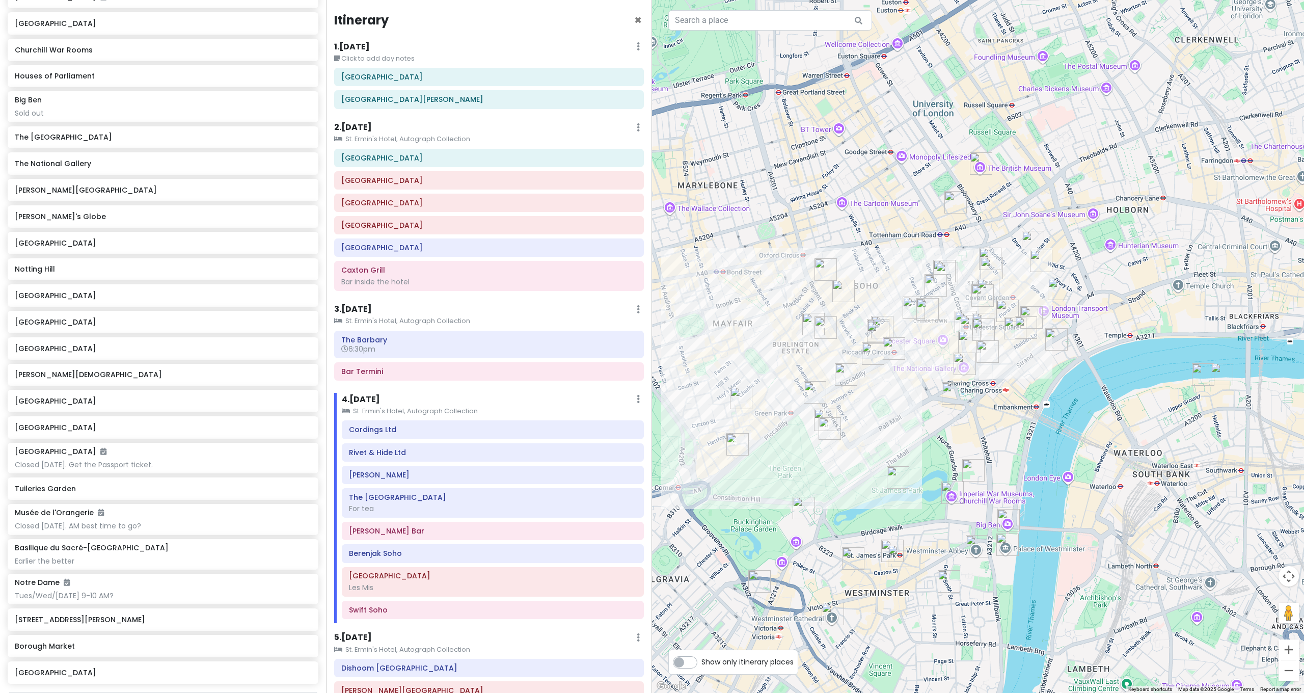
drag, startPoint x: 1120, startPoint y: 335, endPoint x: 1037, endPoint y: 310, distance: 86.9
click at [1037, 310] on div at bounding box center [978, 346] width 652 height 693
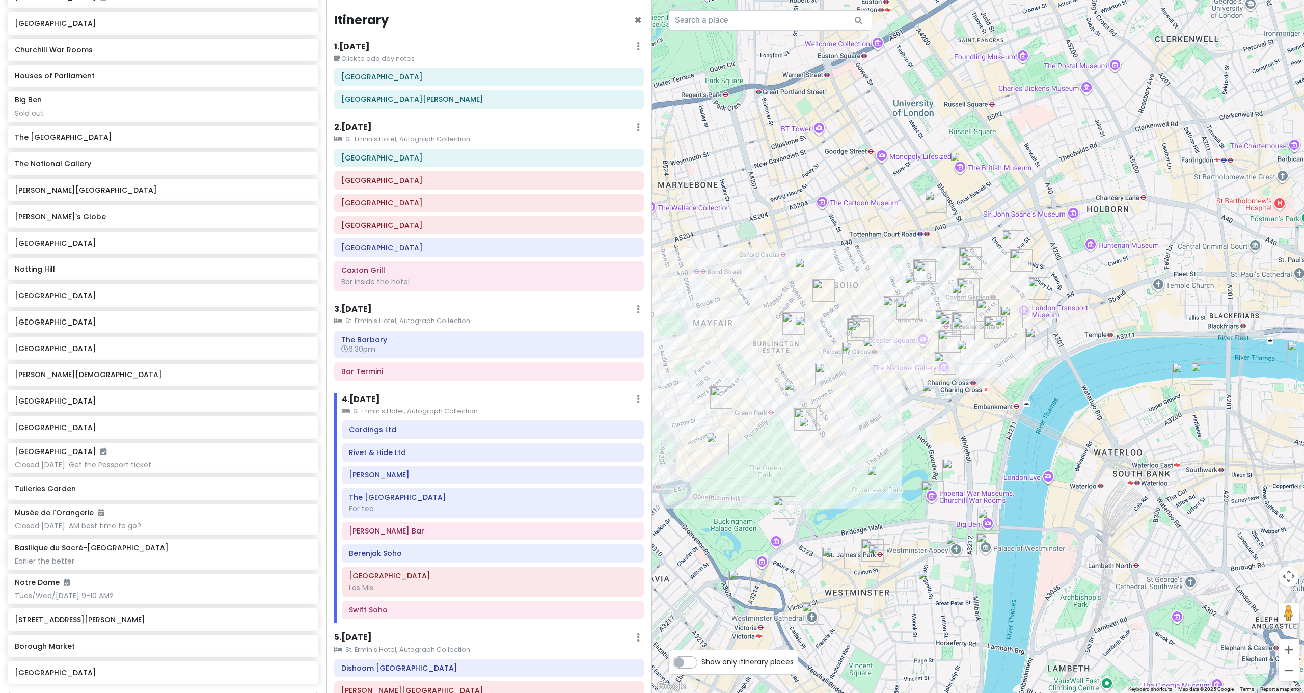
click at [937, 203] on img "The Coral Room" at bounding box center [936, 202] width 22 height 22
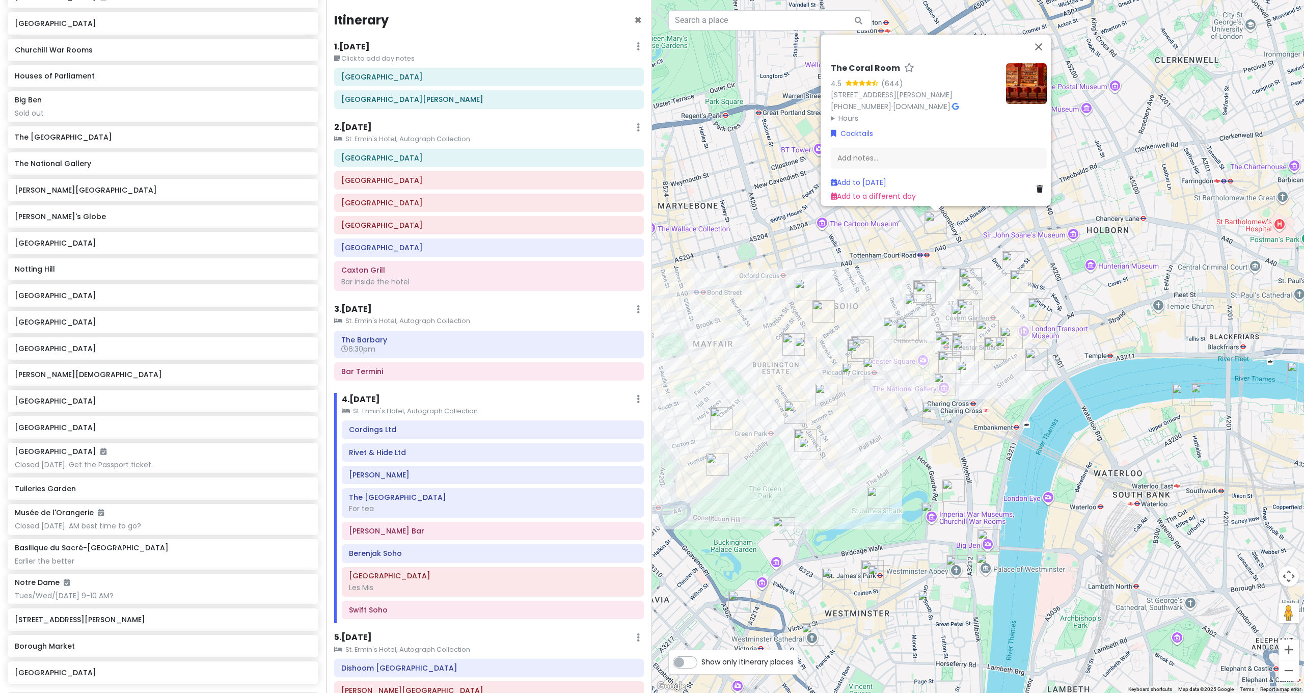
click at [881, 237] on div "The Coral Room 4.5 (644) 16-22 Great Russell St, London WC1B 3NN, UK +44 20 734…" at bounding box center [978, 346] width 652 height 693
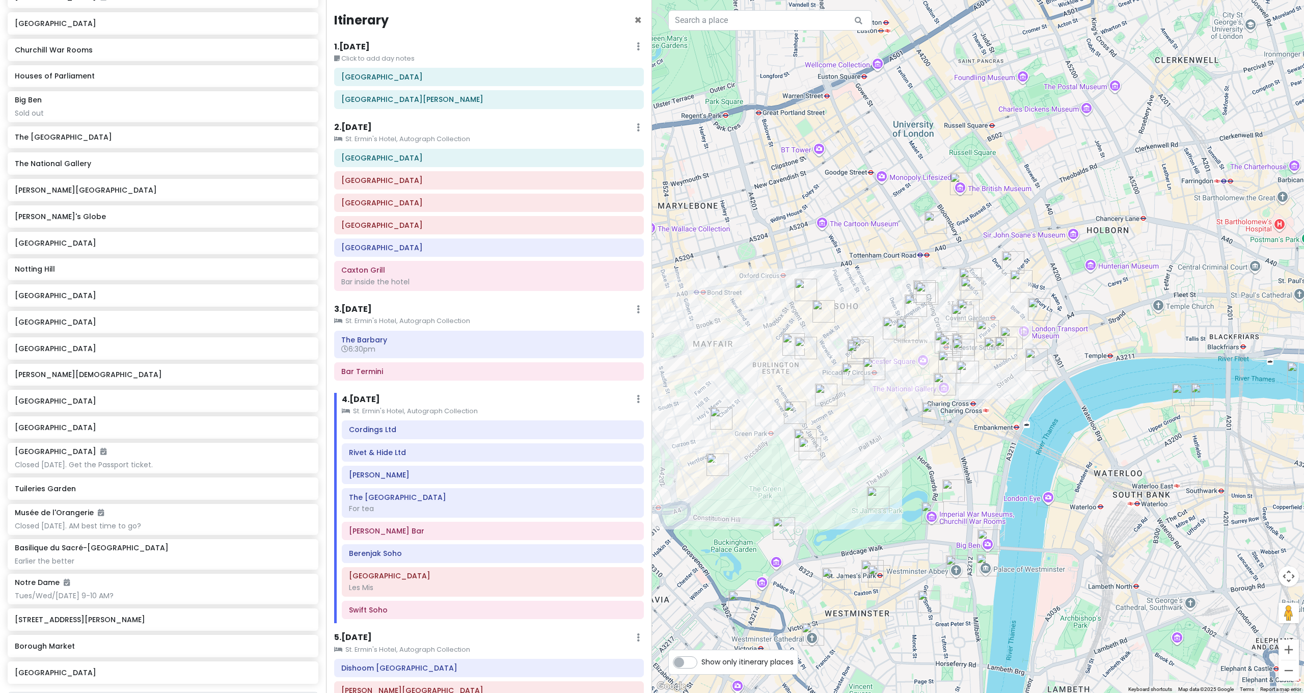
click at [938, 218] on img "The Coral Room" at bounding box center [936, 222] width 22 height 22
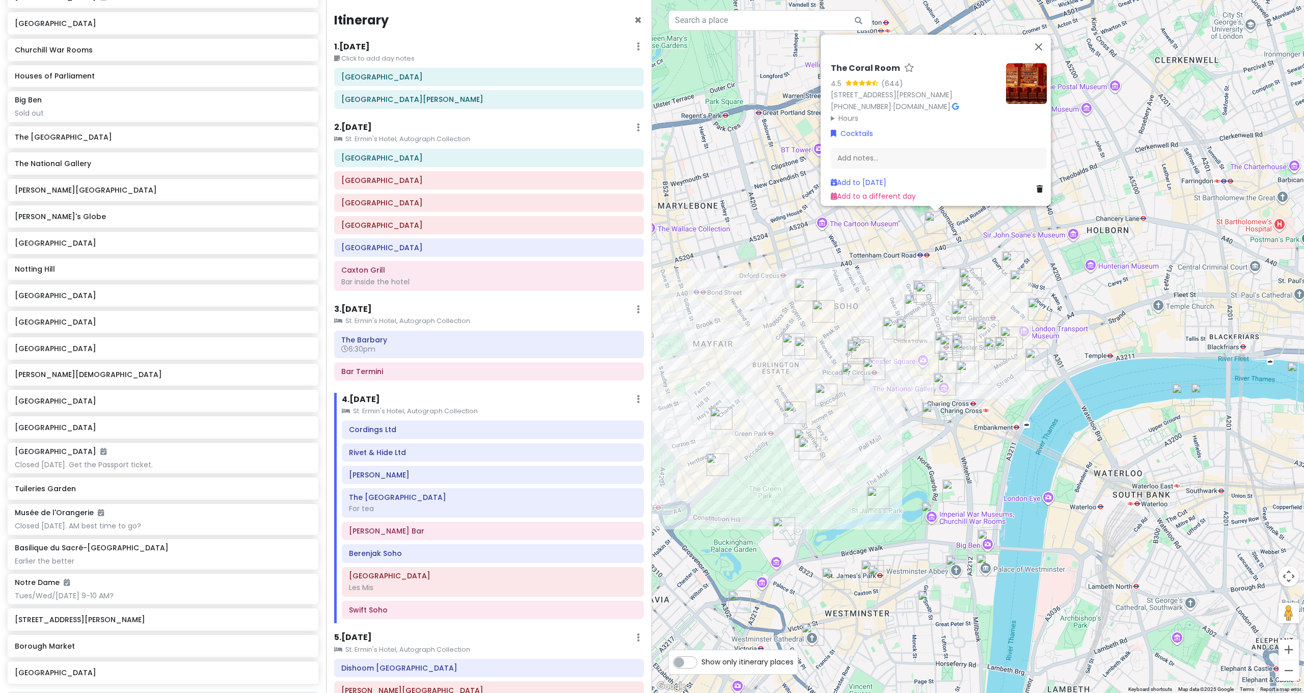
click at [921, 295] on img "Berenjak Soho" at bounding box center [916, 306] width 22 height 22
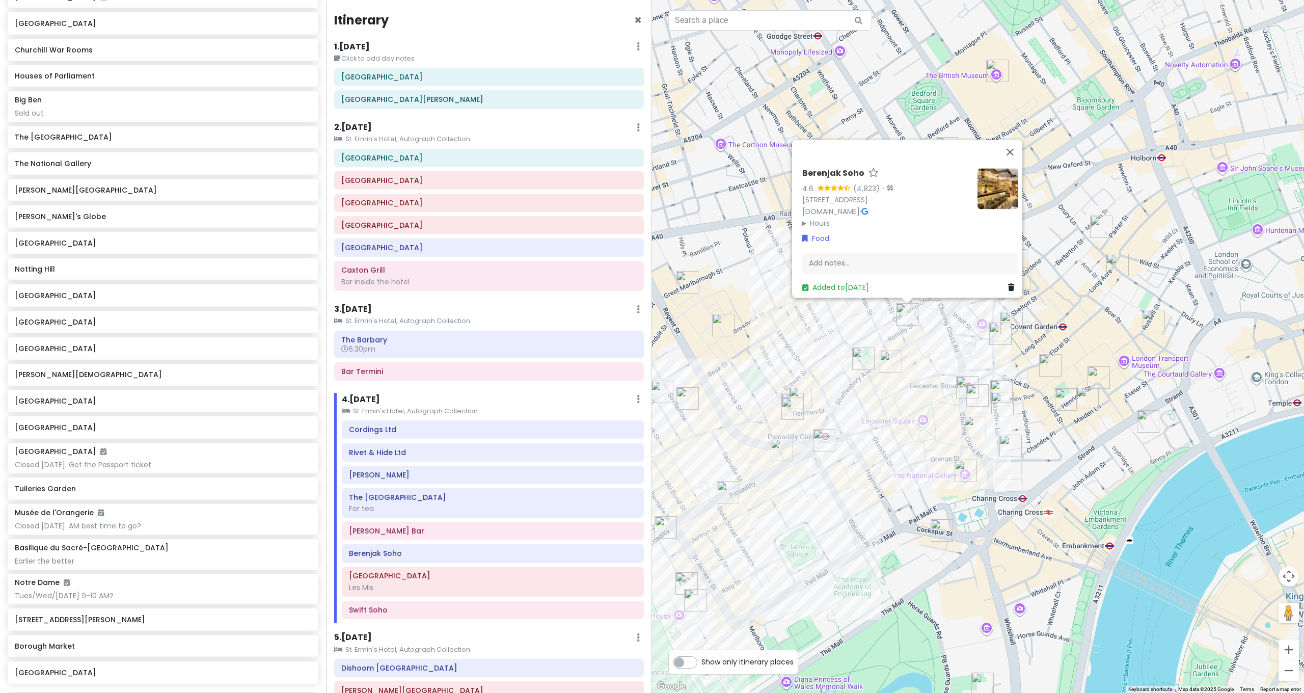
click at [949, 325] on div "Berenjak Soho 4.6 (4,823) · 27 Romilly St, London W1D 5AL, UK berenjaklondon.co…" at bounding box center [978, 346] width 652 height 693
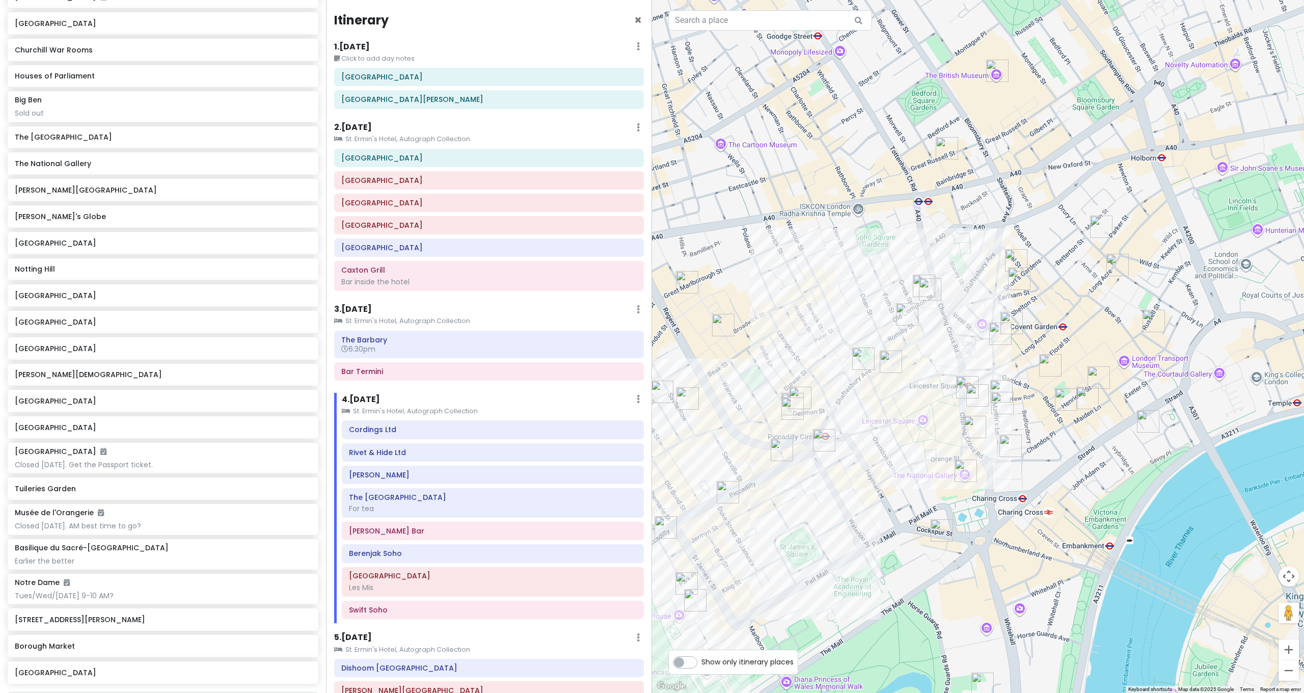
click at [934, 292] on img "Bar Termini" at bounding box center [930, 289] width 22 height 22
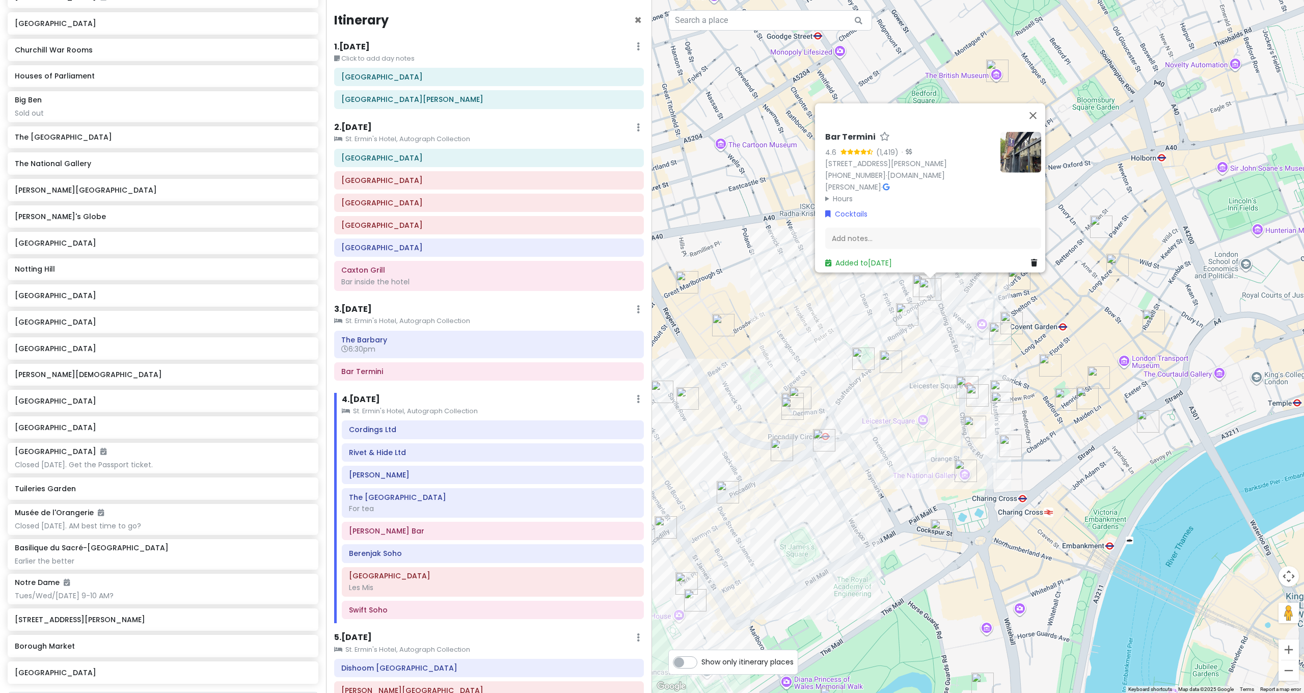
click at [917, 282] on img "Swift Soho" at bounding box center [924, 286] width 22 height 22
click at [1014, 323] on img "Brother Marcus Covent Garden" at bounding box center [1012, 323] width 22 height 22
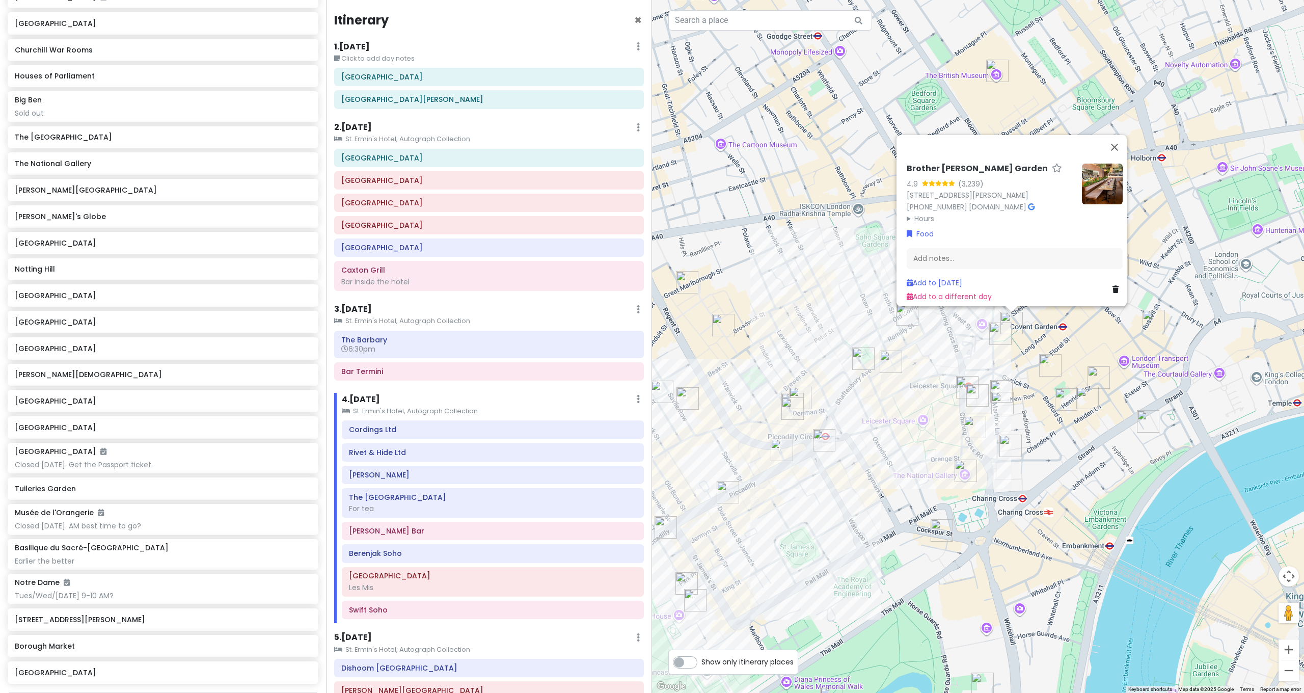
click at [997, 336] on img "Dishoom Covent Garden" at bounding box center [1000, 334] width 22 height 22
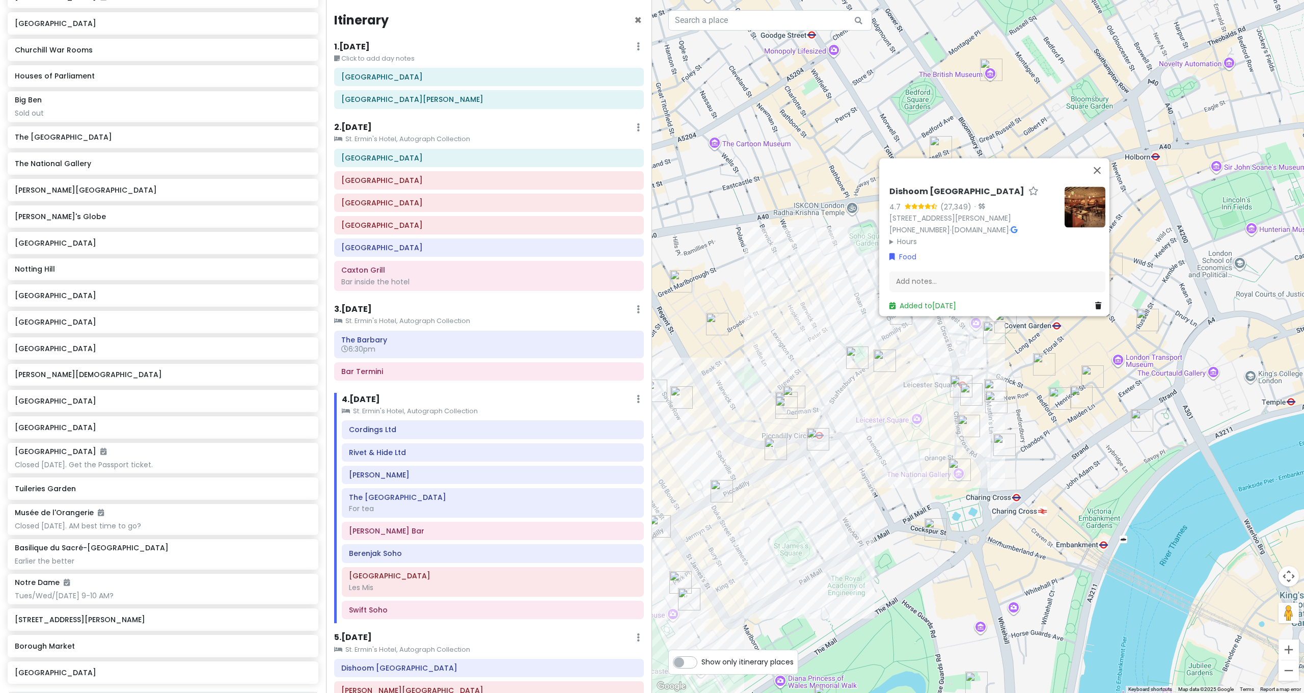
drag, startPoint x: 1171, startPoint y: 353, endPoint x: 1079, endPoint y: 334, distance: 93.6
click at [1082, 336] on div "Dishoom Covent Garden 4.7 (27,349) · 12 Upper St Martin's Ln, London WC2H 9FB, …" at bounding box center [978, 346] width 652 height 693
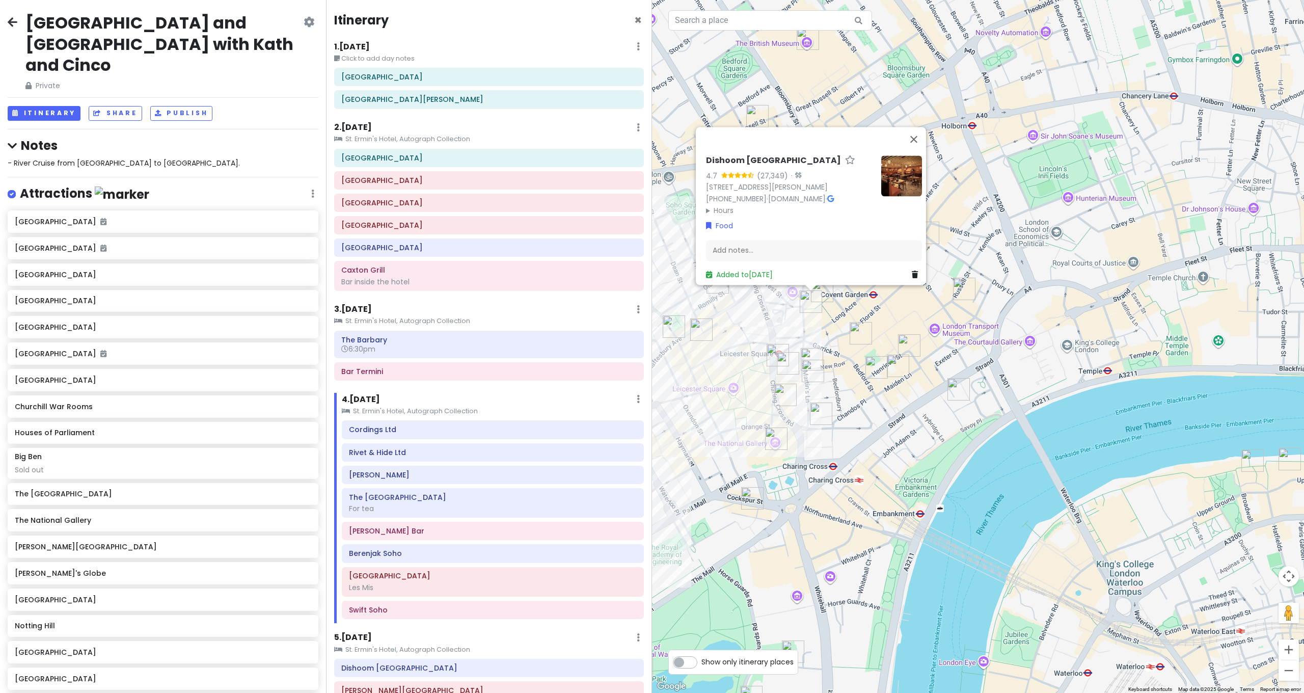
click at [1022, 255] on div "Dishoom Covent Garden 4.7 (27,349) · 12 Upper St Martin's Ln, London WC2H 9FB, …" at bounding box center [978, 346] width 652 height 693
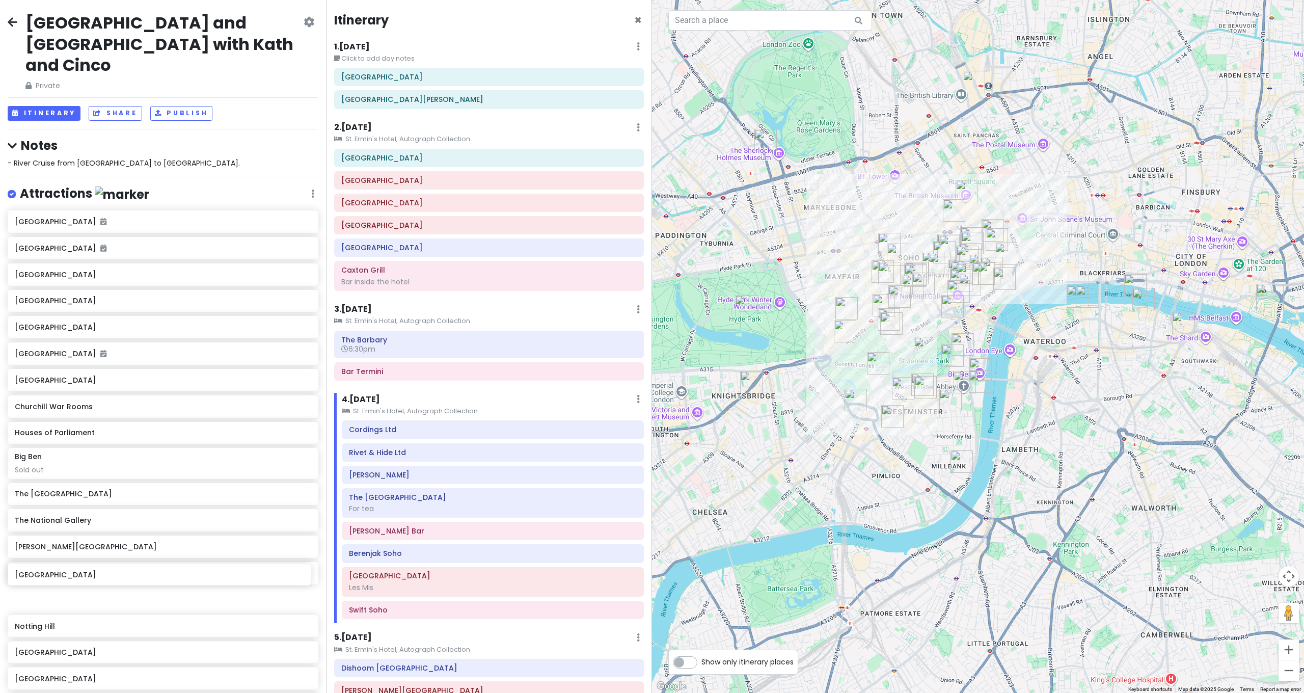
scroll to position [3, 0]
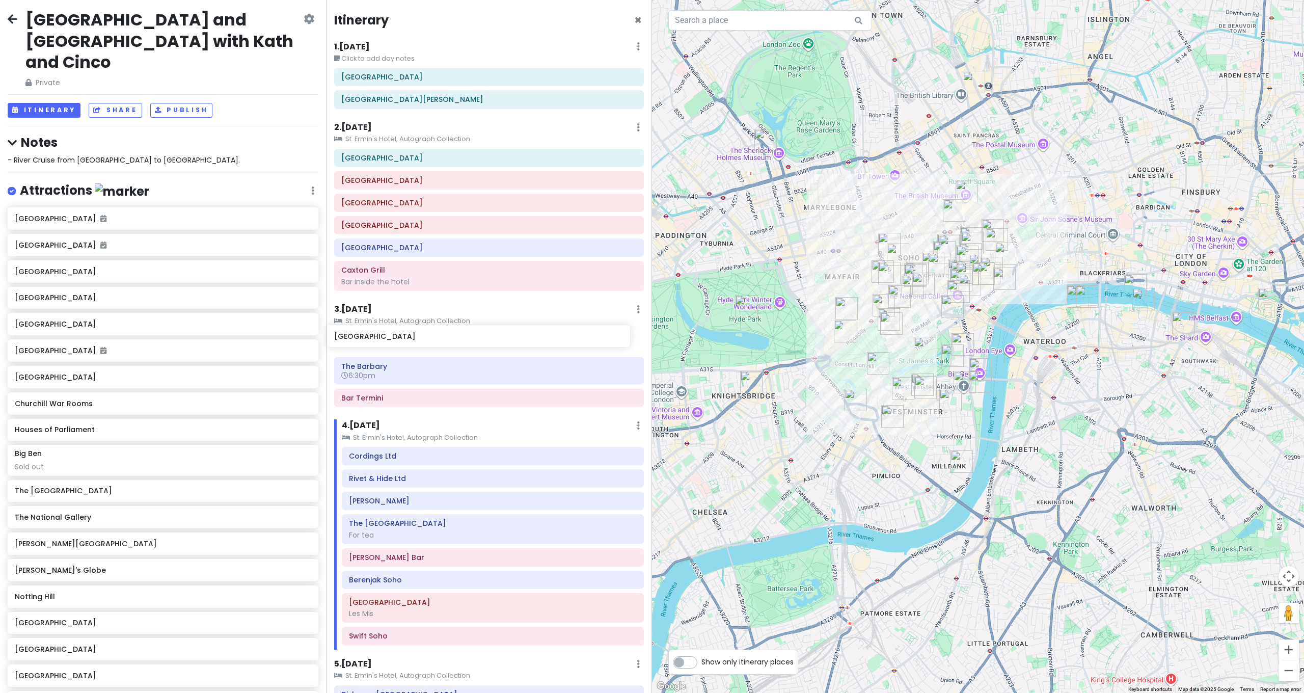
drag, startPoint x: 68, startPoint y: 574, endPoint x: 388, endPoint y: 335, distance: 398.7
click at [388, 335] on div "London and Paris with Kath and Cinco Private Change Dates Make a Copy Delete Tr…" at bounding box center [652, 346] width 1304 height 693
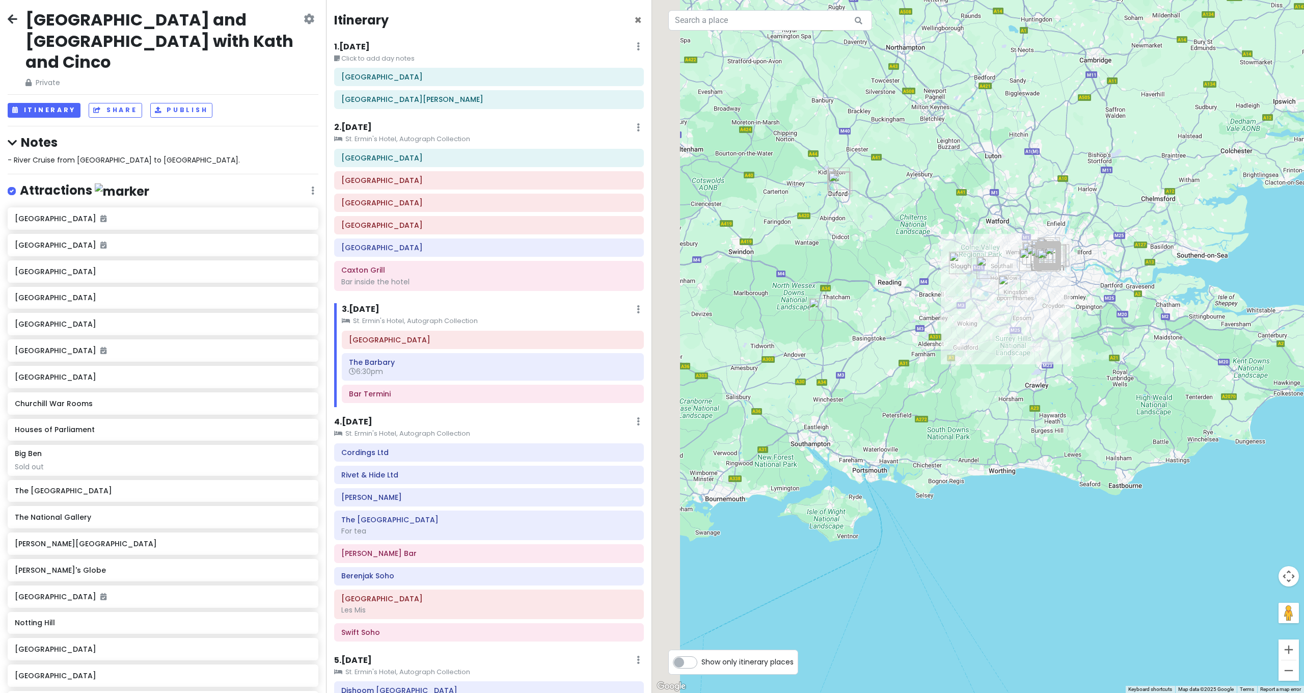
drag, startPoint x: 931, startPoint y: 299, endPoint x: 1010, endPoint y: 297, distance: 78.5
click at [1010, 297] on div at bounding box center [978, 346] width 652 height 693
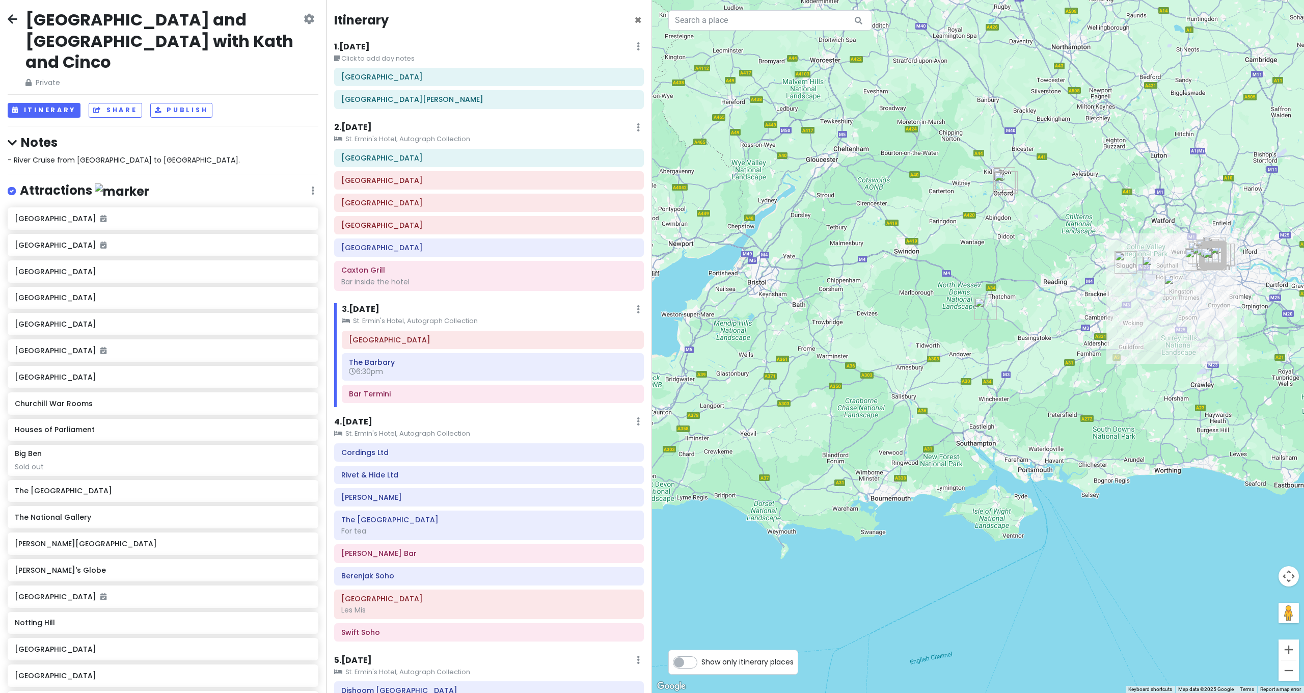
drag, startPoint x: 976, startPoint y: 302, endPoint x: 1014, endPoint y: 301, distance: 37.7
click at [1014, 301] on div at bounding box center [978, 346] width 652 height 693
drag, startPoint x: 968, startPoint y: 300, endPoint x: 1035, endPoint y: 294, distance: 67.5
click at [1035, 294] on div at bounding box center [978, 346] width 652 height 693
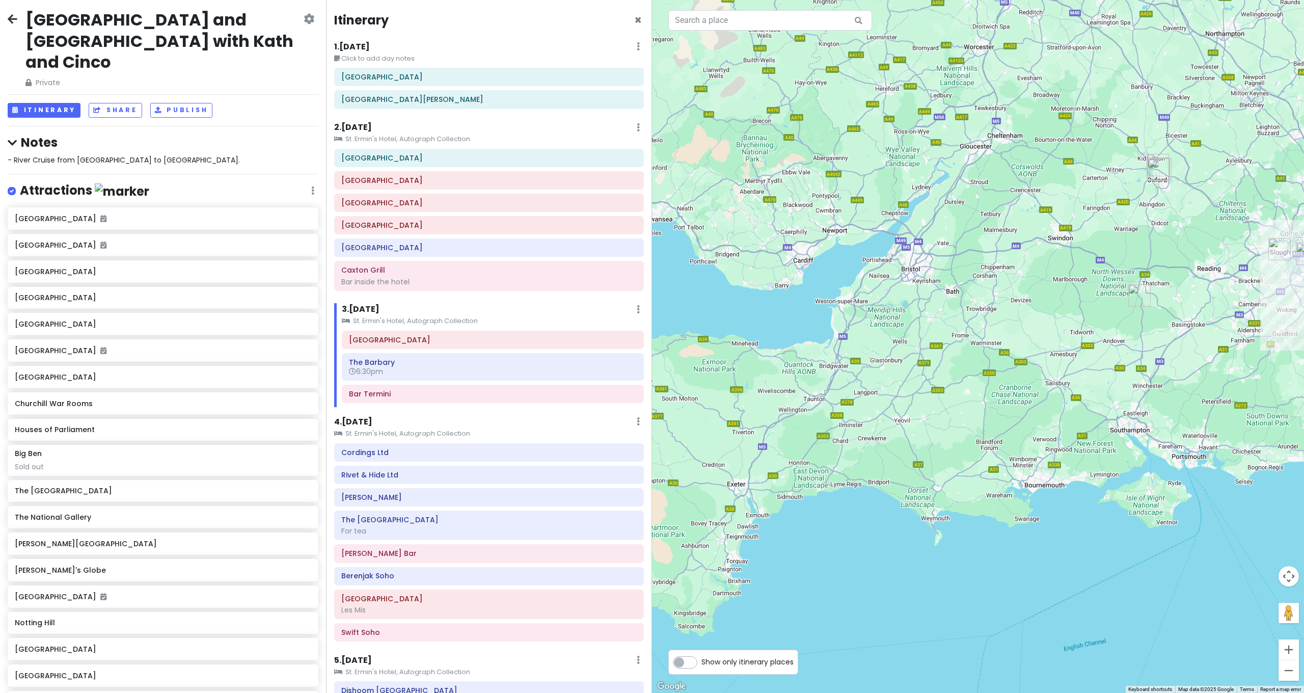
drag, startPoint x: 1036, startPoint y: 277, endPoint x: 1097, endPoint y: 260, distance: 63.3
click at [1094, 262] on div at bounding box center [978, 346] width 652 height 693
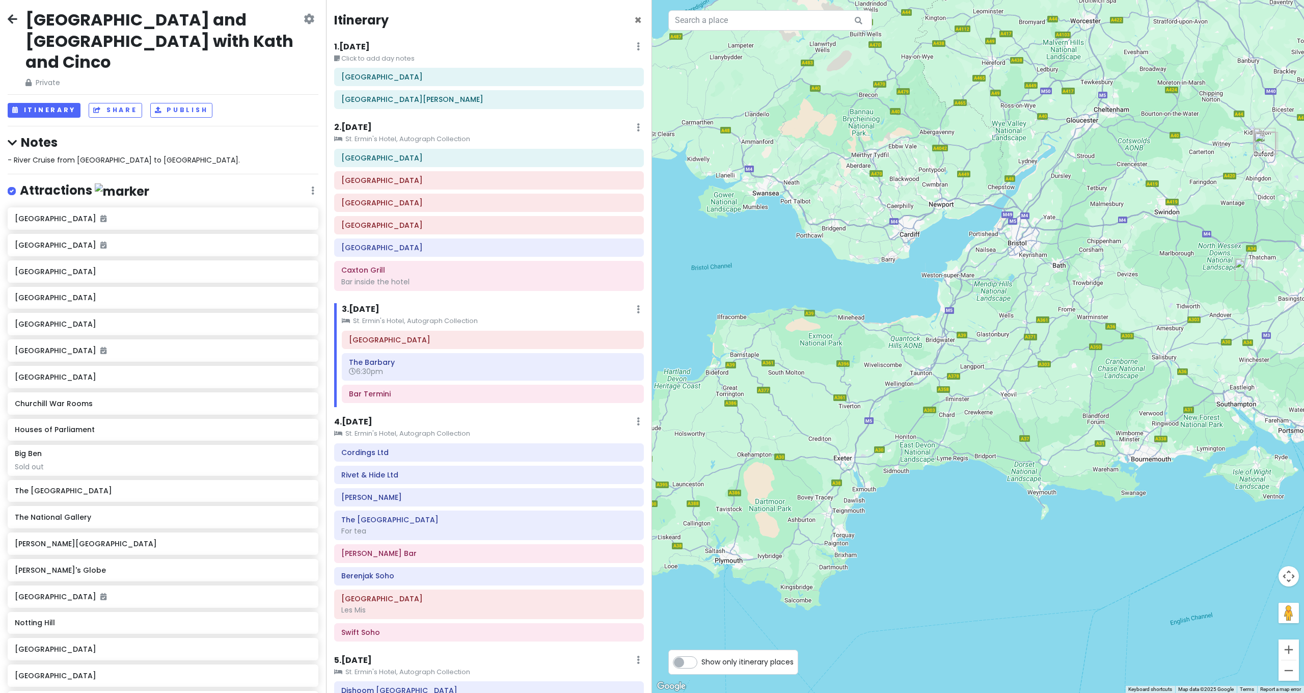
drag, startPoint x: 1007, startPoint y: 288, endPoint x: 1072, endPoint y: 264, distance: 68.5
click at [1068, 266] on div at bounding box center [978, 346] width 652 height 693
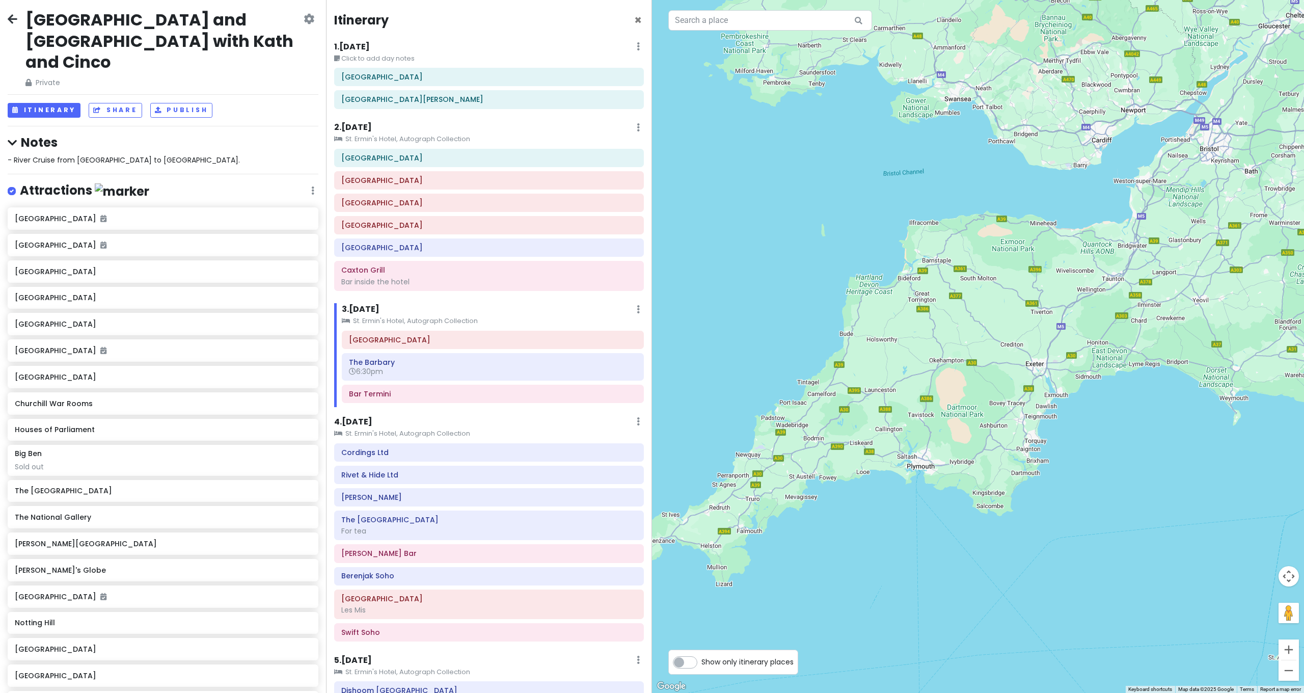
drag, startPoint x: 1029, startPoint y: 274, endPoint x: 1095, endPoint y: 215, distance: 88.8
click at [1096, 215] on div at bounding box center [978, 346] width 652 height 693
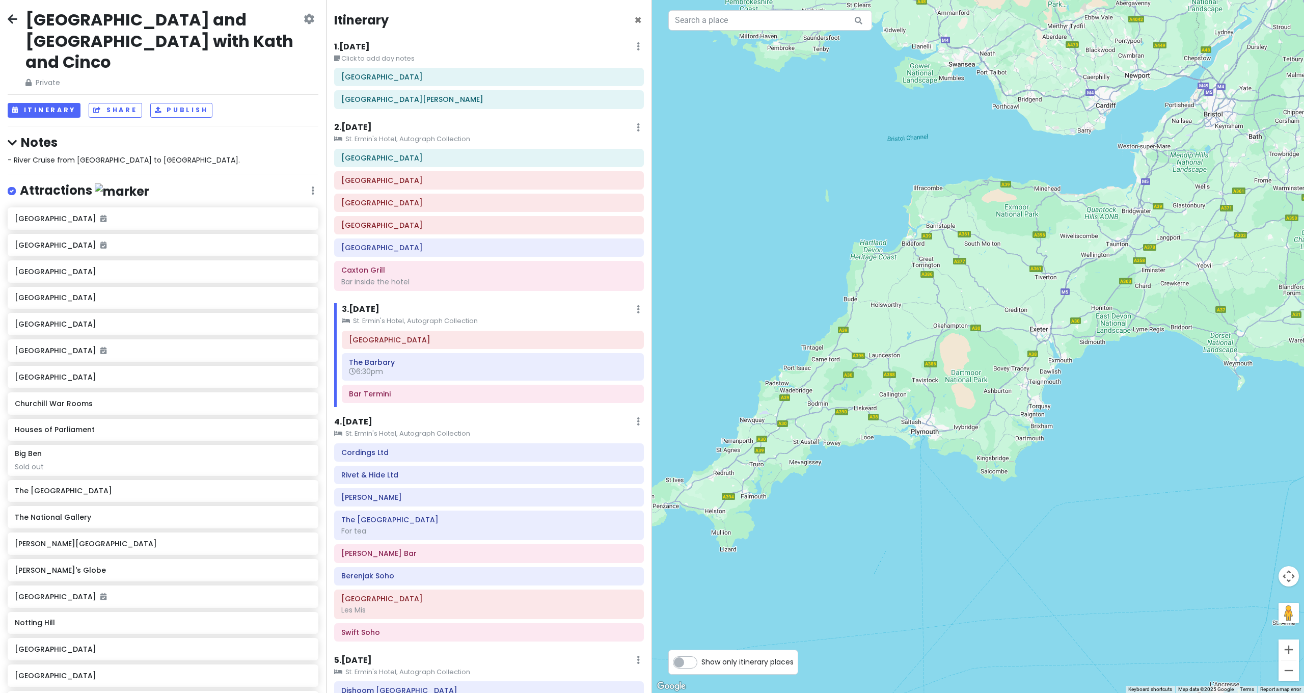
drag, startPoint x: 951, startPoint y: 311, endPoint x: 810, endPoint y: 382, distance: 157.9
click at [810, 382] on div at bounding box center [978, 346] width 652 height 693
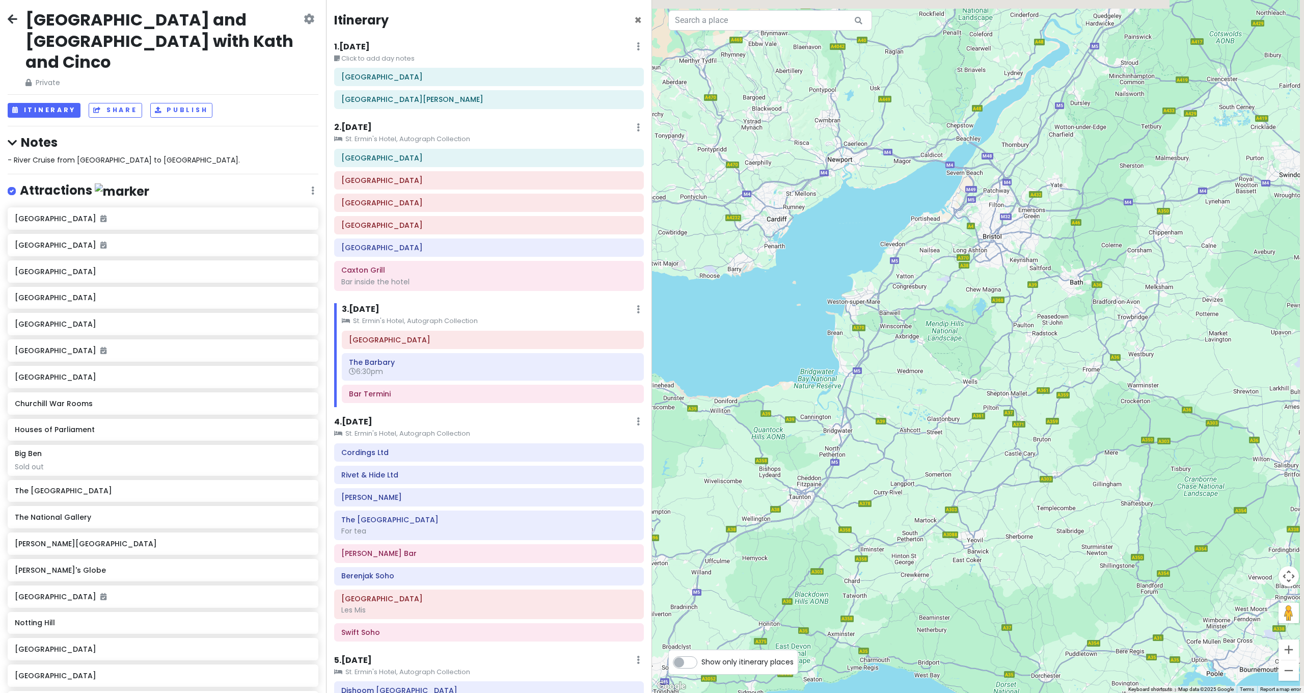
drag, startPoint x: 1072, startPoint y: 232, endPoint x: 967, endPoint y: 335, distance: 147.4
click at [967, 335] on div at bounding box center [978, 346] width 652 height 693
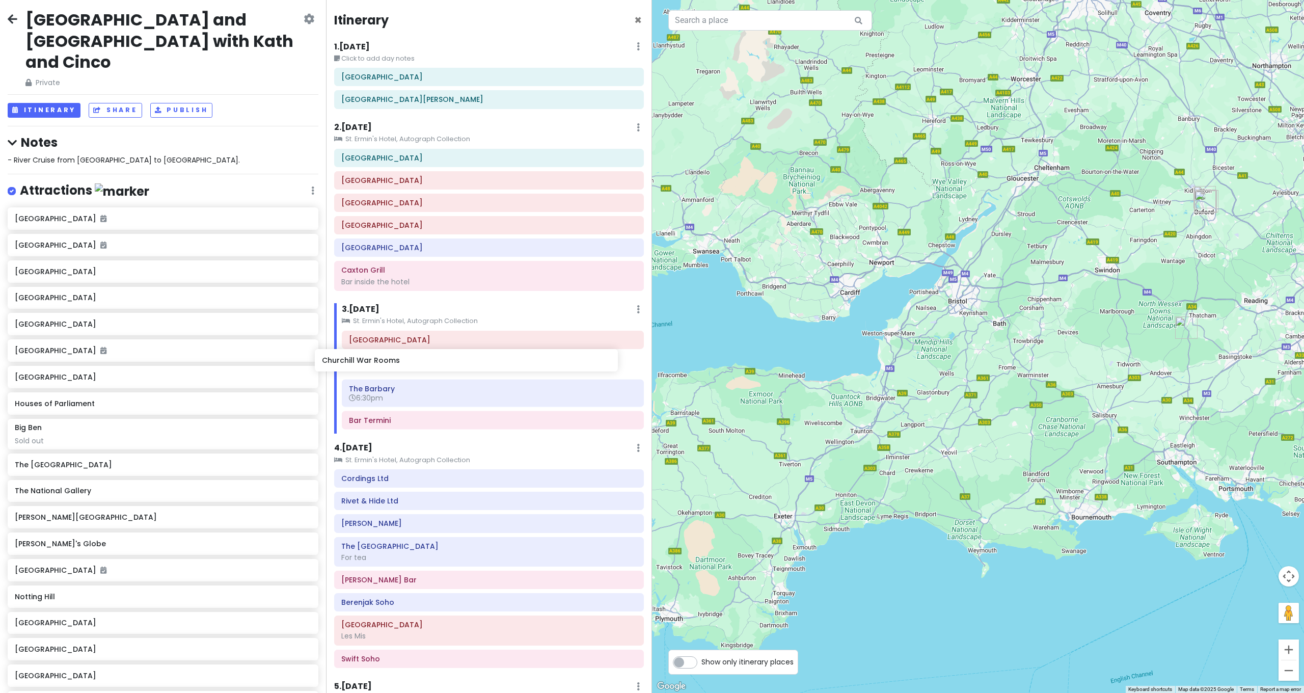
drag, startPoint x: 58, startPoint y: 380, endPoint x: 365, endPoint y: 361, distance: 307.8
click at [365, 361] on div "London and Paris with Kath and Cinco Private Change Dates Make a Copy Delete Tr…" at bounding box center [652, 346] width 1304 height 693
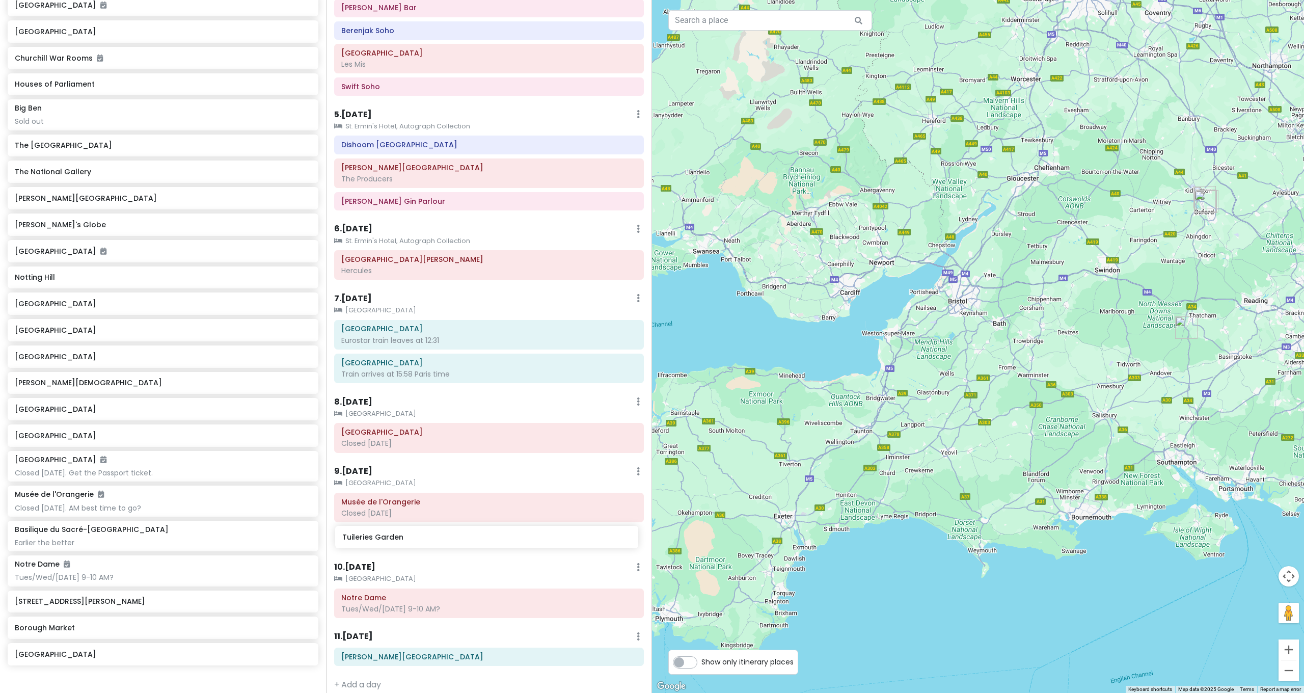
scroll to position [568, 0]
drag, startPoint x: 78, startPoint y: 468, endPoint x: 403, endPoint y: 514, distance: 327.8
click at [403, 514] on div "London and Paris with Kath and Cinco Private Change Dates Make a Copy Delete Tr…" at bounding box center [652, 346] width 1304 height 693
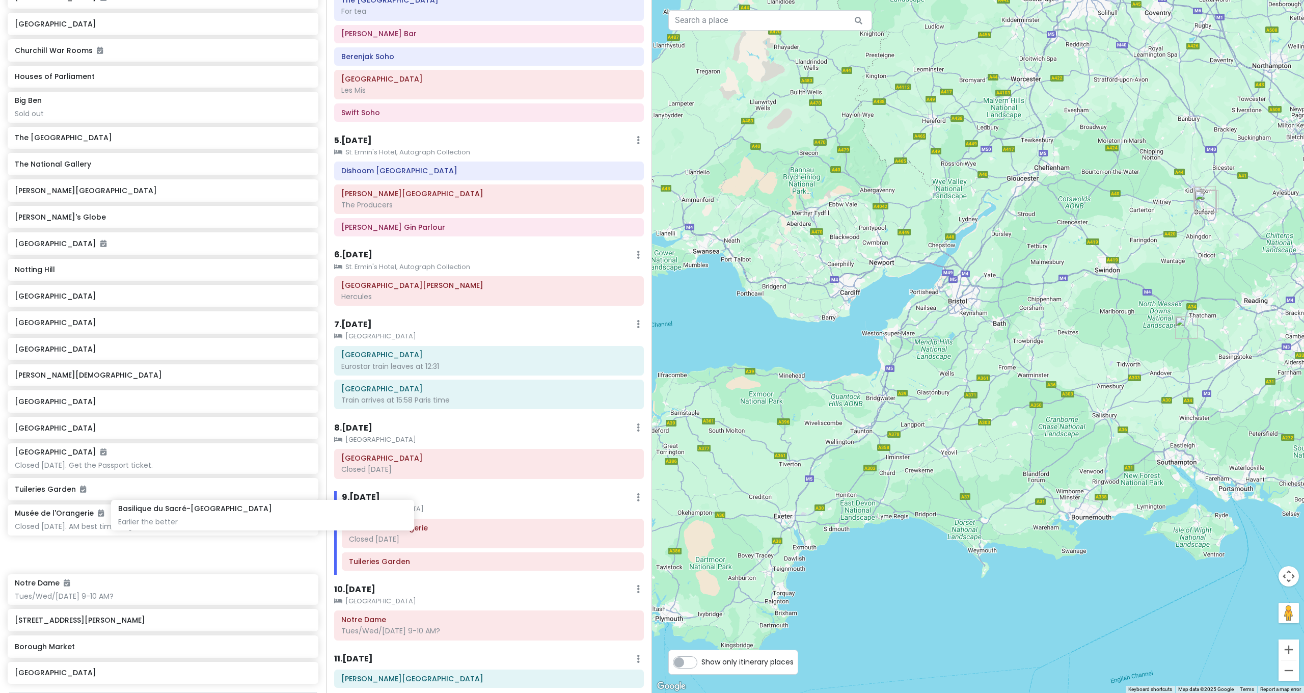
scroll to position [357, 0]
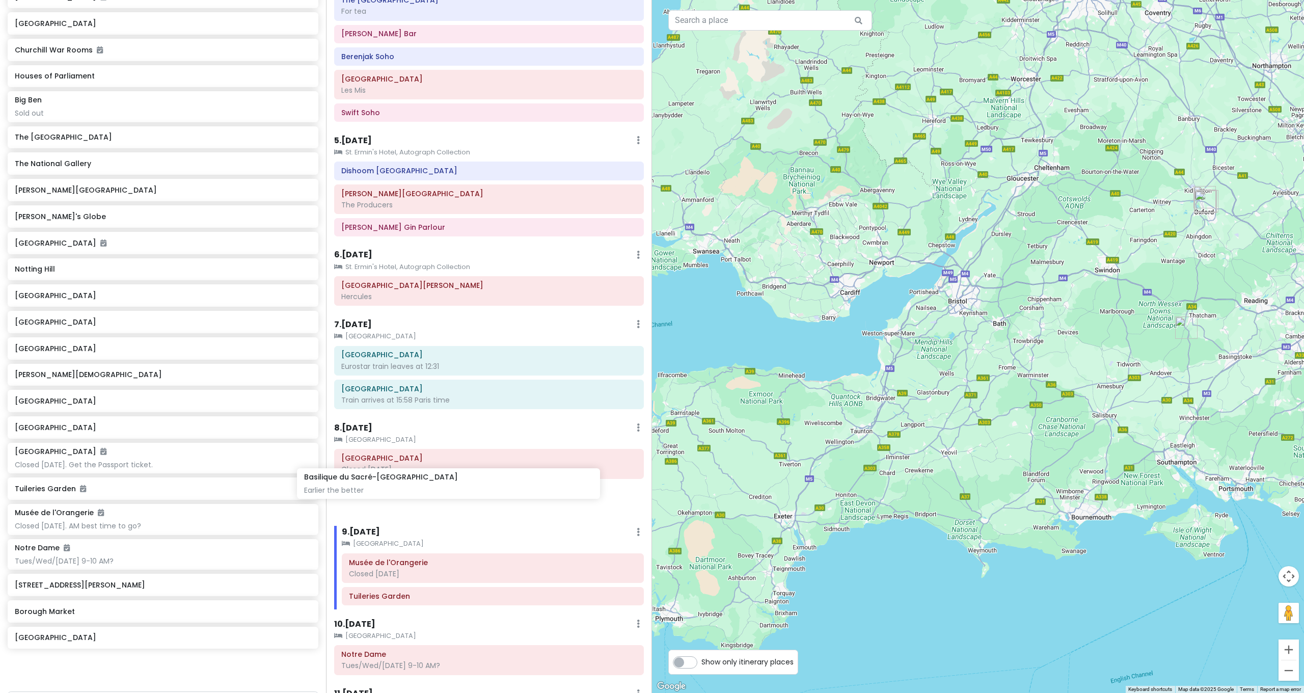
drag, startPoint x: 98, startPoint y: 530, endPoint x: 390, endPoint y: 477, distance: 296.7
click at [390, 477] on div "London and Paris with Kath and Cinco Private Change Dates Make a Copy Delete Tr…" at bounding box center [652, 346] width 1304 height 693
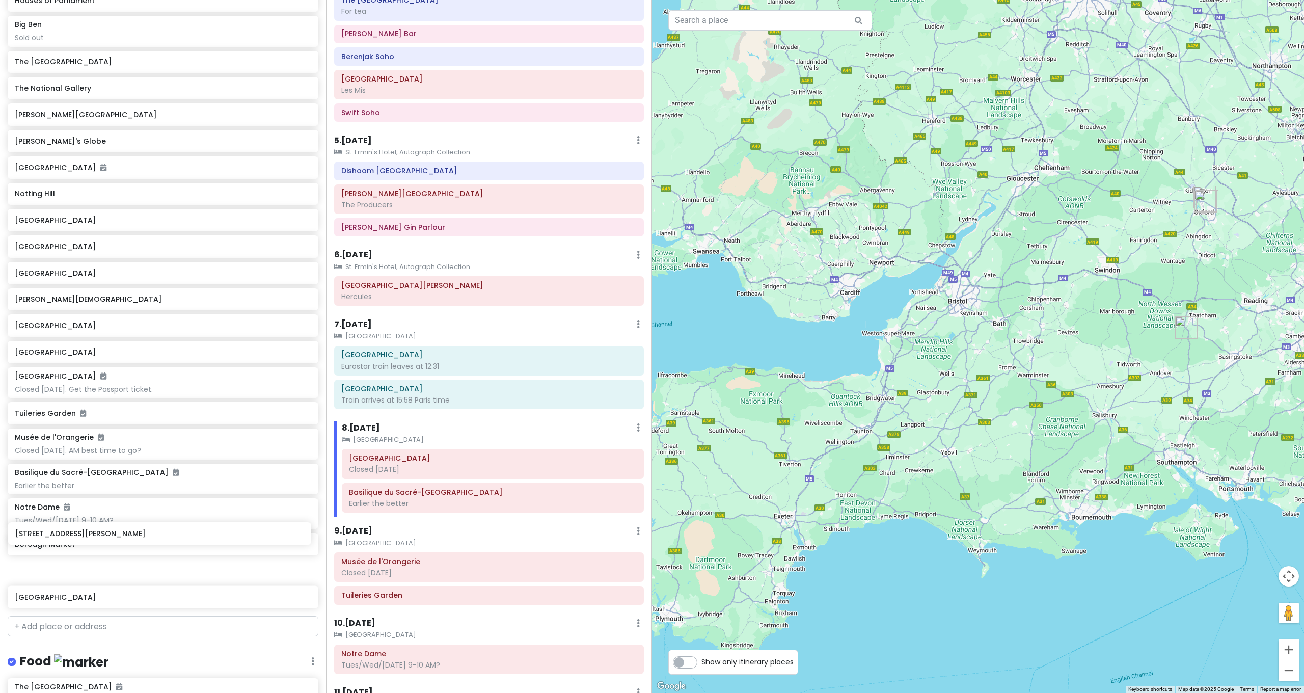
scroll to position [434, 0]
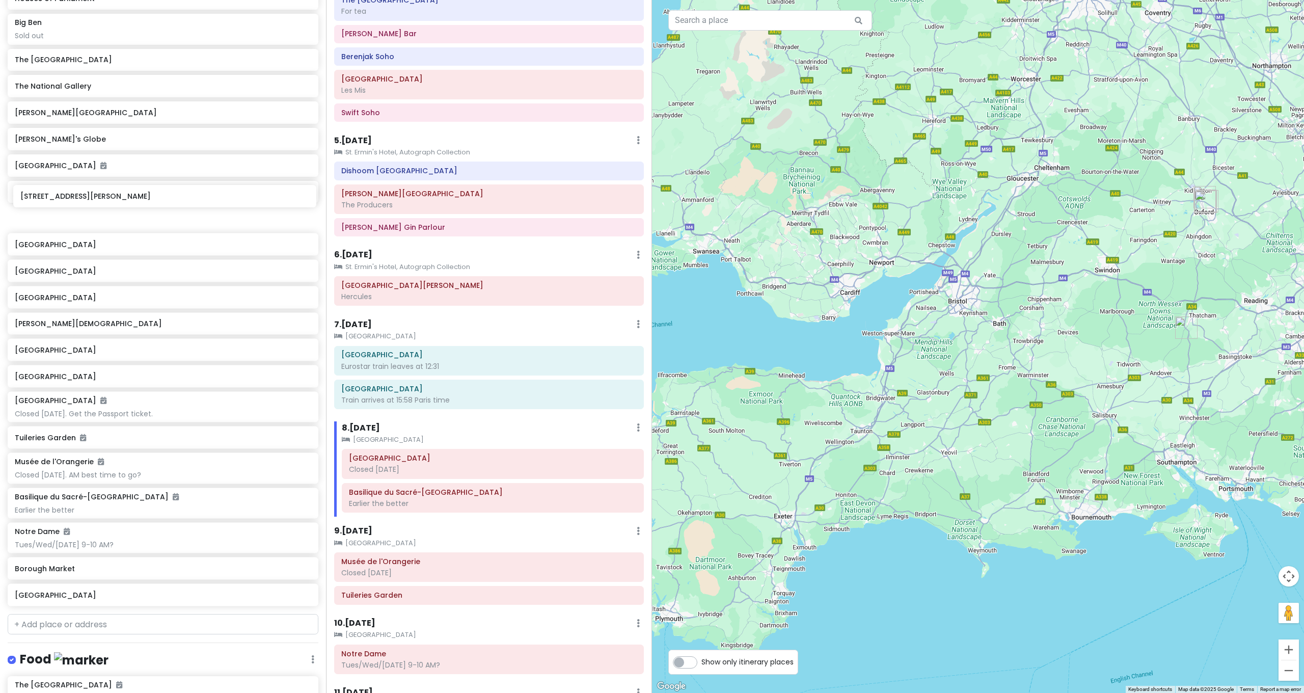
drag, startPoint x: 82, startPoint y: 546, endPoint x: 87, endPoint y: 202, distance: 343.5
click at [87, 202] on div "Westminster Abbey Westminster Cathedral Buckingham Palace Kensington Palace Hyd…" at bounding box center [163, 193] width 326 height 834
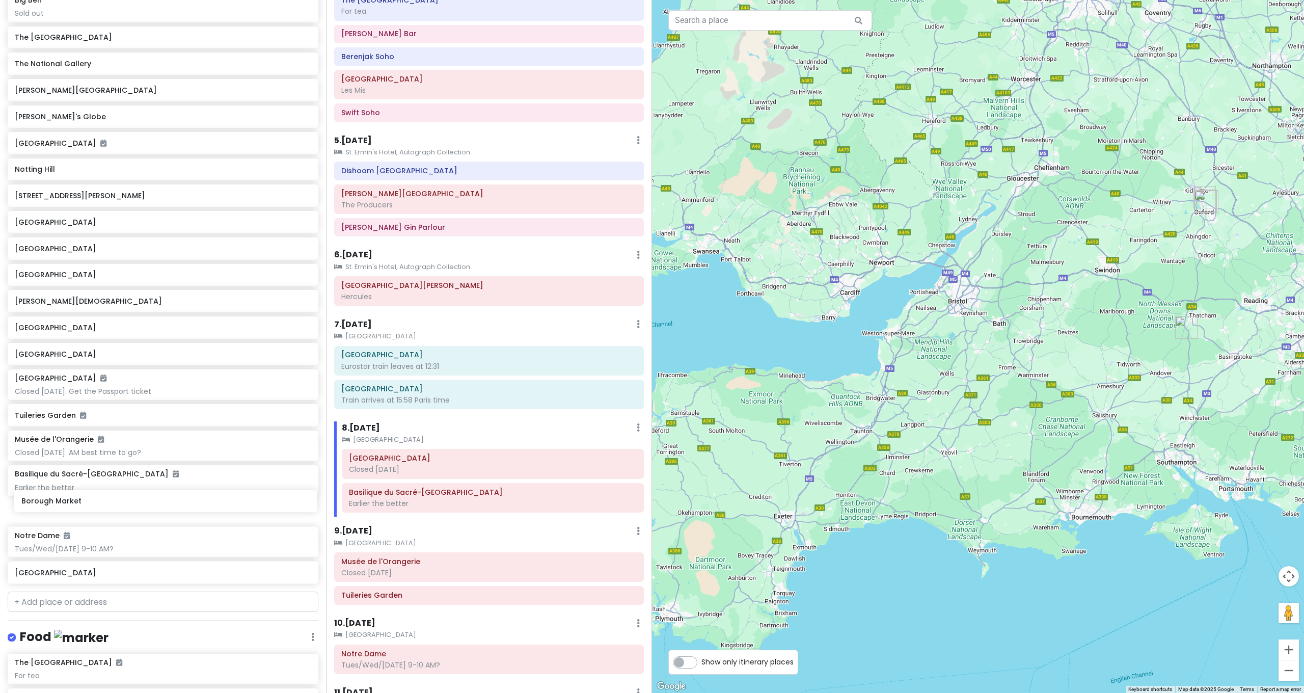
scroll to position [457, 0]
drag, startPoint x: 58, startPoint y: 546, endPoint x: 68, endPoint y: 196, distance: 349.7
click at [68, 196] on div "Westminster Abbey Westminster Cathedral Buckingham Palace Kensington Palace Hyd…" at bounding box center [163, 170] width 326 height 834
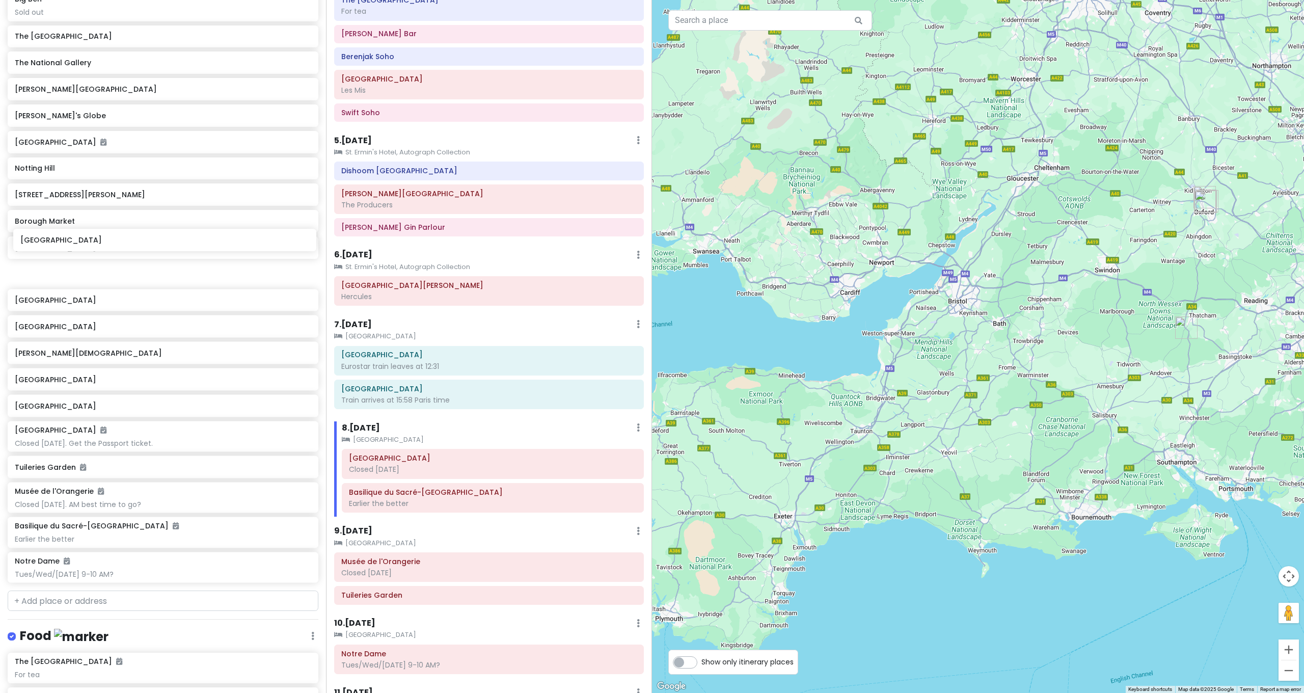
drag, startPoint x: 68, startPoint y: 542, endPoint x: 70, endPoint y: 240, distance: 301.1
click at [71, 238] on div "Westminster Abbey Westminster Cathedral Buckingham Palace Kensington Palace Hyd…" at bounding box center [163, 170] width 326 height 834
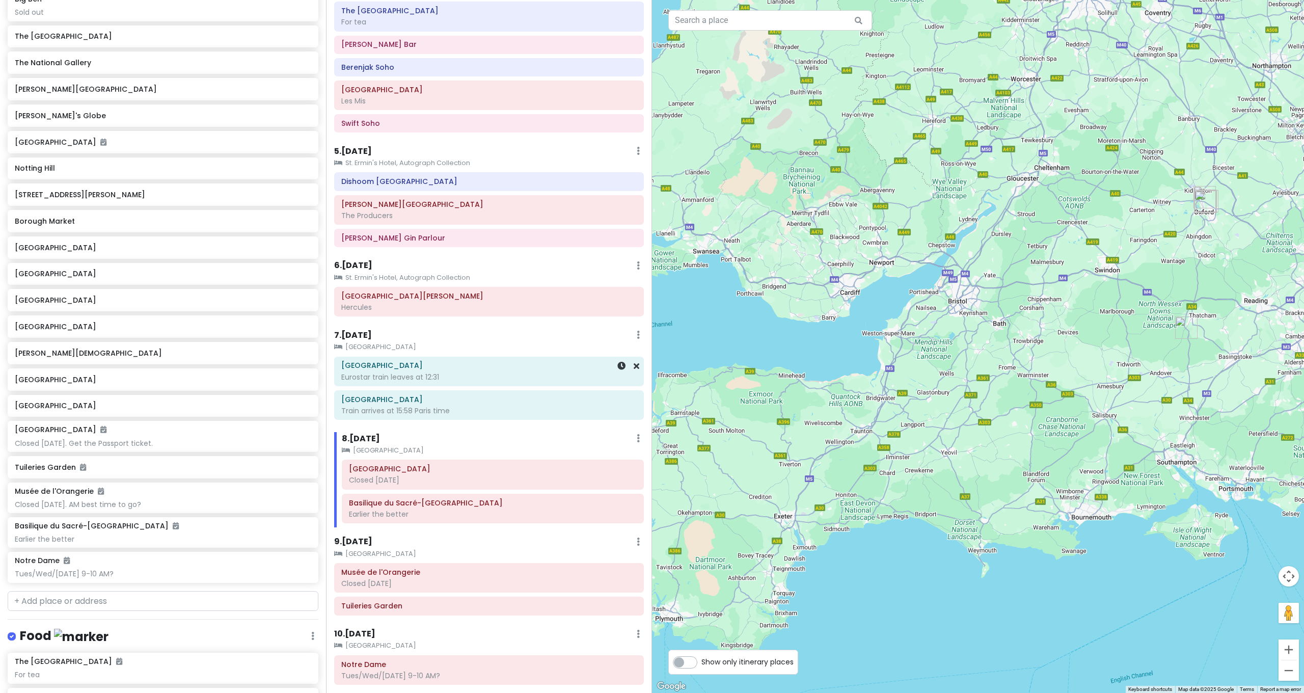
scroll to position [598, 0]
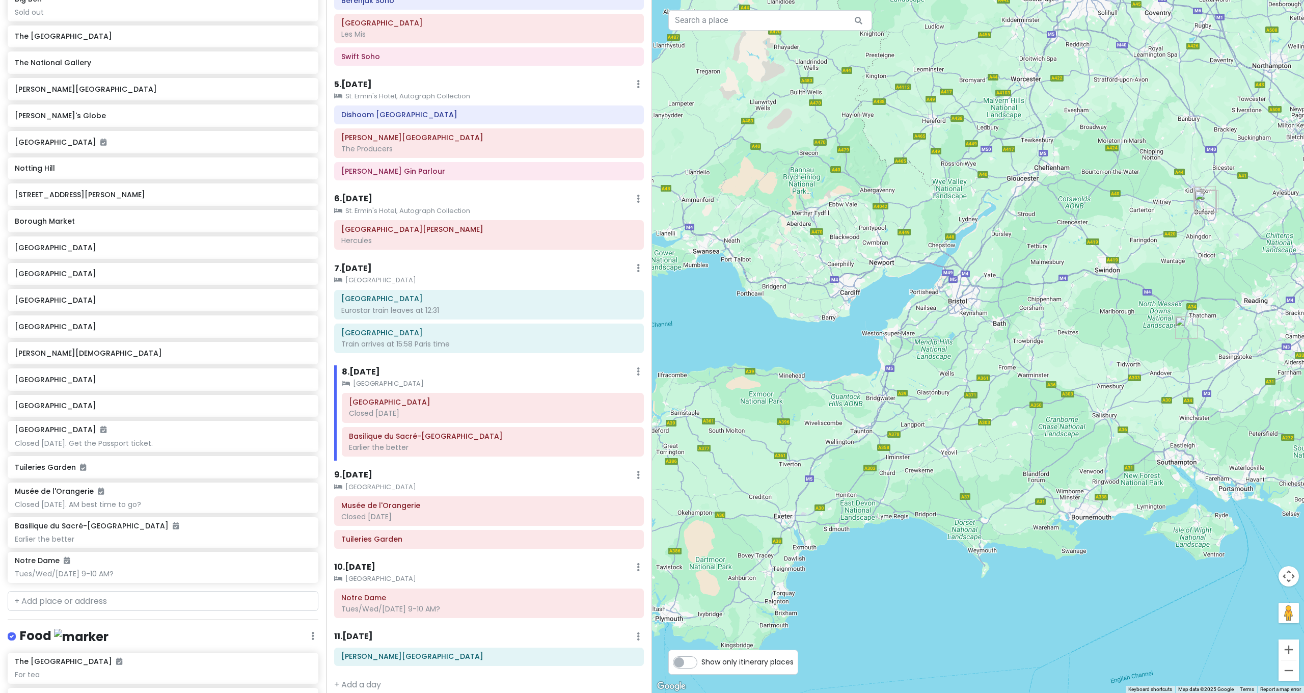
click at [905, 366] on div at bounding box center [978, 346] width 652 height 693
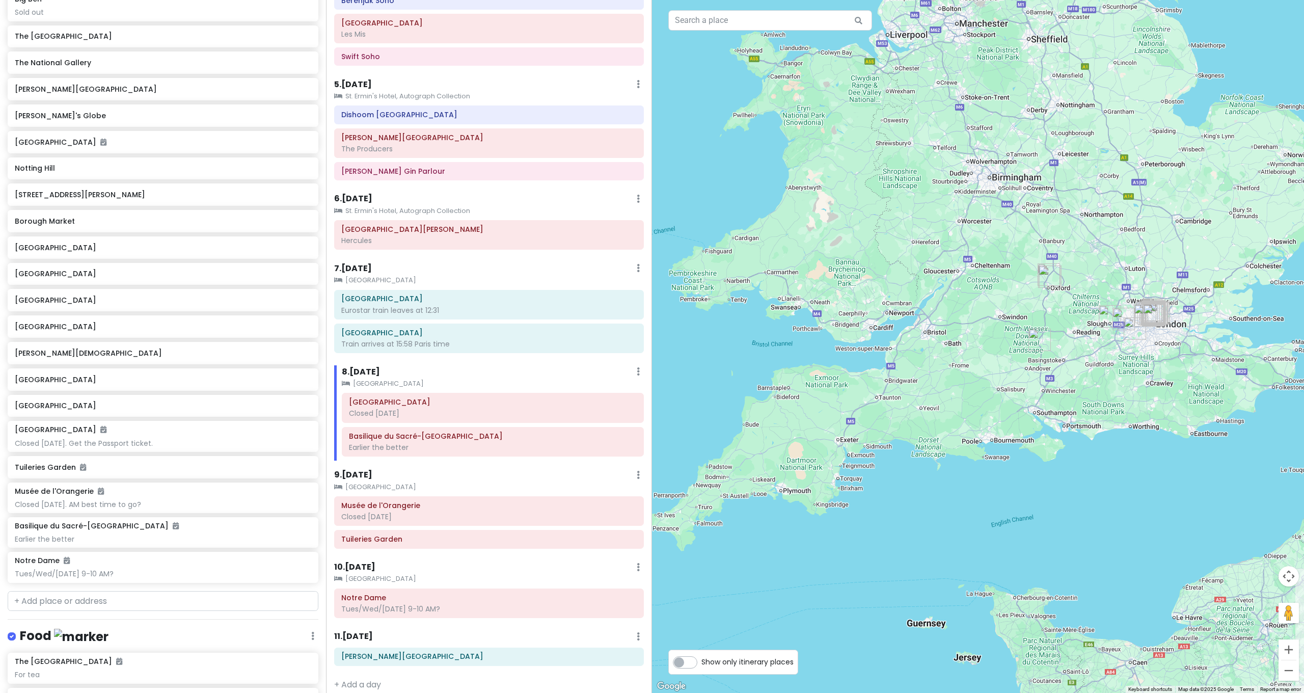
drag, startPoint x: 924, startPoint y: 351, endPoint x: 854, endPoint y: 330, distance: 72.9
click at [857, 330] on div at bounding box center [978, 346] width 652 height 693
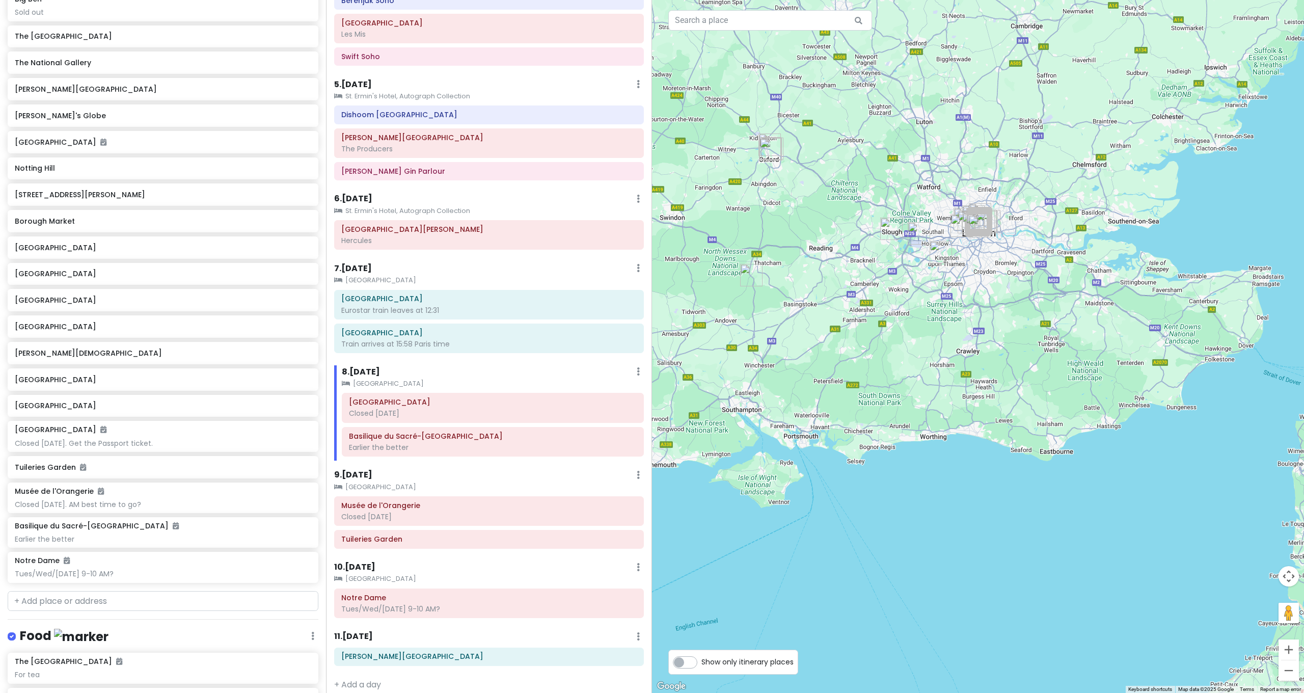
drag, startPoint x: 919, startPoint y: 356, endPoint x: 919, endPoint y: 381, distance: 24.5
click at [919, 380] on div at bounding box center [978, 346] width 652 height 693
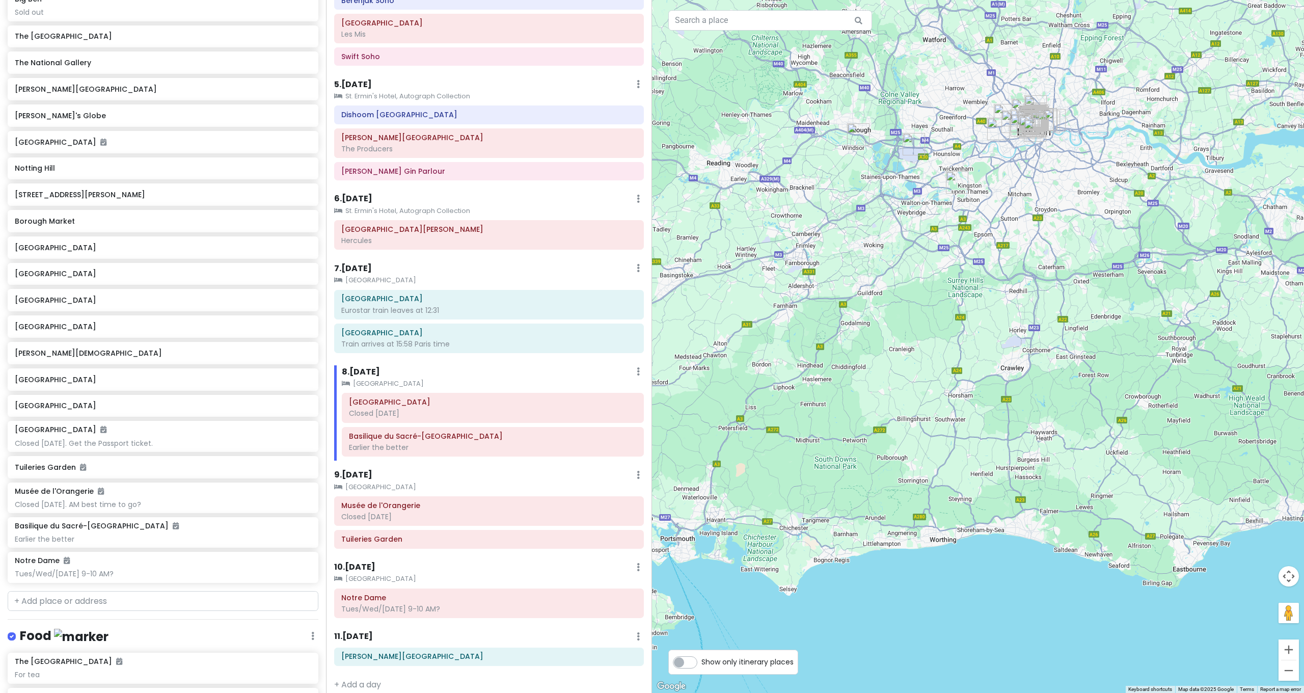
drag, startPoint x: 942, startPoint y: 293, endPoint x: 919, endPoint y: 394, distance: 103.6
click at [919, 394] on div at bounding box center [978, 346] width 652 height 693
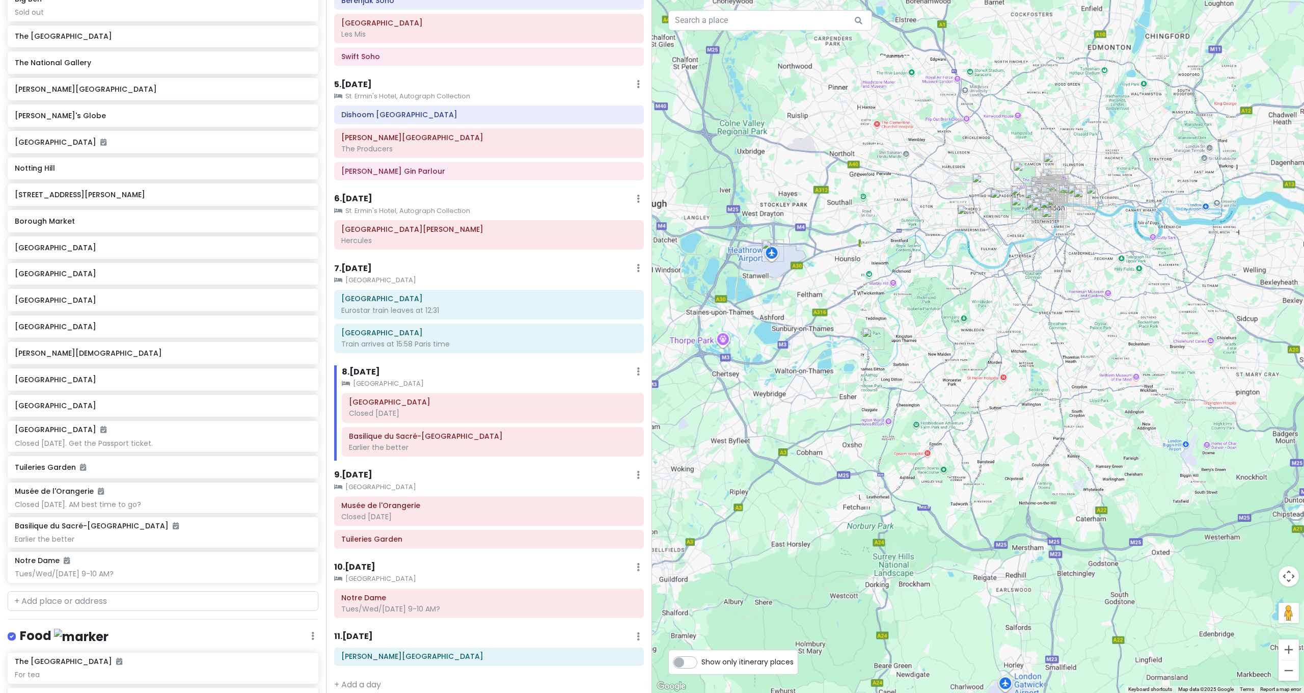
drag, startPoint x: 1006, startPoint y: 281, endPoint x: 984, endPoint y: 312, distance: 37.9
click div
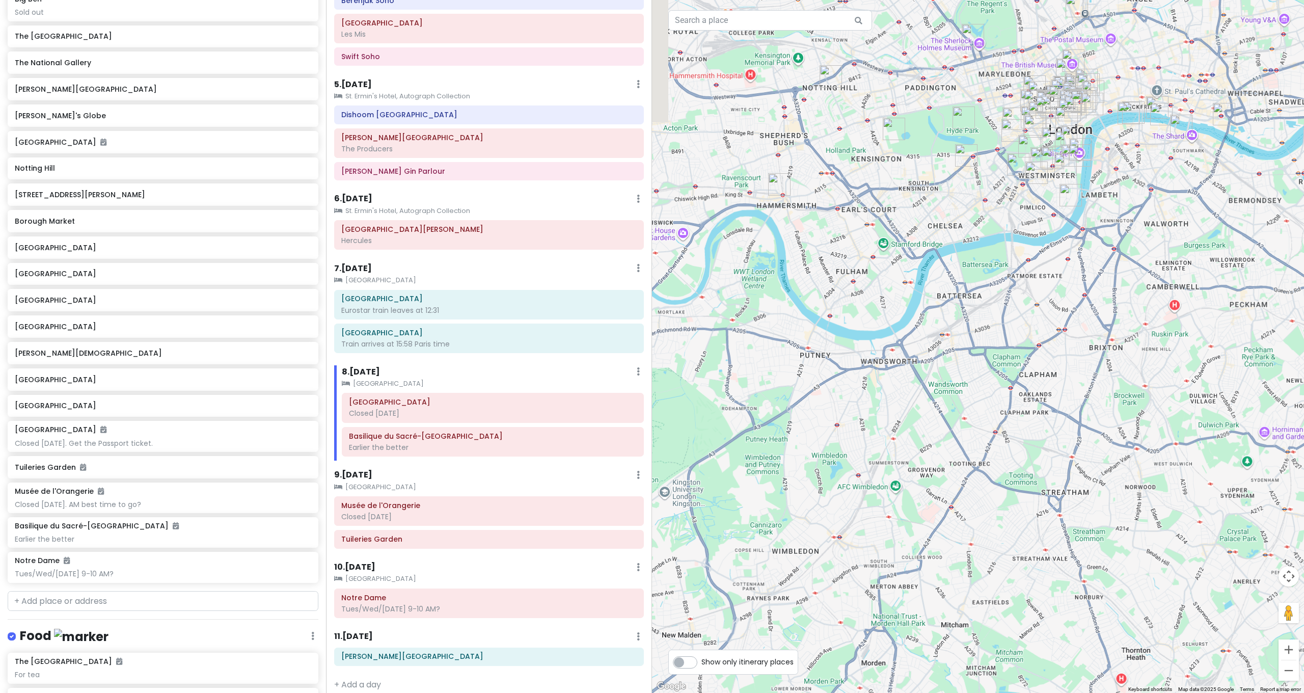
drag, startPoint x: 994, startPoint y: 315, endPoint x: 864, endPoint y: 445, distance: 184.1
click div
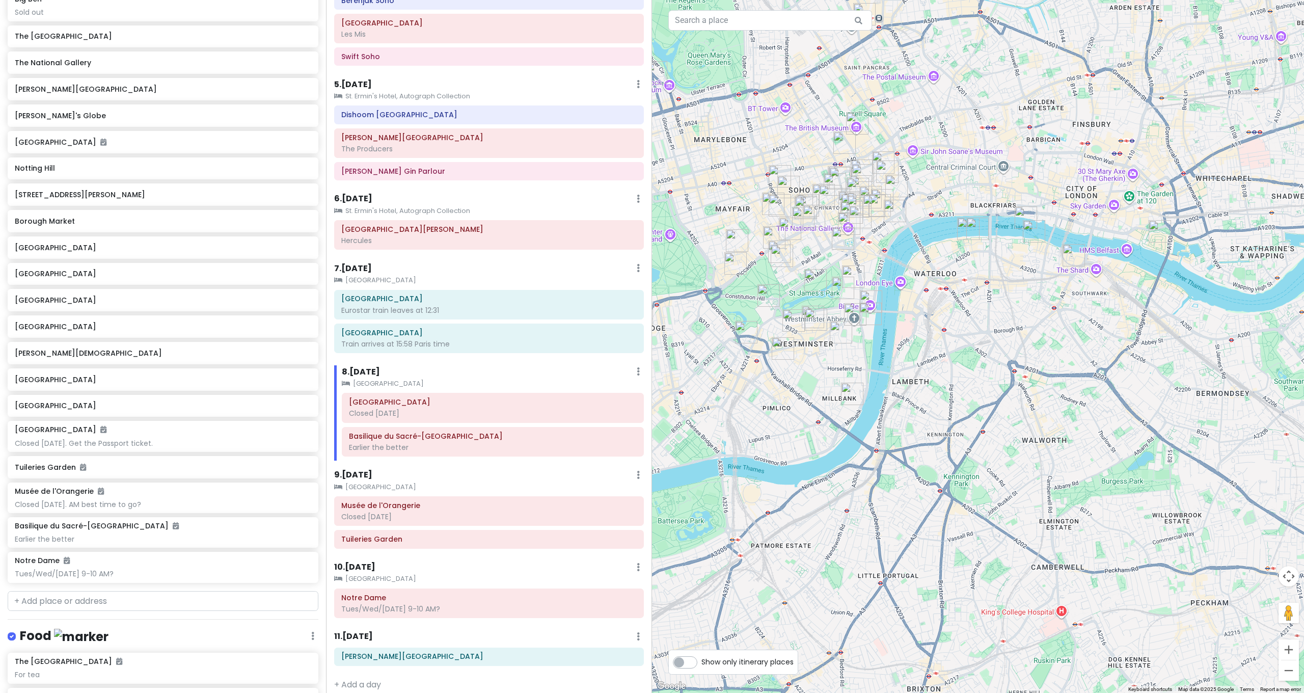
drag, startPoint x: 952, startPoint y: 364, endPoint x: 970, endPoint y: 364, distance: 17.8
click div
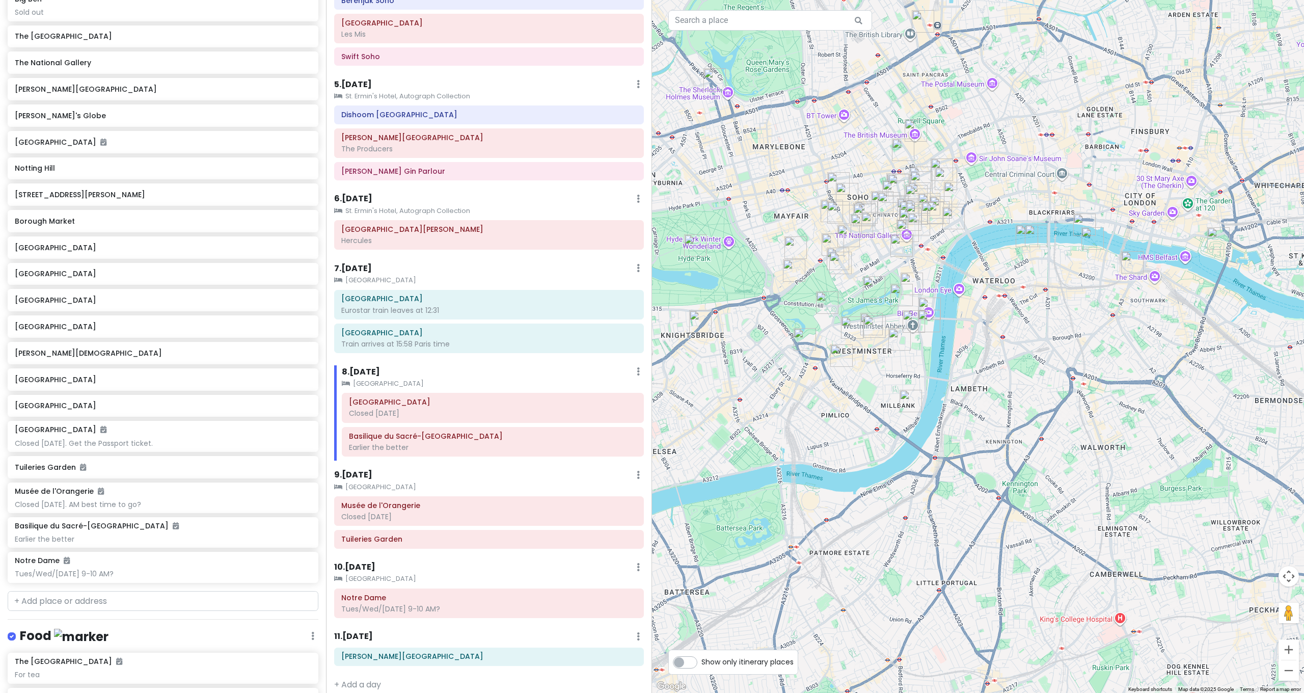
drag, startPoint x: 958, startPoint y: 360, endPoint x: 975, endPoint y: 372, distance: 21.5
click div
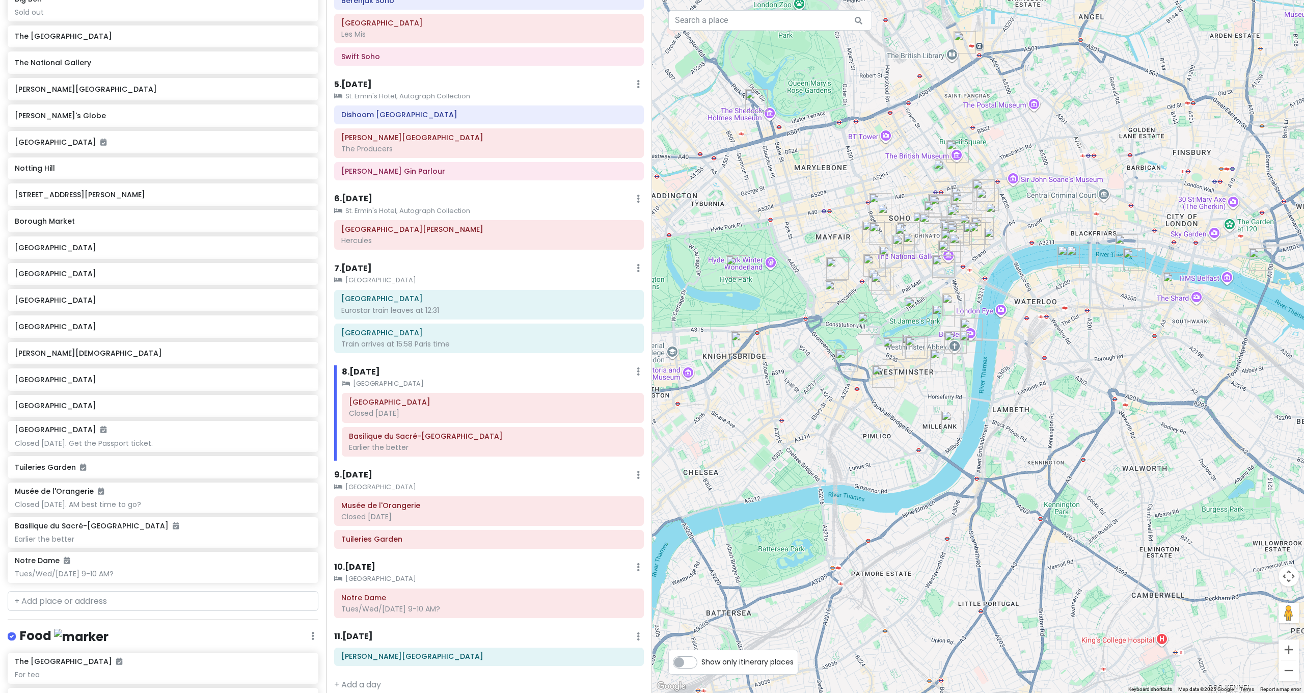
drag, startPoint x: 973, startPoint y: 372, endPoint x: 1002, endPoint y: 382, distance: 30.8
click div
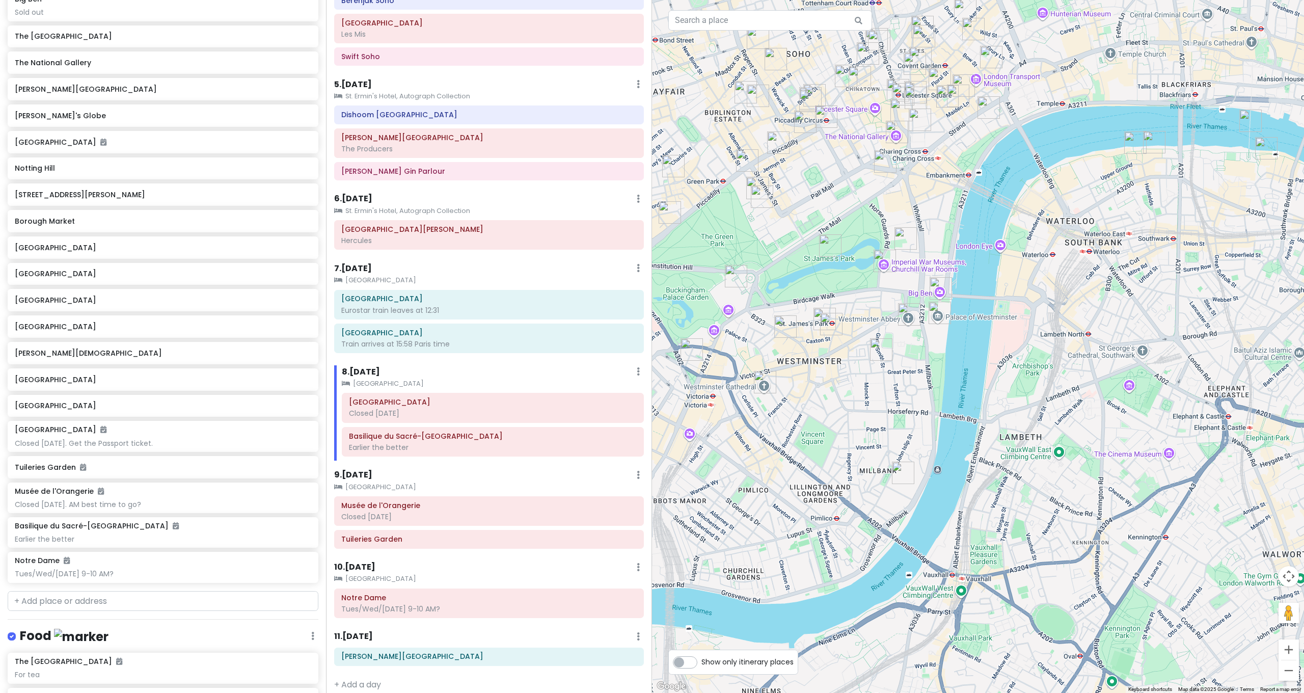
drag, startPoint x: 1001, startPoint y: 382, endPoint x: 1065, endPoint y: 426, distance: 78.0
click div
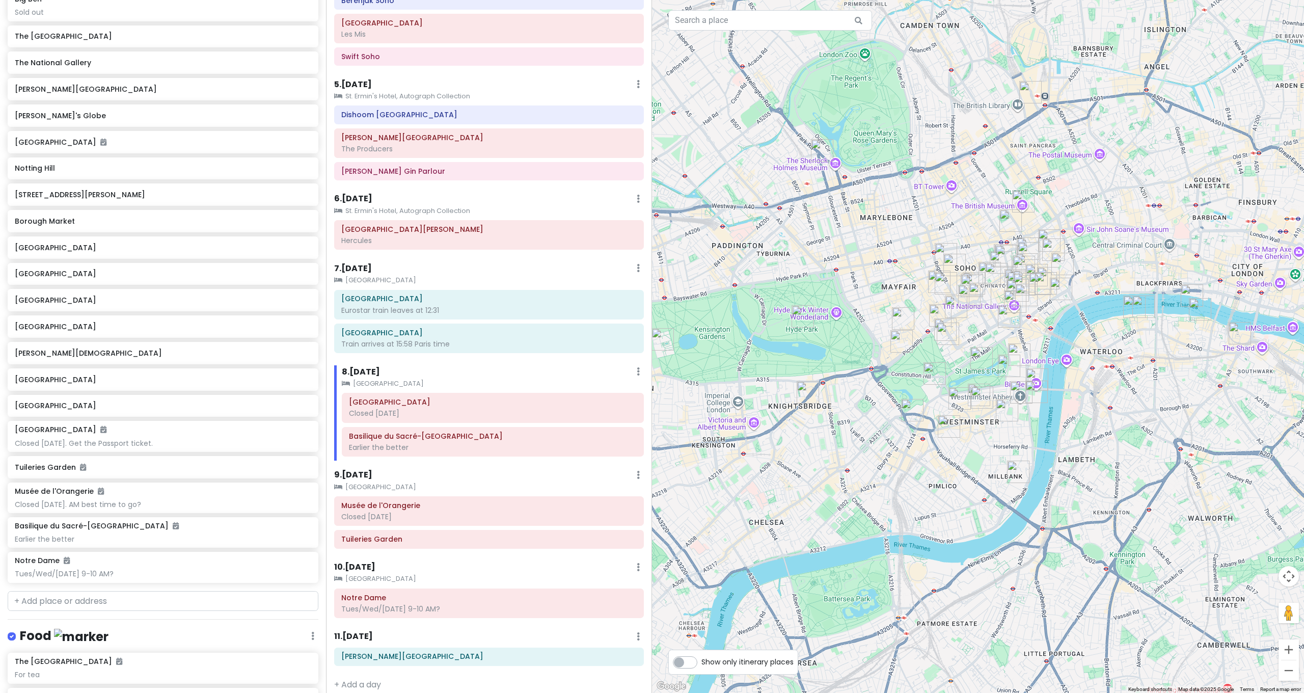
click img "Harrods"
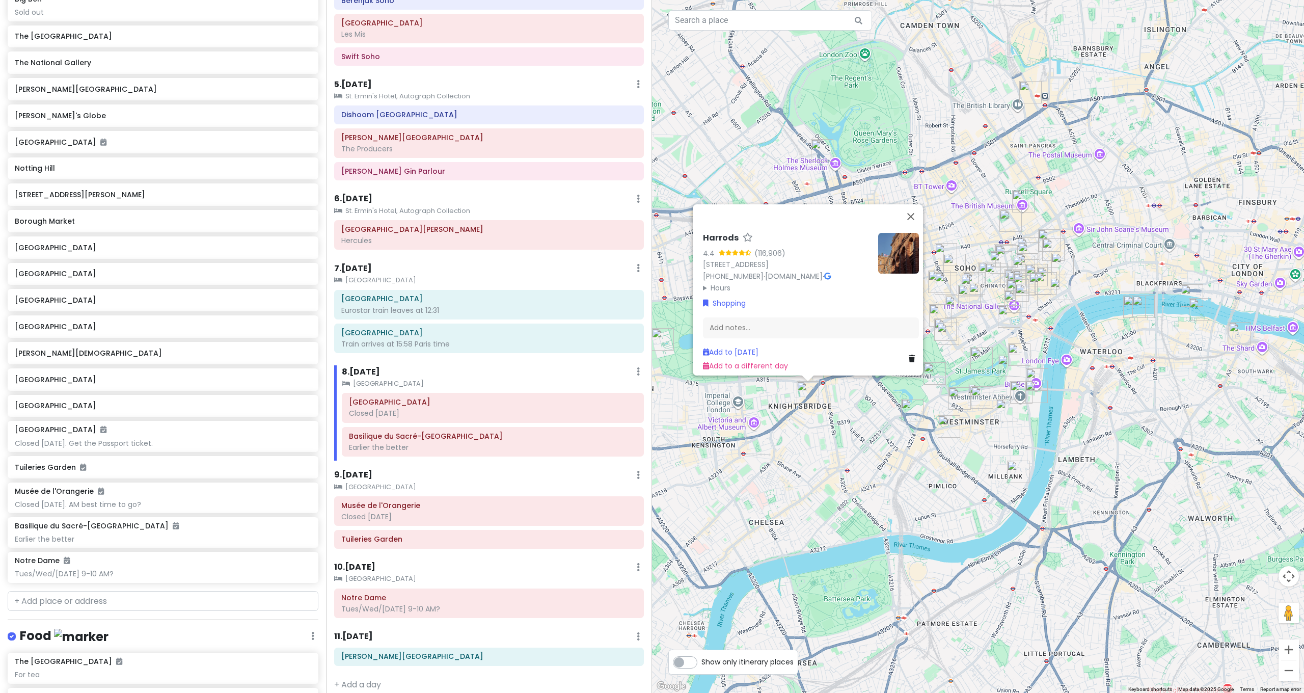
click div "Harrods 4.4 (116,906) 87-135 Brompton Rd, London SW1X 7XL, UK +44 20 7730 1234 …"
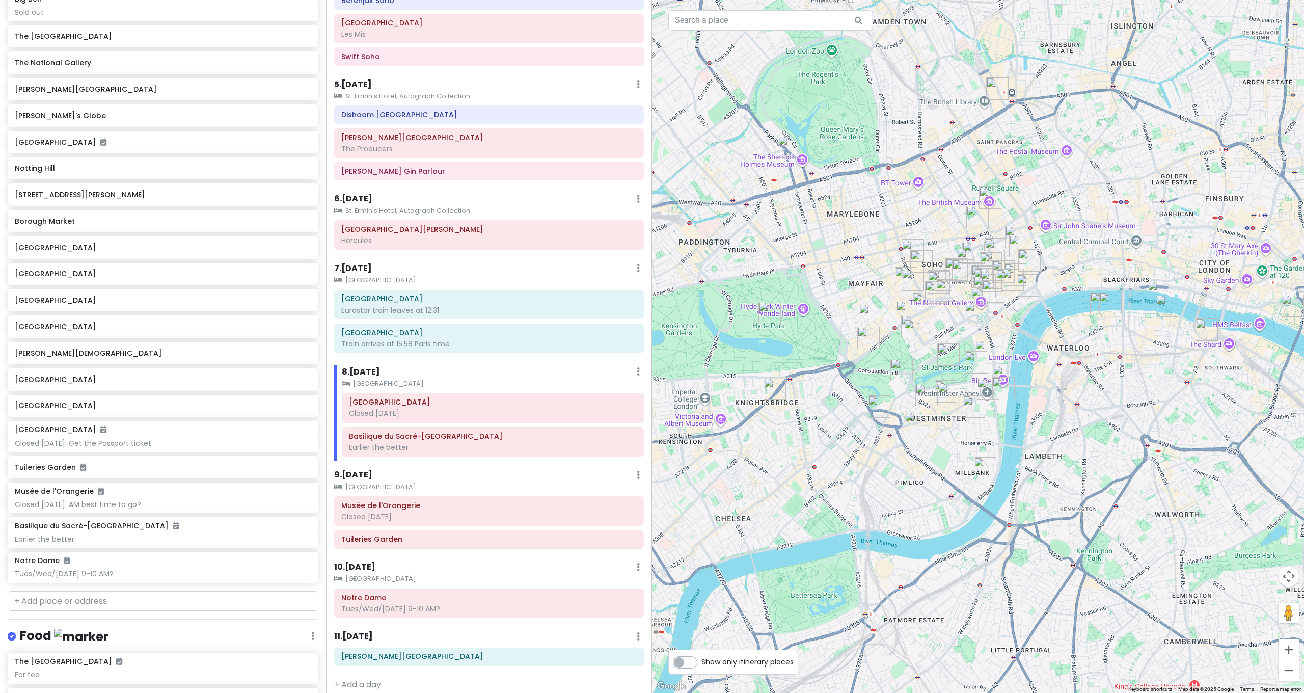
drag, startPoint x: 1105, startPoint y: 376, endPoint x: 1068, endPoint y: 376, distance: 37.2
click div
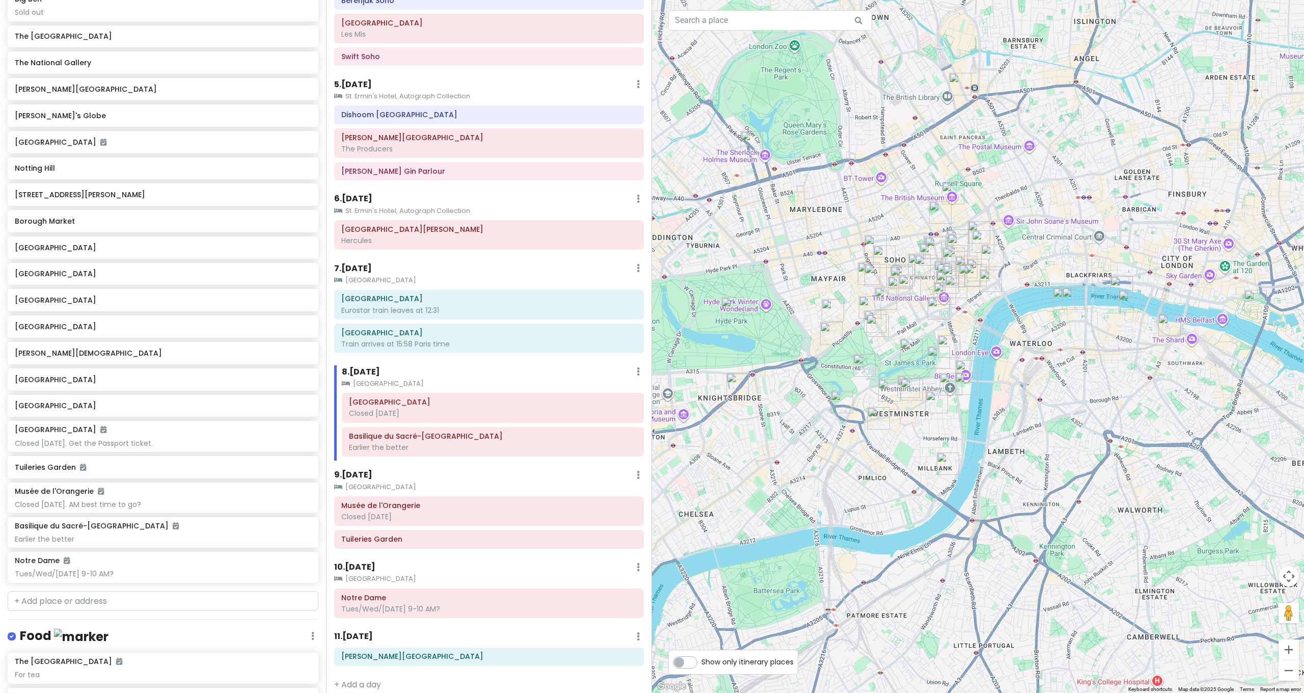
click div
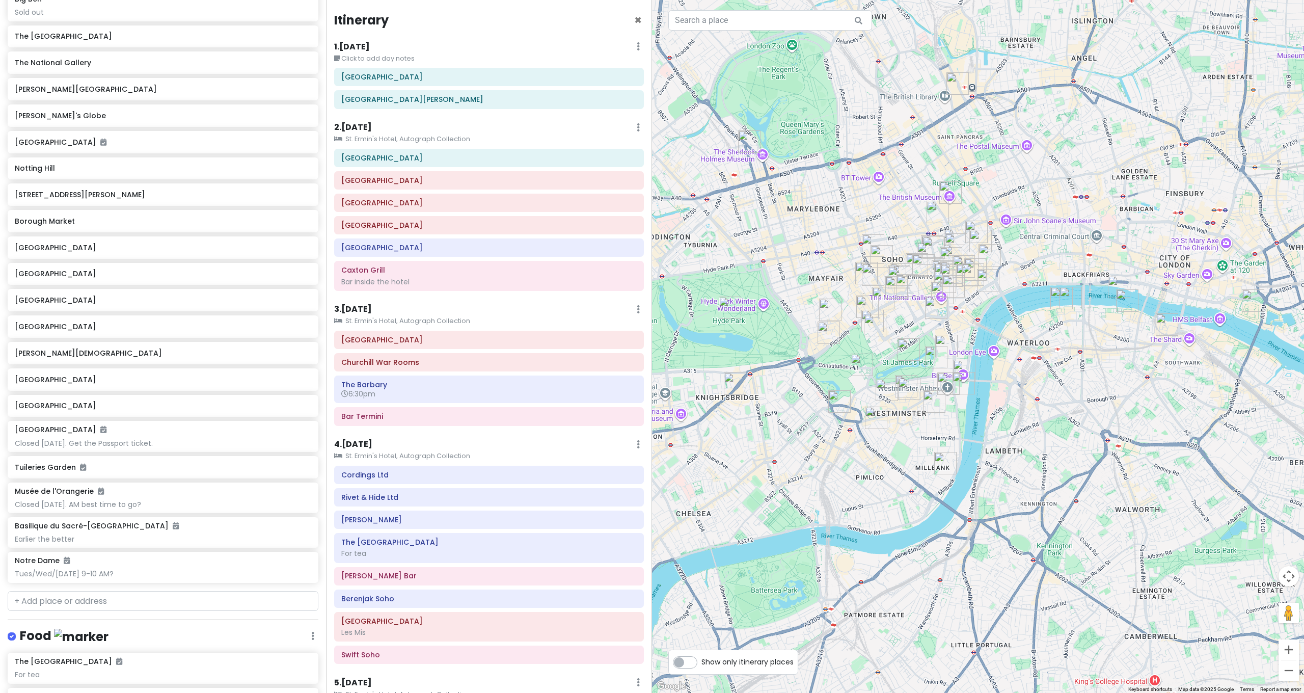
scroll to position [598, 0]
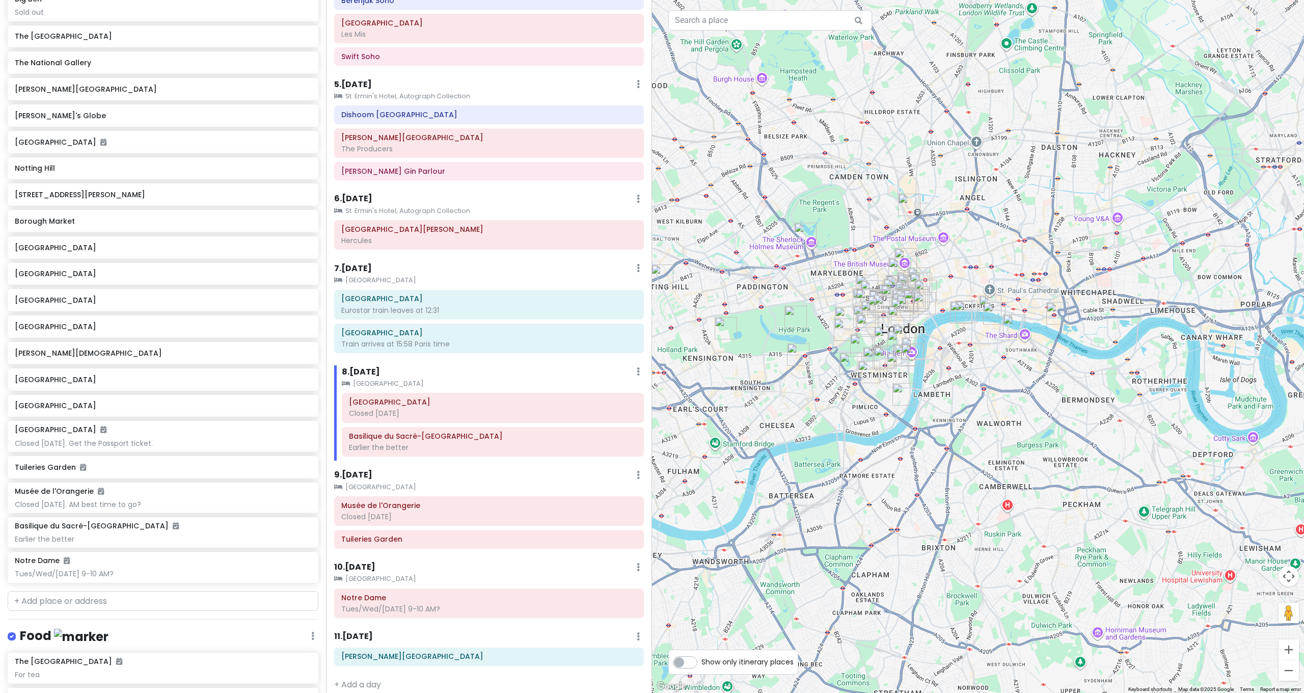
drag, startPoint x: 790, startPoint y: 329, endPoint x: 847, endPoint y: 338, distance: 58.3
click at [847, 338] on div at bounding box center [978, 346] width 652 height 693
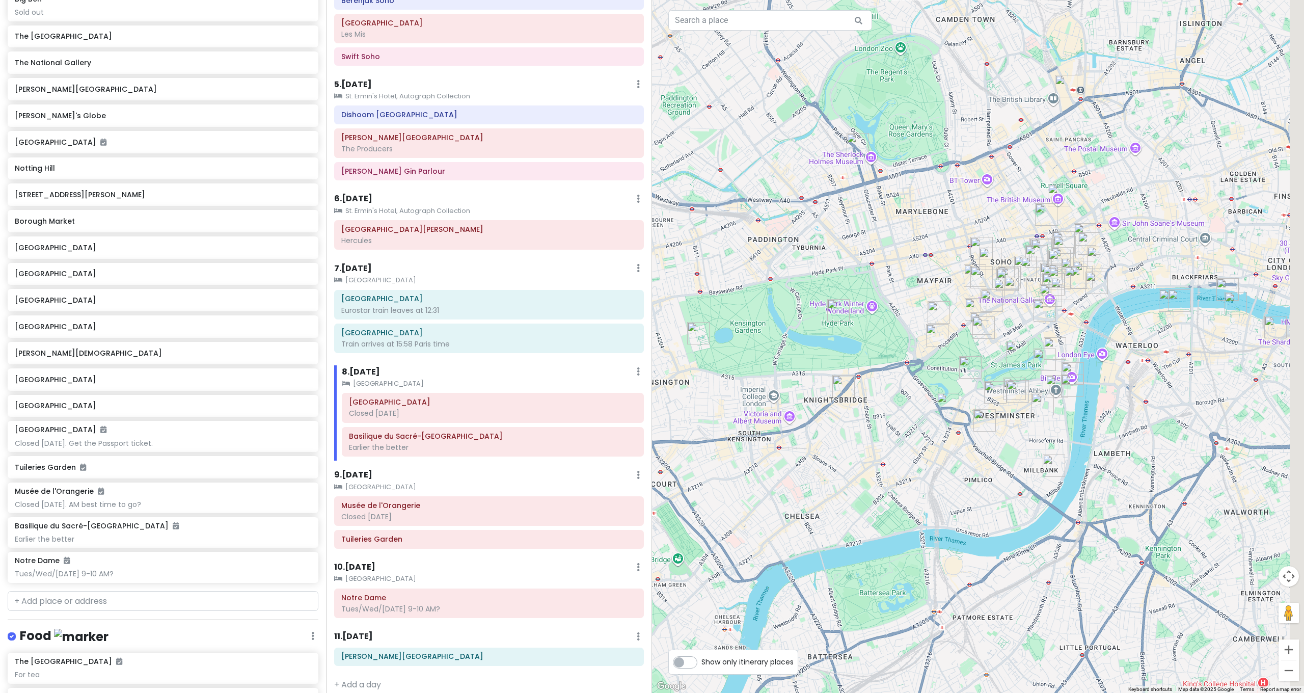
drag, startPoint x: 898, startPoint y: 311, endPoint x: 818, endPoint y: 284, distance: 84.9
click at [821, 286] on div at bounding box center [978, 346] width 652 height 693
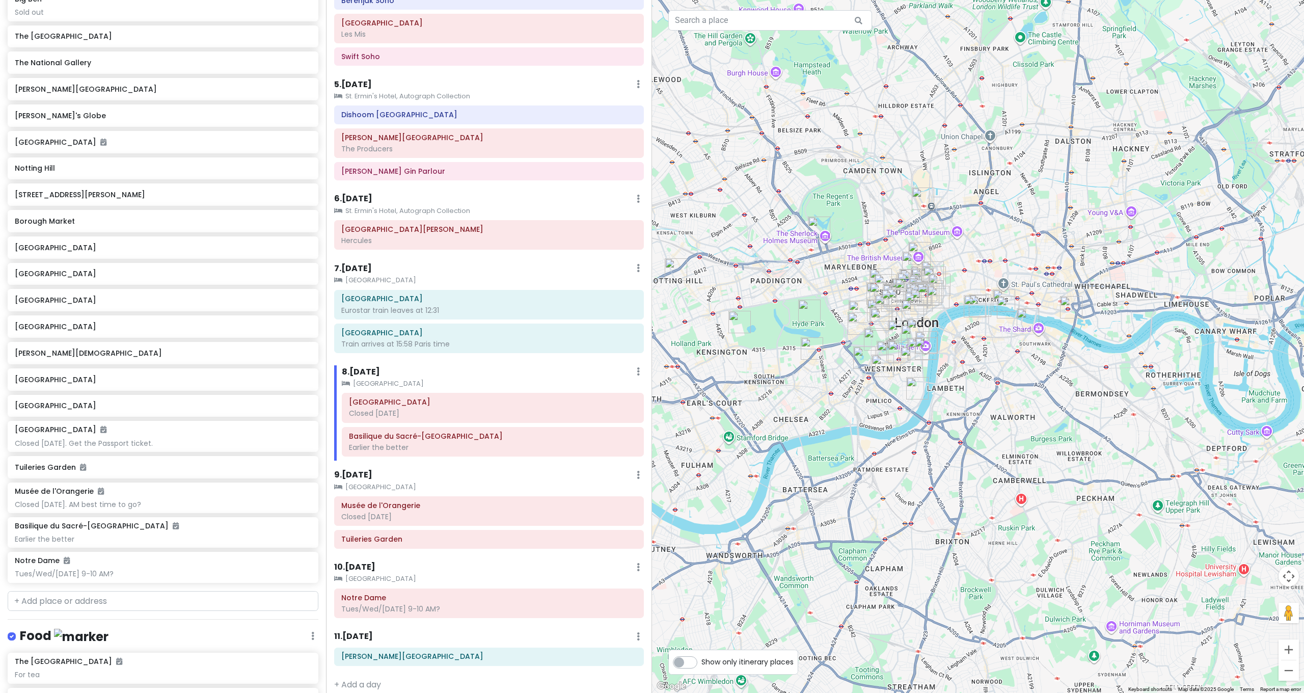
drag, startPoint x: 783, startPoint y: 376, endPoint x: 857, endPoint y: 373, distance: 74.5
click at [857, 373] on div at bounding box center [978, 346] width 652 height 693
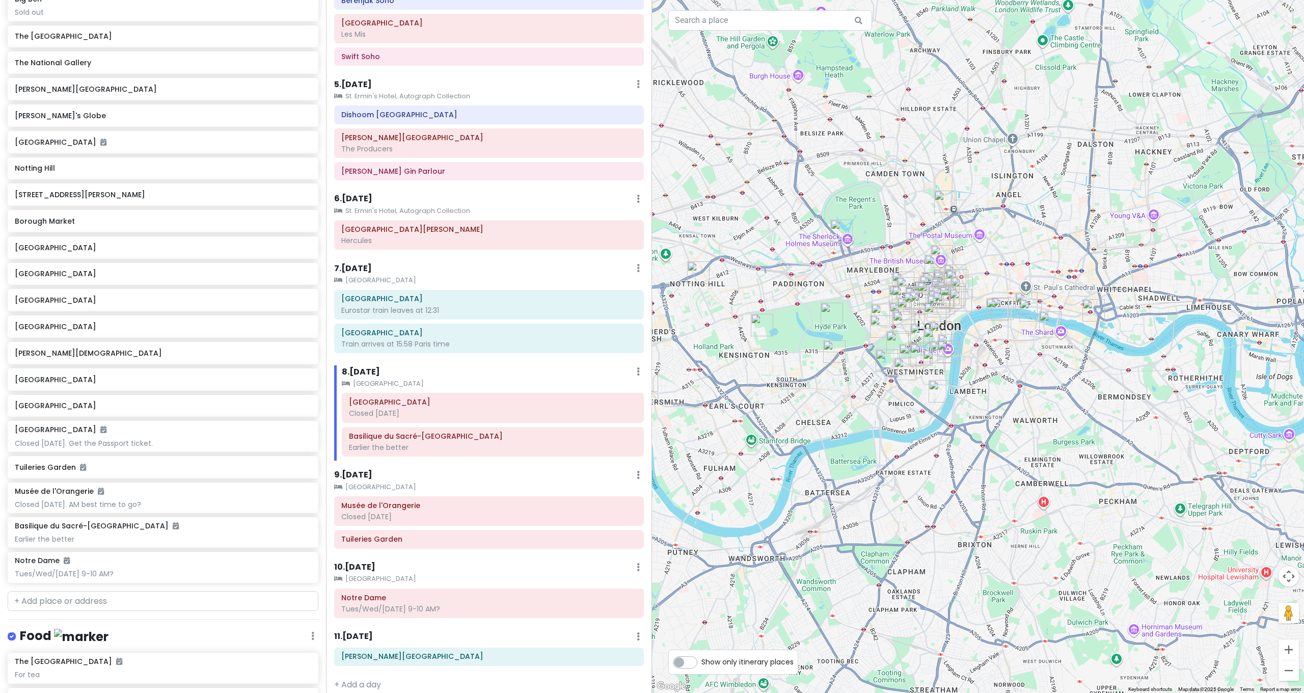
drag, startPoint x: 872, startPoint y: 378, endPoint x: 892, endPoint y: 379, distance: 19.9
click at [892, 379] on div at bounding box center [978, 346] width 652 height 693
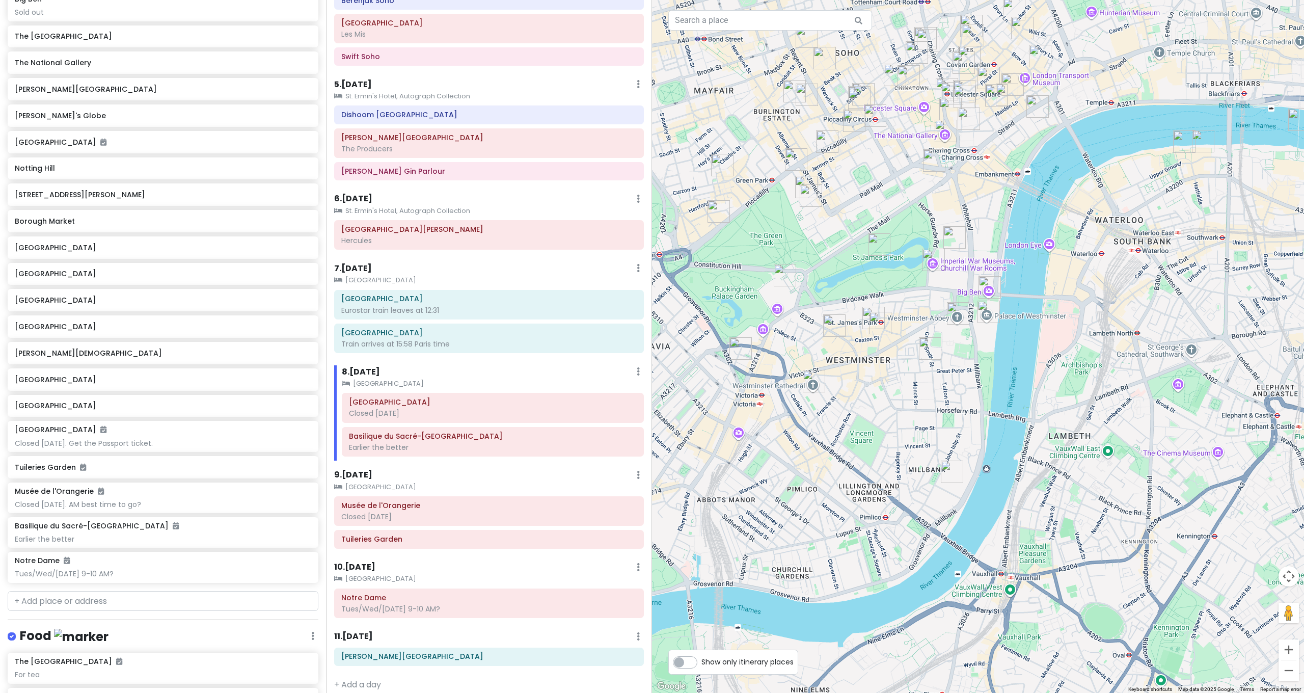
drag, startPoint x: 1047, startPoint y: 352, endPoint x: 1093, endPoint y: 457, distance: 115.0
click at [1094, 459] on div at bounding box center [978, 346] width 652 height 693
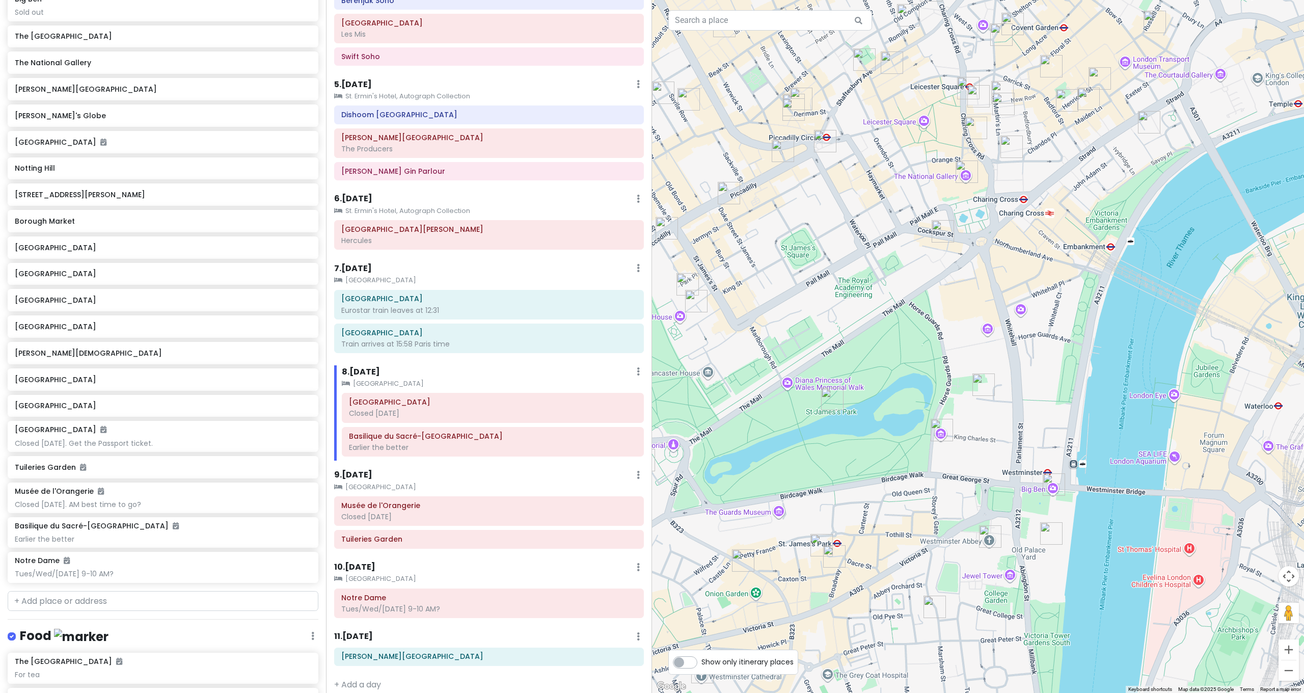
drag, startPoint x: 1072, startPoint y: 397, endPoint x: 1099, endPoint y: 487, distance: 93.8
click at [1099, 487] on div at bounding box center [978, 346] width 652 height 693
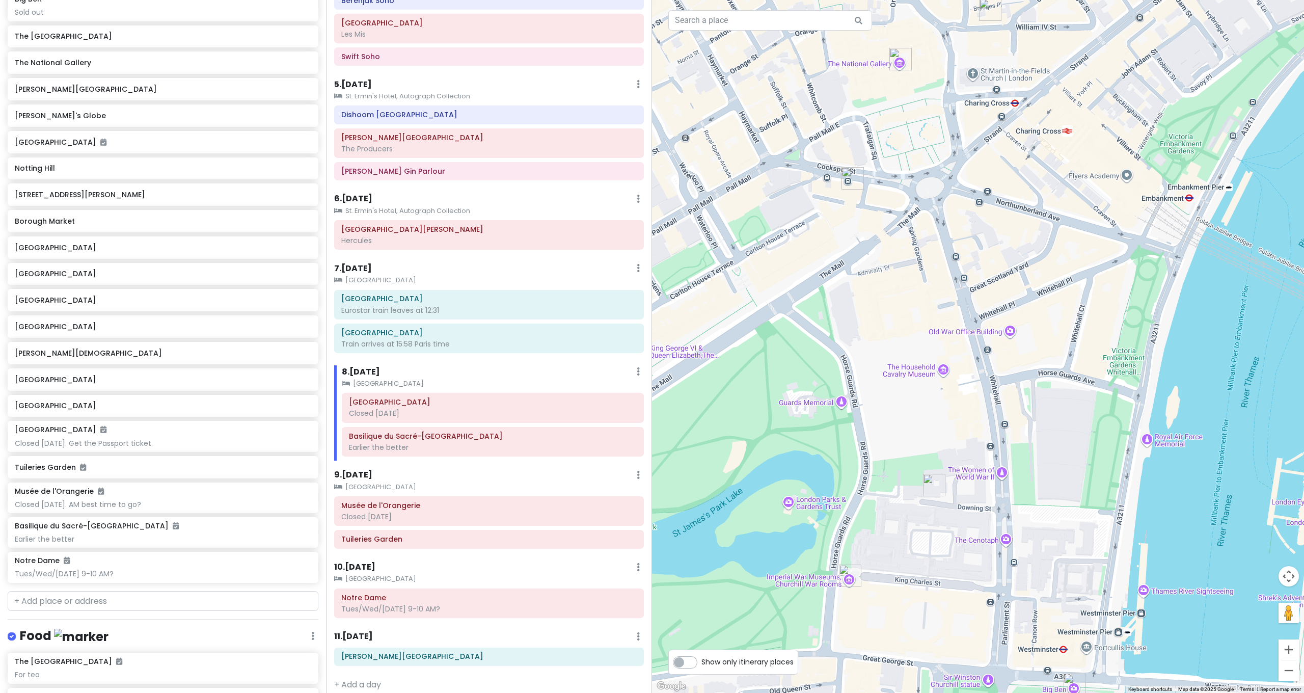
drag, startPoint x: 1005, startPoint y: 504, endPoint x: 1058, endPoint y: 435, distance: 86.9
click at [1058, 435] on div at bounding box center [978, 346] width 652 height 693
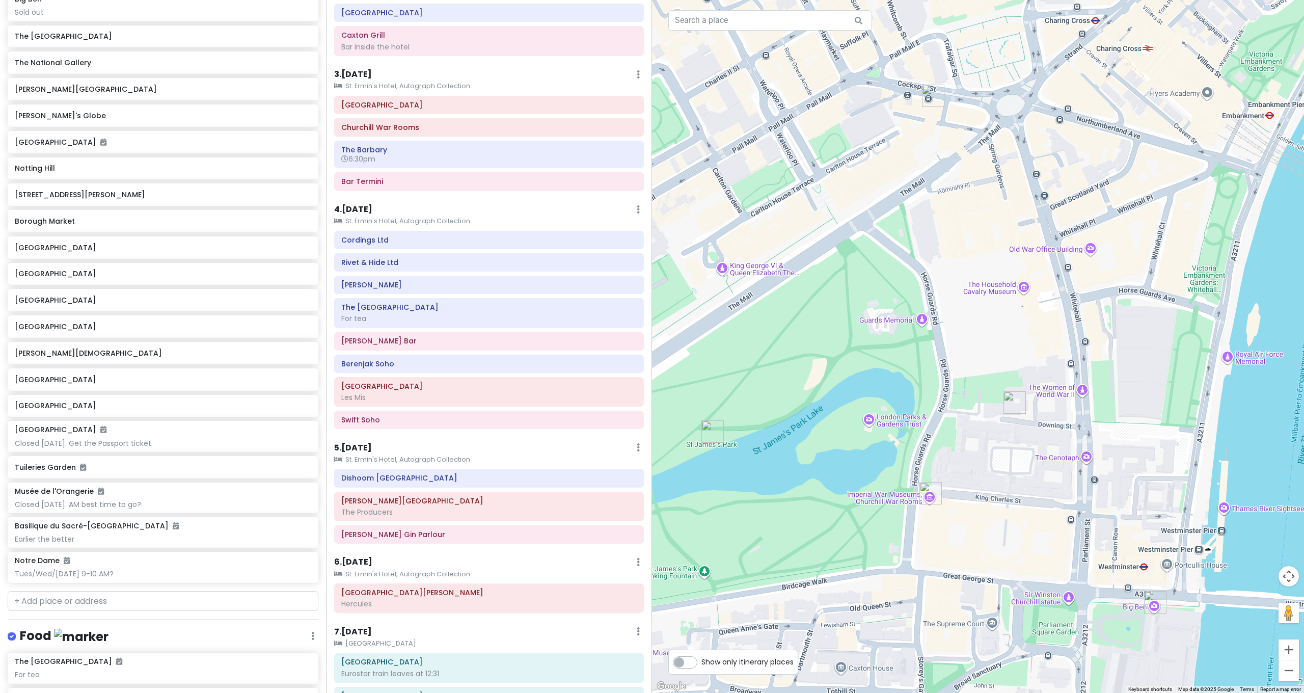
scroll to position [0, 0]
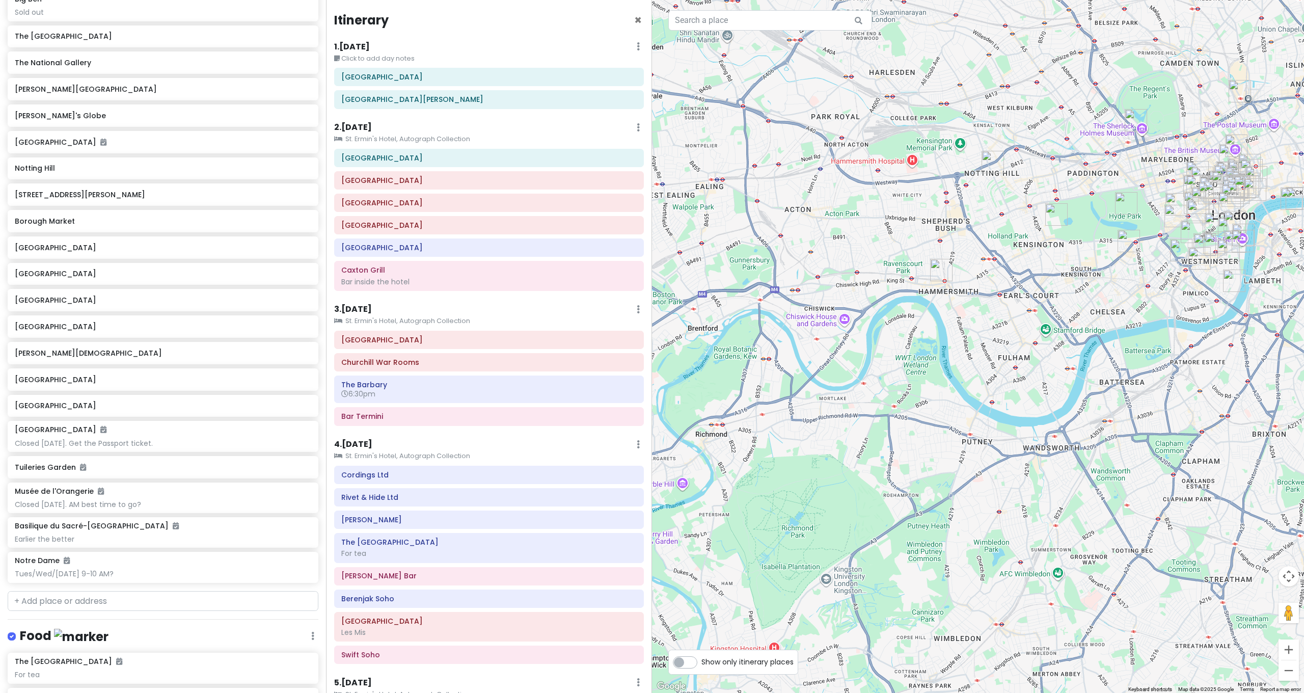
drag, startPoint x: 1003, startPoint y: 245, endPoint x: 846, endPoint y: 258, distance: 157.5
click at [822, 268] on div at bounding box center [978, 346] width 652 height 693
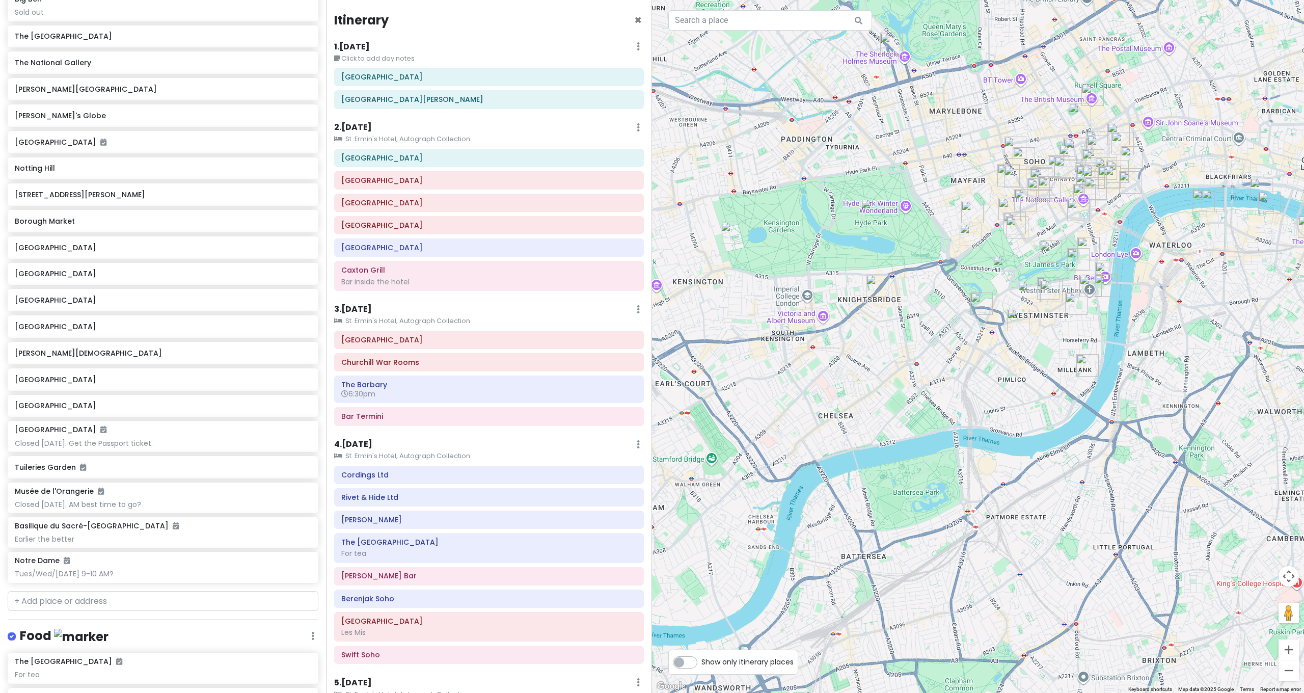
drag, startPoint x: 848, startPoint y: 197, endPoint x: 886, endPoint y: 201, distance: 38.5
click at [886, 201] on div at bounding box center [978, 346] width 652 height 693
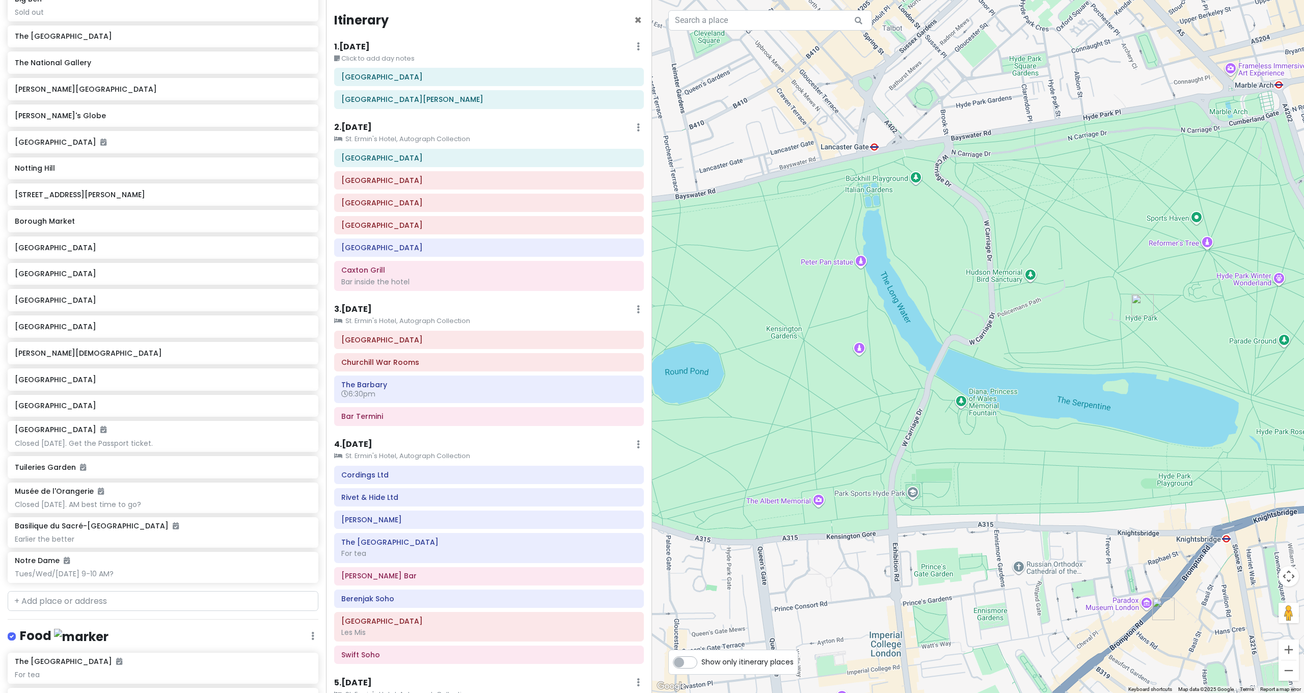
drag, startPoint x: 917, startPoint y: 194, endPoint x: 959, endPoint y: 184, distance: 43.5
click at [959, 184] on div at bounding box center [978, 346] width 652 height 693
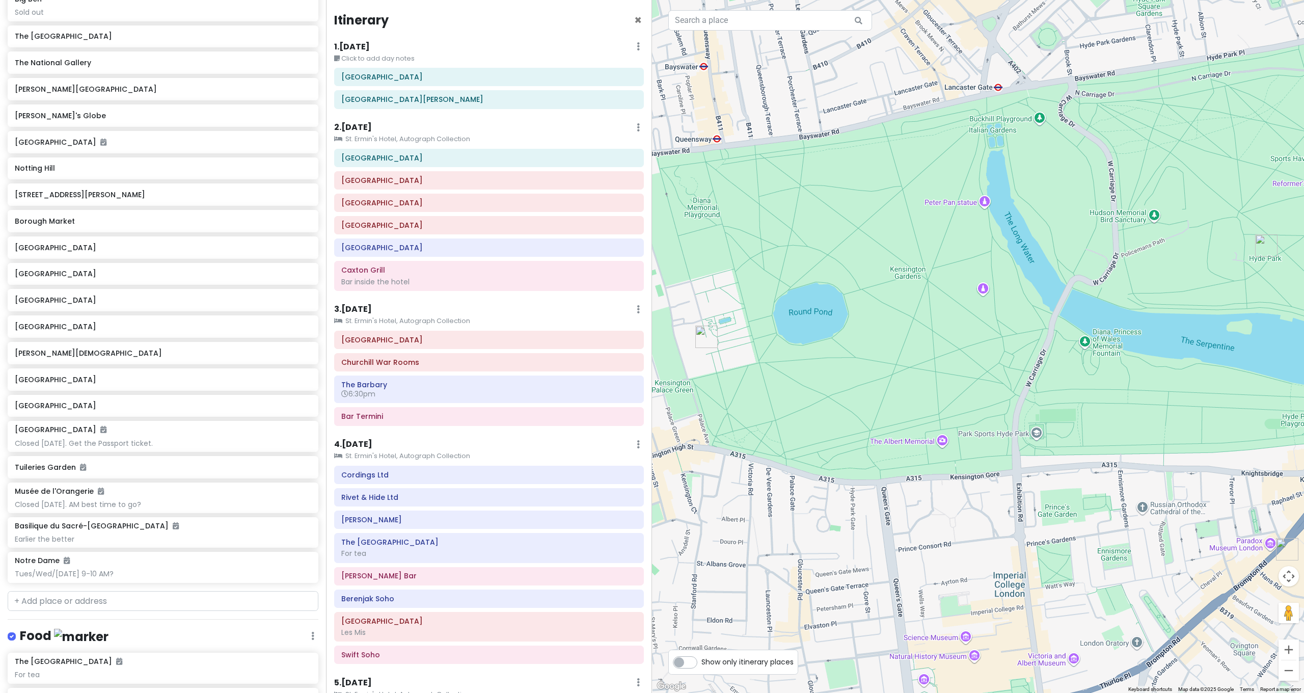
drag, startPoint x: 953, startPoint y: 191, endPoint x: 1045, endPoint y: 118, distance: 117.1
click at [1044, 124] on div at bounding box center [978, 346] width 652 height 693
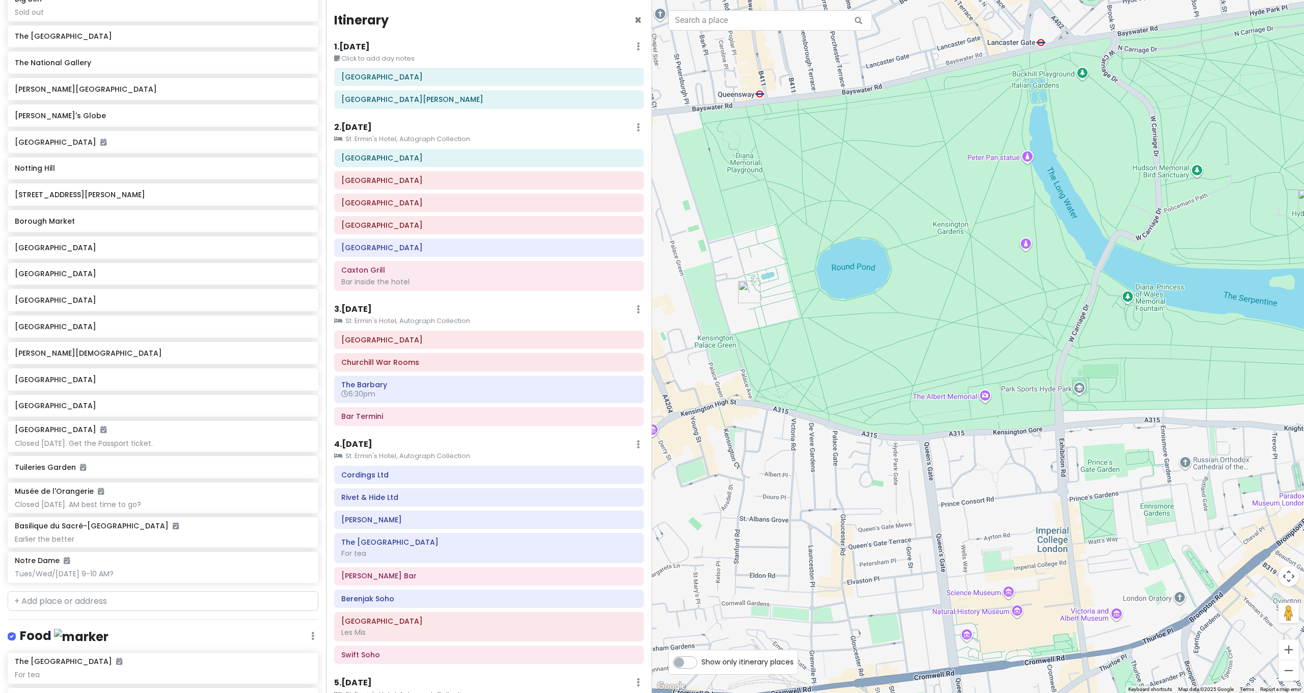
drag, startPoint x: 1007, startPoint y: 162, endPoint x: 937, endPoint y: 124, distance: 79.3
click at [937, 124] on div at bounding box center [978, 346] width 652 height 693
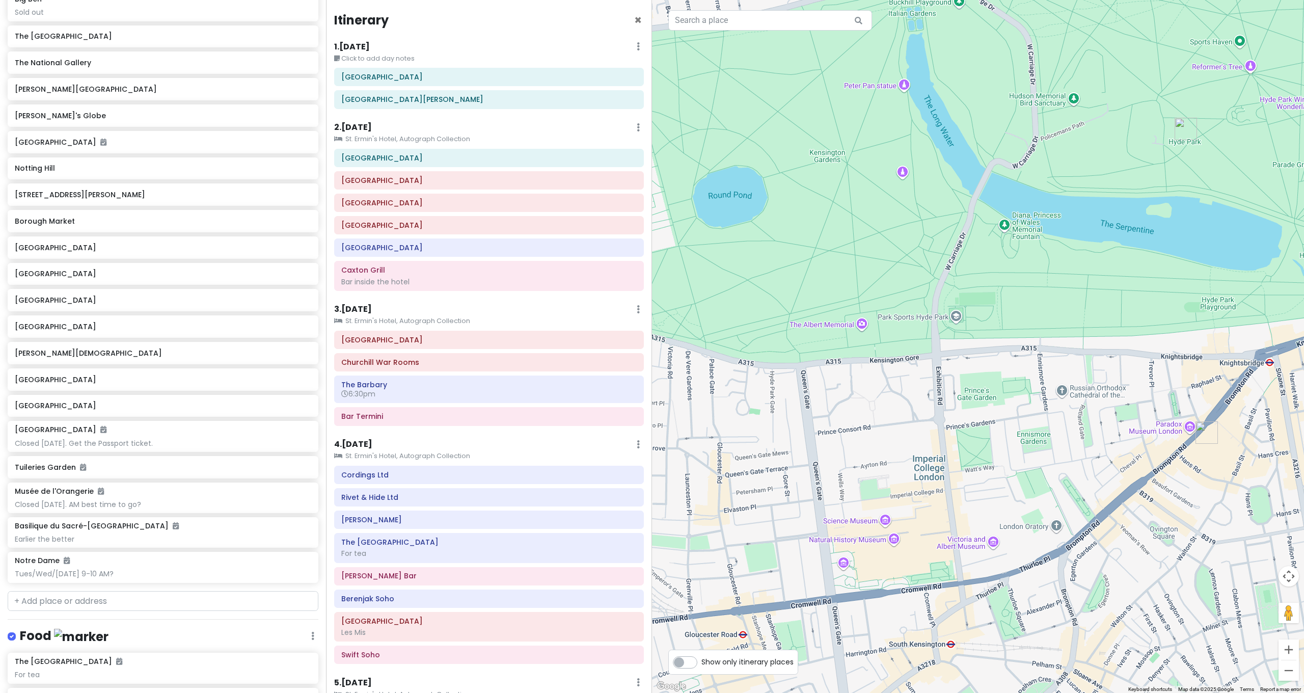
drag, startPoint x: 943, startPoint y: 191, endPoint x: 939, endPoint y: 175, distance: 16.2
click at [940, 179] on div at bounding box center [978, 346] width 652 height 693
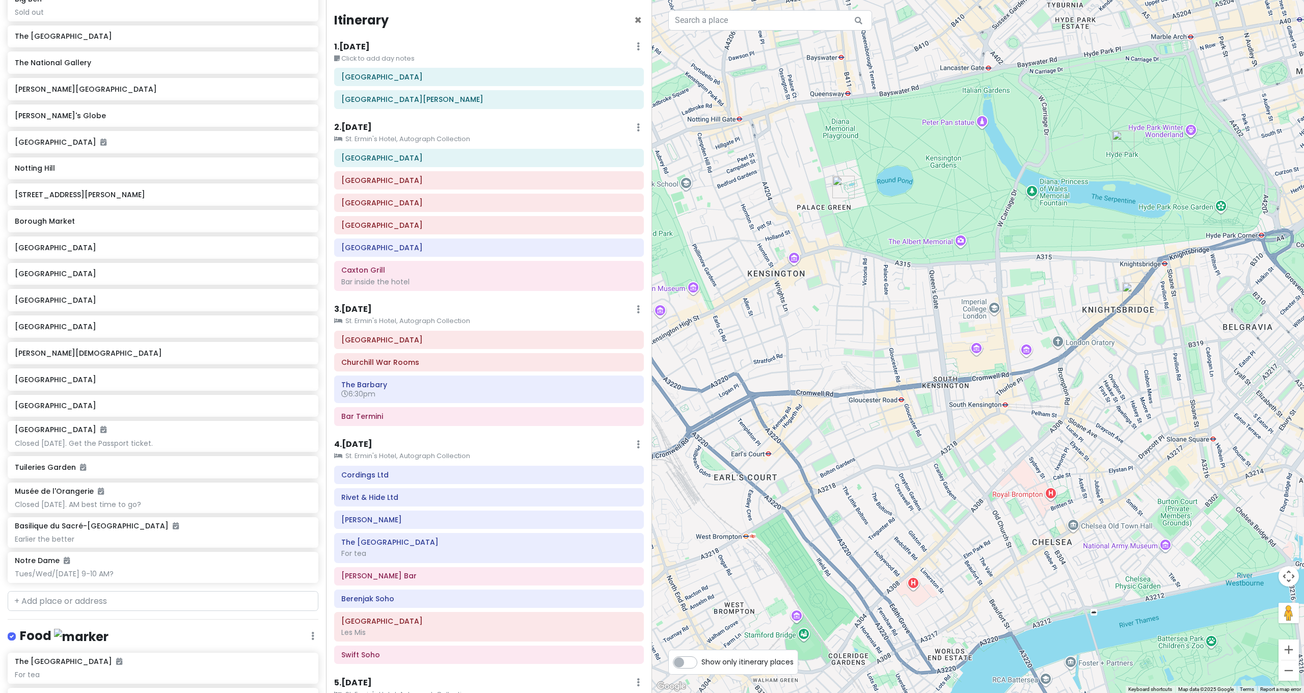
drag, startPoint x: 978, startPoint y: 215, endPoint x: 819, endPoint y: 263, distance: 165.7
click at [827, 263] on div at bounding box center [978, 346] width 652 height 693
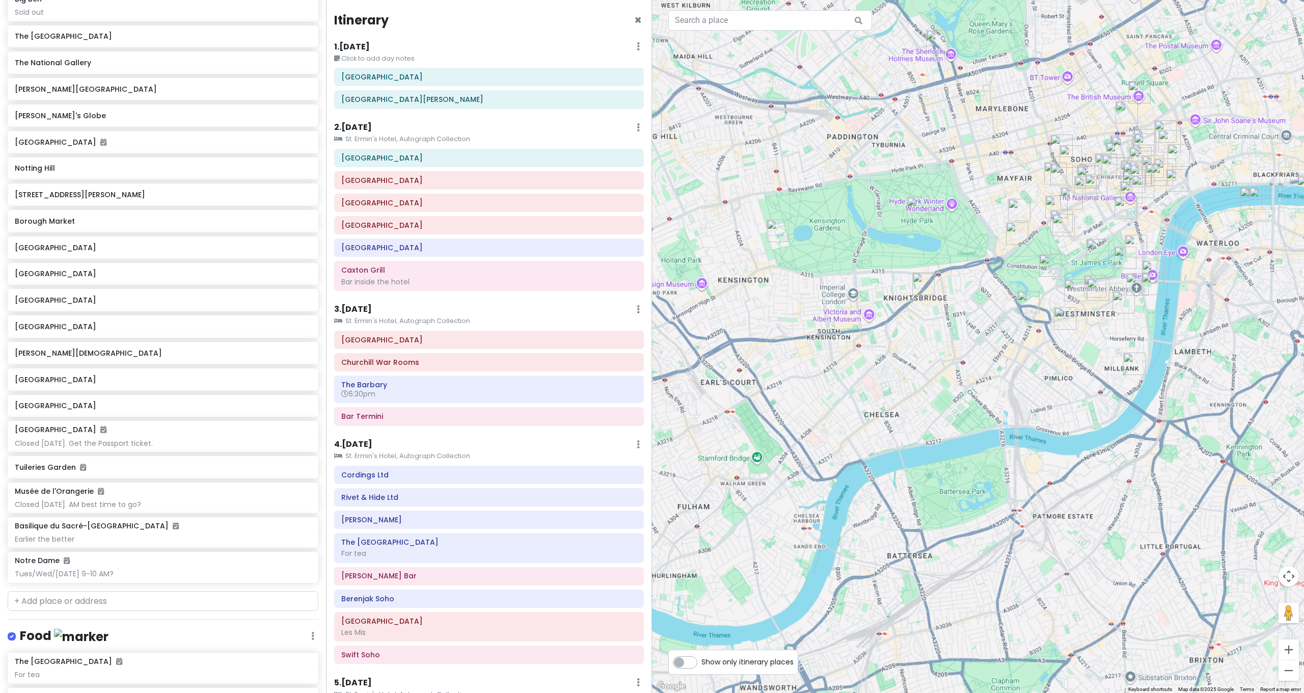
drag, startPoint x: 938, startPoint y: 233, endPoint x: 794, endPoint y: 240, distance: 143.4
click at [794, 240] on div at bounding box center [978, 346] width 652 height 693
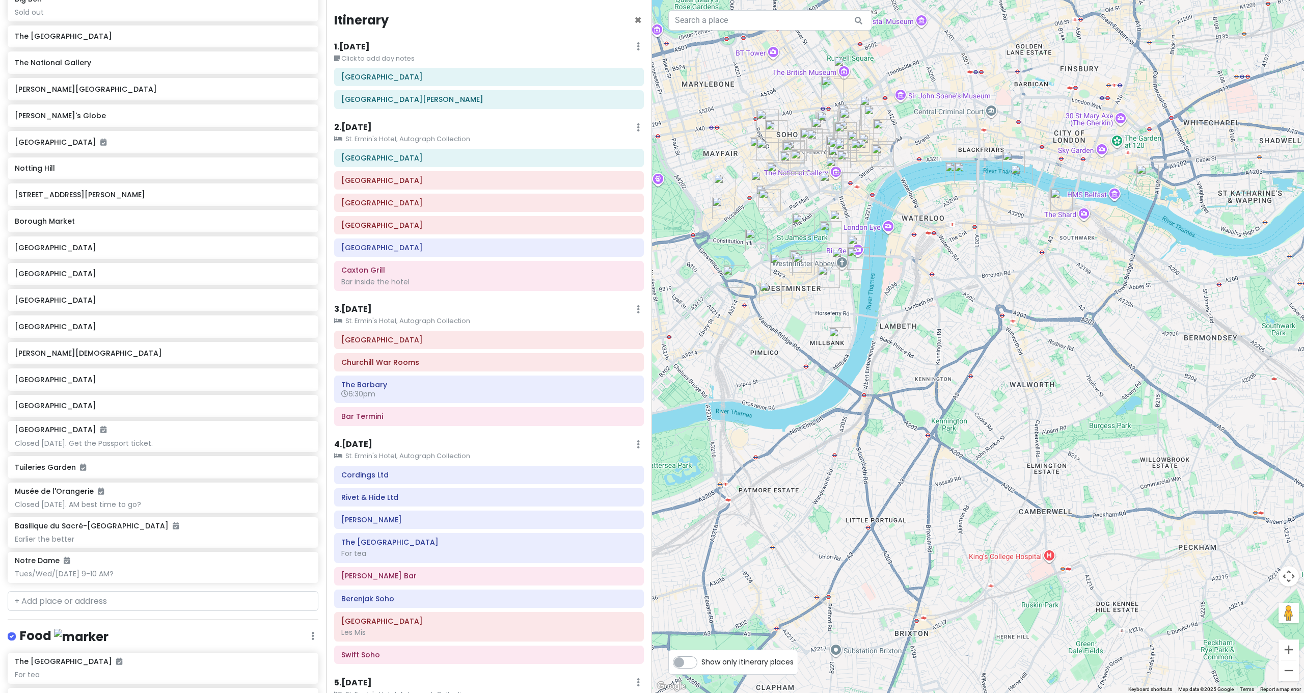
drag, startPoint x: 910, startPoint y: 198, endPoint x: 929, endPoint y: 202, distance: 19.8
click at [803, 174] on img "Cordings Ltd" at bounding box center [791, 162] width 22 height 22
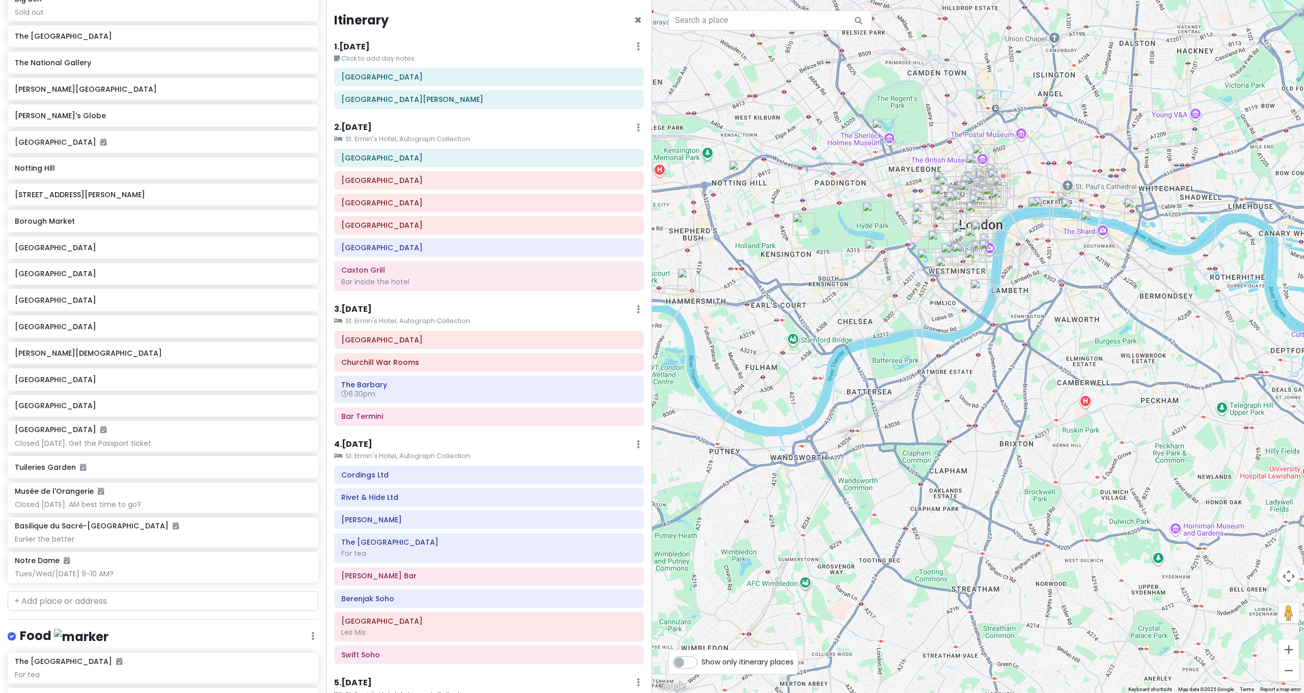
drag, startPoint x: 926, startPoint y: 189, endPoint x: 901, endPoint y: 190, distance: 25.0
click at [901, 190] on div at bounding box center [978, 346] width 652 height 693
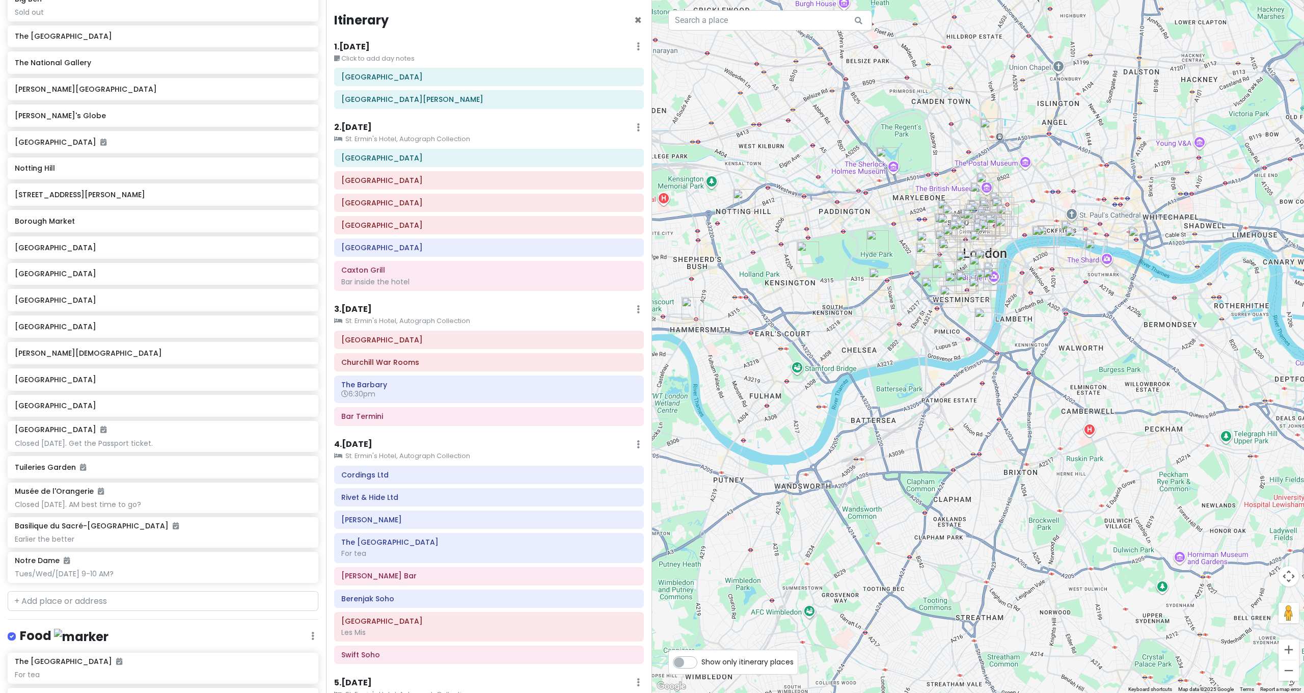
drag, startPoint x: 925, startPoint y: 218, endPoint x: 931, endPoint y: 224, distance: 8.3
click at [931, 224] on div at bounding box center [978, 346] width 652 height 693
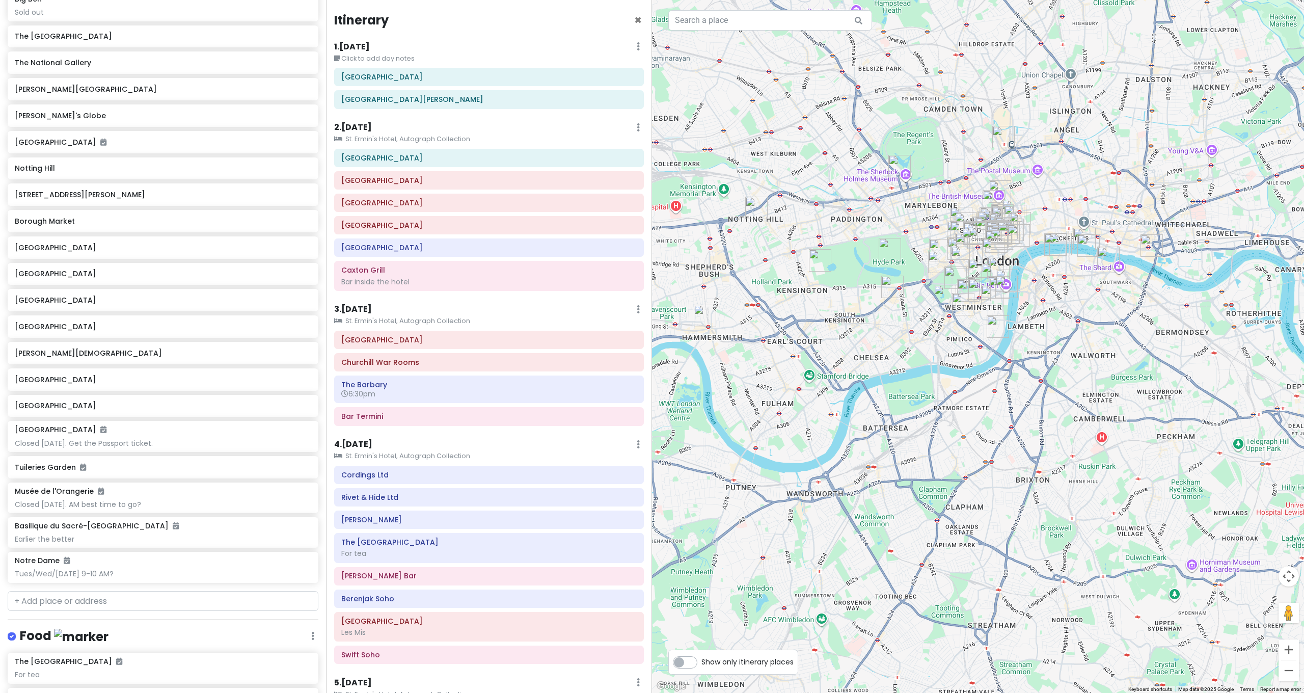
drag, startPoint x: 931, startPoint y: 224, endPoint x: 952, endPoint y: 238, distance: 26.0
click at [952, 238] on div at bounding box center [978, 346] width 652 height 693
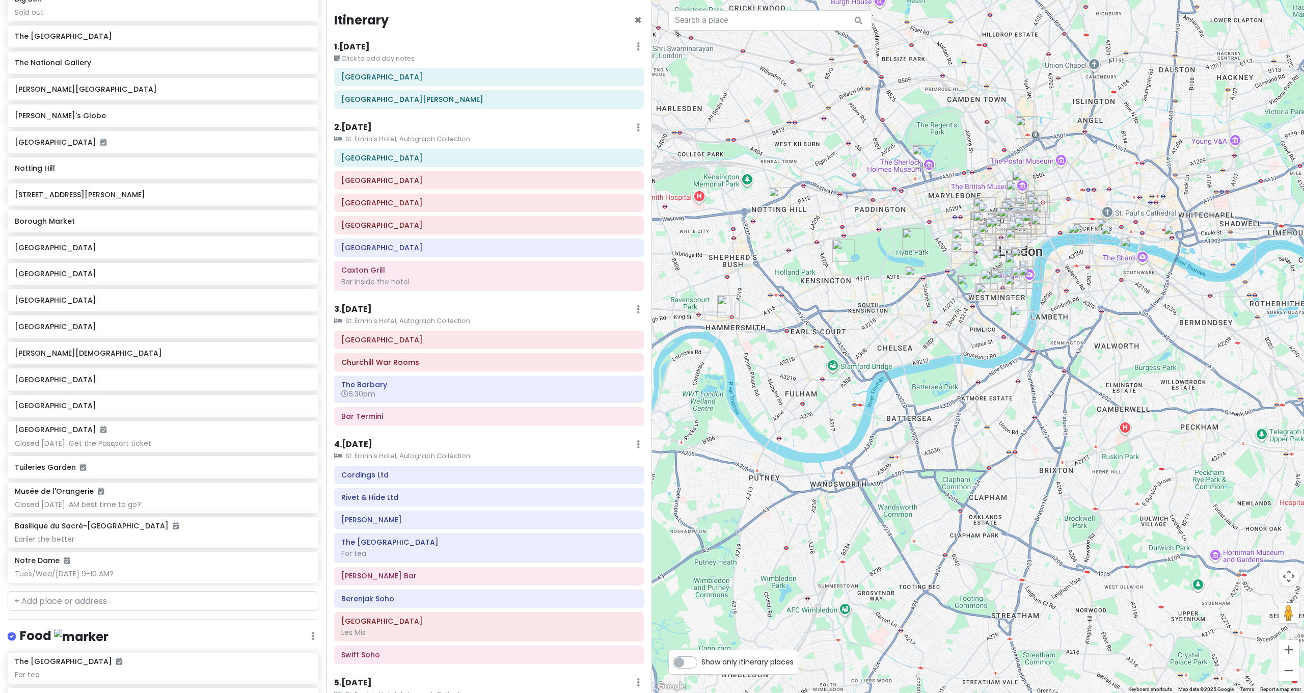
drag, startPoint x: 952, startPoint y: 237, endPoint x: 966, endPoint y: 221, distance: 21.7
click at [966, 221] on div at bounding box center [978, 346] width 652 height 693
